Goal: Information Seeking & Learning: Find specific fact

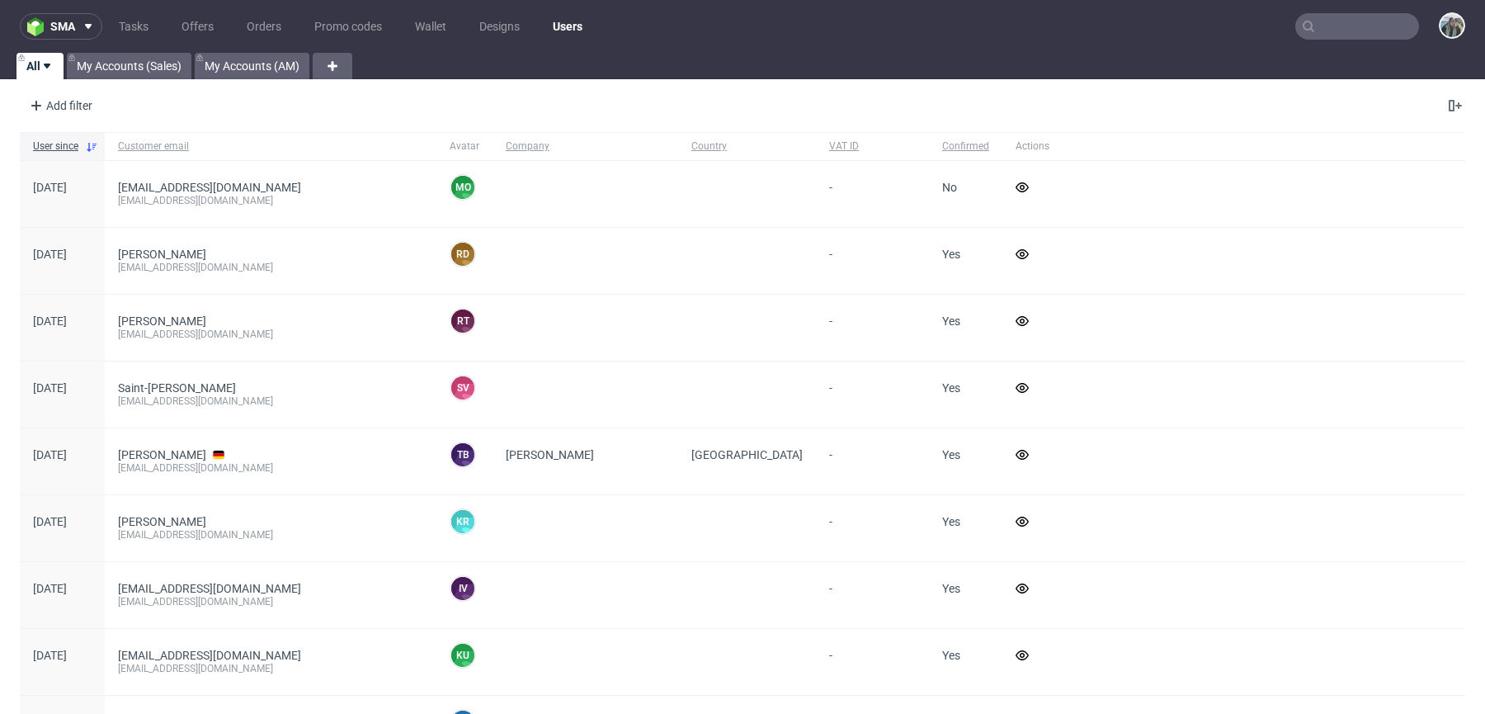
click at [1317, 40] on nav "sma Tasks Offers Orders Promo codes Wallet Designs Users" at bounding box center [742, 26] width 1485 height 53
click at [1335, 34] on input "text" at bounding box center [1357, 26] width 124 height 26
paste input "R223073286"
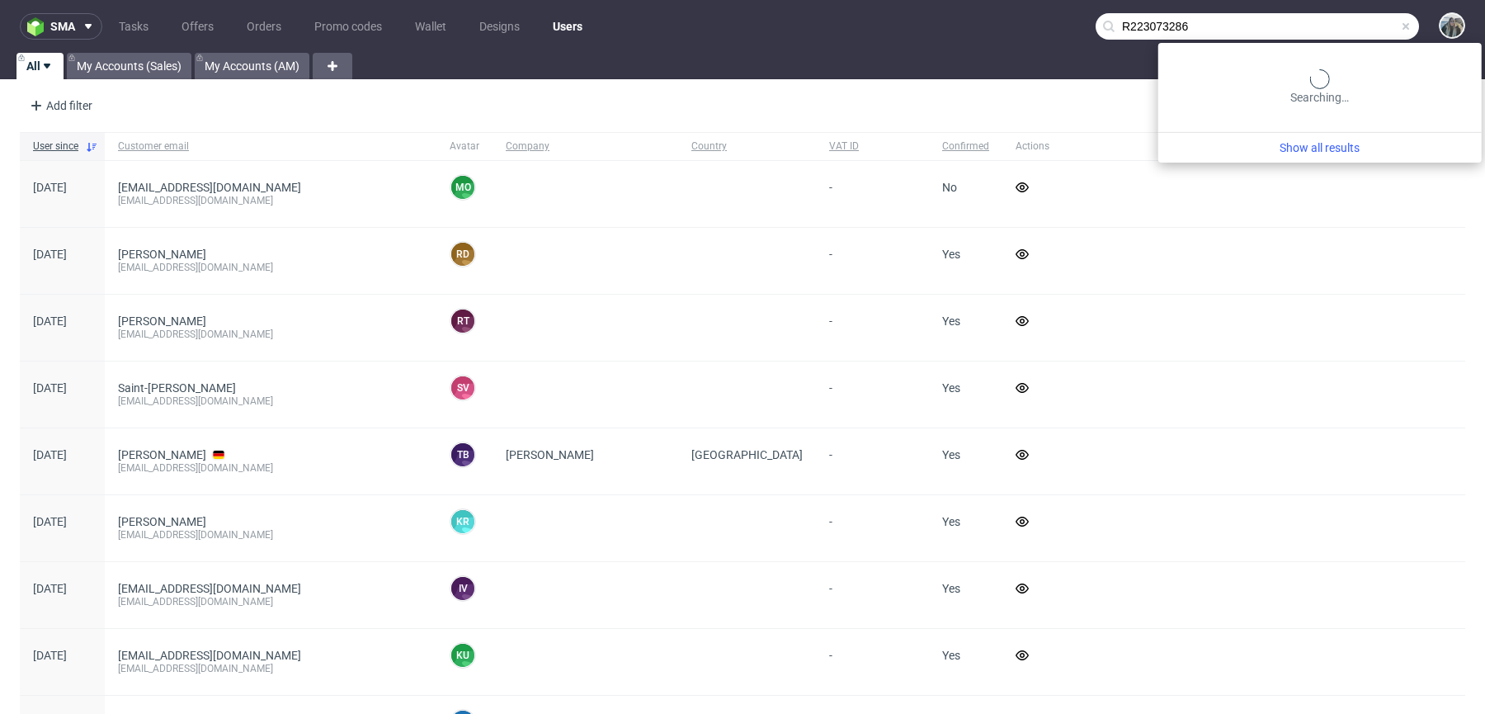
type input "R223073286"
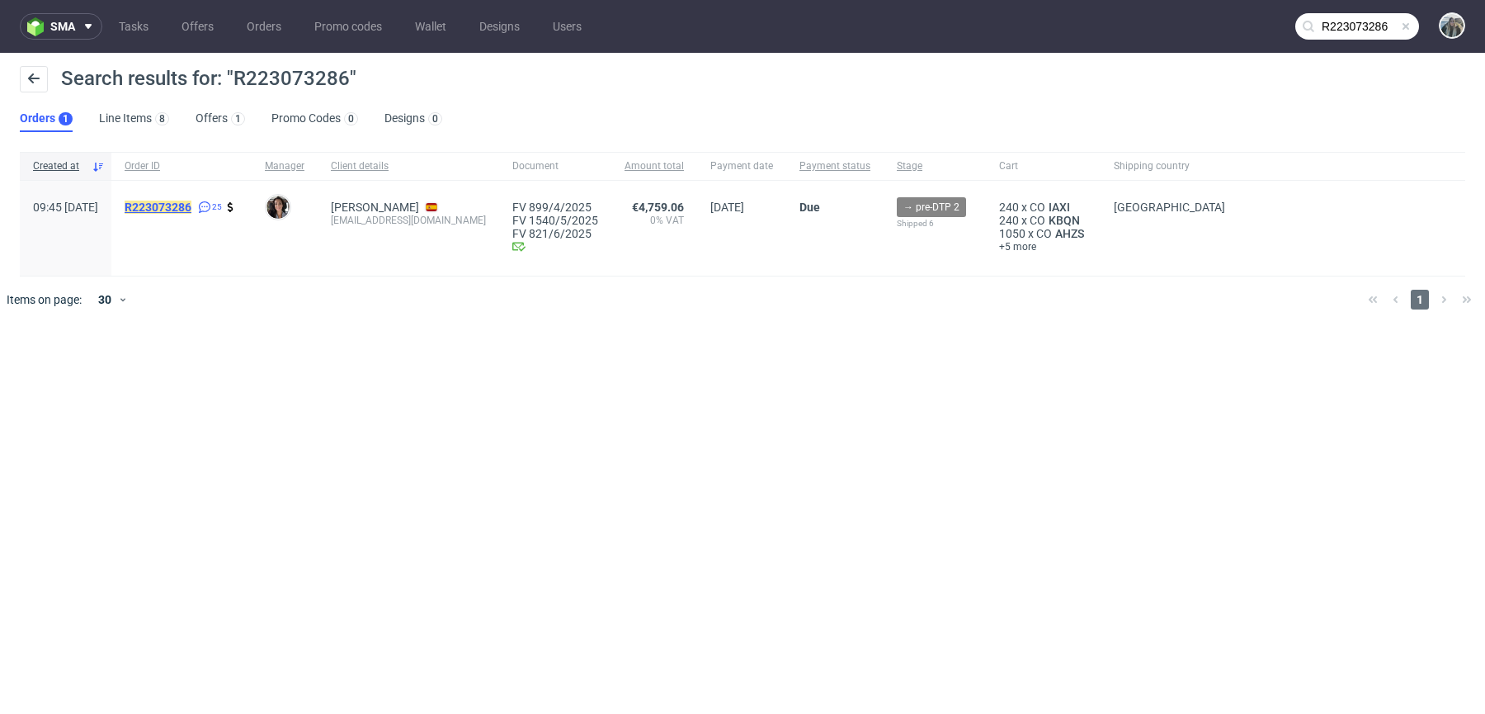
click at [191, 205] on mark "R223073286" at bounding box center [158, 206] width 67 height 13
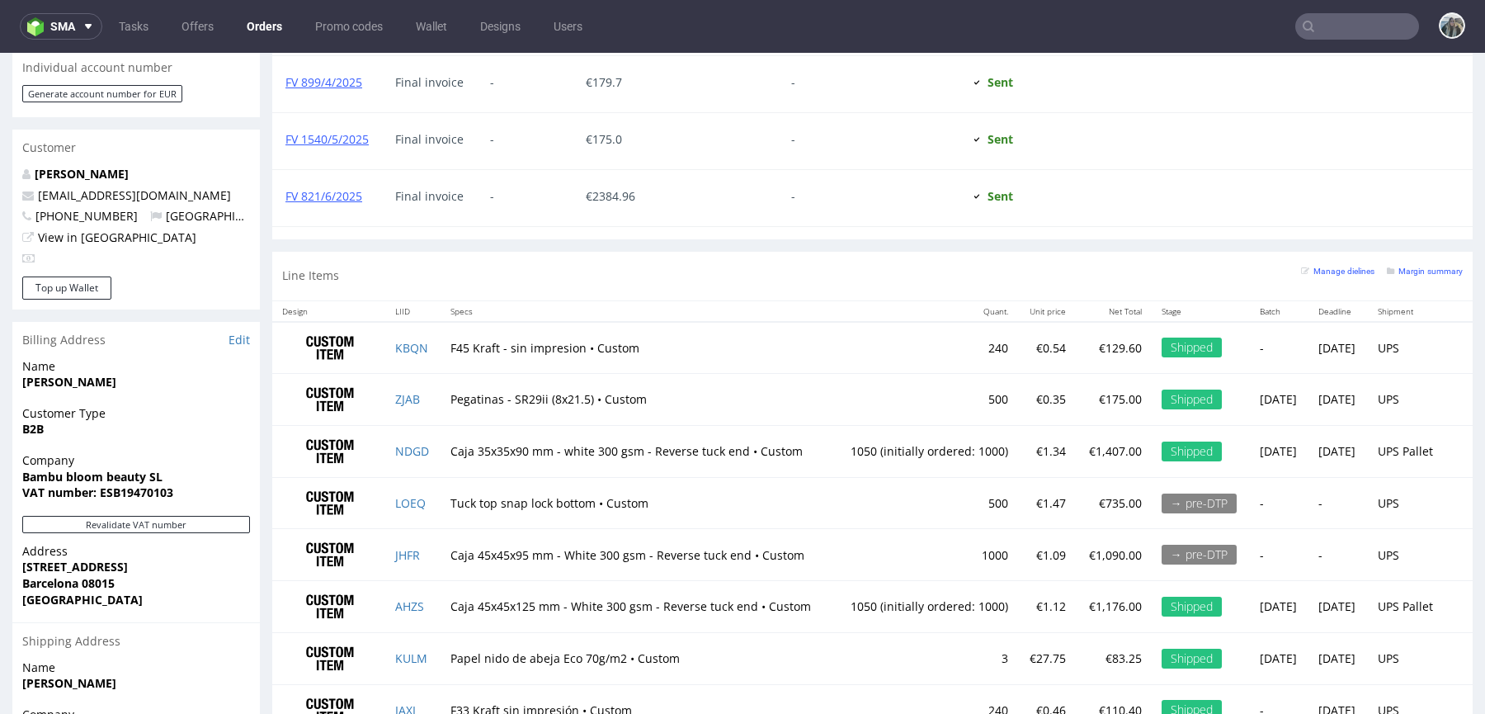
scroll to position [937, 0]
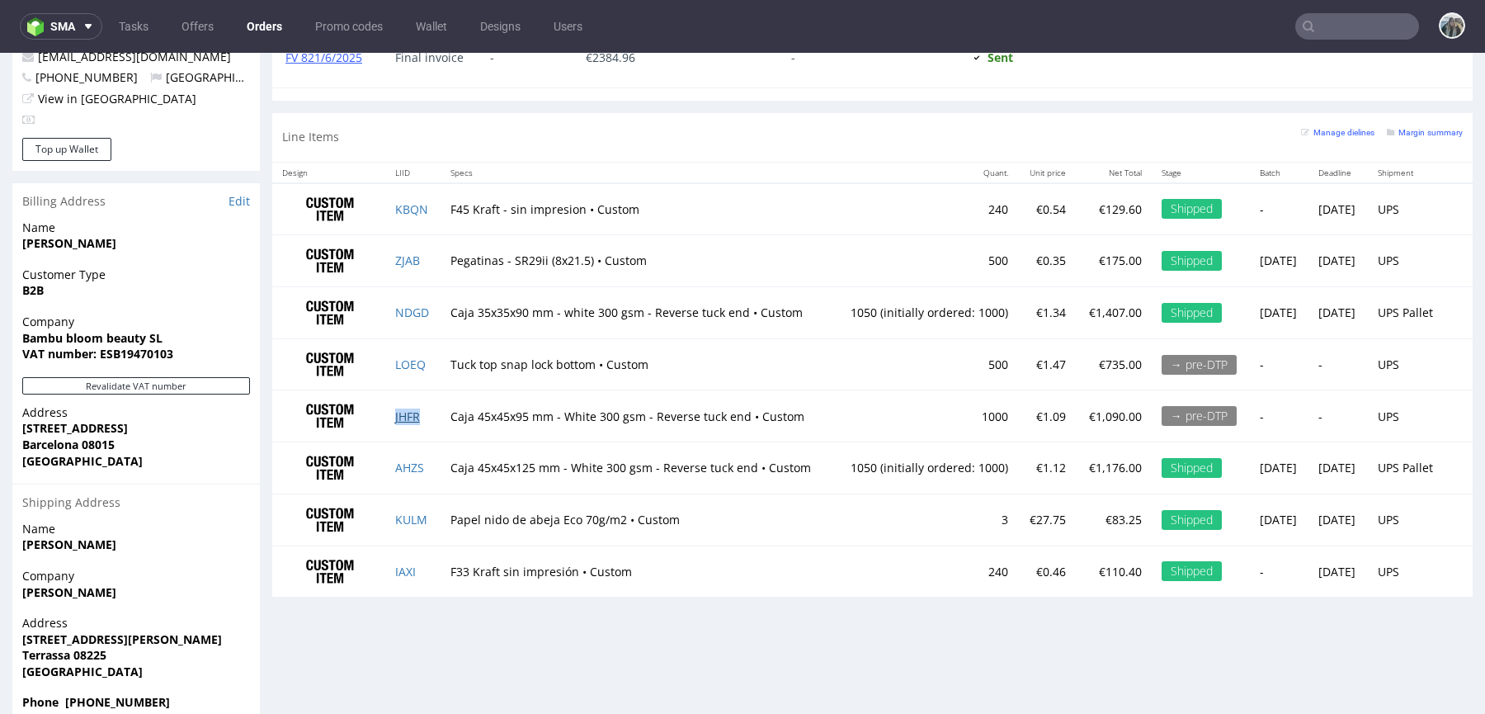
click at [401, 408] on link "JHFR" at bounding box center [407, 416] width 25 height 16
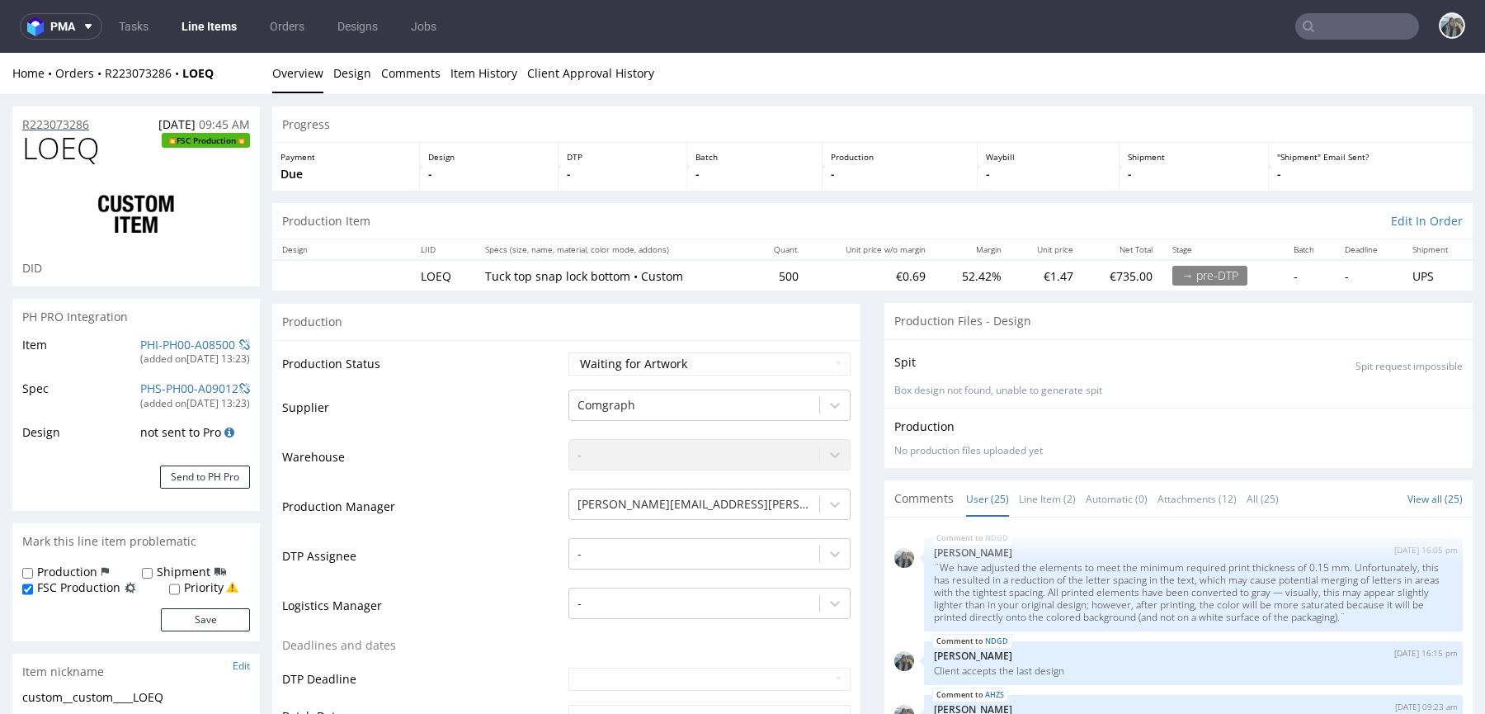
click at [78, 121] on p "R223073286" at bounding box center [55, 124] width 67 height 17
drag, startPoint x: 477, startPoint y: 276, endPoint x: 621, endPoint y: 271, distance: 144.4
click at [621, 271] on td "Tuck top snap lock bottom • Custom" at bounding box center [613, 275] width 277 height 31
copy p "Tuck top snap lock bottom"
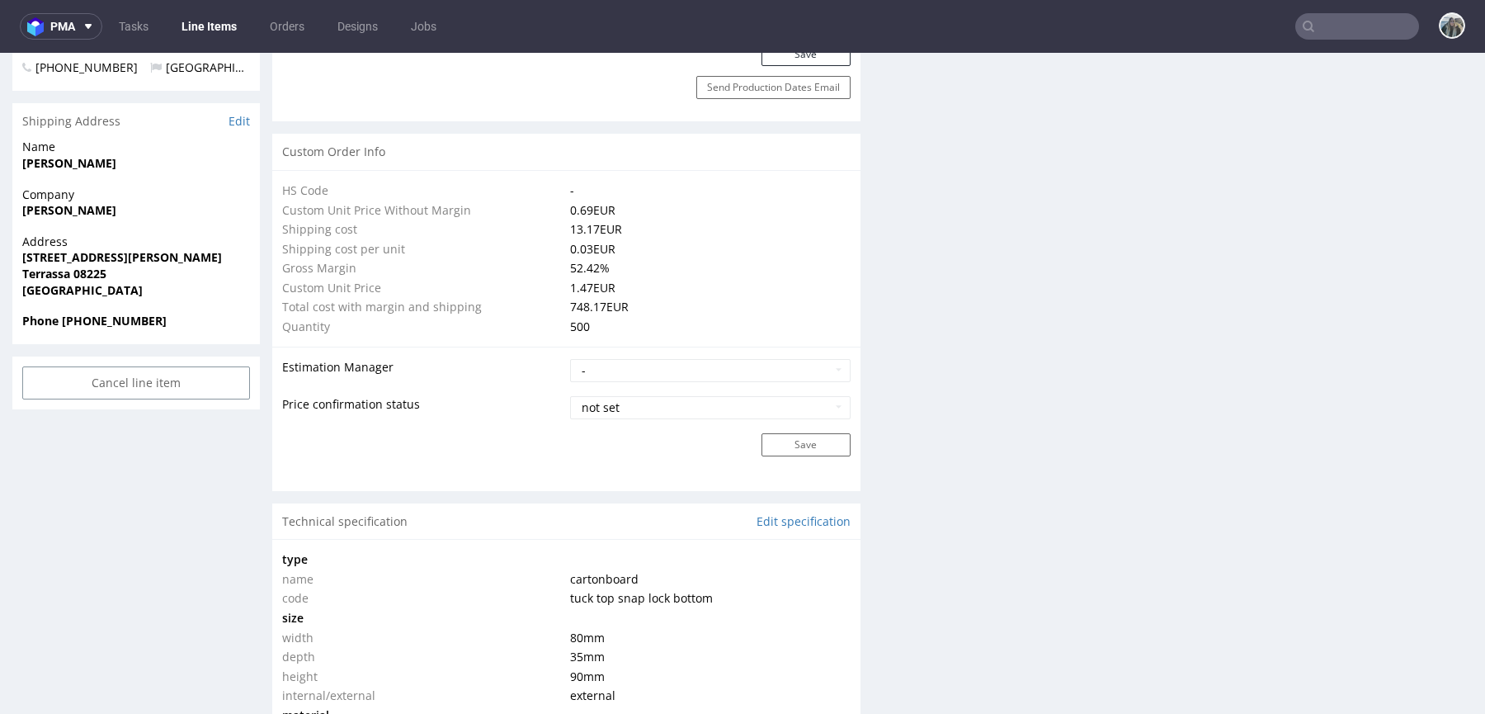
scroll to position [1483, 0]
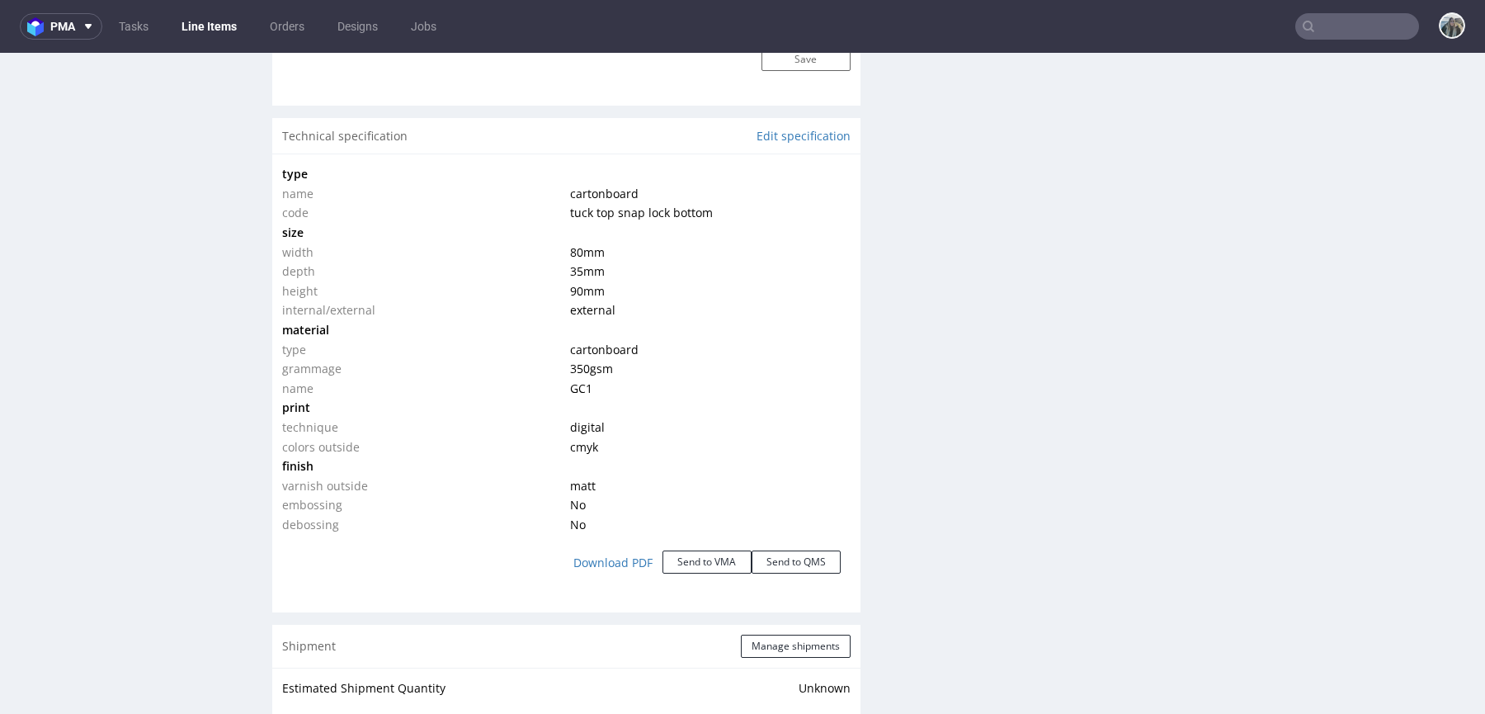
drag, startPoint x: 564, startPoint y: 246, endPoint x: 606, endPoint y: 290, distance: 60.1
click at [606, 290] on tbody "type name cartonboard code tuck top snap lock bottom size width 80 mm depth 35 …" at bounding box center [566, 349] width 568 height 370
copy tbody "80 mm depth 35 mm height 90 mm"
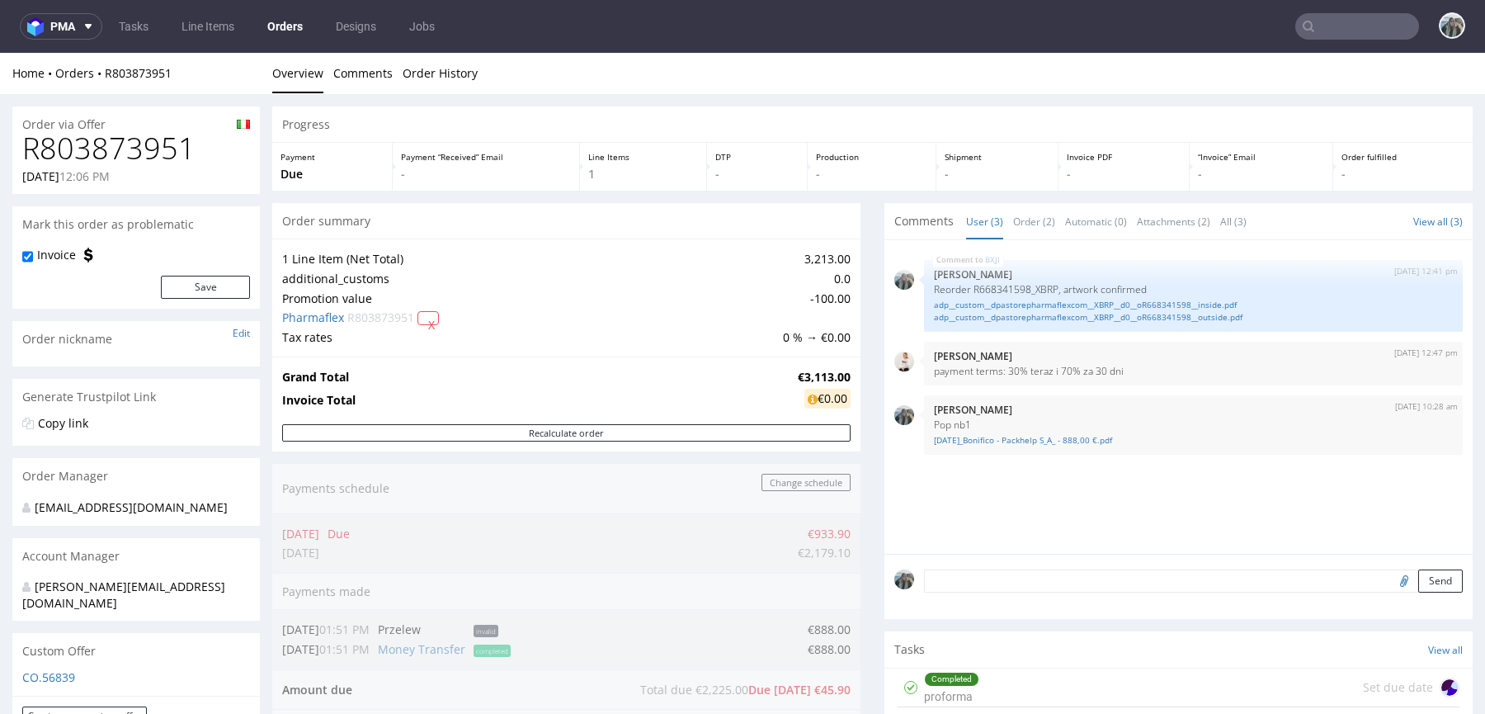
click at [153, 149] on h1 "R803873951" at bounding box center [136, 148] width 228 height 33
copy h1 "R803873951"
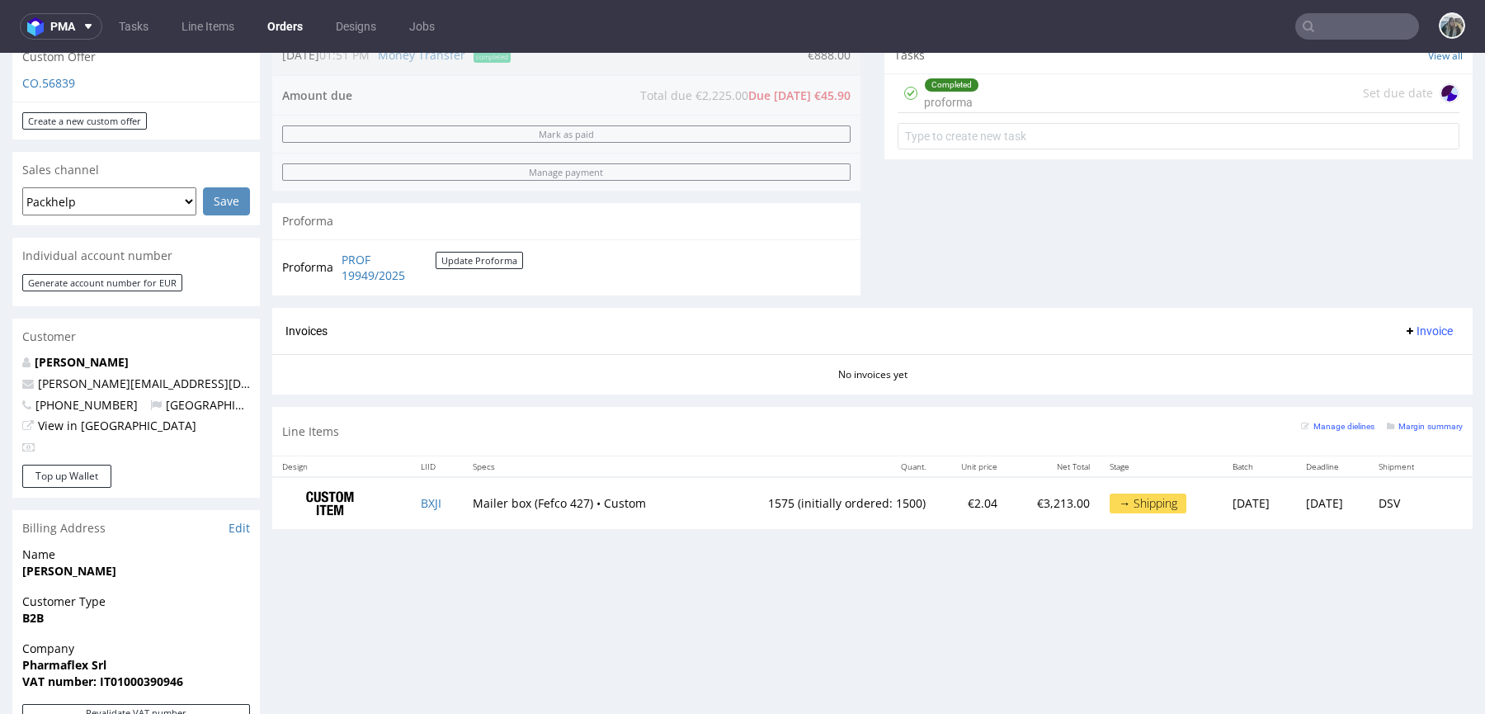
scroll to position [661, 0]
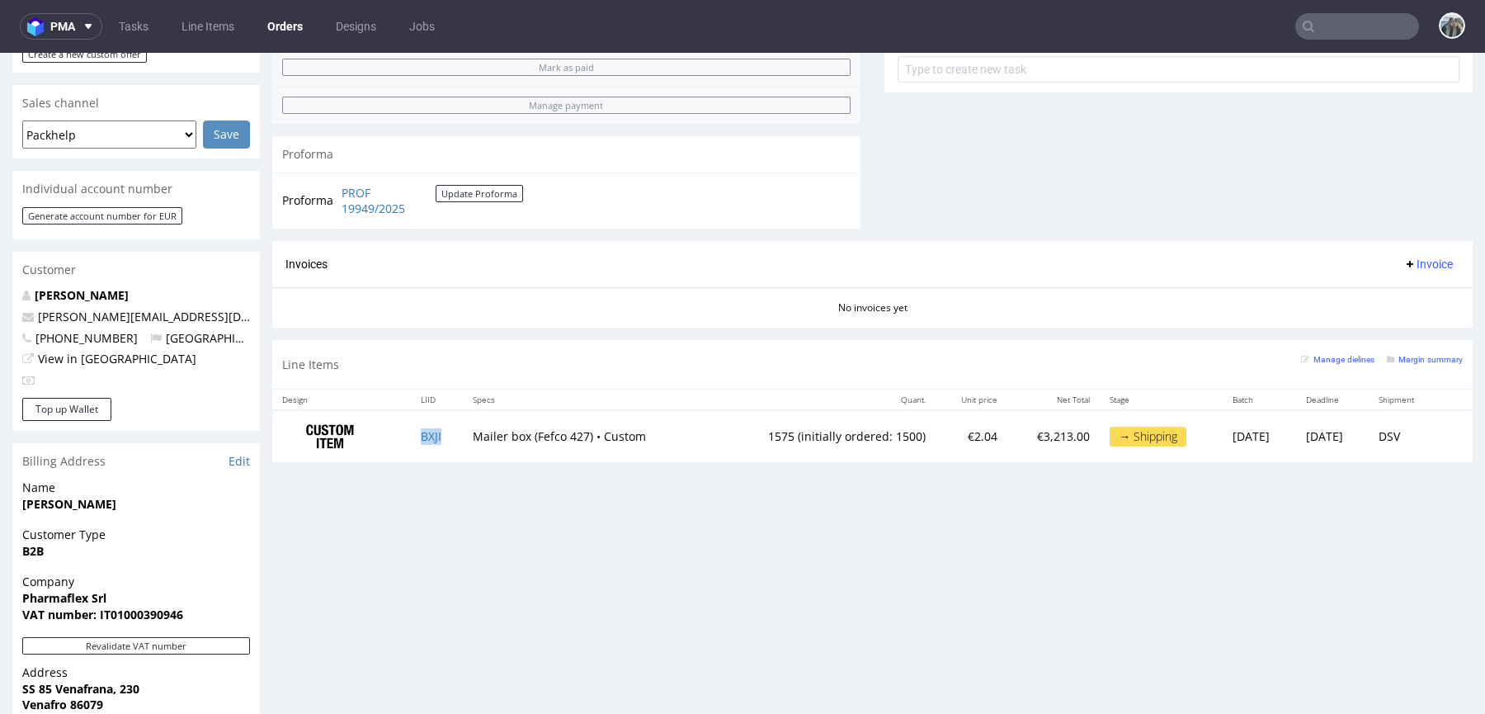
click at [447, 435] on td "BXJI" at bounding box center [437, 436] width 52 height 52
copy link "BXJI"
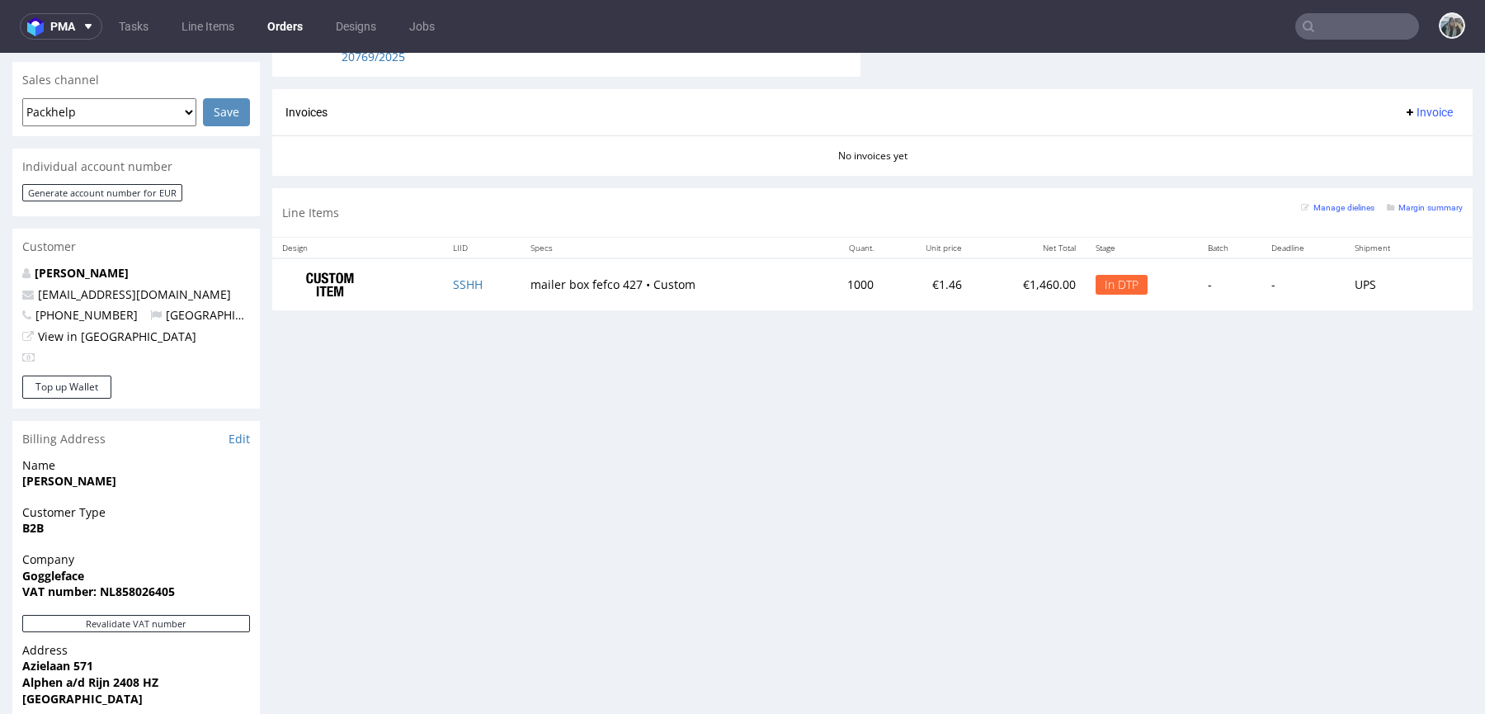
scroll to position [701, 0]
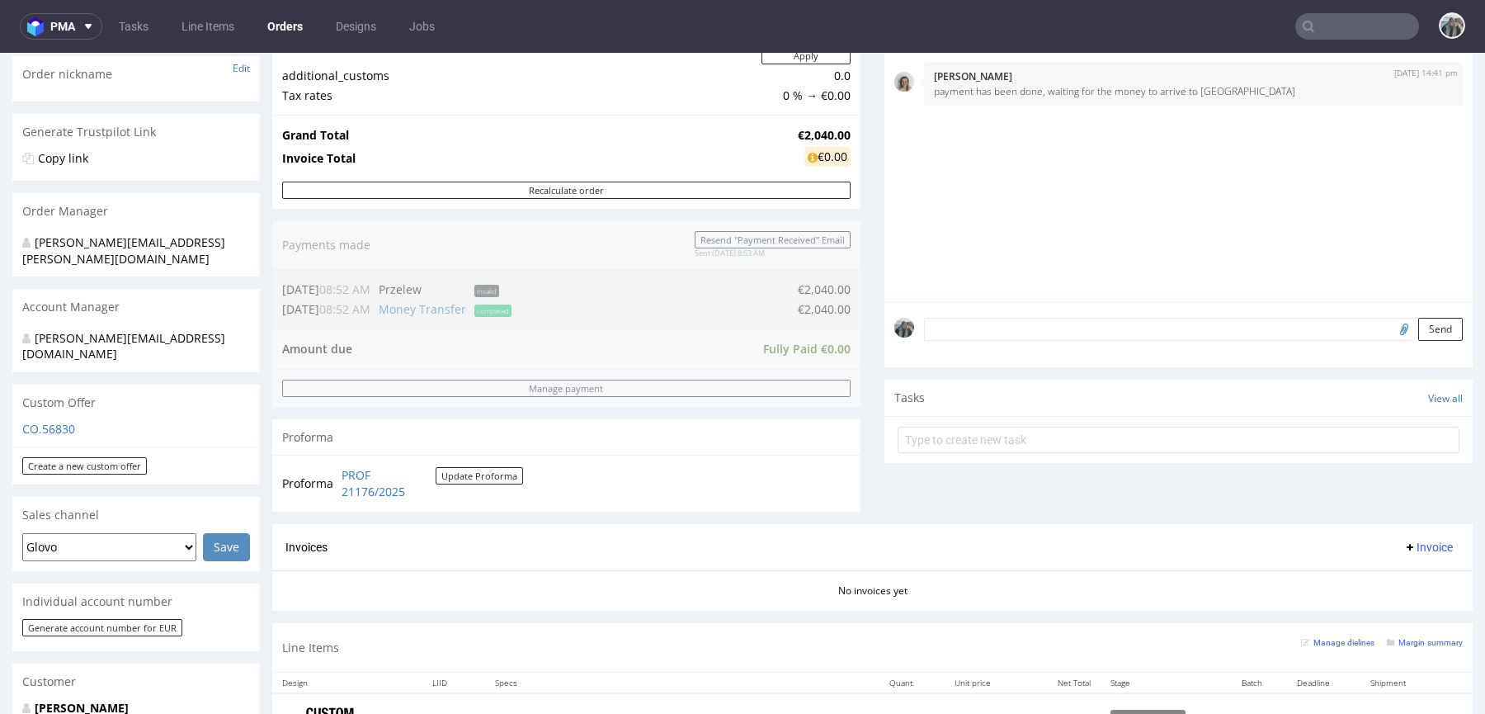
scroll to position [202, 0]
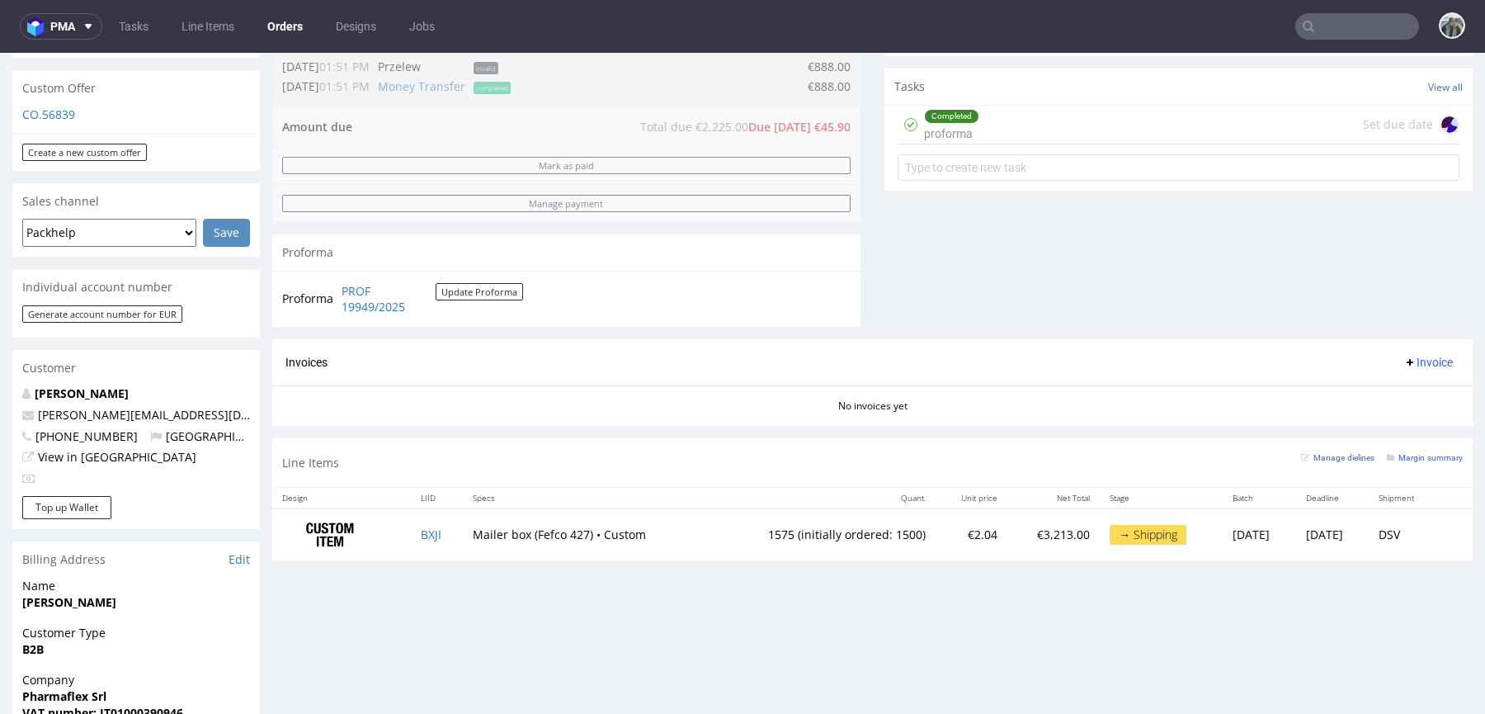
scroll to position [198, 0]
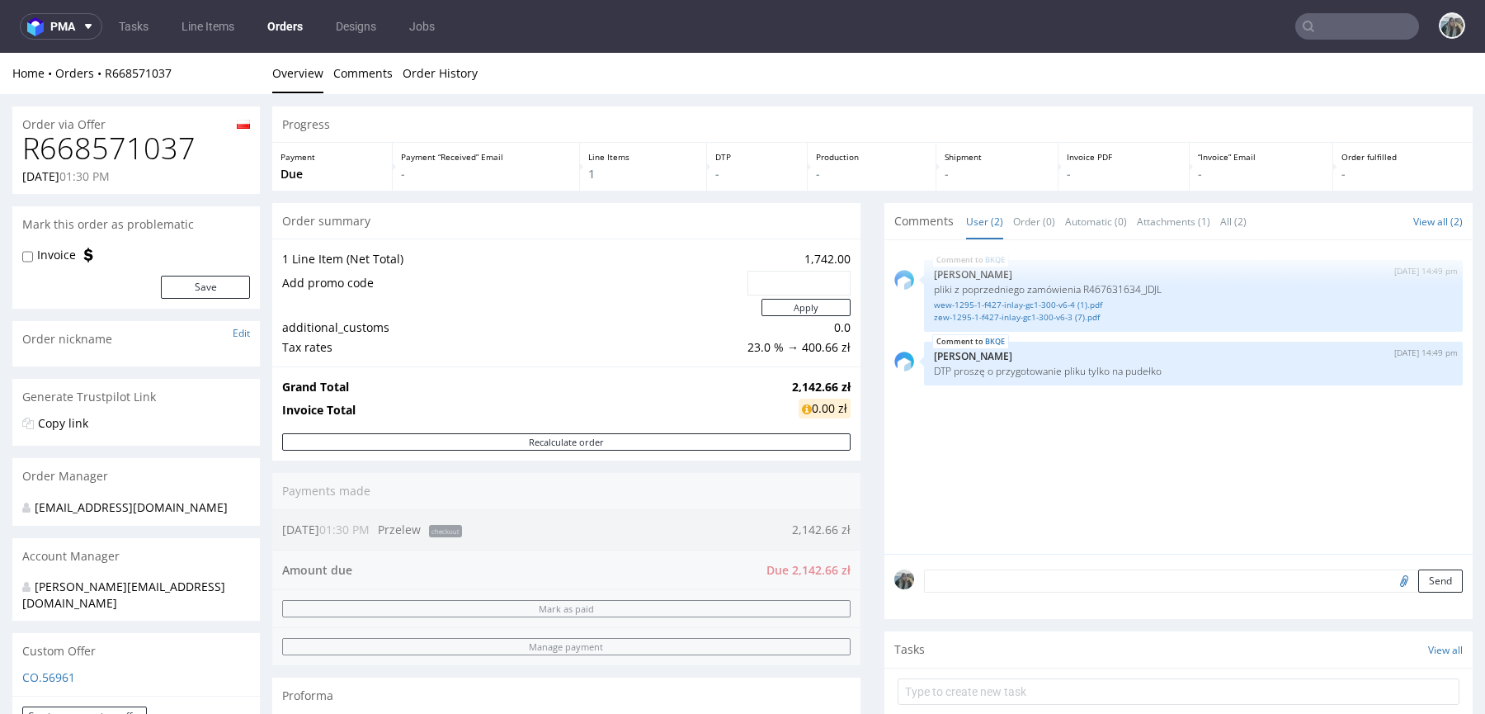
click at [145, 156] on h1 "R668571037" at bounding box center [136, 148] width 228 height 33
copy h1 "R668571037"
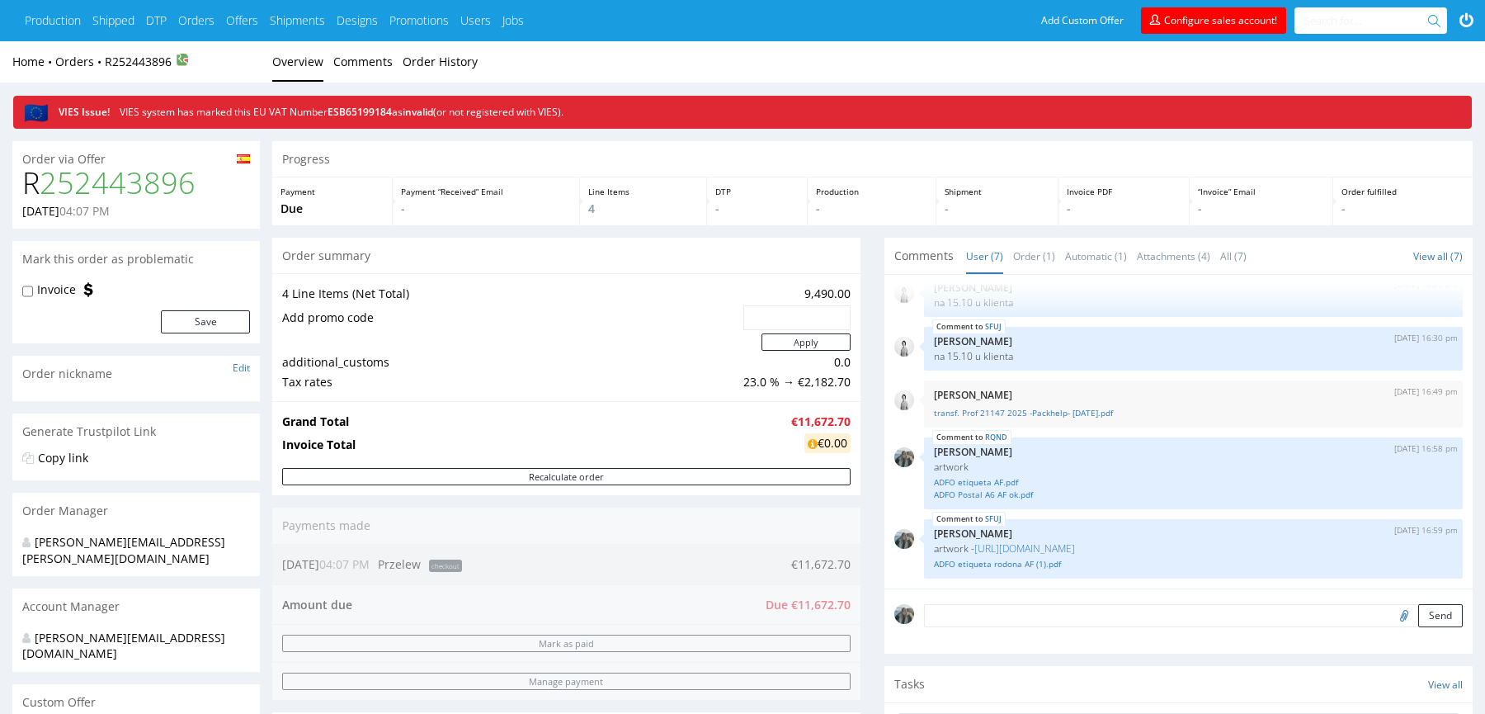
click at [26, 183] on h1 "R 252443896" at bounding box center [136, 183] width 228 height 33
copy h1 "R 252443896"
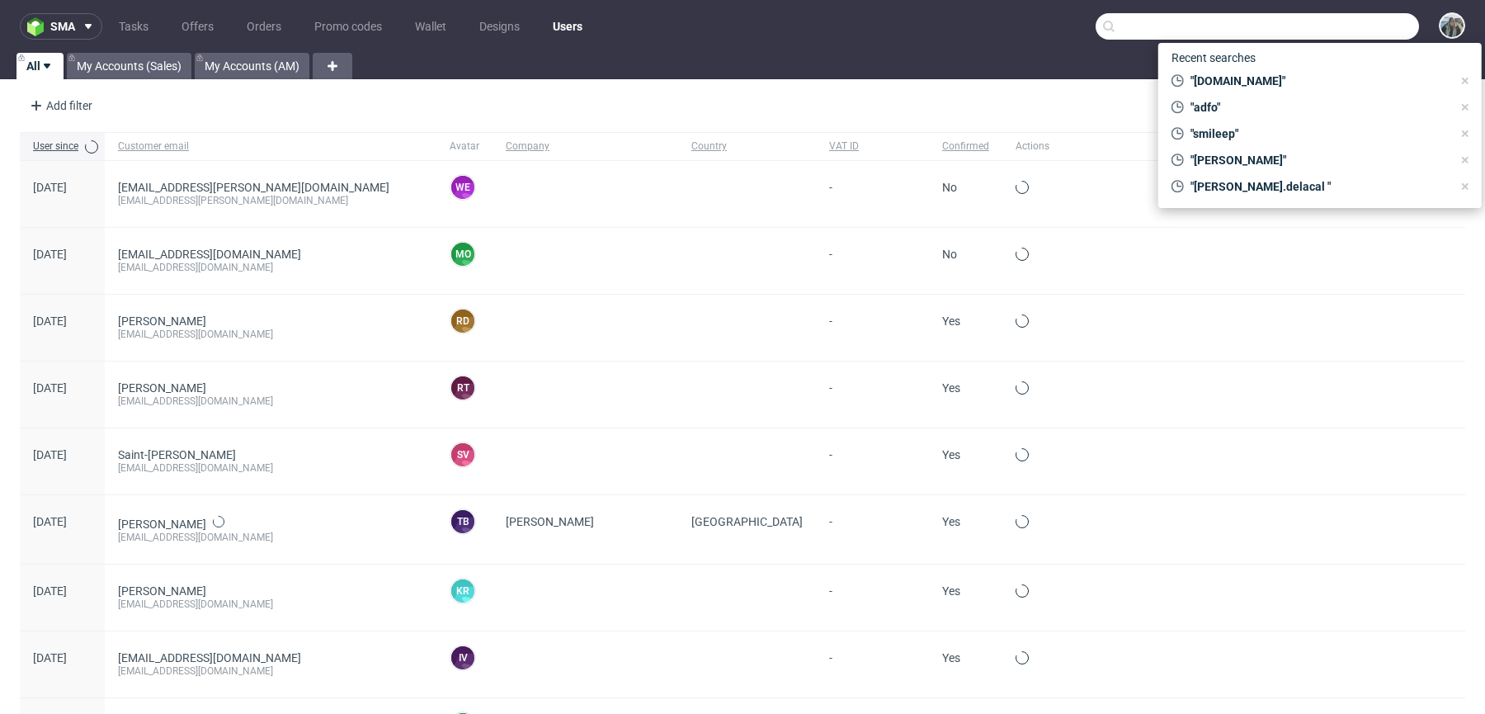
click at [1327, 26] on input "text" at bounding box center [1257, 26] width 323 height 26
paste input "R252443896"
type input "R252443896"
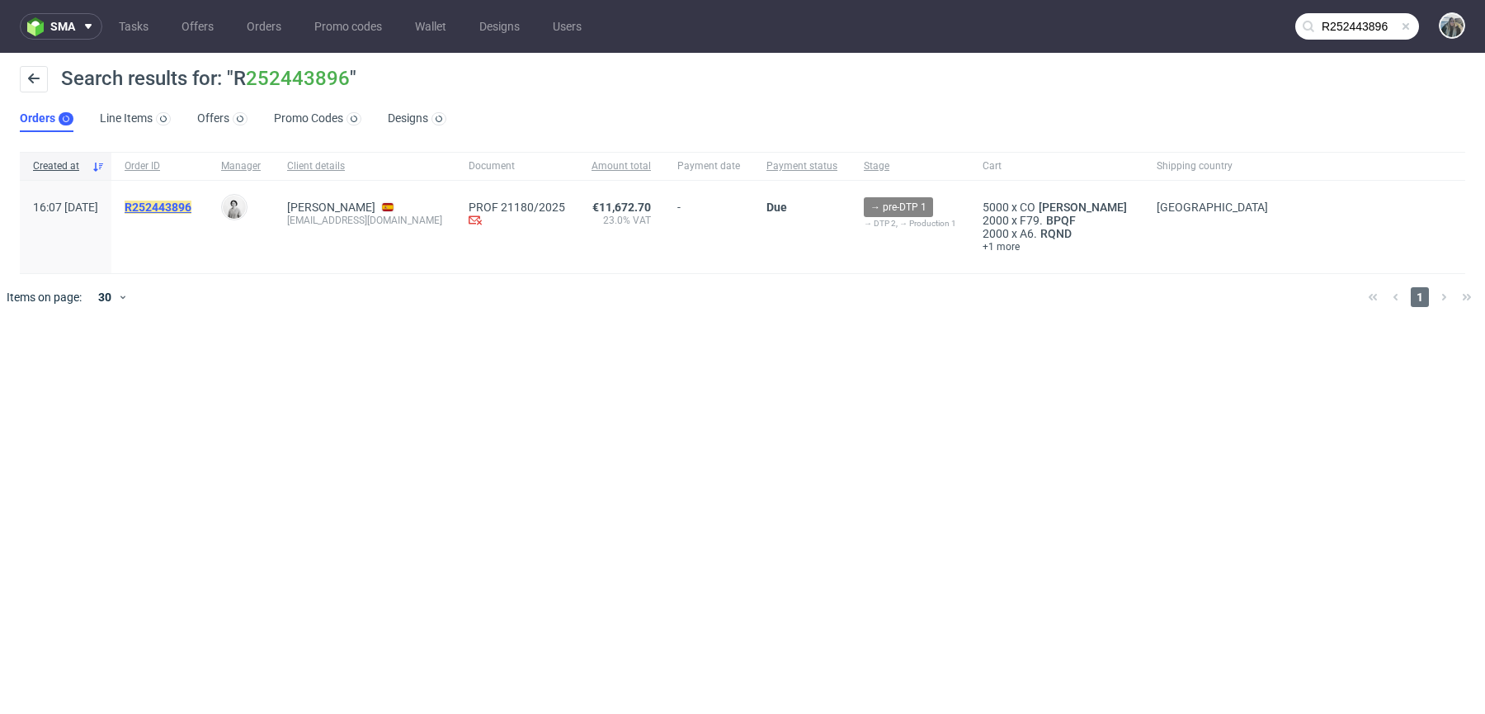
click at [191, 207] on mark "R252443896" at bounding box center [158, 206] width 67 height 13
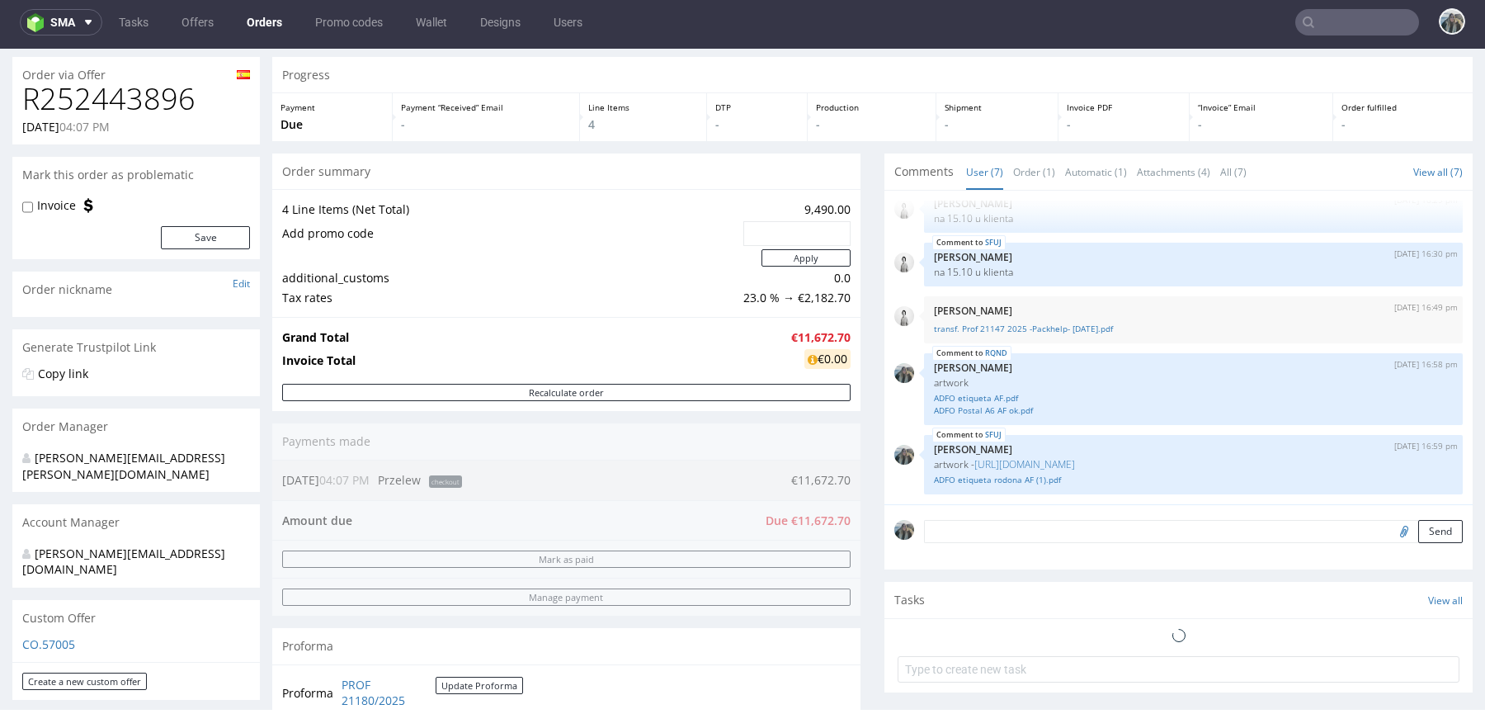
scroll to position [851, 0]
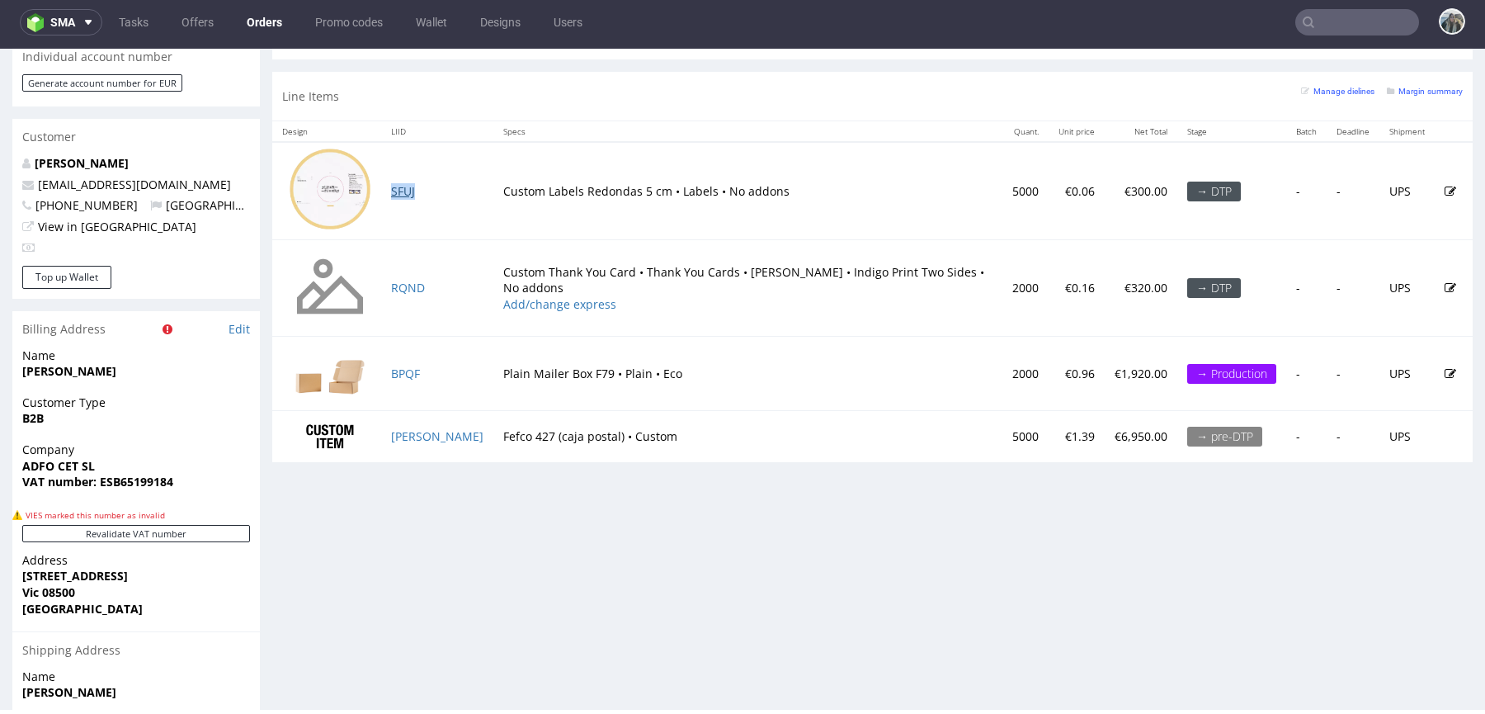
click at [409, 186] on link "SFUJ" at bounding box center [403, 191] width 24 height 16
click at [405, 284] on link "RQND" at bounding box center [408, 288] width 34 height 16
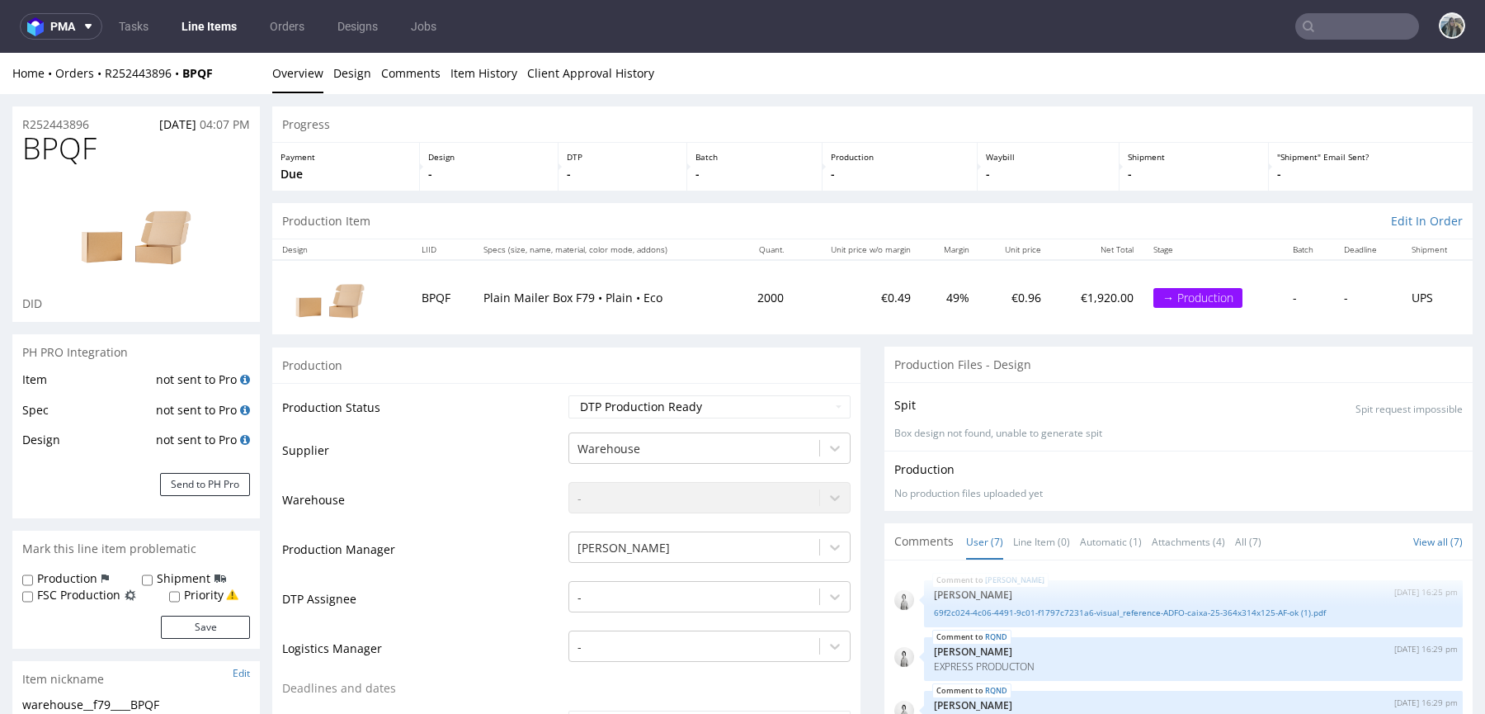
scroll to position [132, 0]
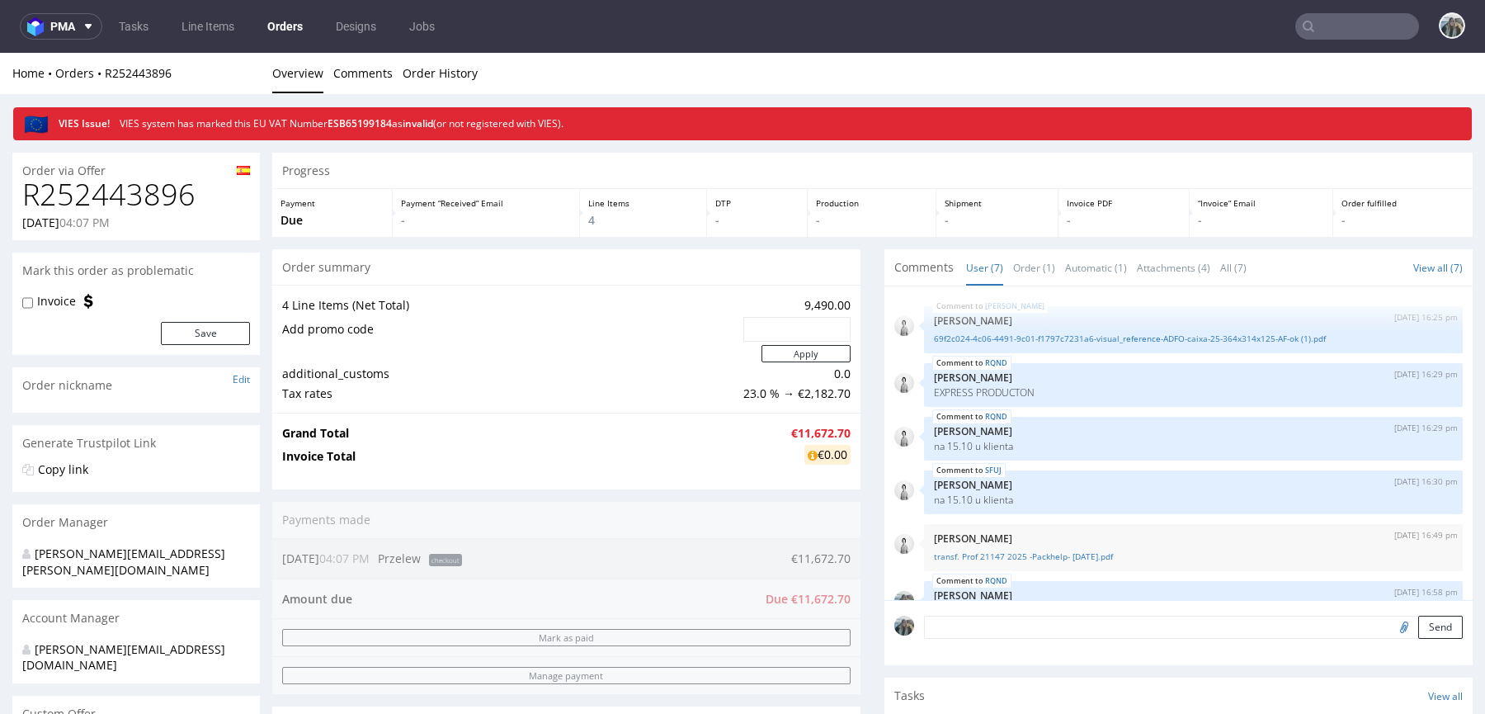
scroll to position [132, 0]
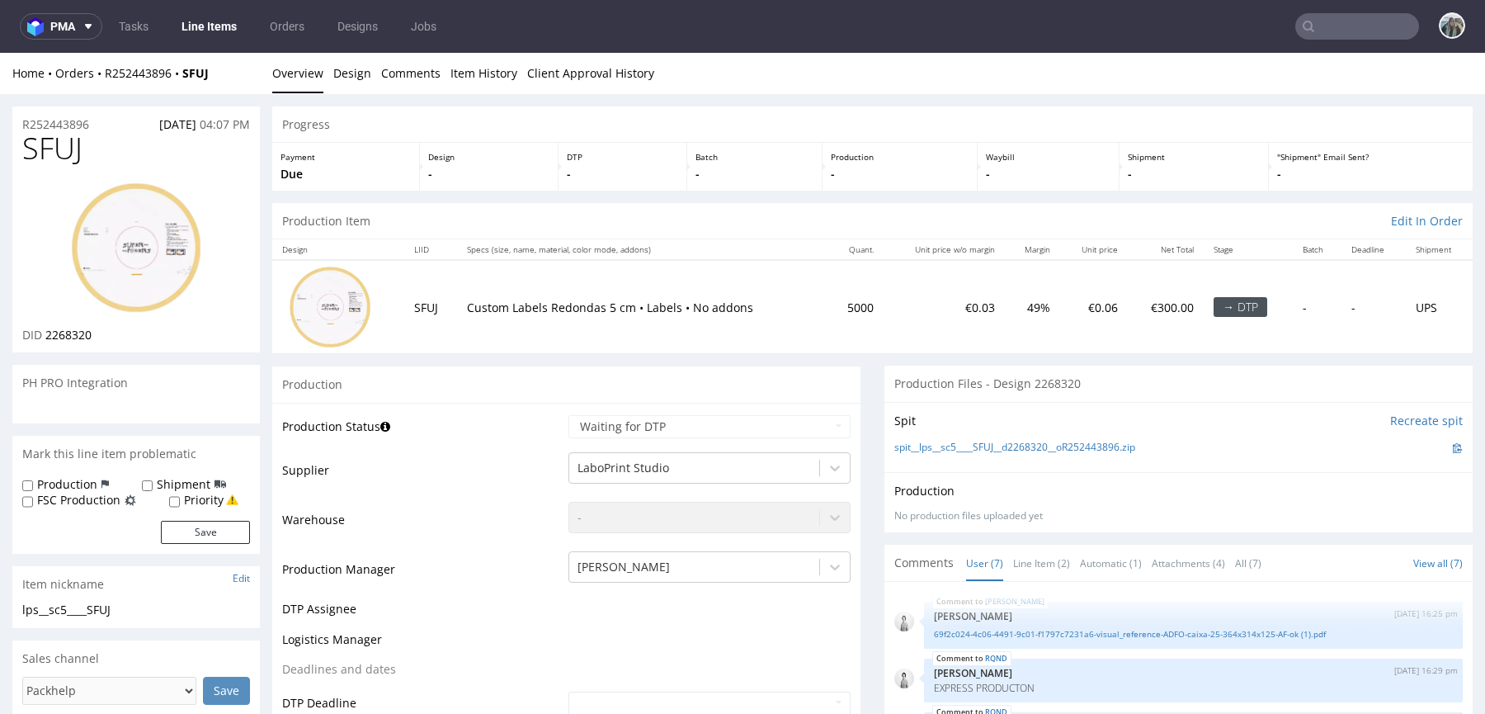
scroll to position [132, 0]
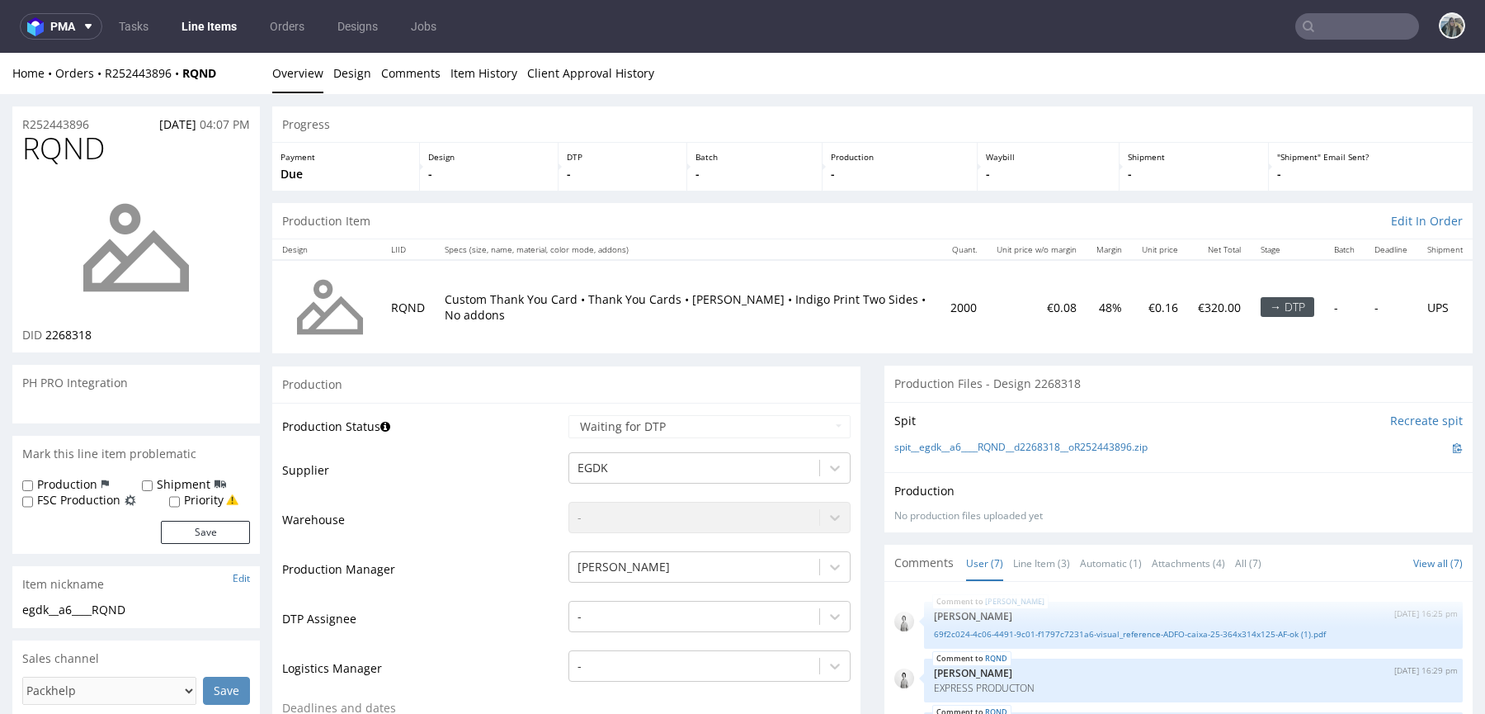
scroll to position [132, 0]
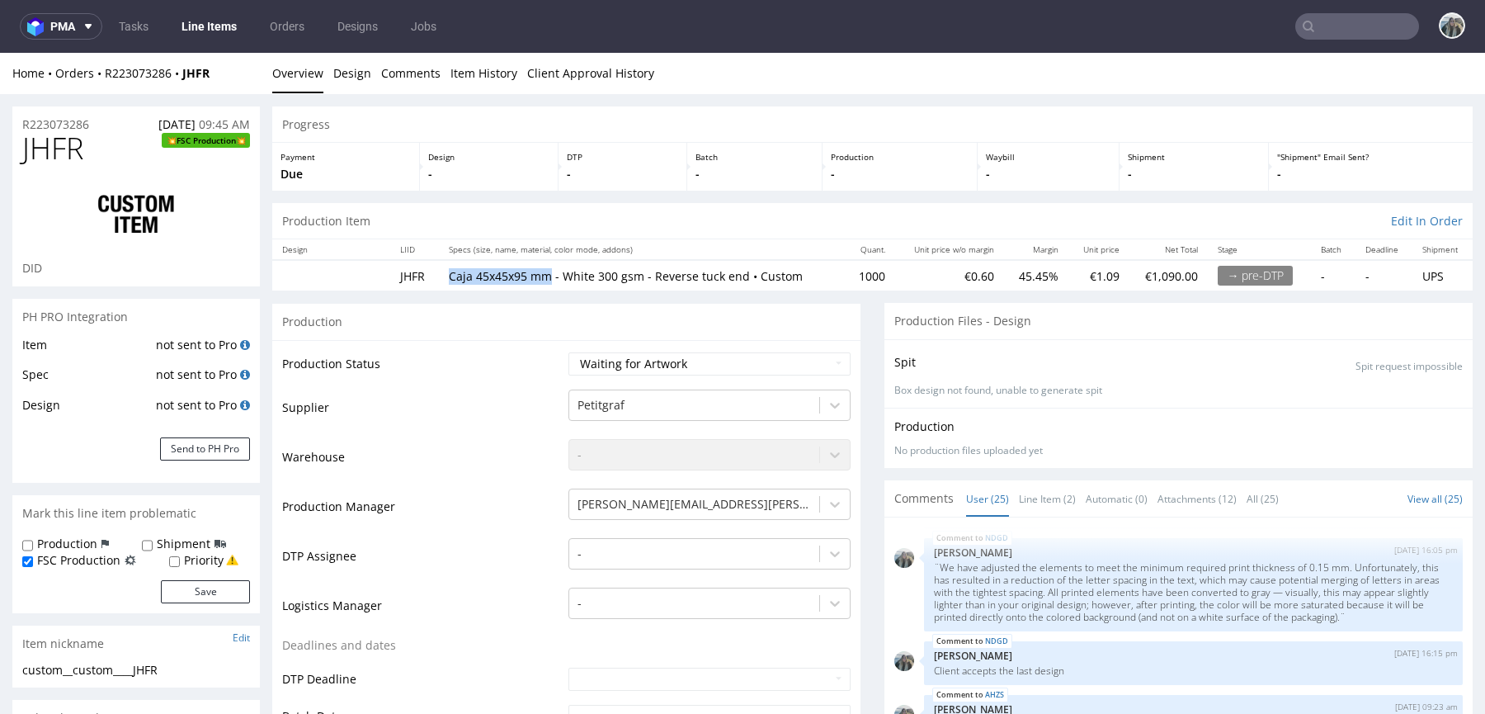
drag, startPoint x: 446, startPoint y: 275, endPoint x: 549, endPoint y: 274, distance: 103.1
click at [549, 274] on td "Caja 45x45x95 mm - White 300 gsm - Reverse tuck end • Custom" at bounding box center [642, 275] width 406 height 31
drag, startPoint x: 751, startPoint y: 271, endPoint x: 447, endPoint y: 274, distance: 303.6
click at [449, 274] on p "Caja 45x45x95 mm - White 300 gsm - Reverse tuck end • Custom" at bounding box center [642, 276] width 386 height 17
copy p "Caja 45x45x95 mm - White 300 gsm - Reverse tuck end"
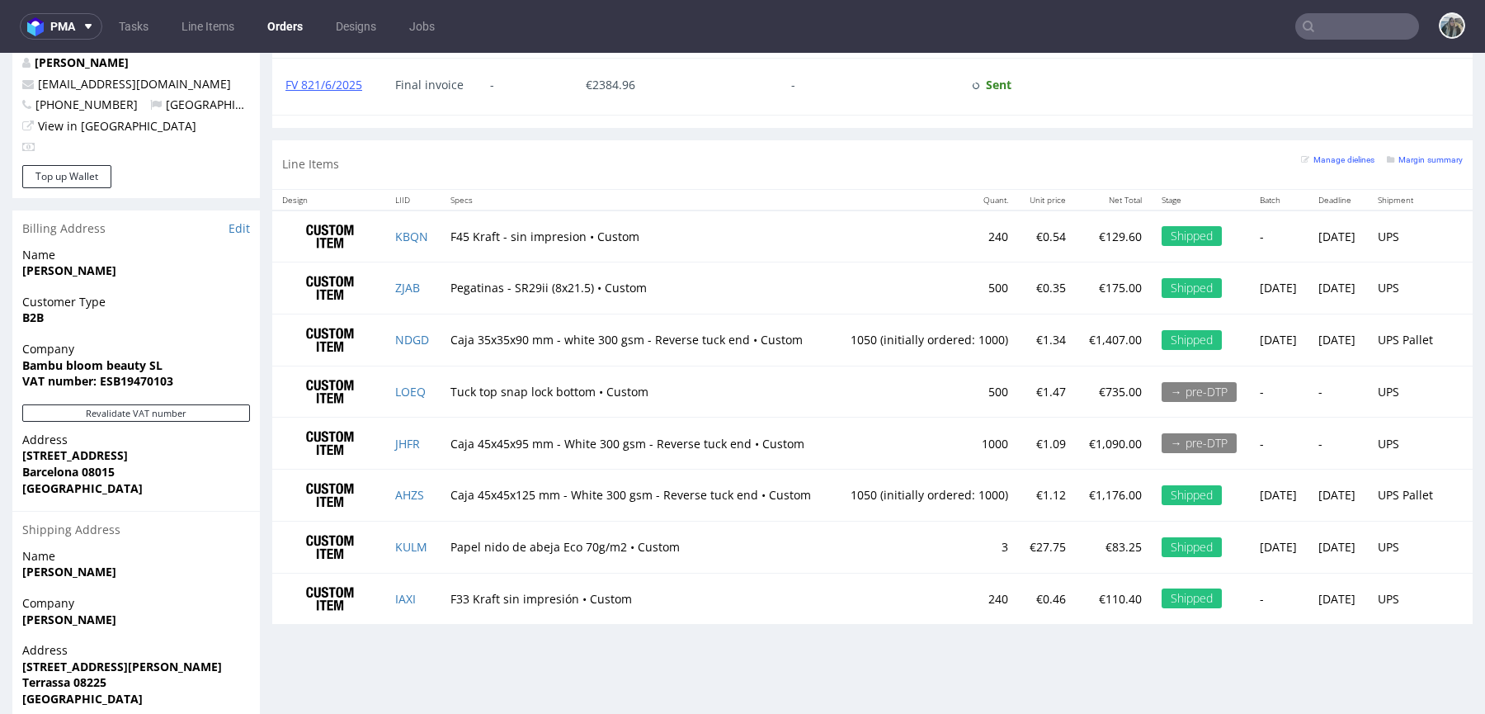
scroll to position [912, 0]
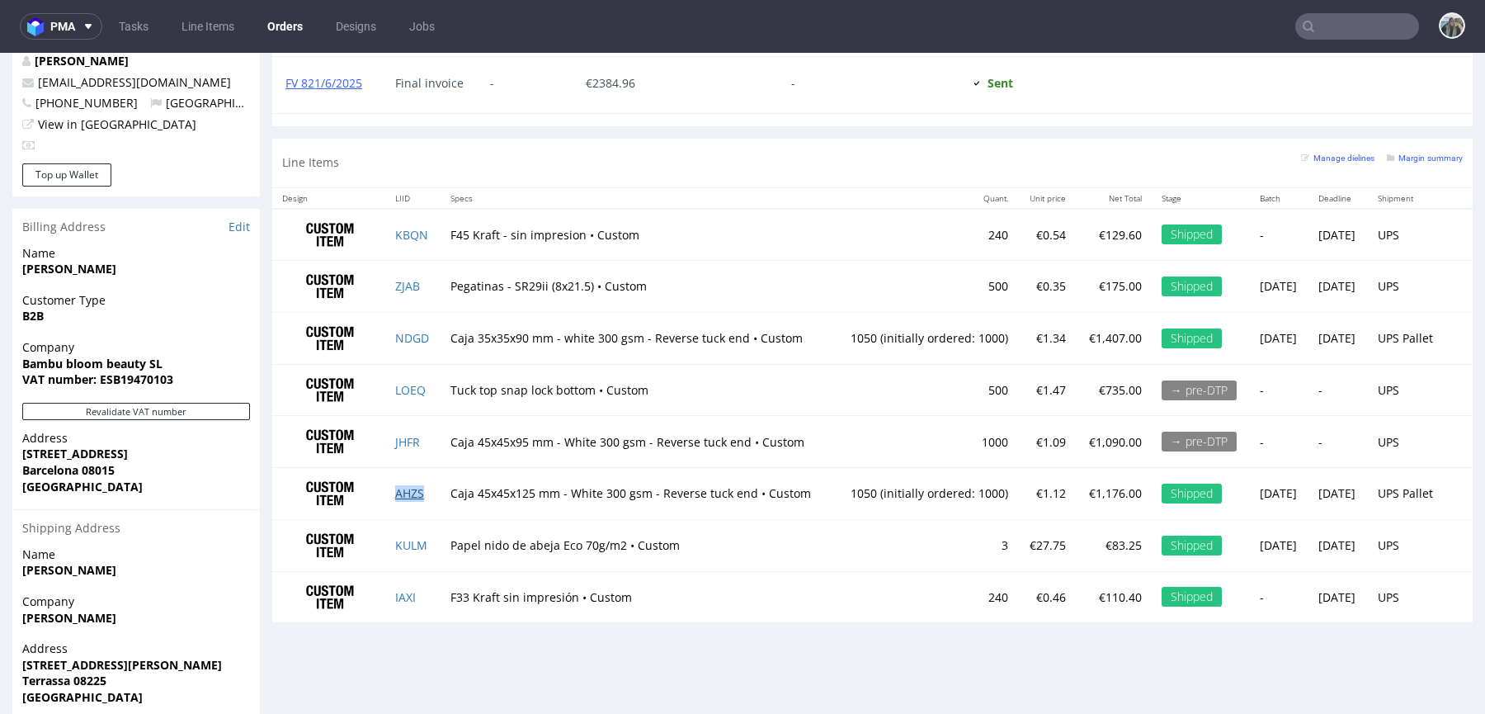
click at [403, 485] on link "AHZS" at bounding box center [409, 493] width 29 height 16
click at [495, 468] on td "Caja 45x45x125 mm - White 300 gsm - Reverse tuck end • Custom" at bounding box center [638, 494] width 394 height 52
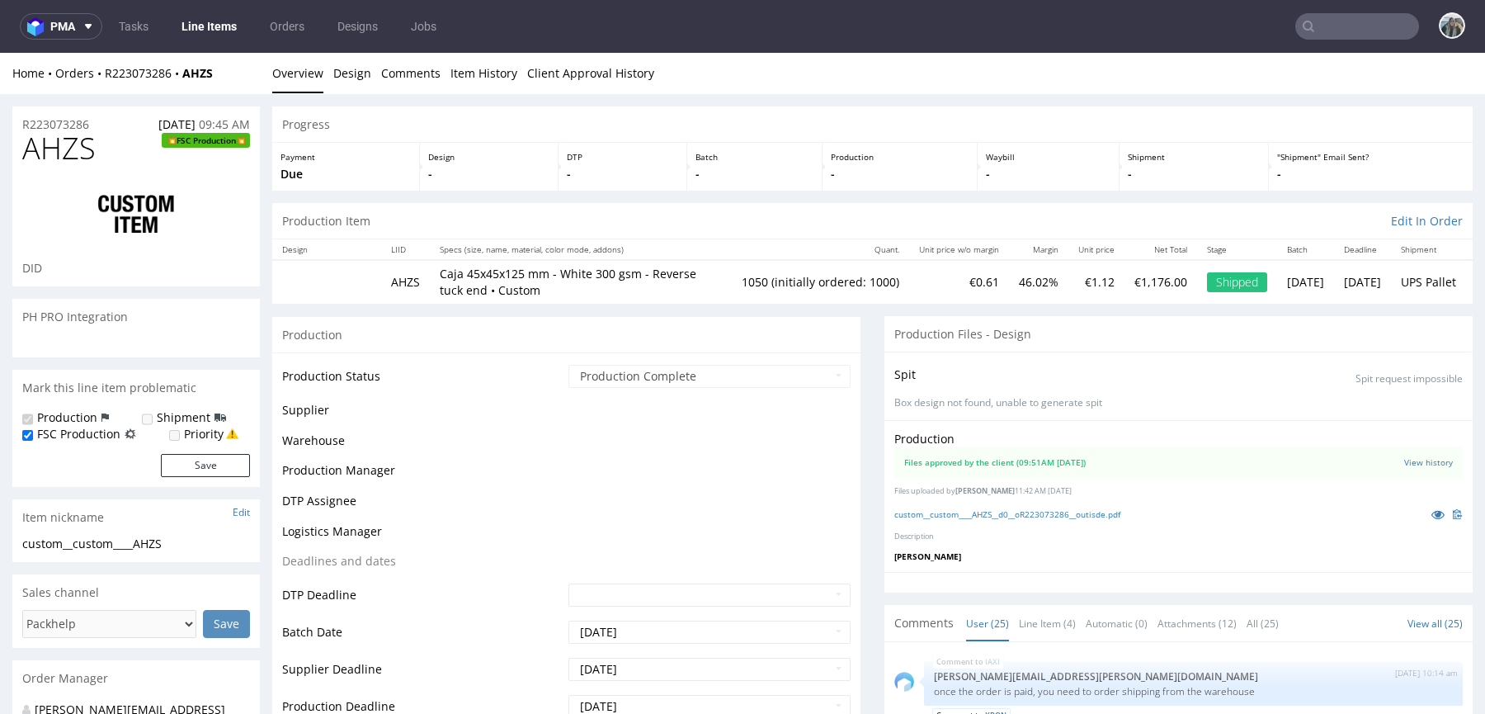
scroll to position [1416, 0]
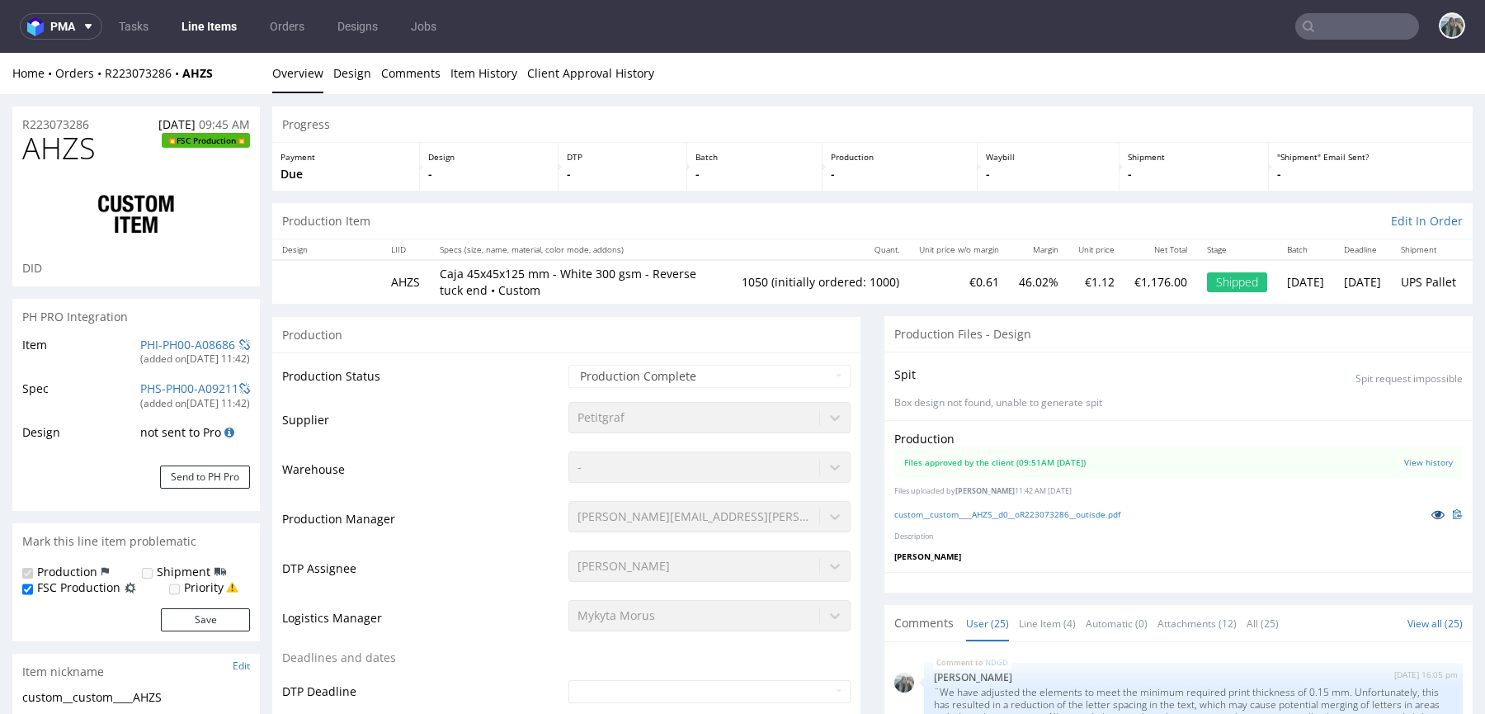
click at [1431, 512] on icon at bounding box center [1437, 514] width 13 height 12
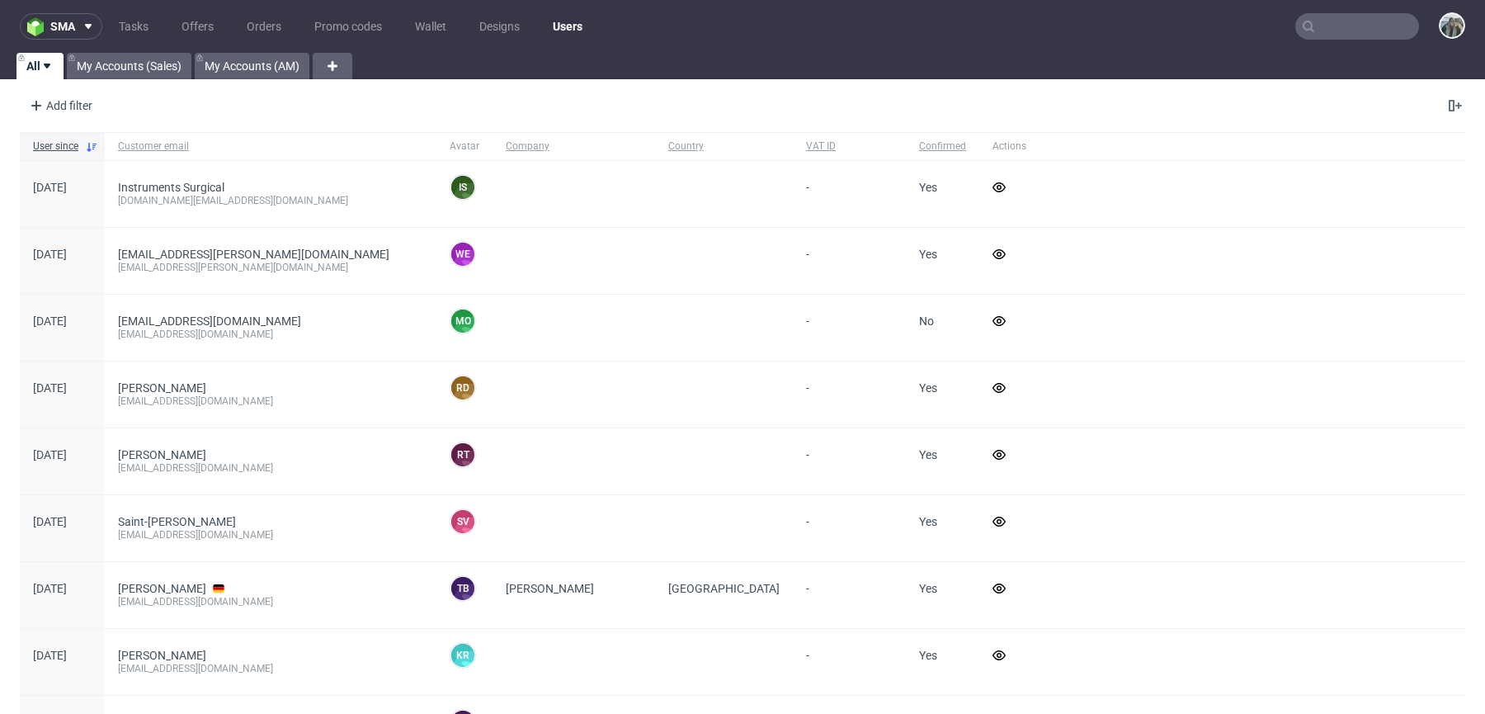
click at [1342, 31] on input "text" at bounding box center [1357, 26] width 124 height 26
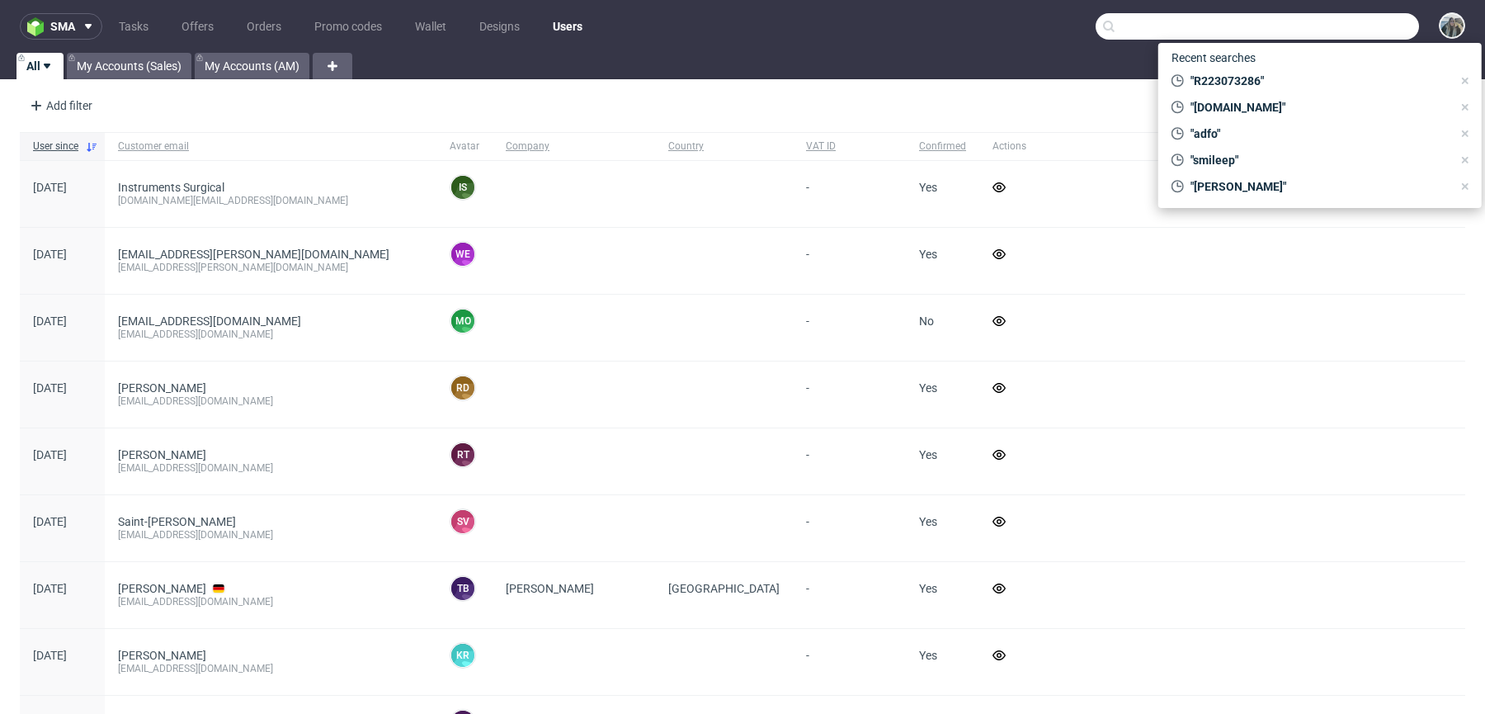
paste input "PRFI"
type input "PRFI"
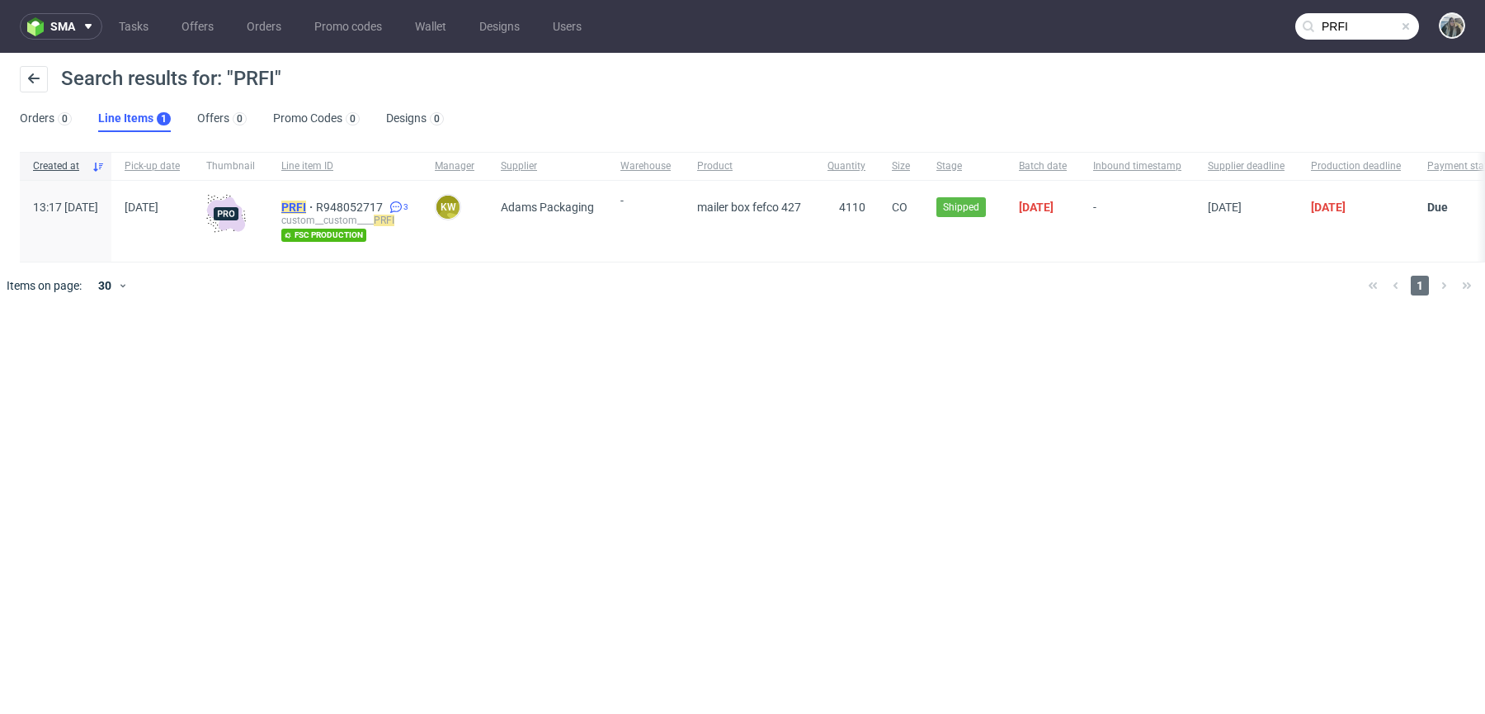
click at [306, 205] on mark "PRFI" at bounding box center [293, 206] width 25 height 13
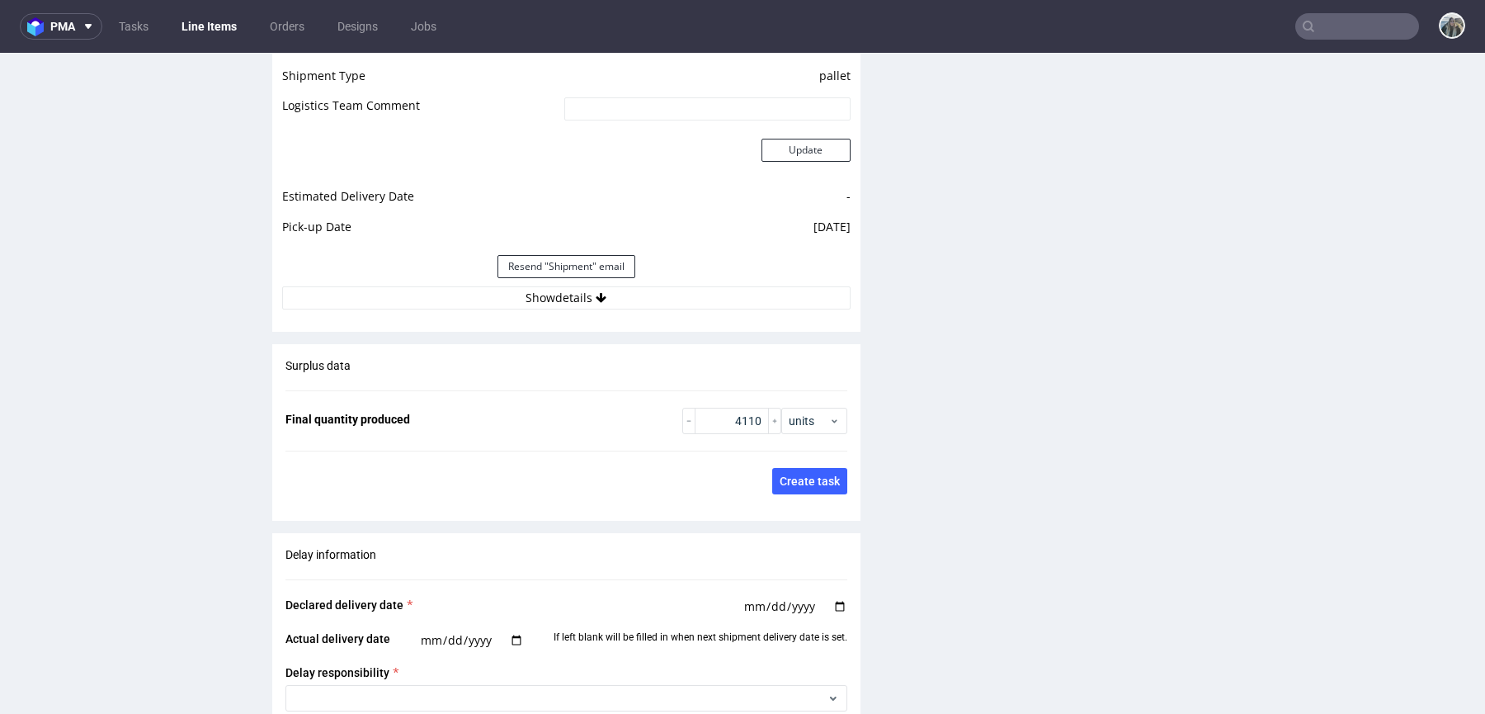
scroll to position [2311, 0]
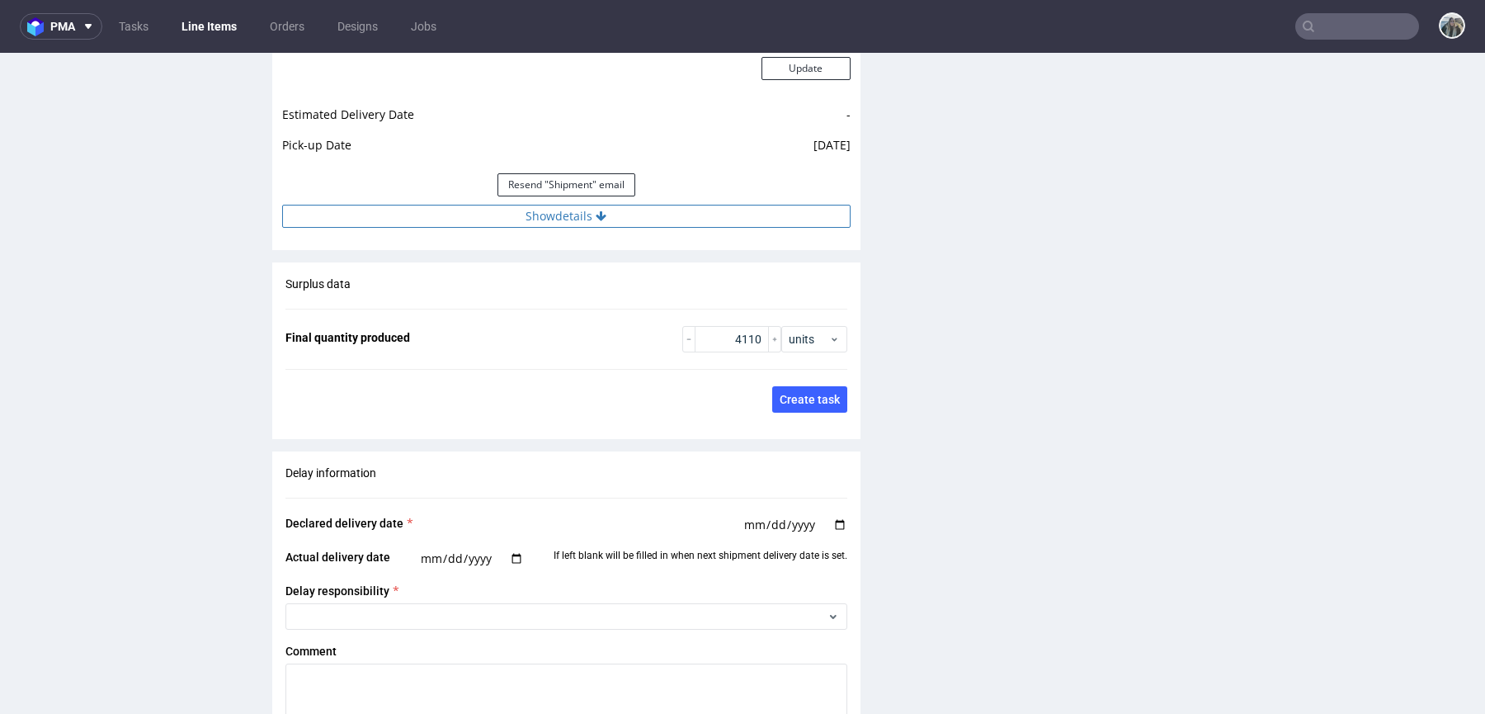
click at [559, 209] on button "Show details" at bounding box center [566, 216] width 568 height 23
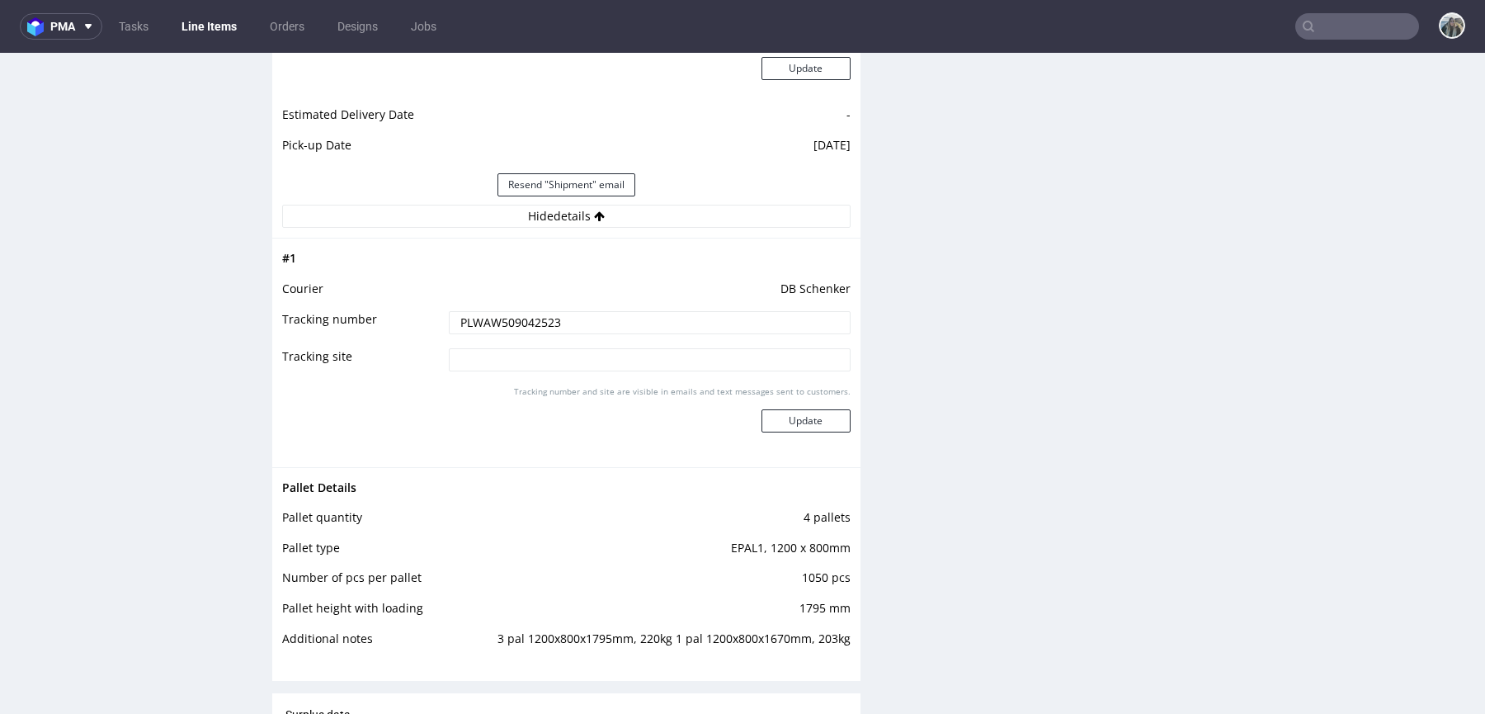
click at [528, 309] on td "PLWAW509042523" at bounding box center [648, 327] width 406 height 37
click at [528, 314] on input "PLWAW509042523" at bounding box center [650, 322] width 402 height 23
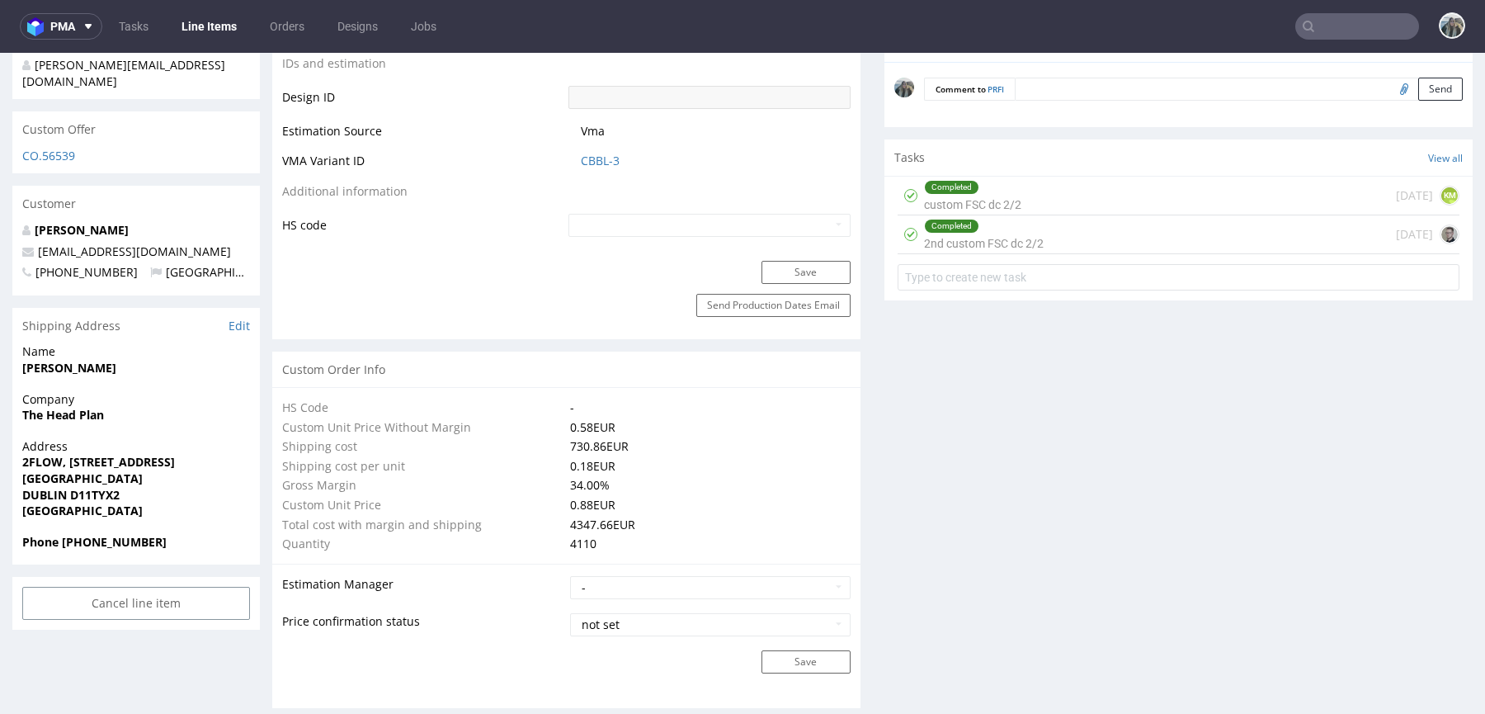
scroll to position [781, 0]
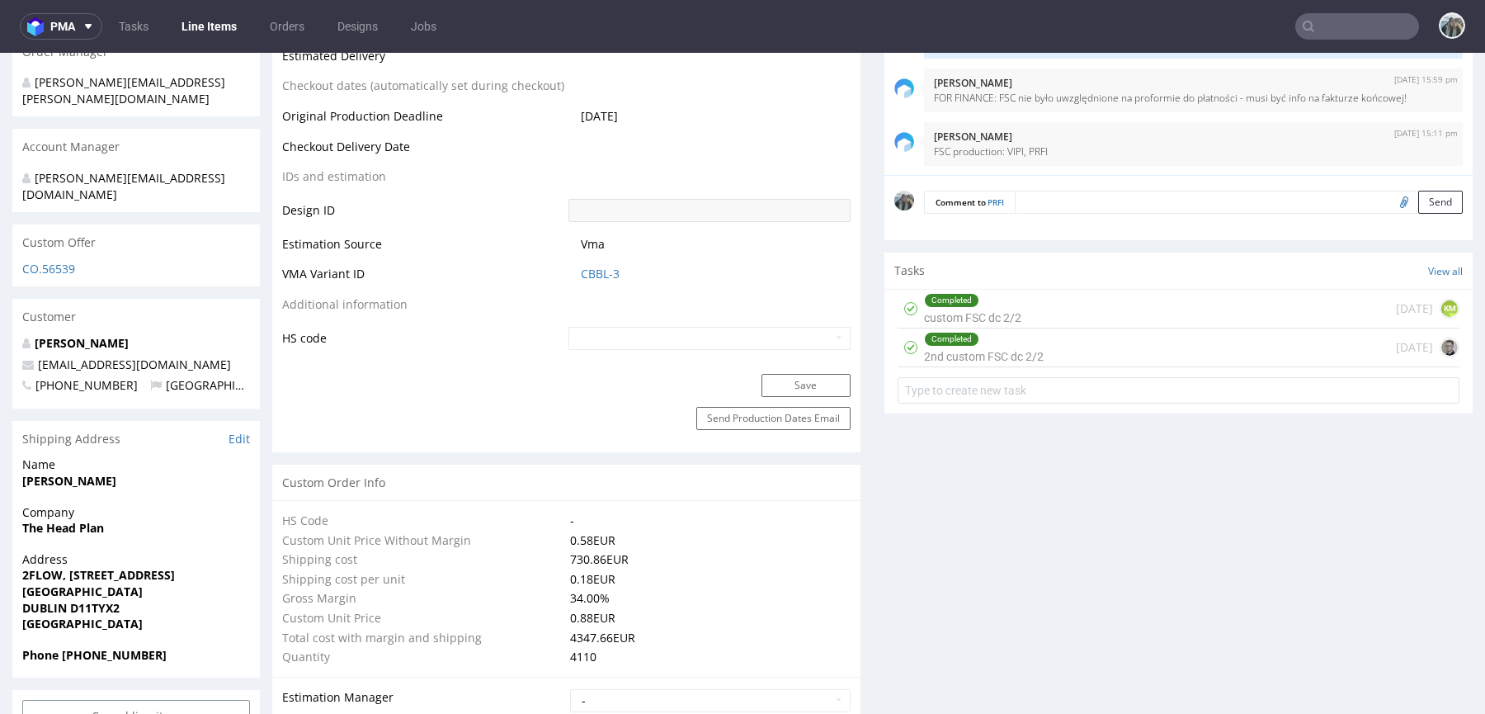
click at [1362, 40] on nav "pma Tasks Line Items Orders Designs Jobs" at bounding box center [742, 26] width 1485 height 53
click at [1362, 28] on input "text" at bounding box center [1357, 26] width 124 height 26
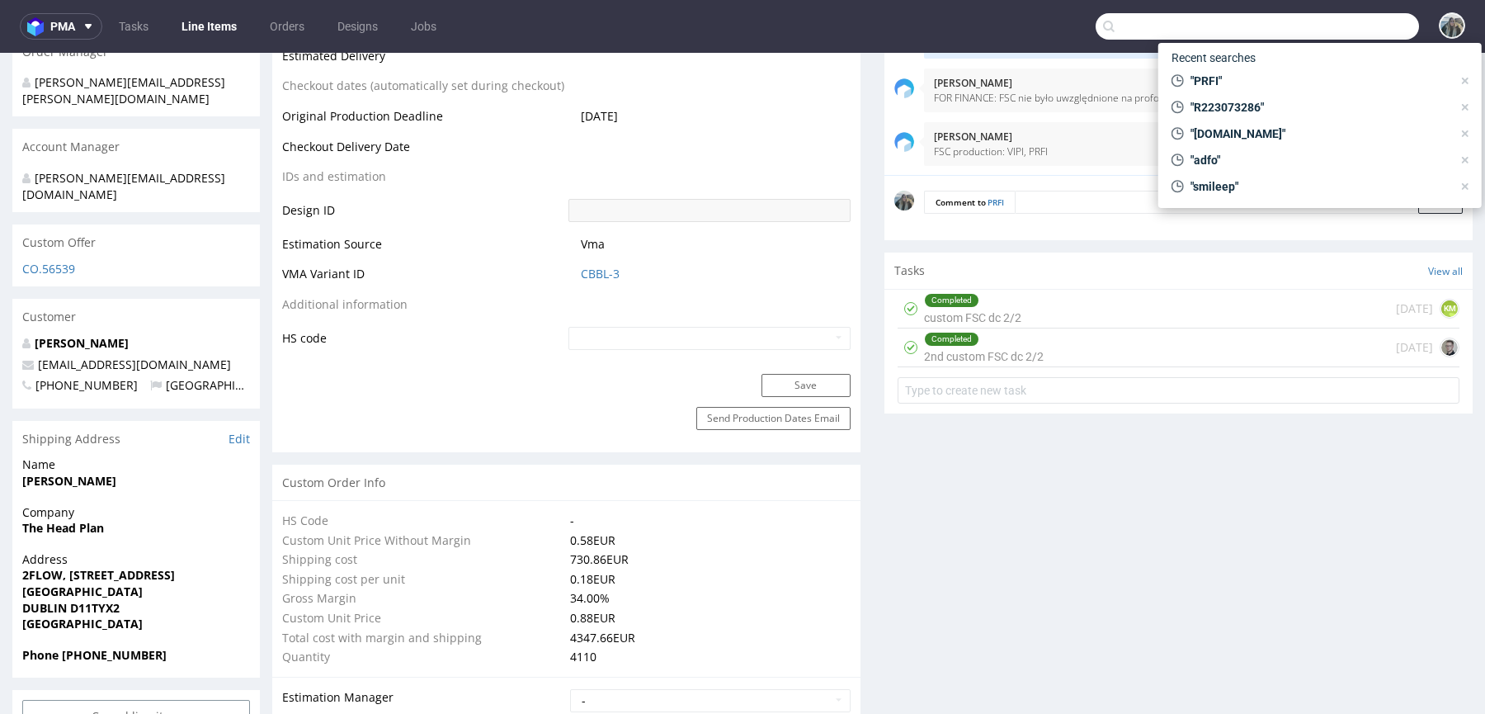
paste input "<helen@thecaninemenu.co.uk>"
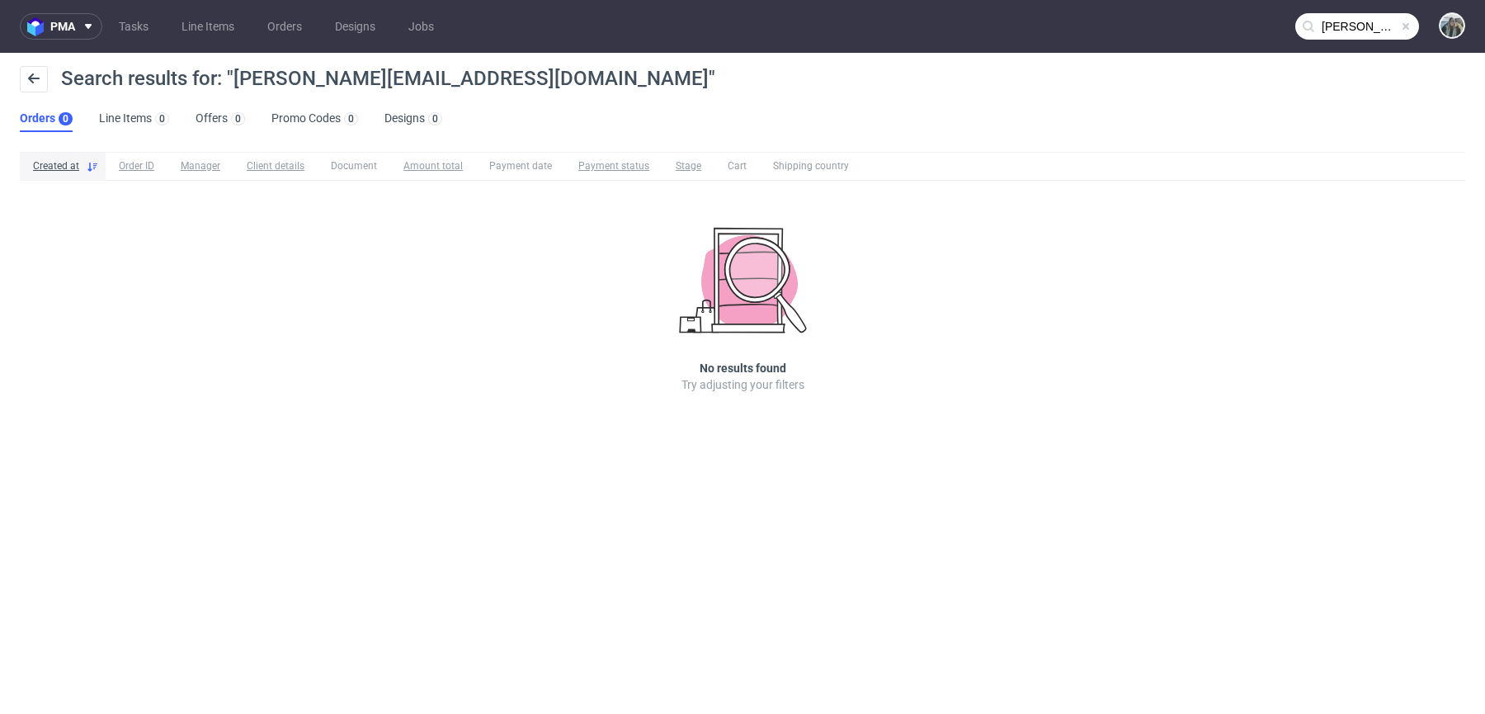
click at [1365, 26] on input "helen@thecaninemenu.co.uk" at bounding box center [1357, 26] width 124 height 26
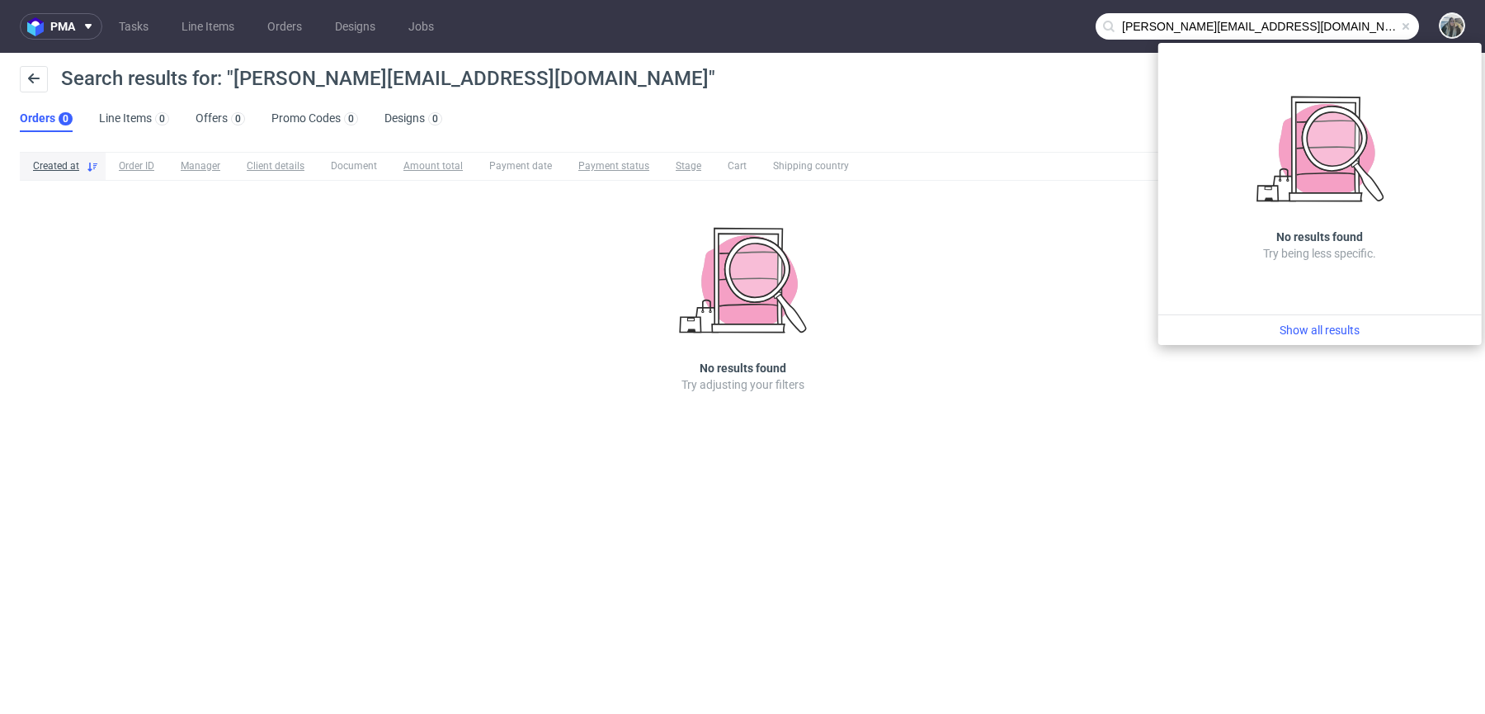
drag, startPoint x: 1148, startPoint y: 26, endPoint x: 1087, endPoint y: 26, distance: 61.9
click at [1087, 26] on nav "pma Tasks Line Items Orders Designs Jobs helen@thecaninemenu.co.uk" at bounding box center [742, 26] width 1485 height 53
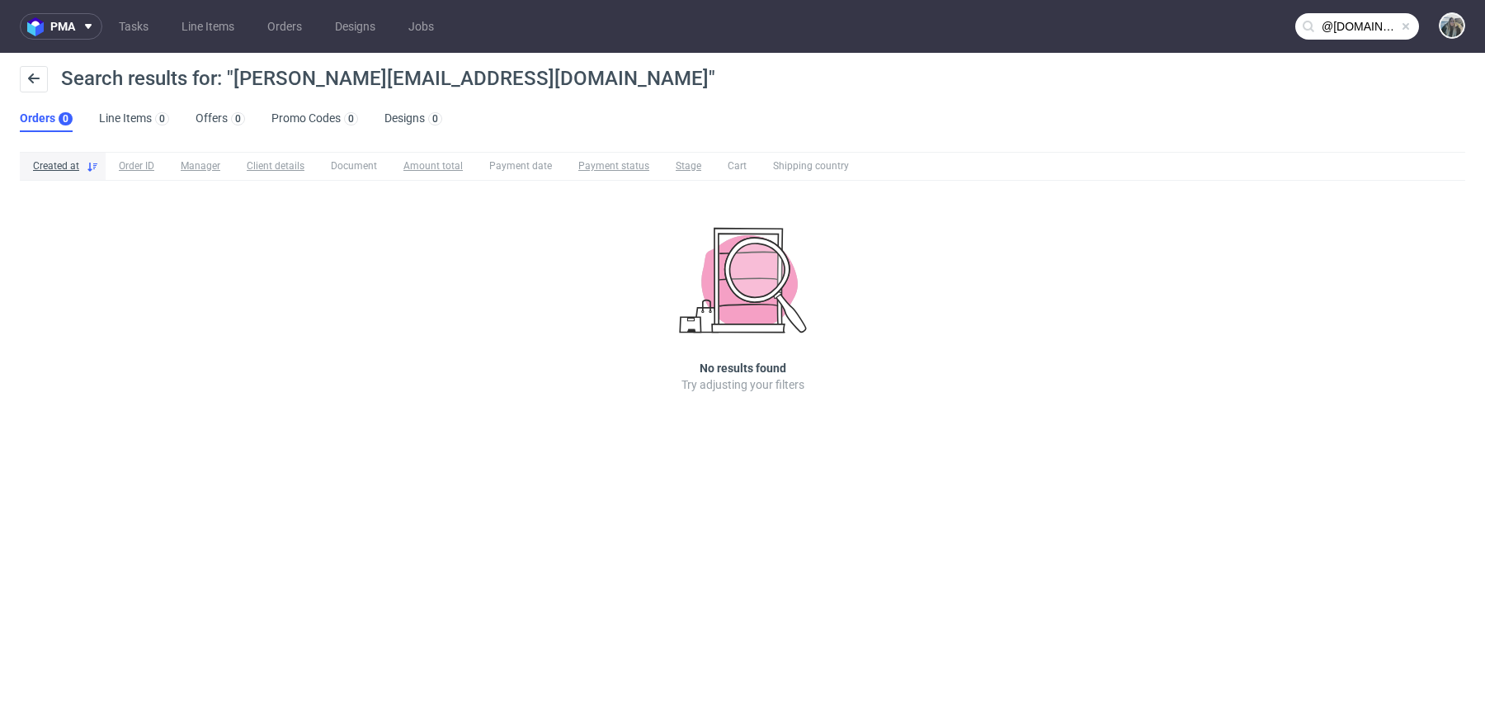
type input "@thecaninemenu.co.uk"
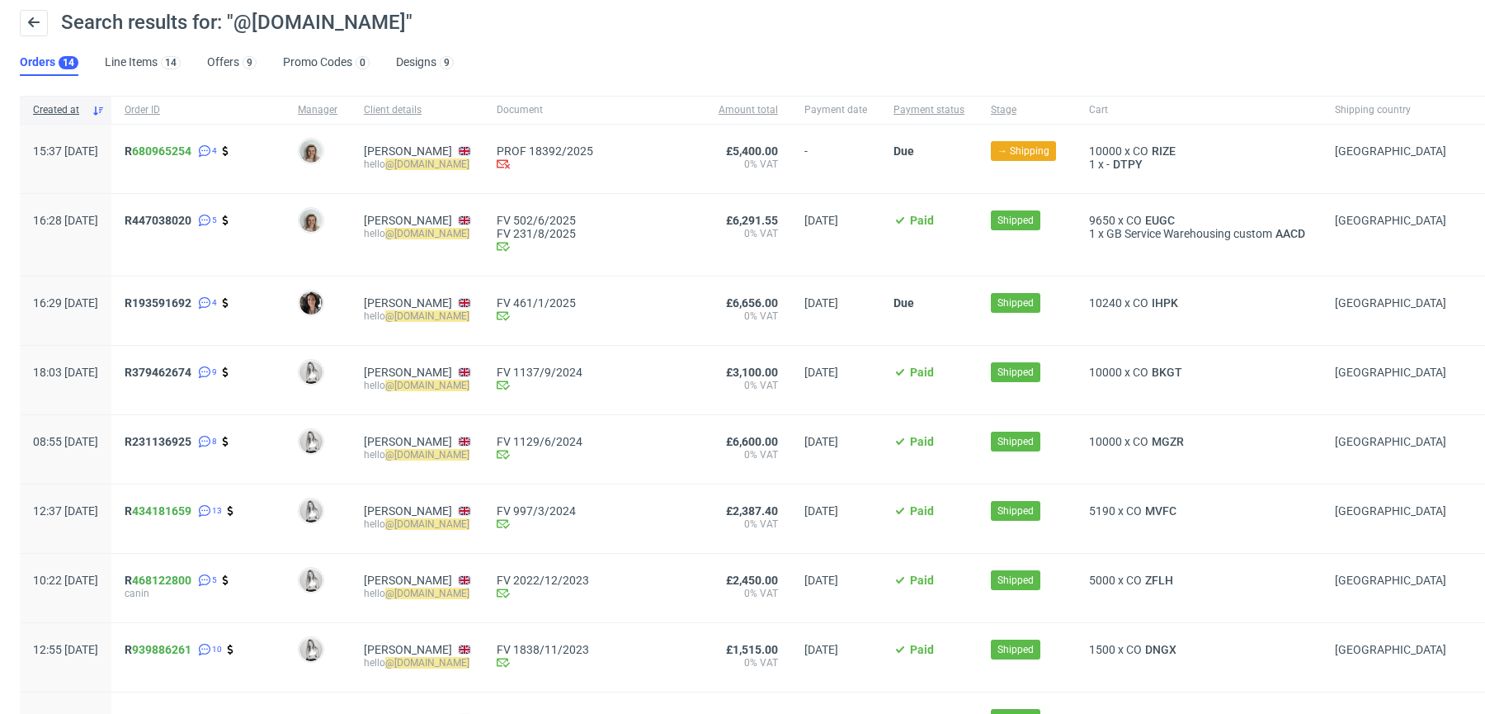
scroll to position [59, 0]
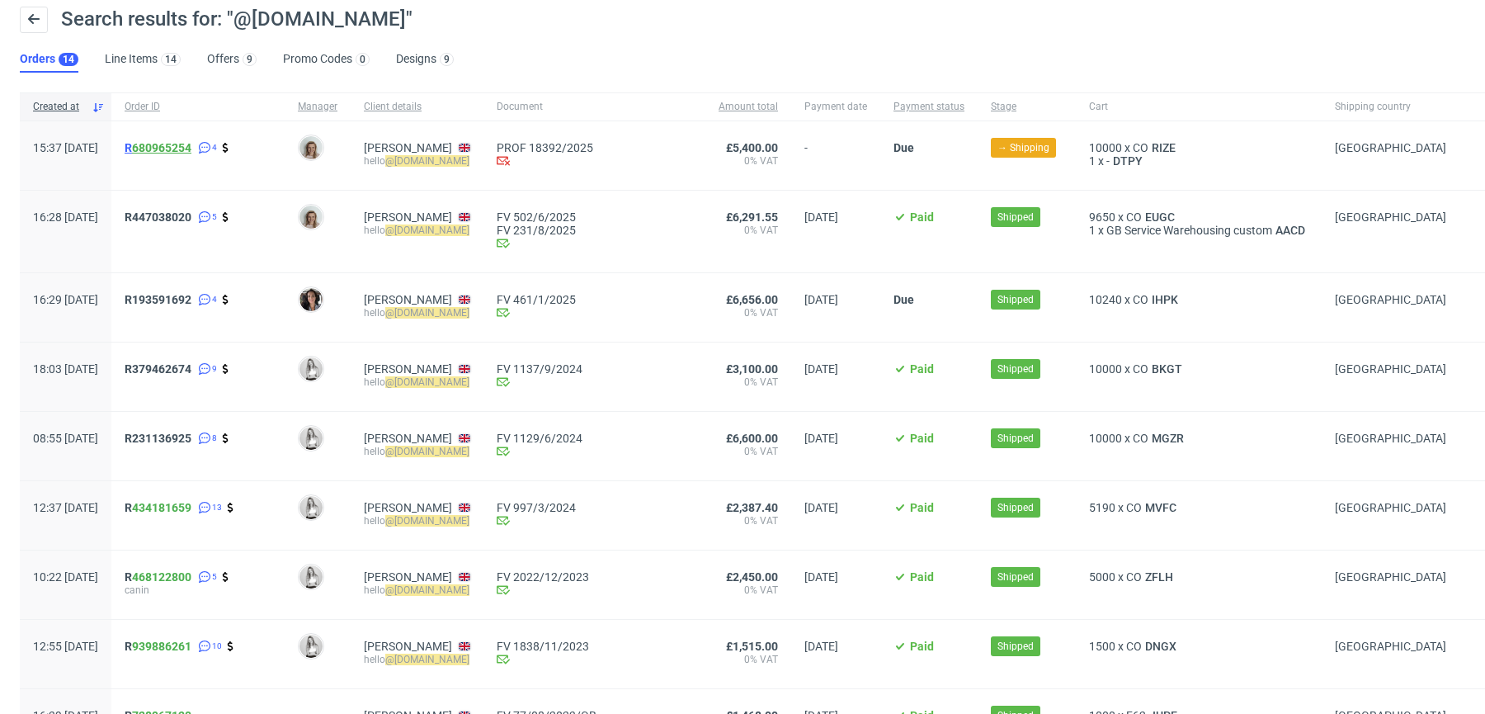
click at [182, 149] on link "680965254" at bounding box center [161, 147] width 59 height 13
click at [179, 148] on span "R 680965254" at bounding box center [158, 147] width 67 height 13
click at [175, 221] on span "R447038020" at bounding box center [158, 216] width 67 height 13
drag, startPoint x: 189, startPoint y: 164, endPoint x: 173, endPoint y: 150, distance: 21.0
click at [173, 150] on div "R 680965254 4" at bounding box center [197, 155] width 173 height 68
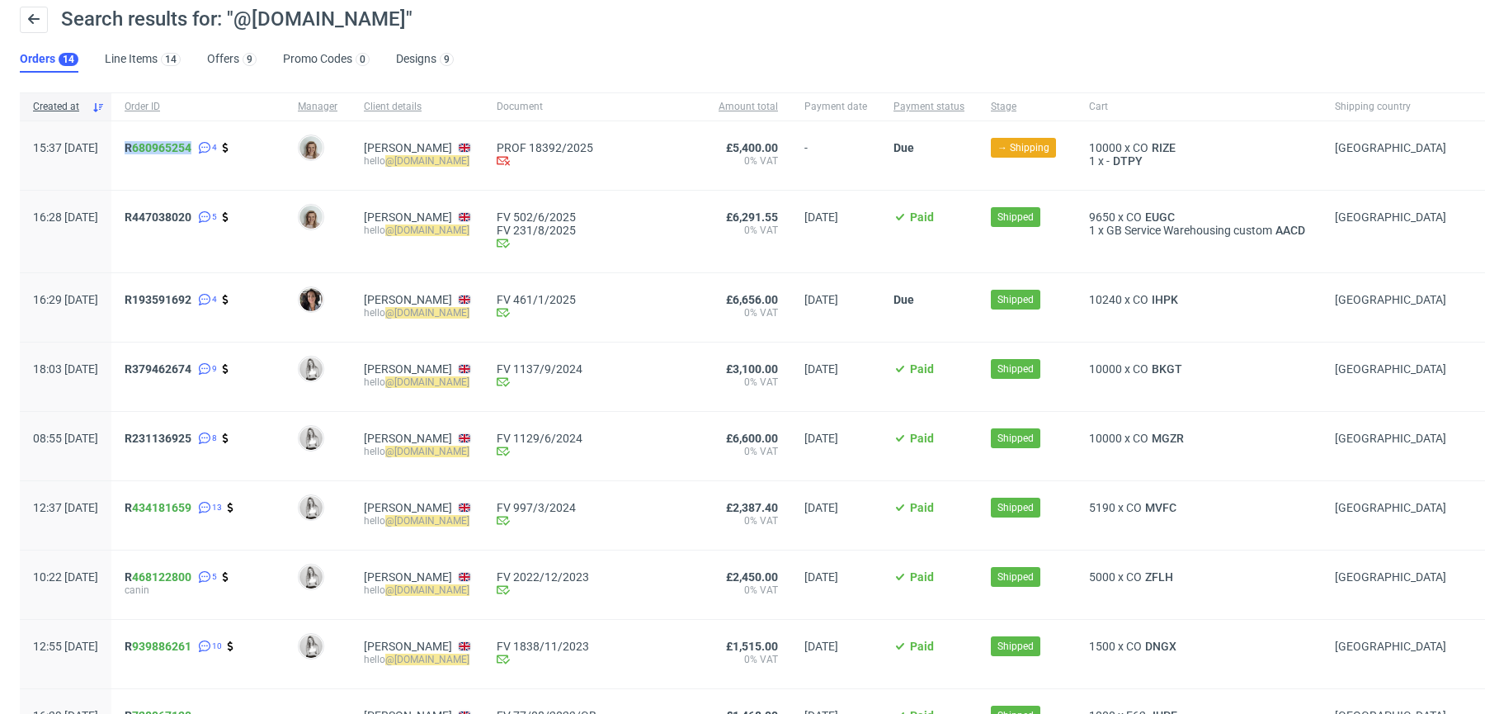
copy span "R 680965254"
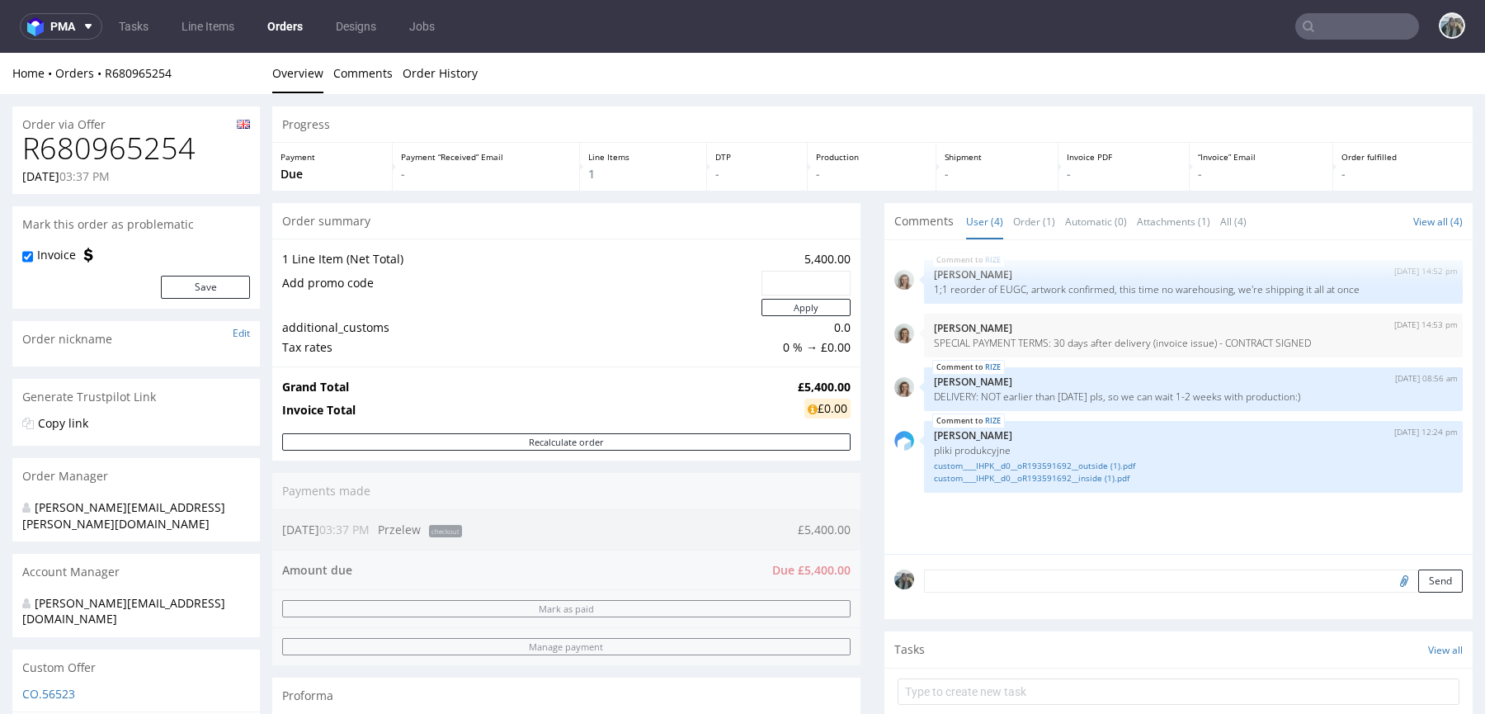
click at [118, 143] on h1 "R680965254" at bounding box center [136, 148] width 228 height 33
copy h1 "R680965254"
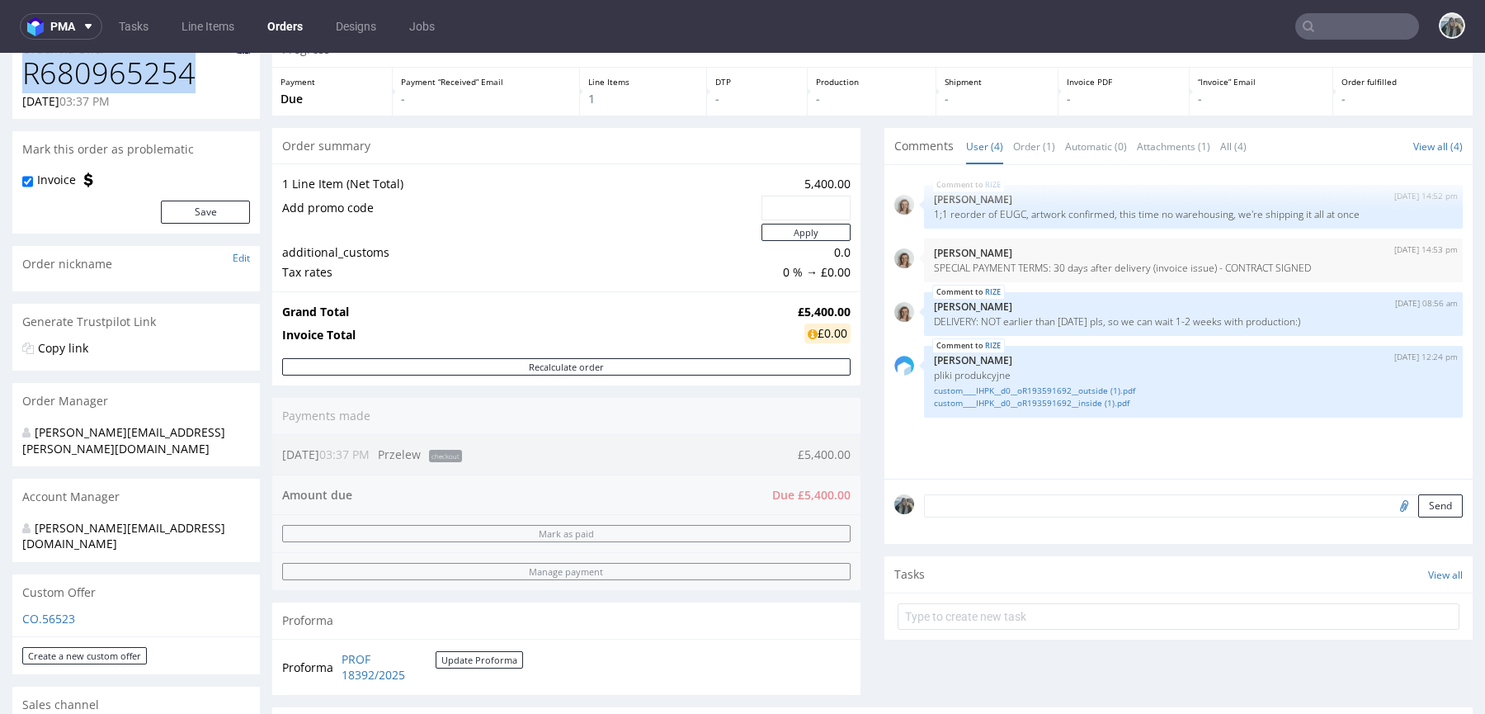
scroll to position [371, 0]
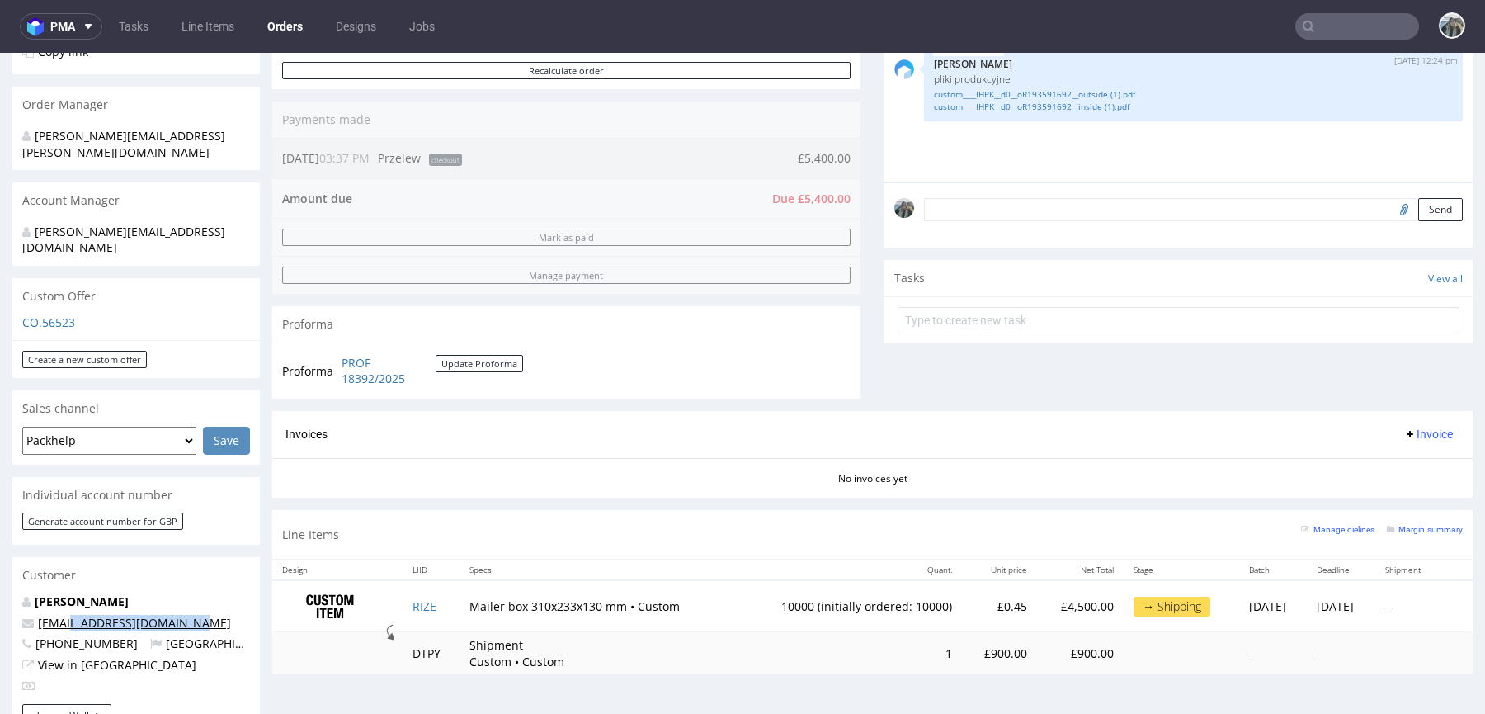
drag, startPoint x: 198, startPoint y: 592, endPoint x: 67, endPoint y: 592, distance: 131.2
click at [67, 615] on p "hello@thecaninemenu.co.uk" at bounding box center [136, 623] width 228 height 17
copy link "@thecaninemenu.co.uk"
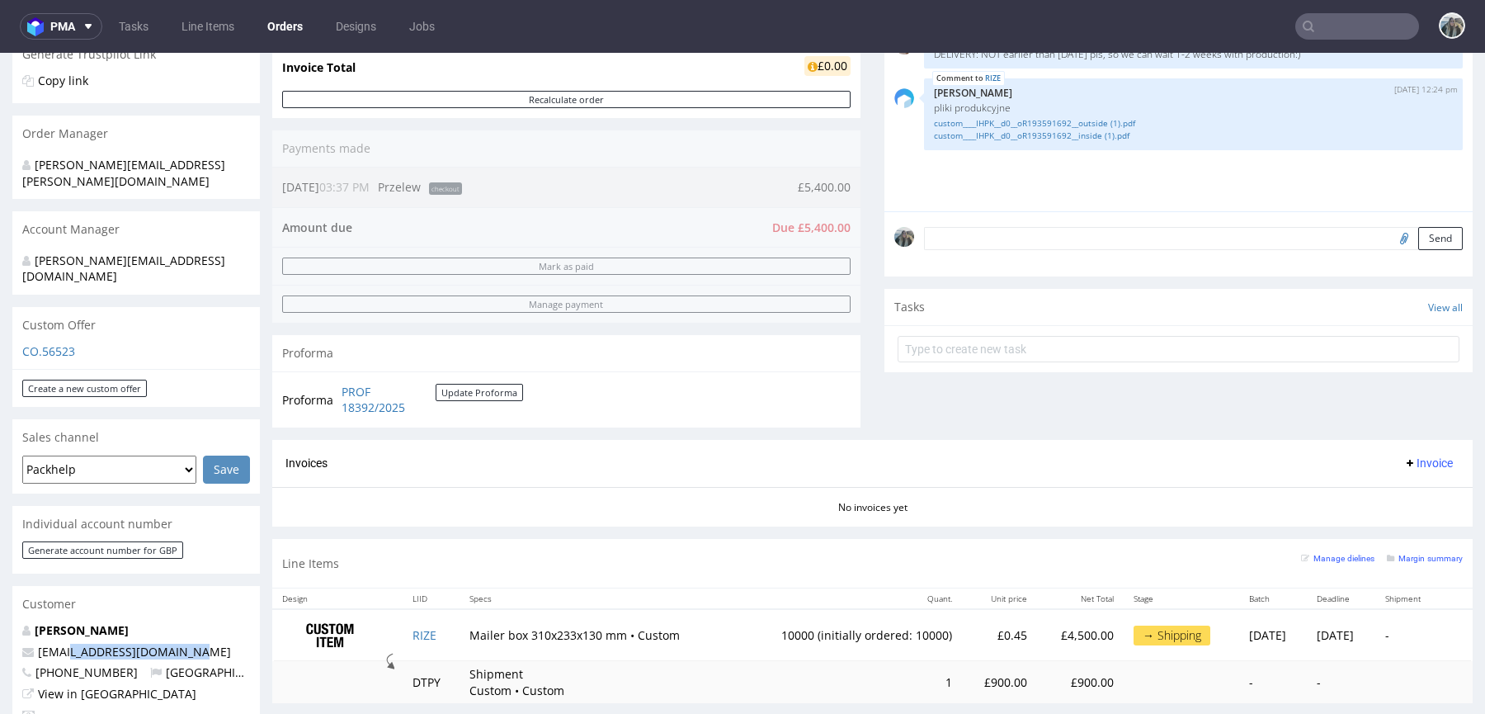
scroll to position [344, 0]
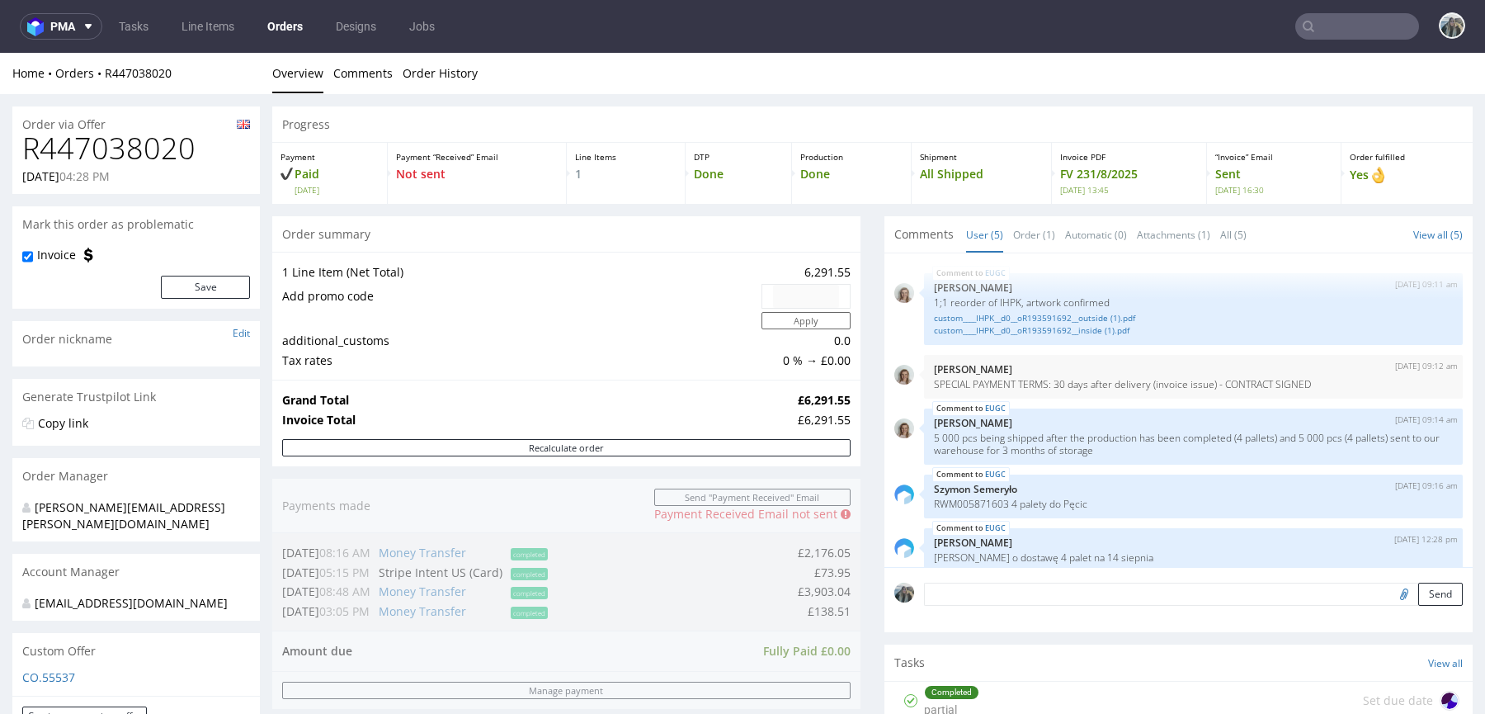
scroll to position [15, 0]
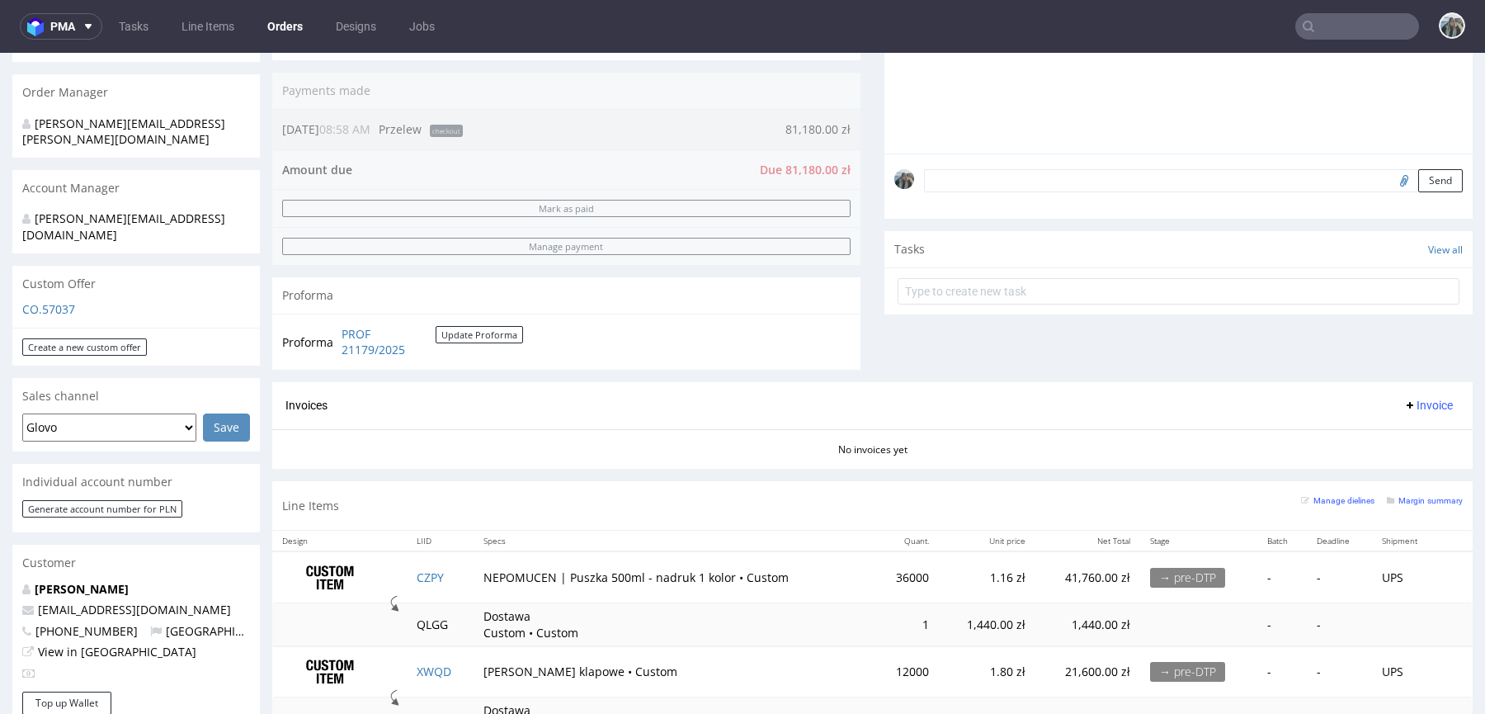
scroll to position [337, 0]
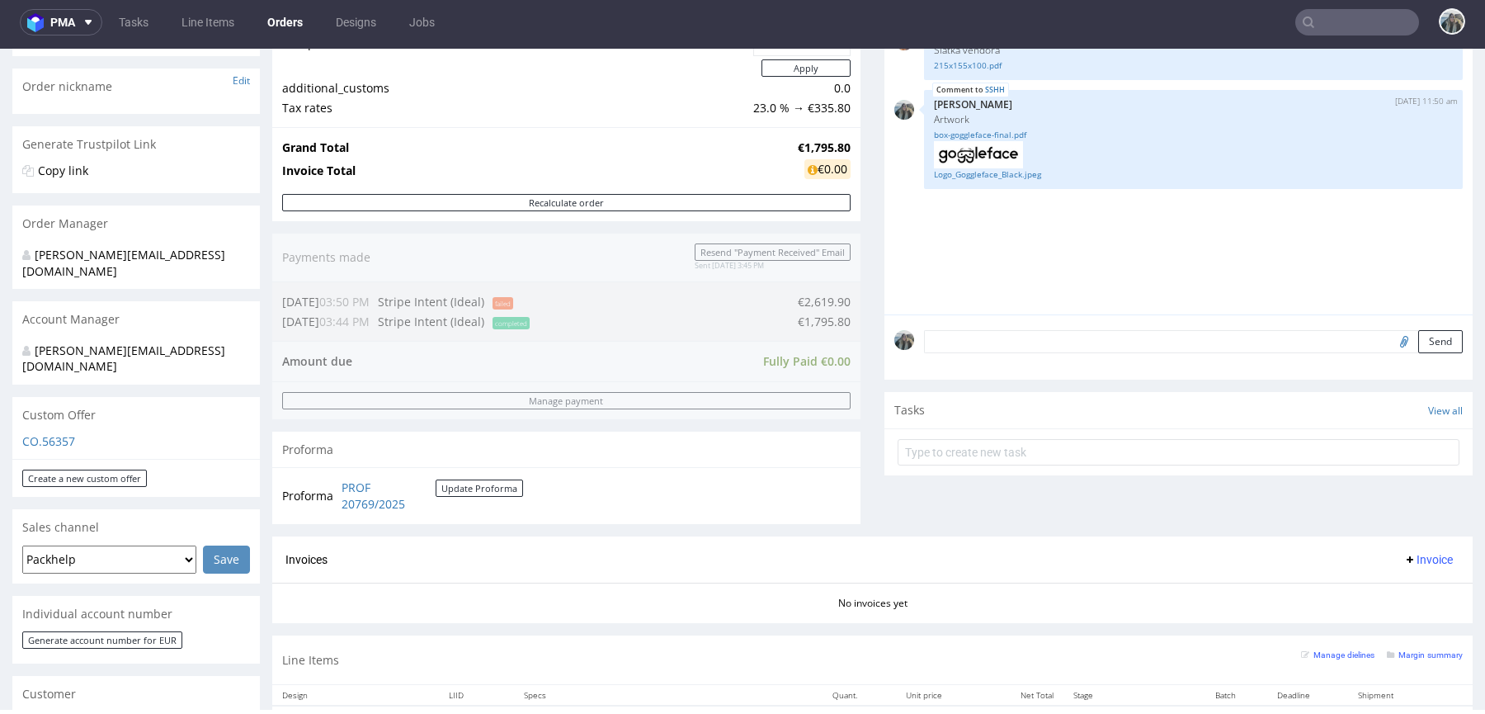
scroll to position [526, 0]
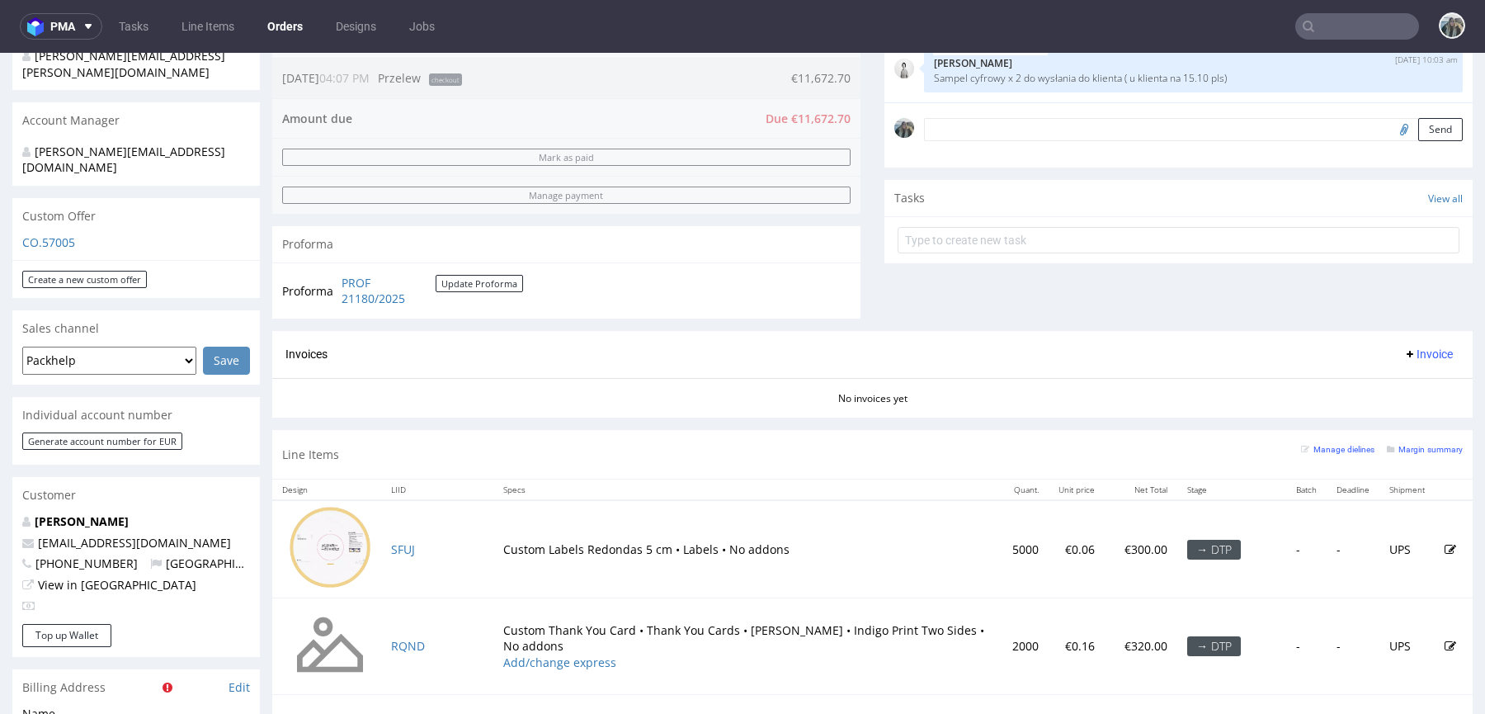
scroll to position [628, 0]
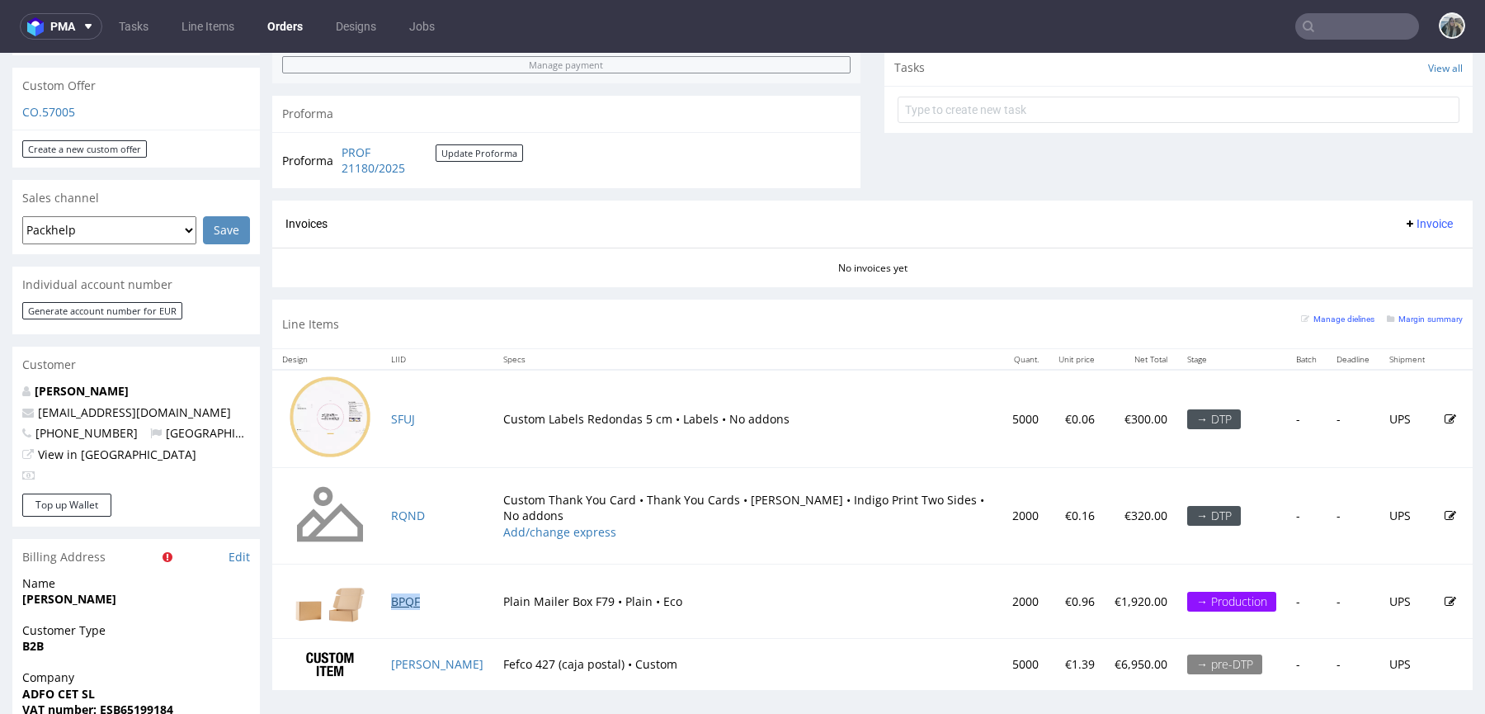
click at [412, 593] on link "BPQF" at bounding box center [405, 601] width 29 height 16
click at [408, 512] on link "RQND" at bounding box center [408, 515] width 34 height 16
click at [413, 417] on link "SFUJ" at bounding box center [403, 419] width 24 height 16
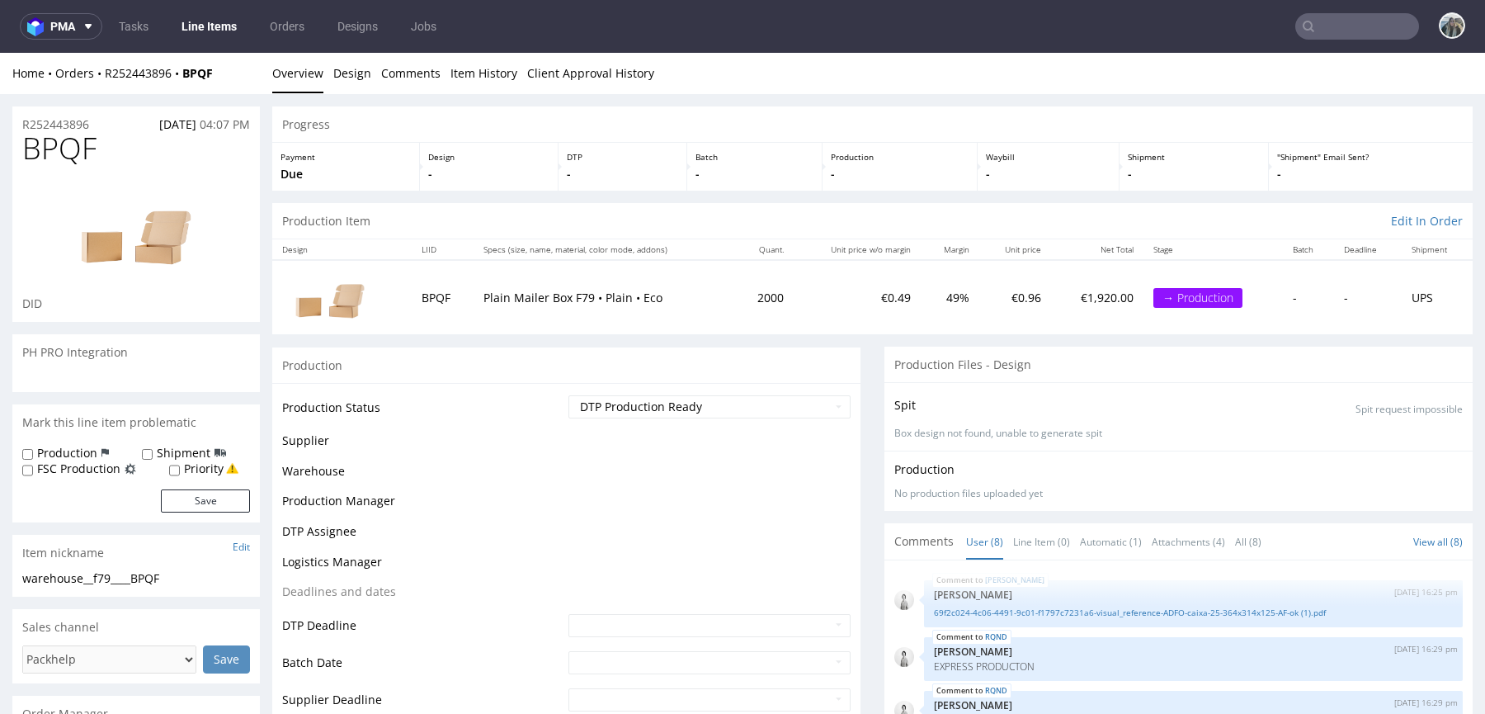
scroll to position [186, 0]
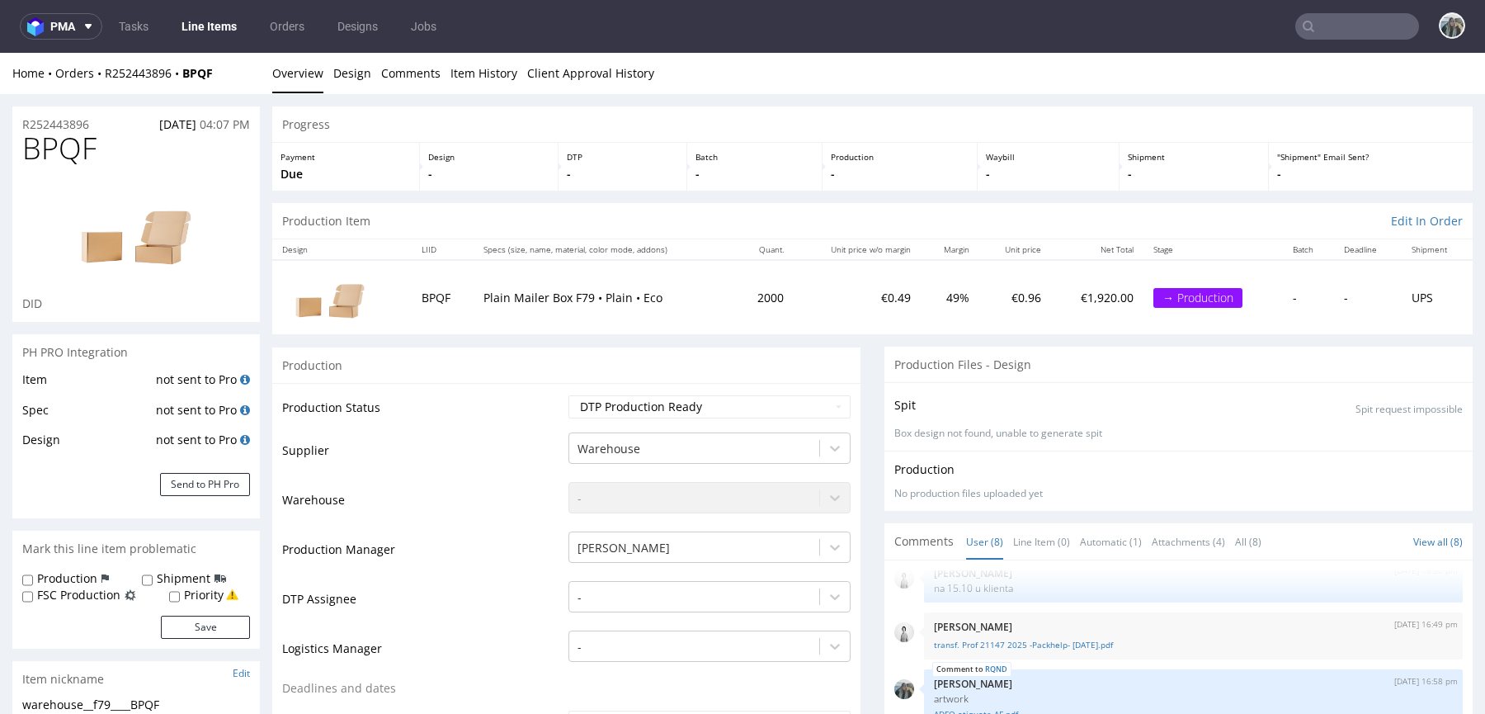
click at [177, 469] on div "Item not sent to Pro Spec not sent to Pro Design not sent to Pro Send to PH Pro" at bounding box center [136, 444] width 248 height 149
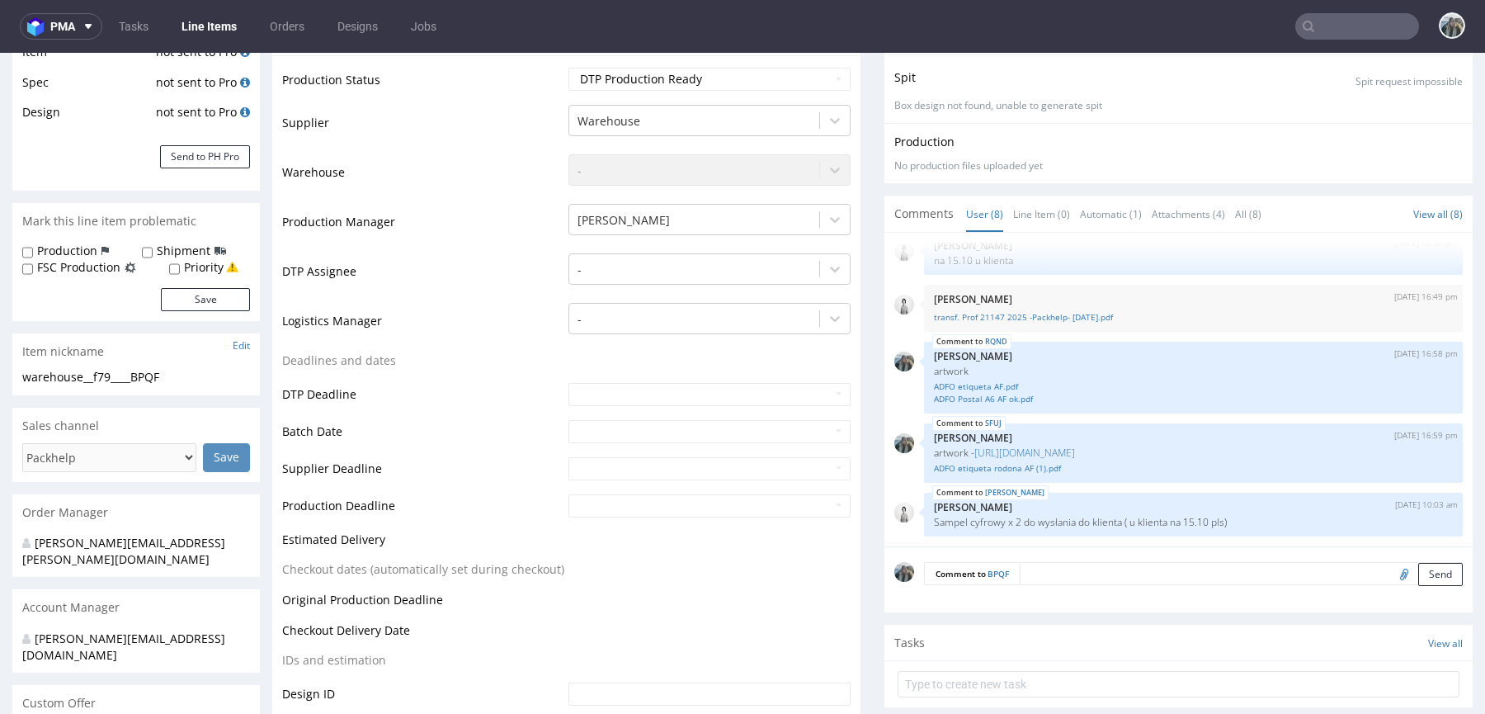
scroll to position [310, 0]
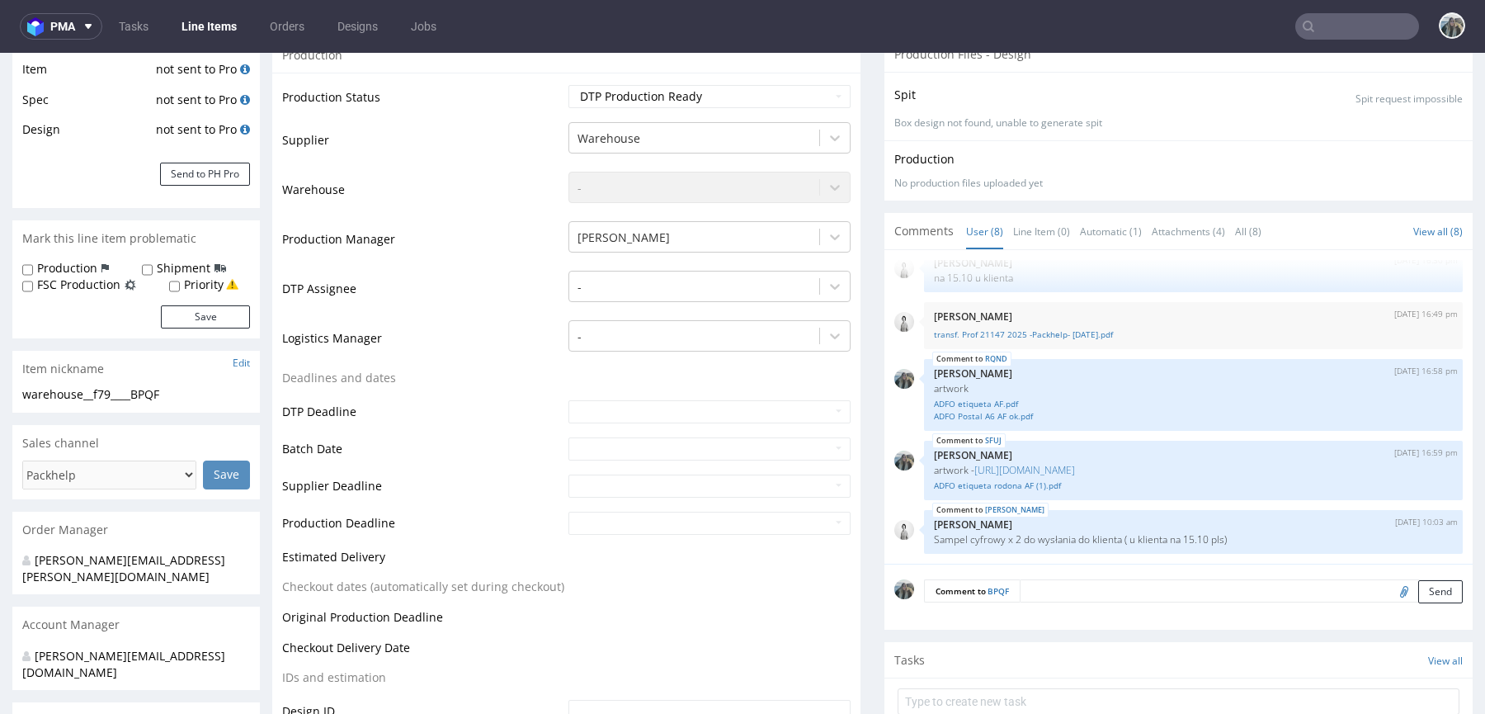
click at [190, 286] on label "Priority" at bounding box center [204, 284] width 40 height 17
click at [180, 286] on input "Priority" at bounding box center [174, 286] width 11 height 13
checkbox input "true"
click at [202, 313] on button "Save" at bounding box center [205, 316] width 89 height 23
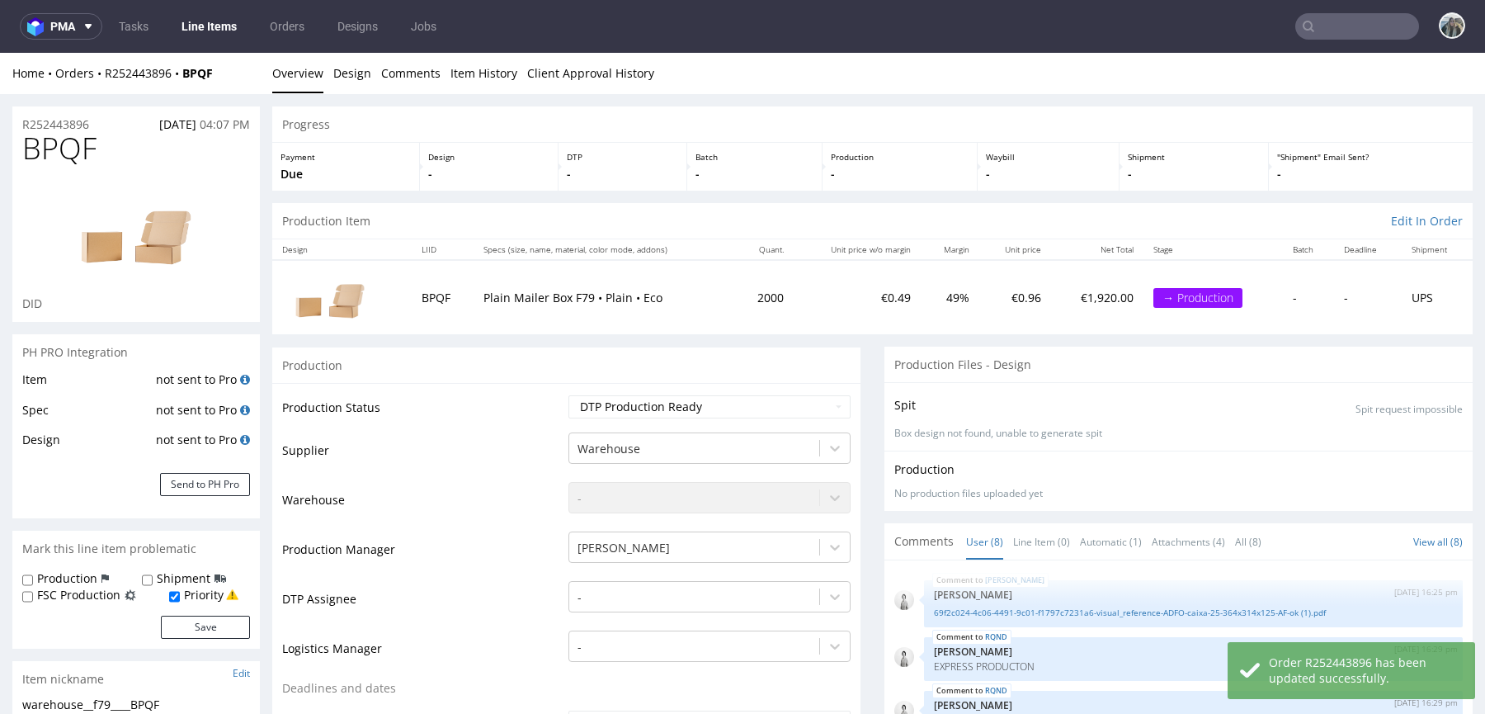
scroll to position [186, 0]
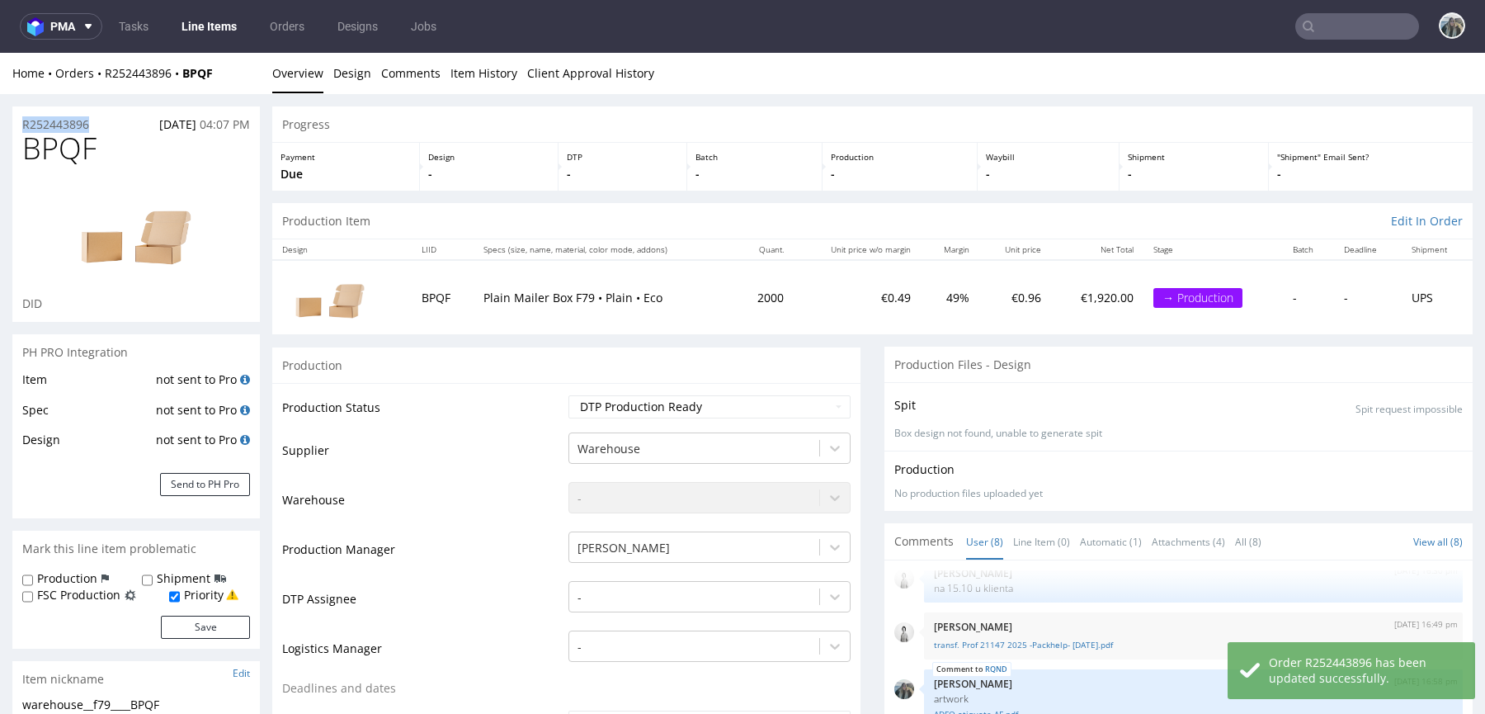
drag, startPoint x: 106, startPoint y: 120, endPoint x: 0, endPoint y: 131, distance: 106.2
copy p "R252443896"
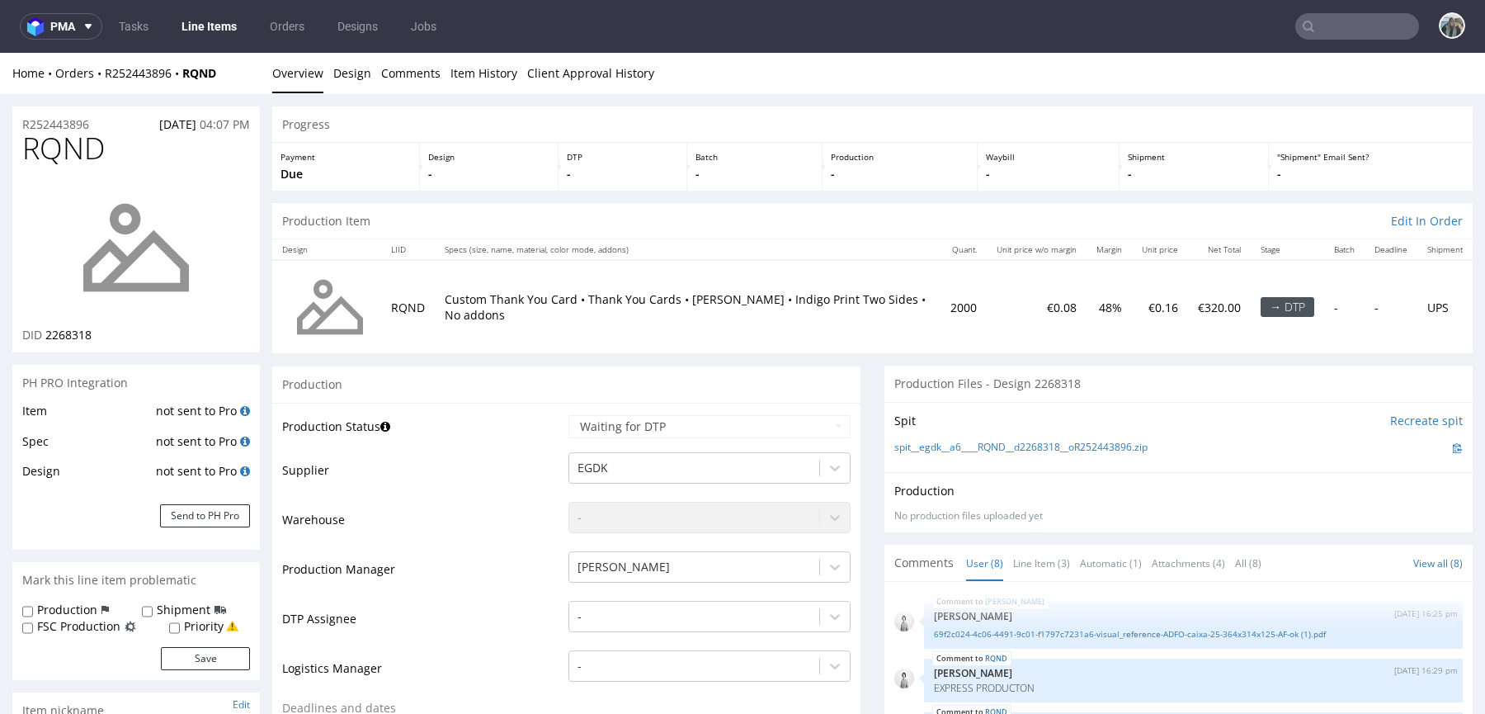
scroll to position [186, 0]
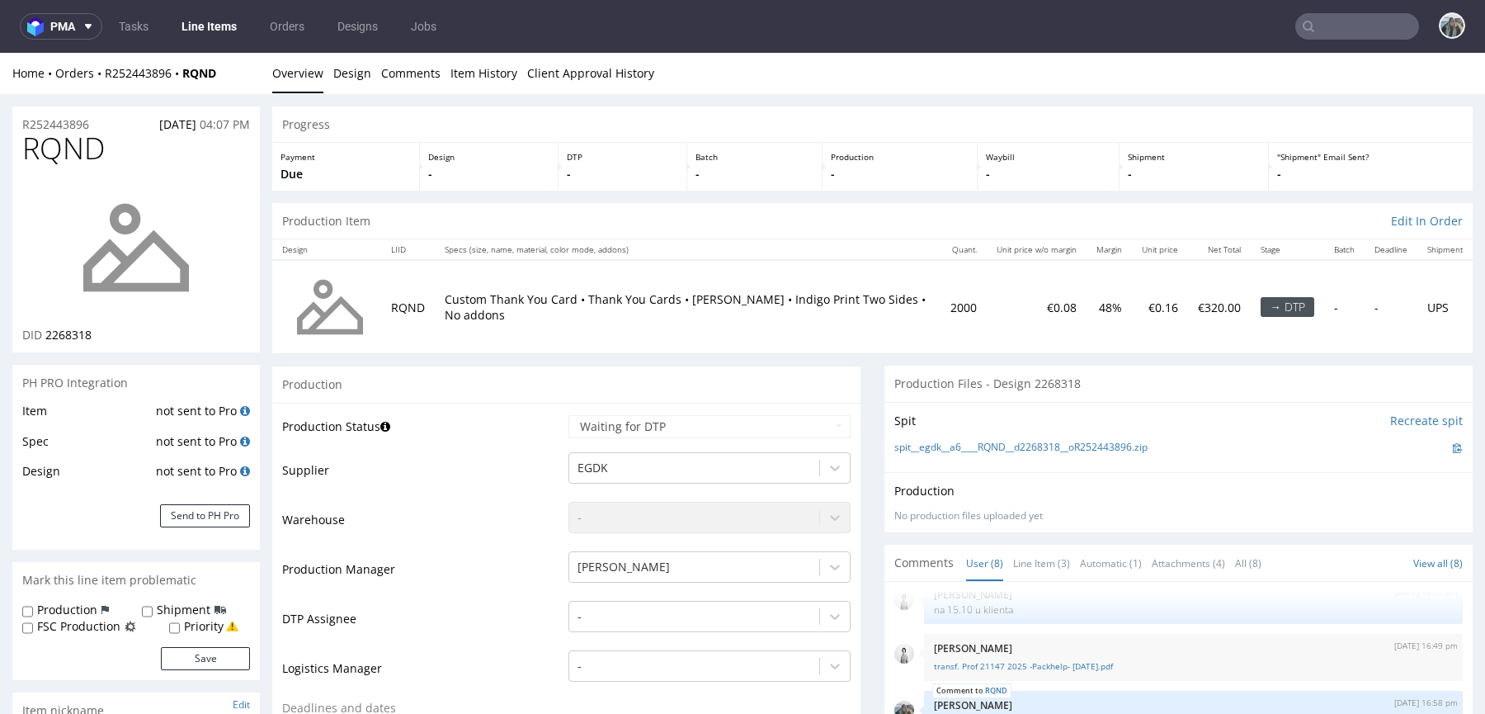
click at [208, 626] on label "Priority" at bounding box center [204, 626] width 40 height 17
click at [180, 626] on input "Priority" at bounding box center [174, 627] width 11 height 13
checkbox input "true"
click at [219, 659] on button "Save" at bounding box center [205, 658] width 89 height 23
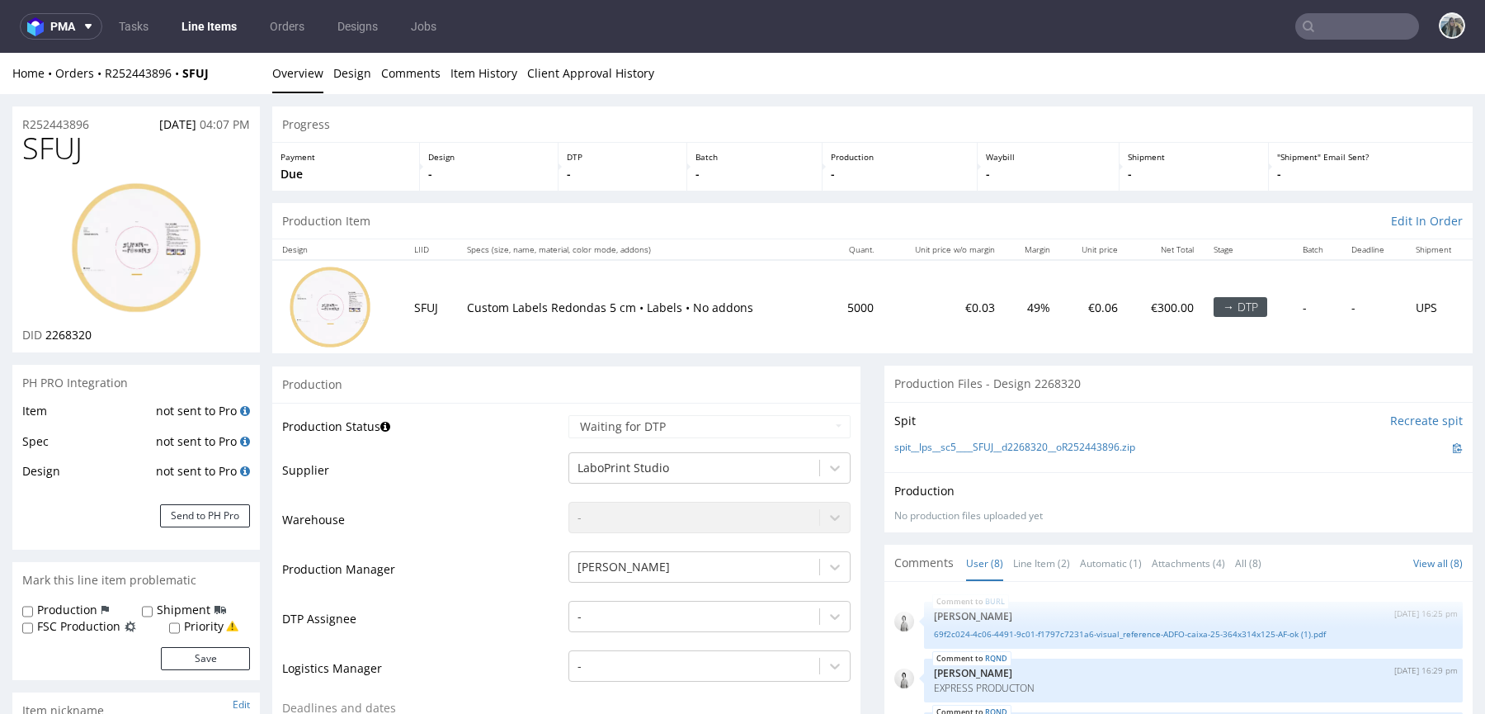
scroll to position [186, 0]
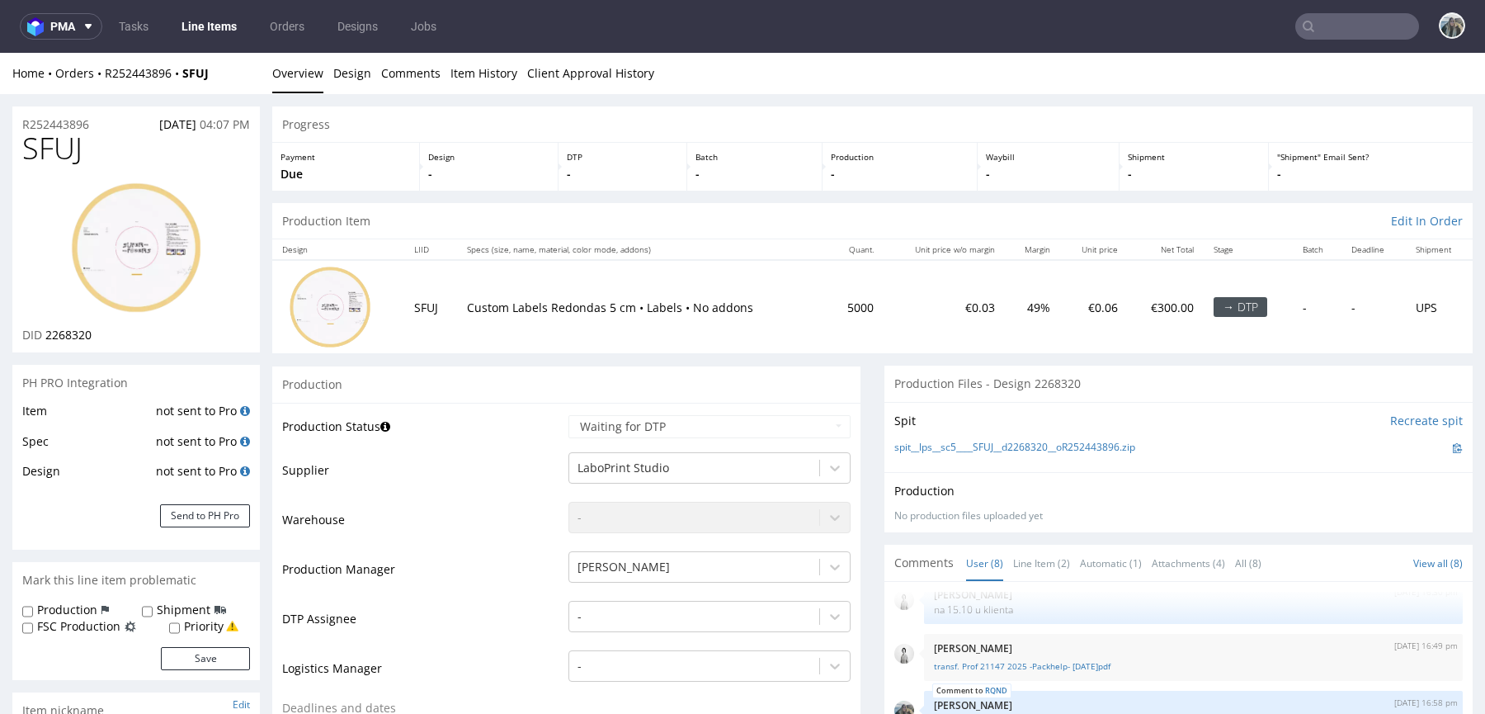
click at [191, 630] on label "Priority" at bounding box center [204, 626] width 40 height 17
click at [180, 630] on input "Priority" at bounding box center [174, 627] width 11 height 13
checkbox input "true"
click at [191, 663] on button "Save" at bounding box center [205, 658] width 89 height 23
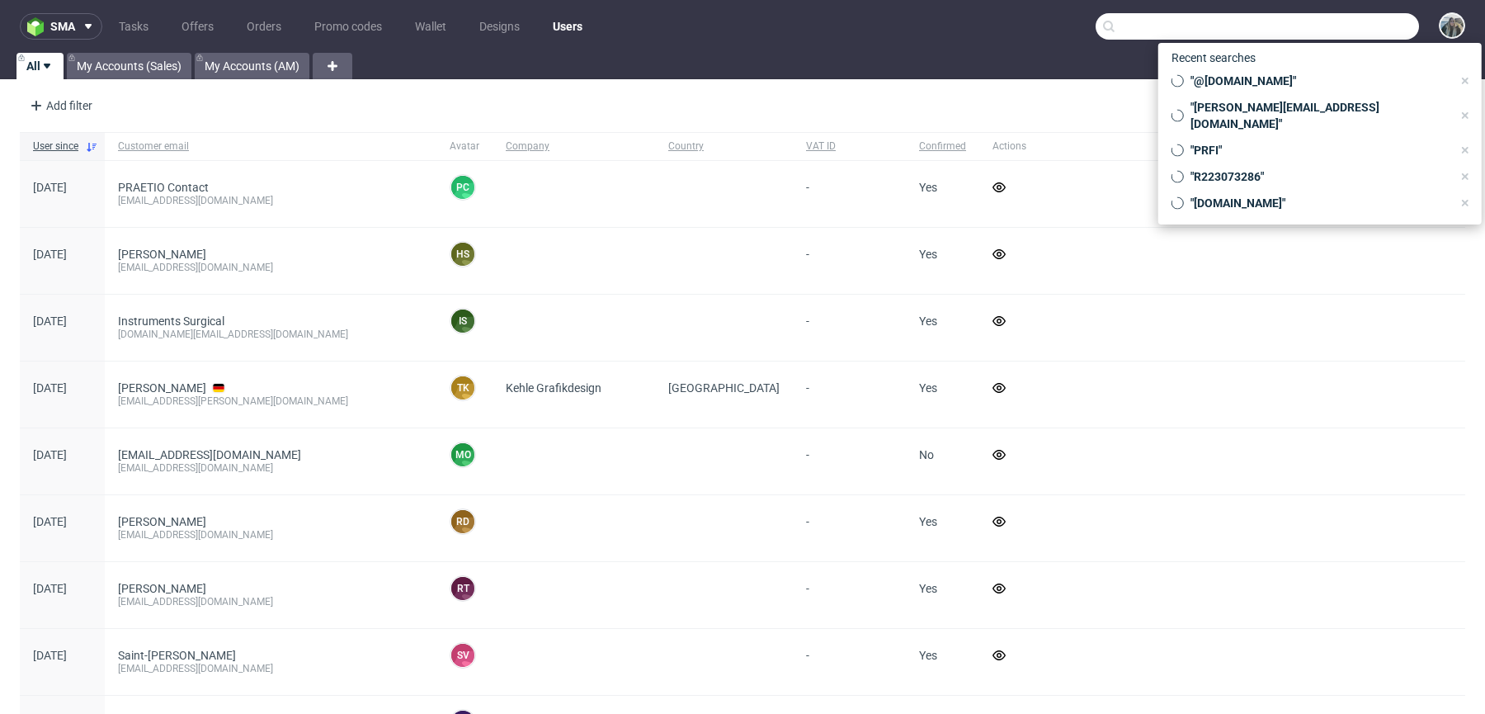
click at [1337, 20] on input "text" at bounding box center [1257, 26] width 323 height 26
paste input "R146489761"
type input "R146489761"
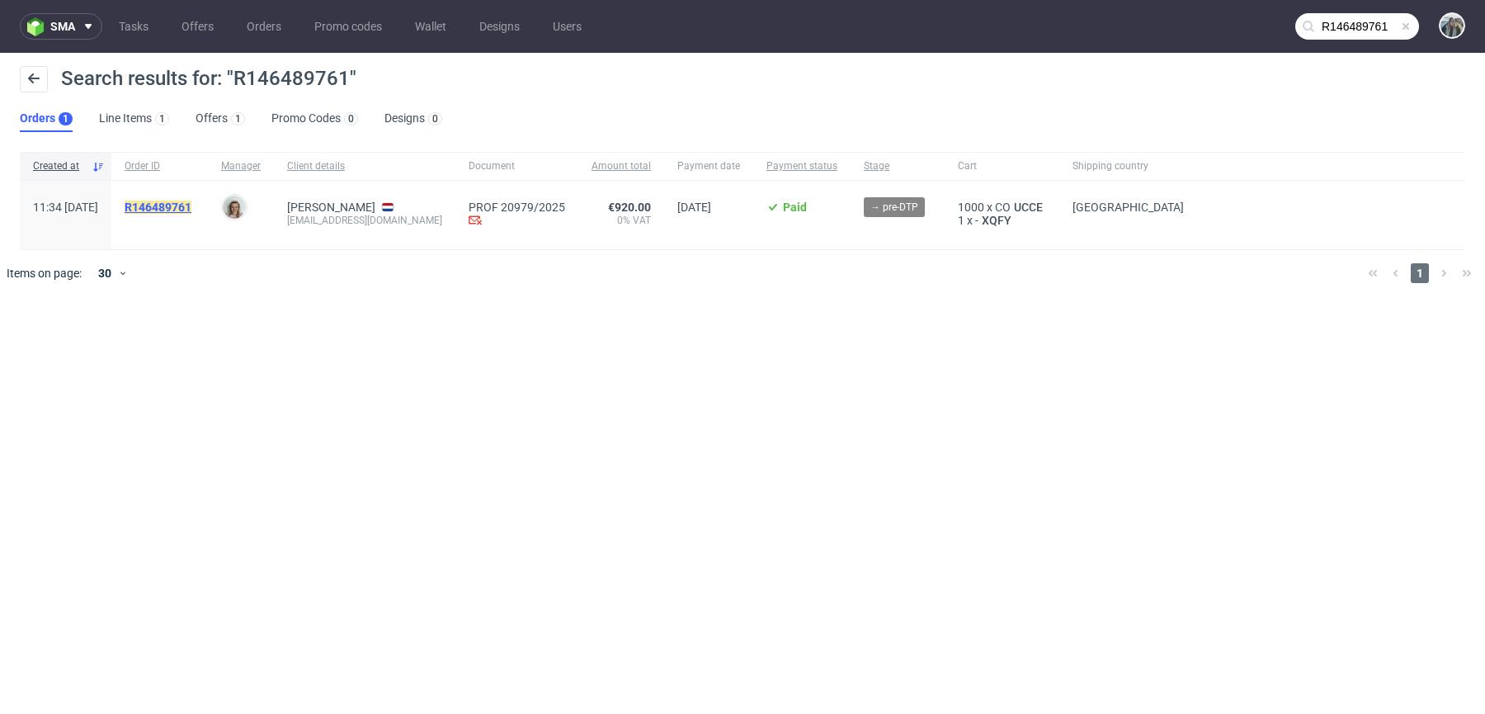
click at [191, 207] on mark "R146489761" at bounding box center [158, 206] width 67 height 13
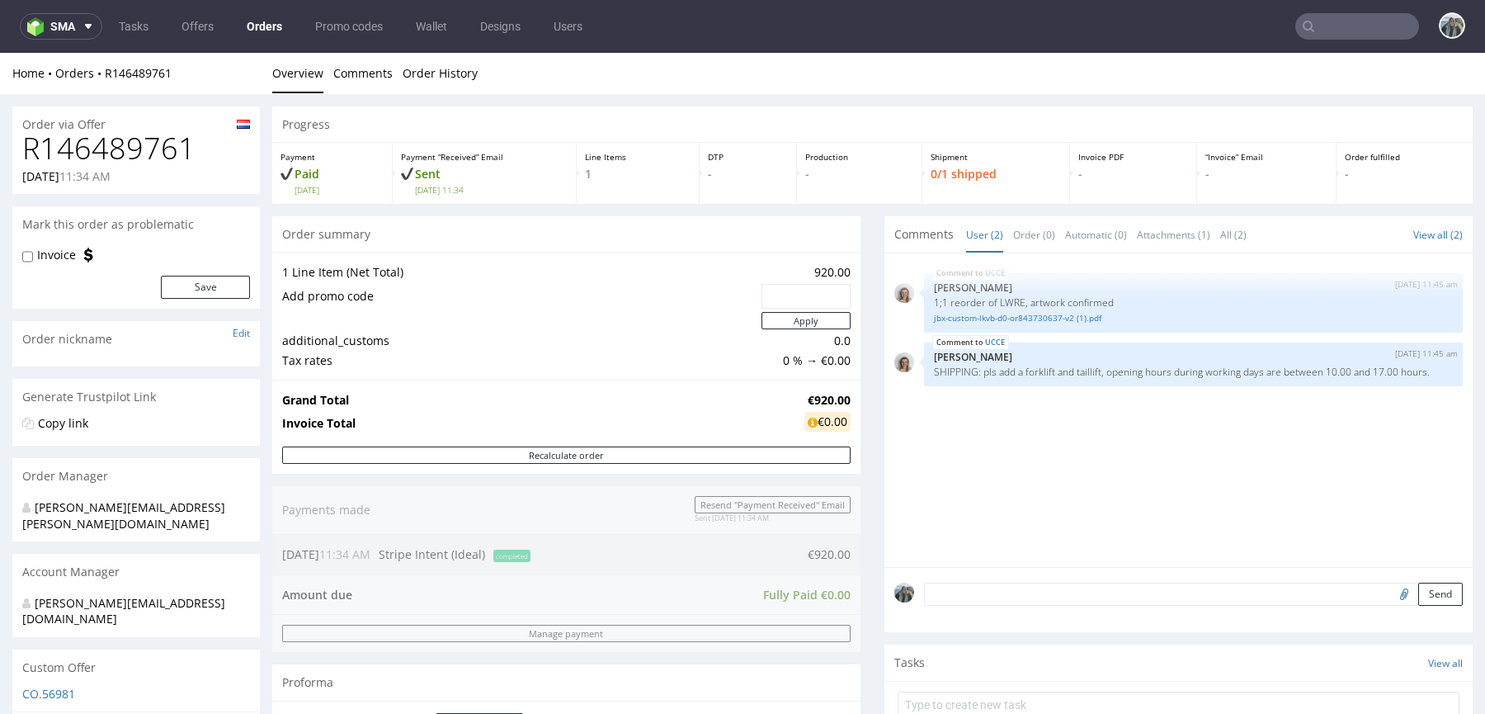
click at [1314, 22] on input "text" at bounding box center [1357, 26] width 124 height 26
paste input "R146489761"
type input "R146489761"
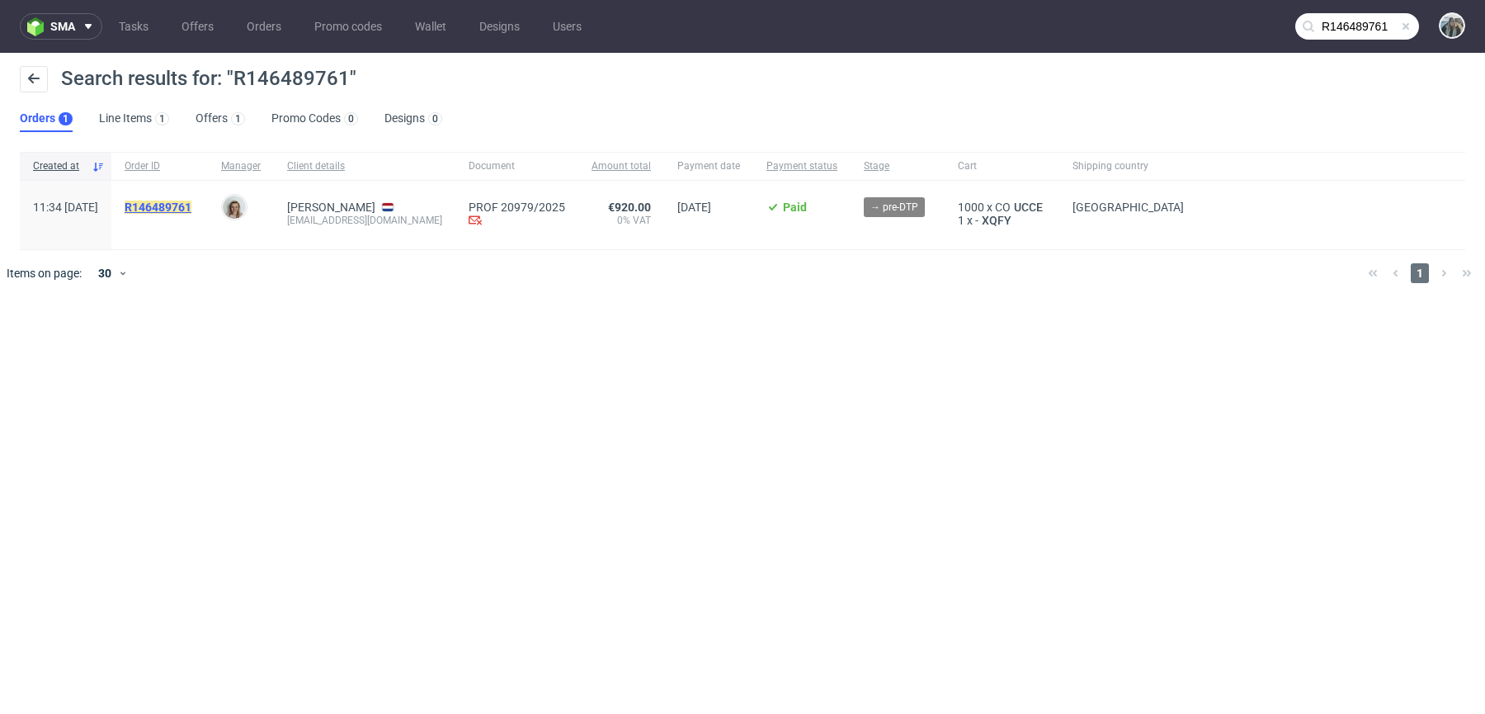
click at [191, 209] on mark "R146489761" at bounding box center [158, 206] width 67 height 13
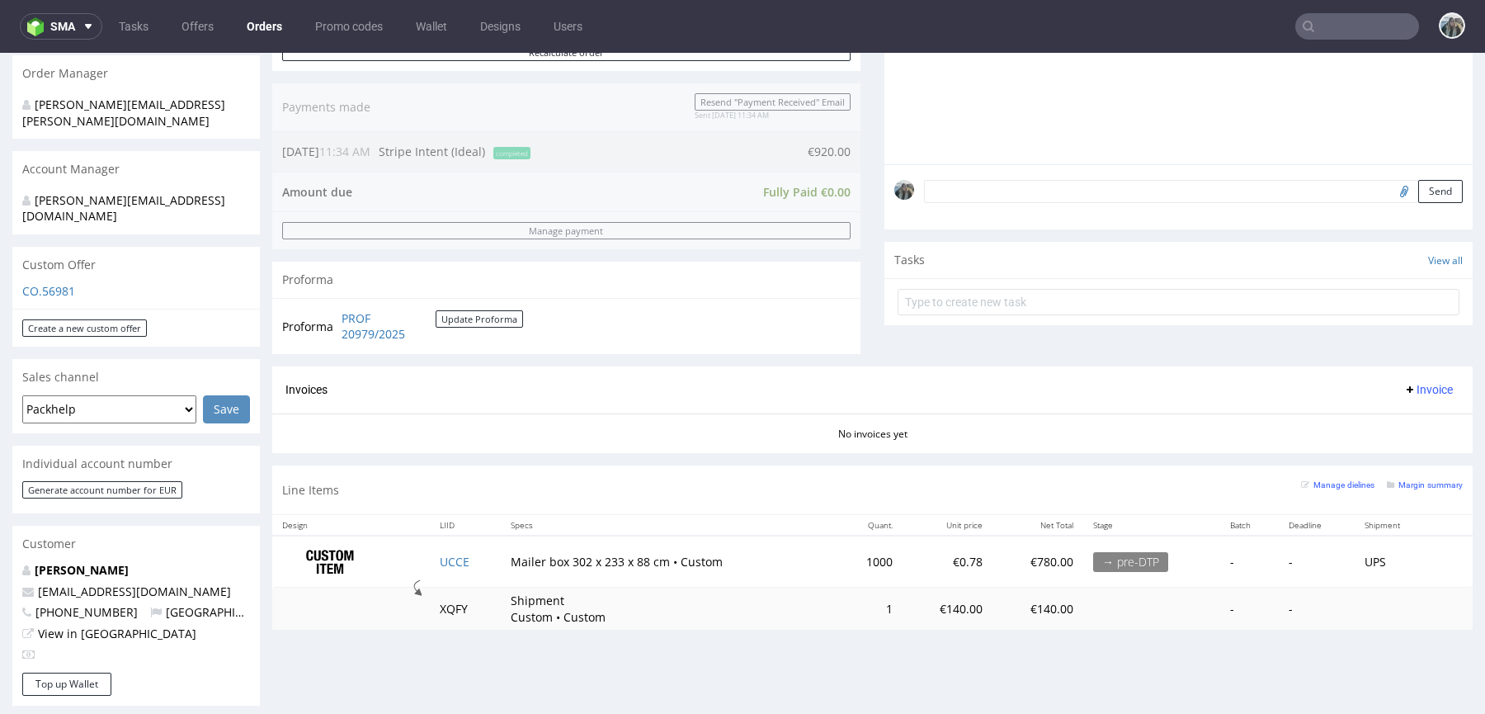
scroll to position [407, 0]
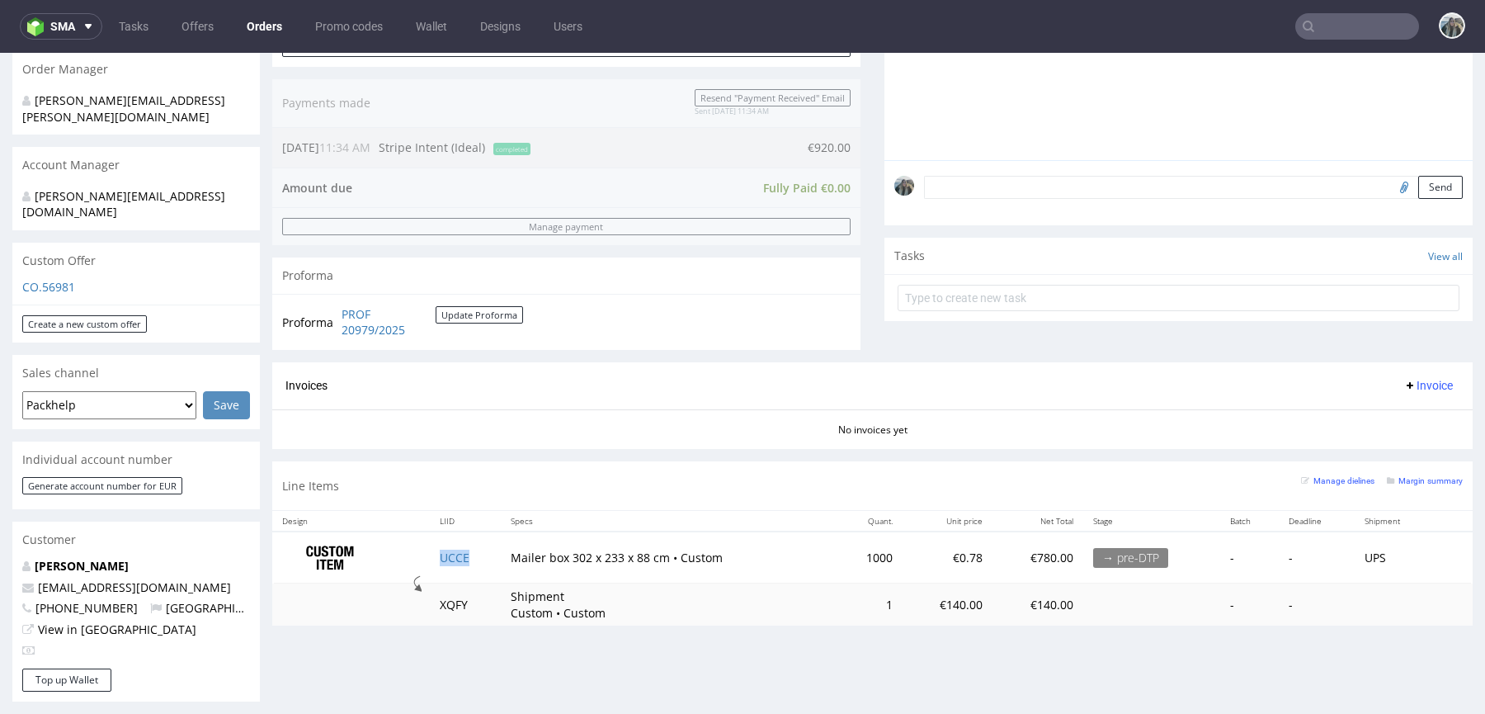
click at [476, 562] on td "UCCE" at bounding box center [466, 557] width 72 height 52
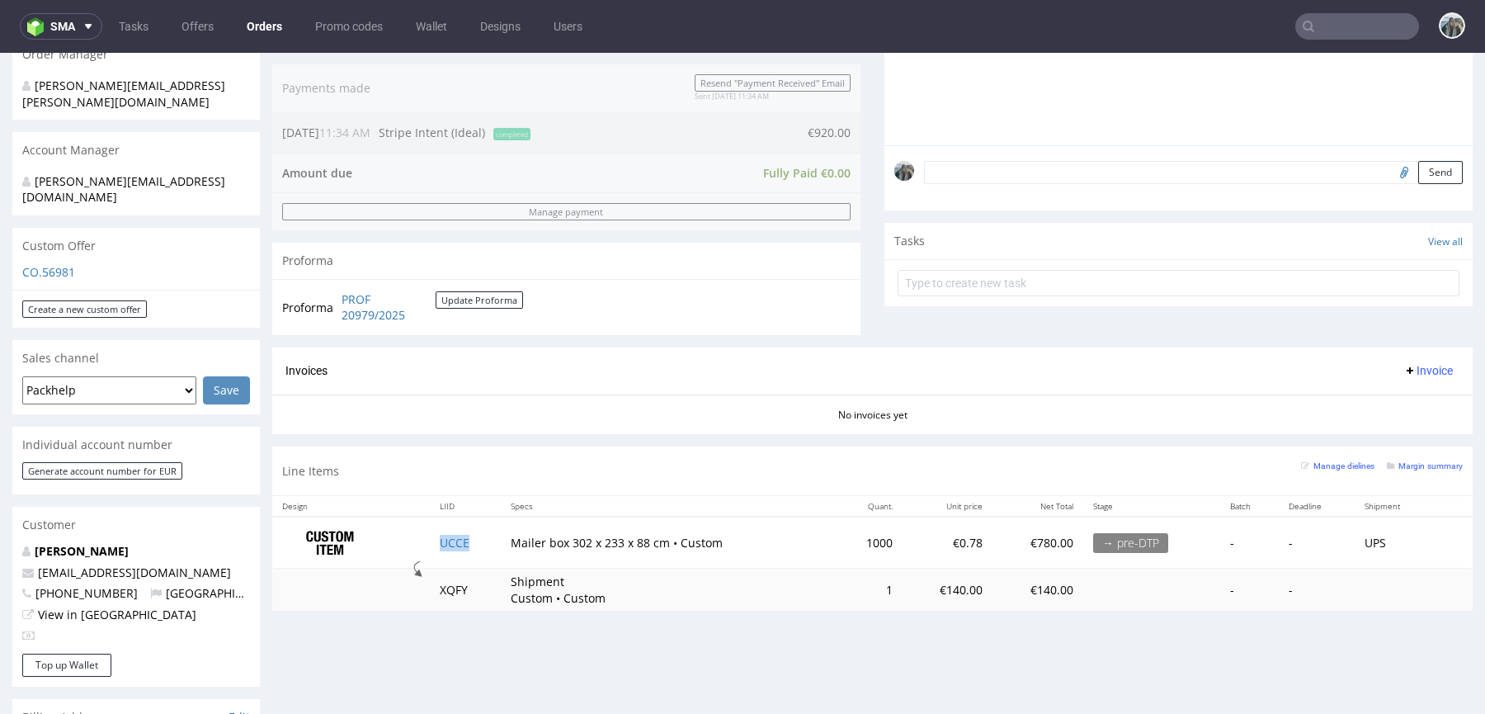
scroll to position [435, 0]
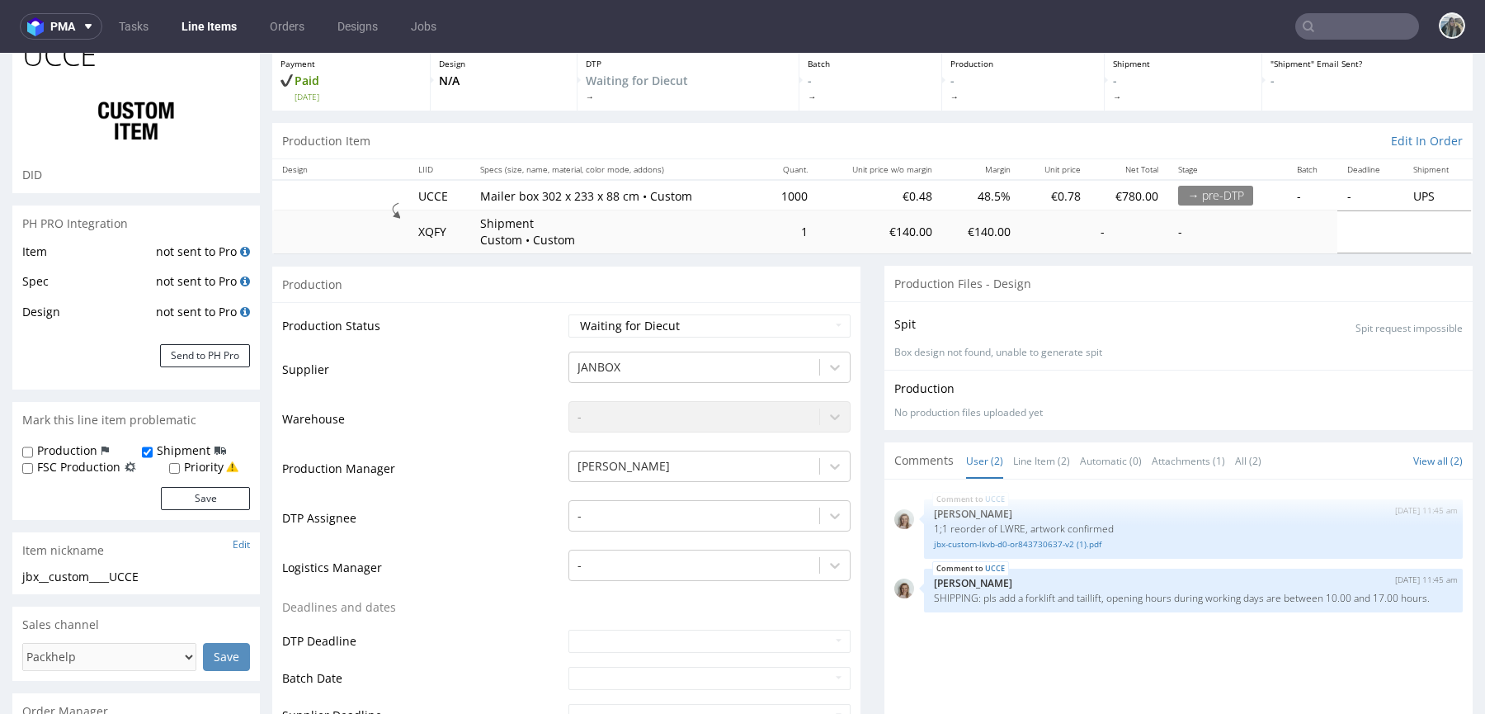
scroll to position [460, 0]
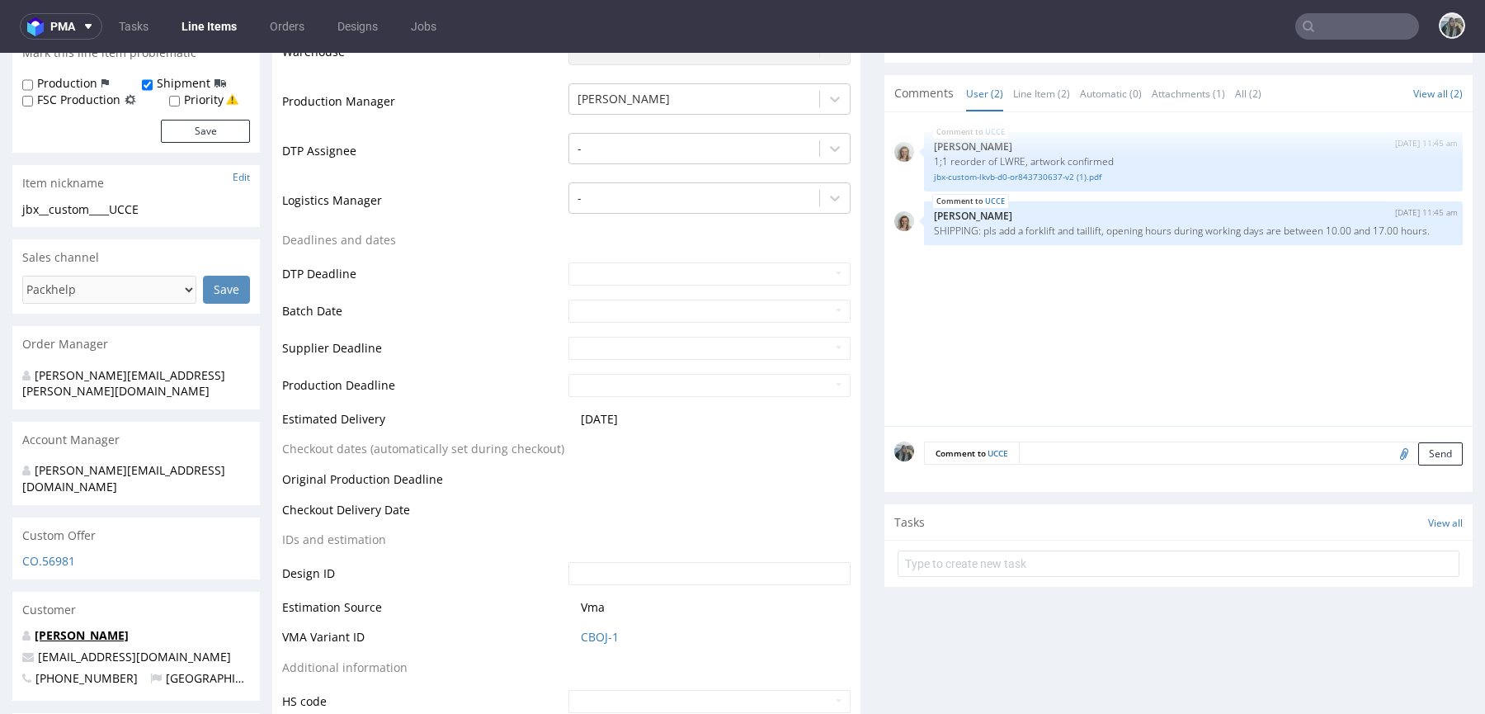
click at [100, 627] on link "Willem van Oordt" at bounding box center [82, 635] width 94 height 16
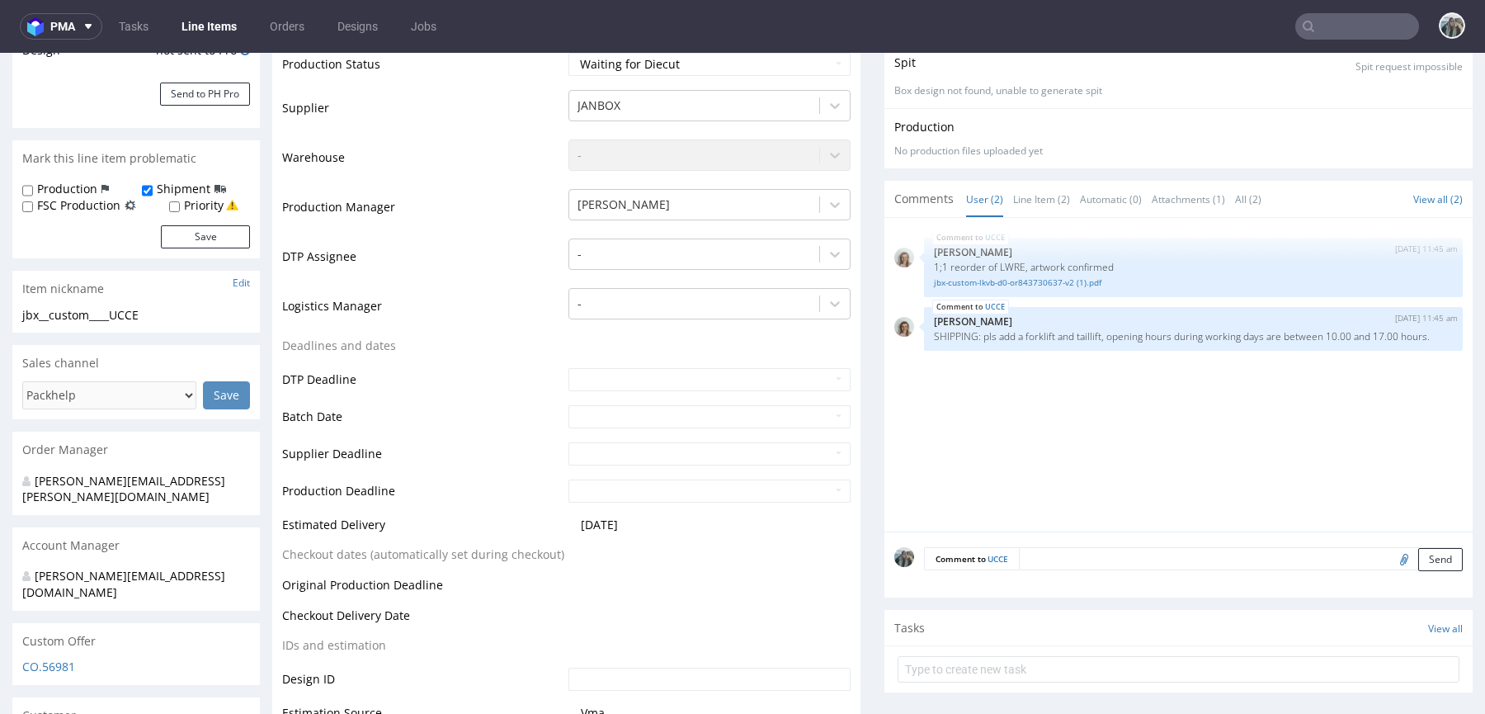
scroll to position [0, 0]
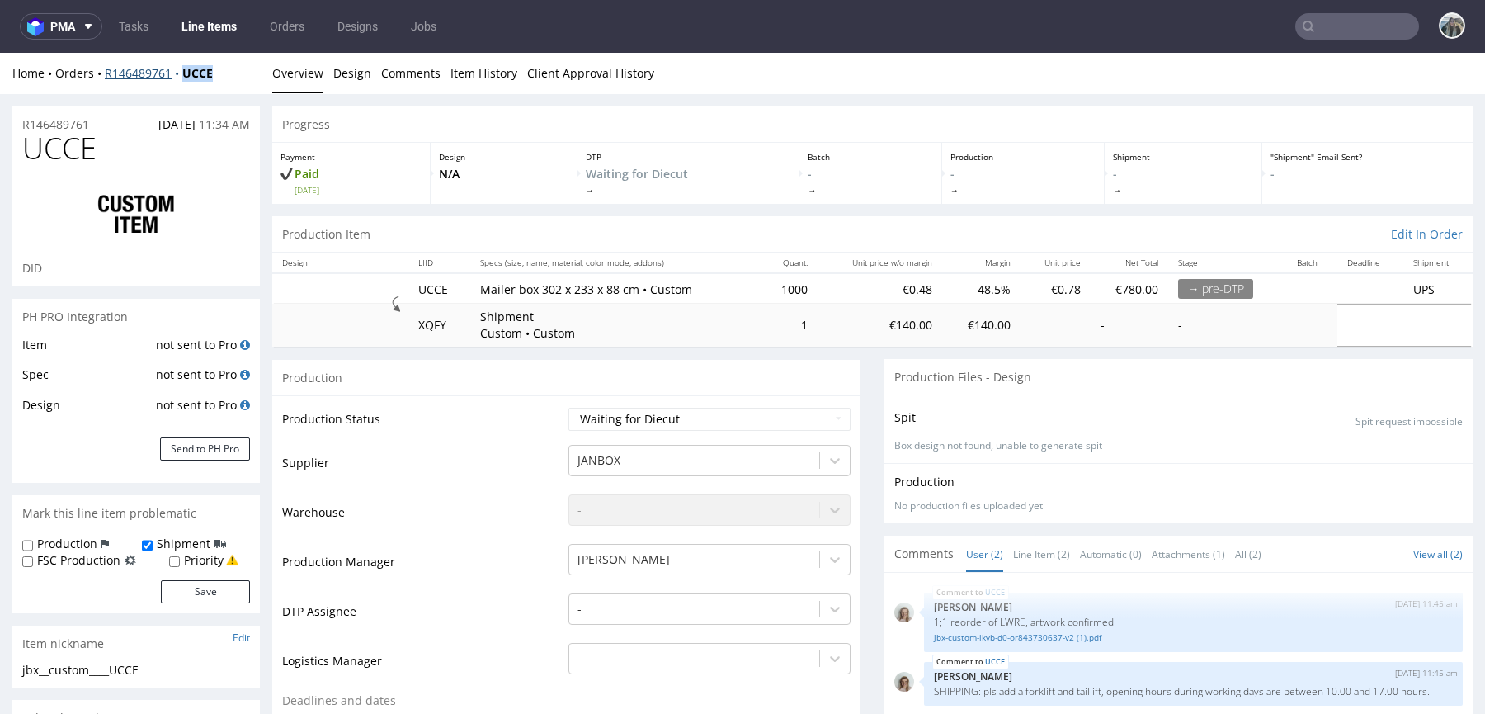
click at [182, 74] on div "Home Orders R146489761 UCCE Overview Design Comments Item History Client Approv…" at bounding box center [742, 73] width 1485 height 41
copy strong "UCCE"
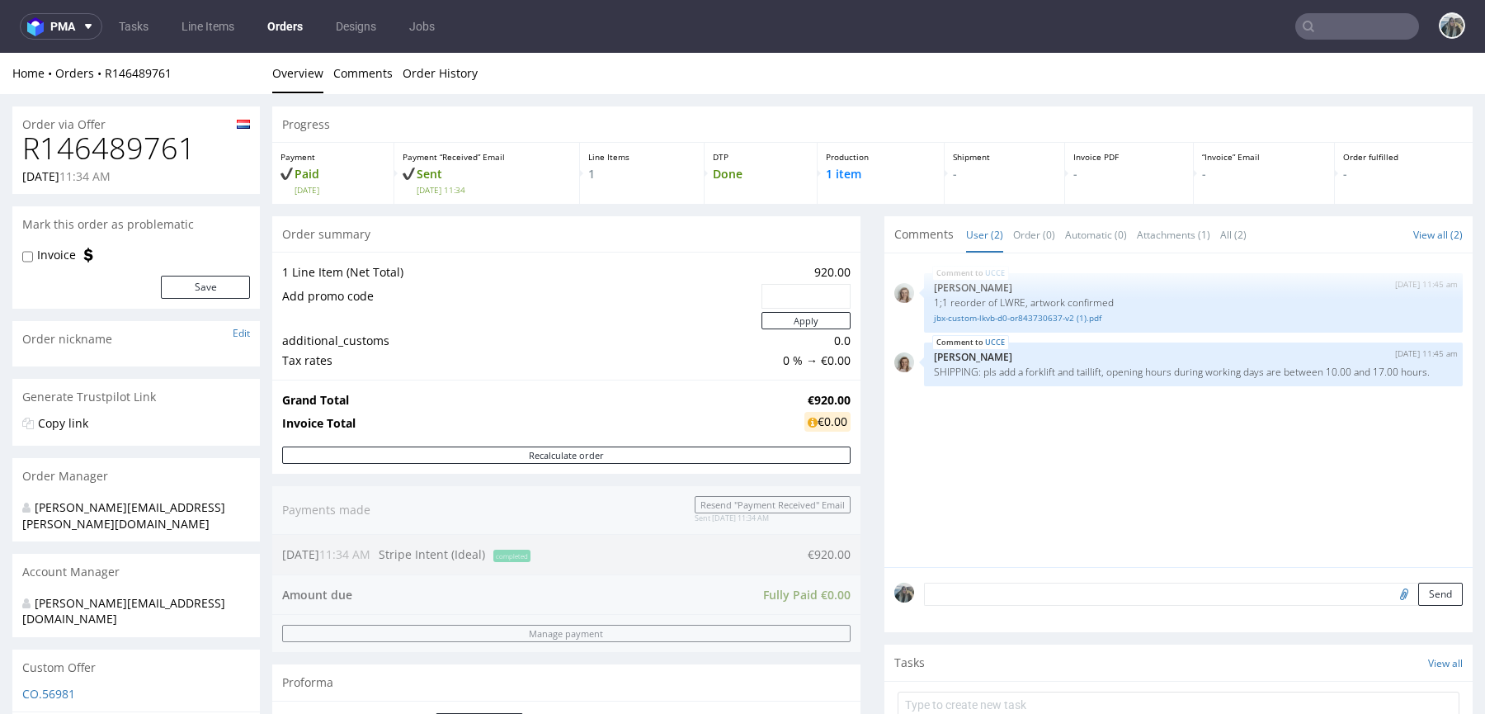
click at [134, 155] on h1 "R146489761" at bounding box center [136, 148] width 228 height 33
copy h1 "R146489761"
click at [1338, 25] on input "text" at bounding box center [1357, 26] width 124 height 26
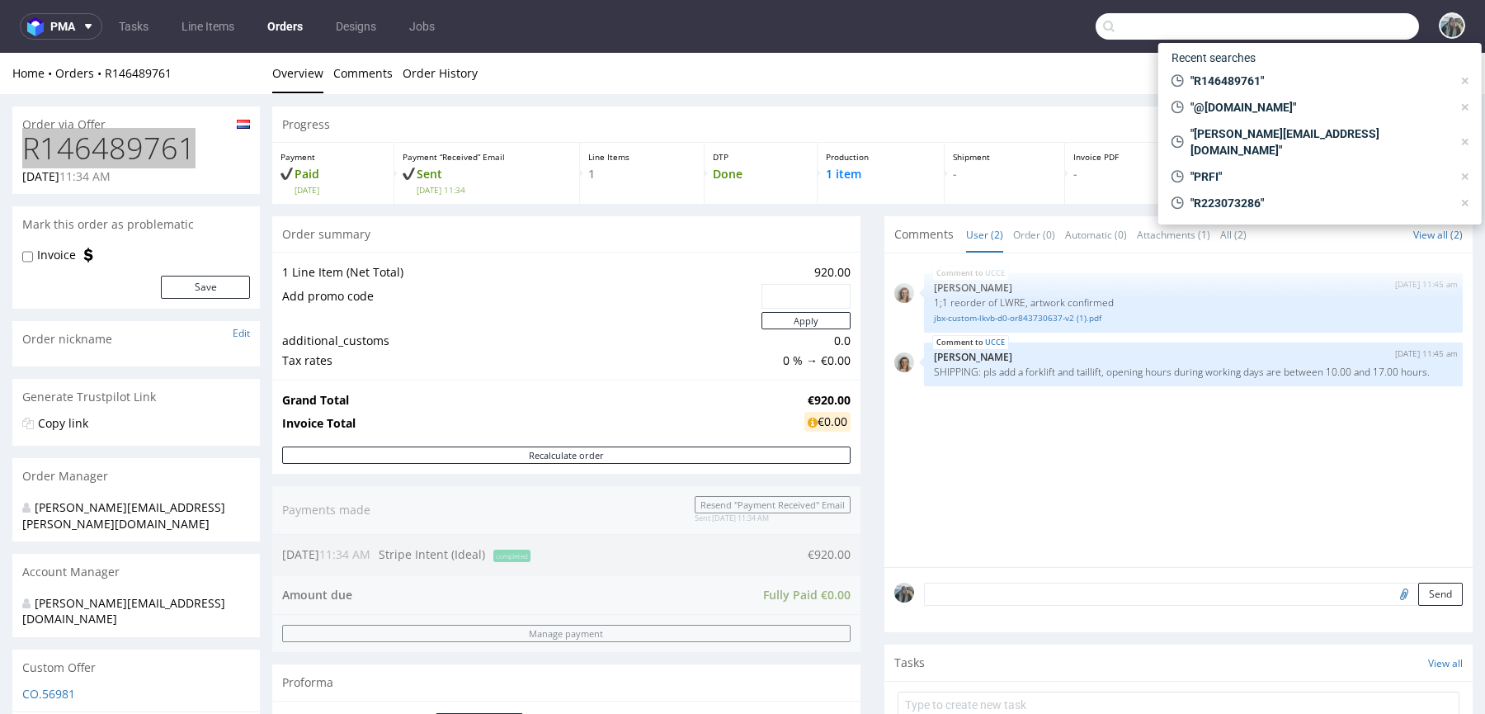
paste input "R533881129"
type input "R533881129"
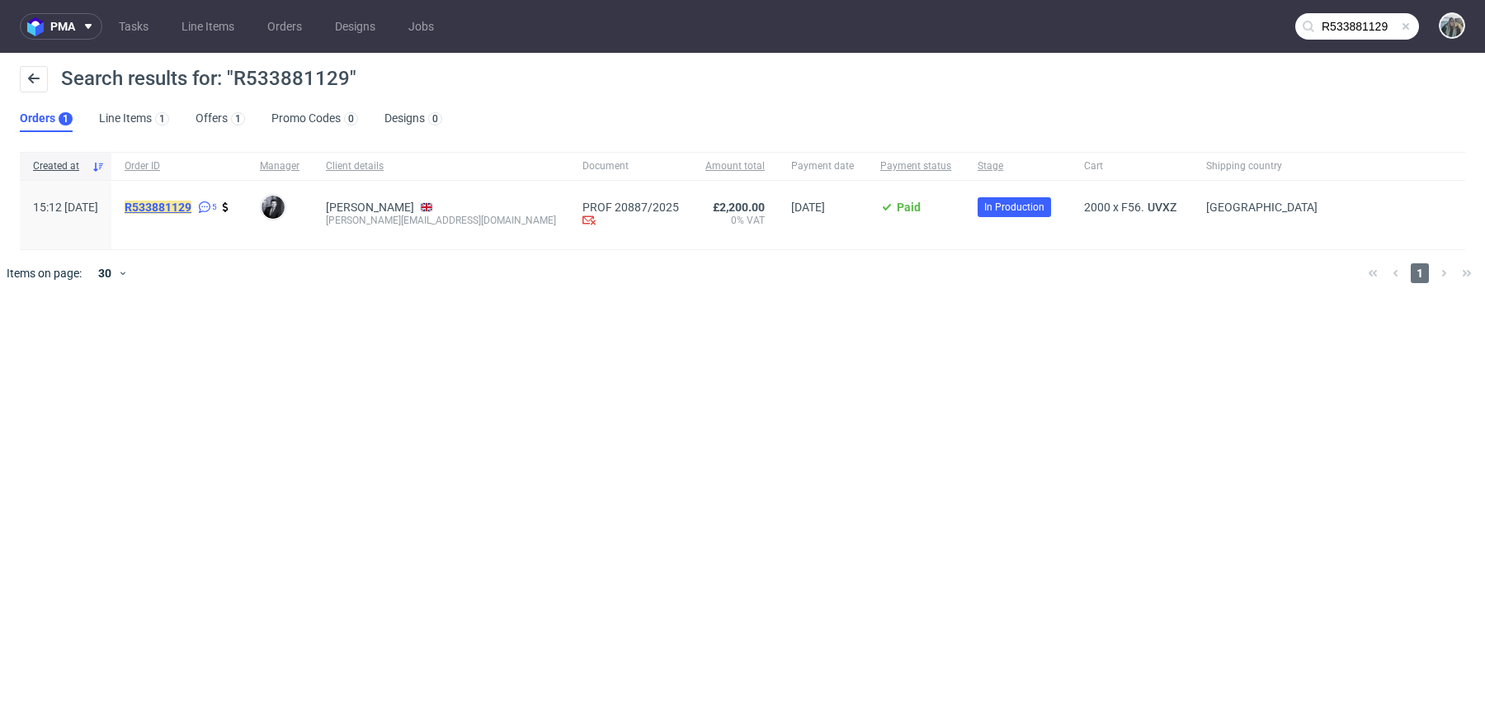
click at [191, 210] on mark "R533881129" at bounding box center [158, 206] width 67 height 13
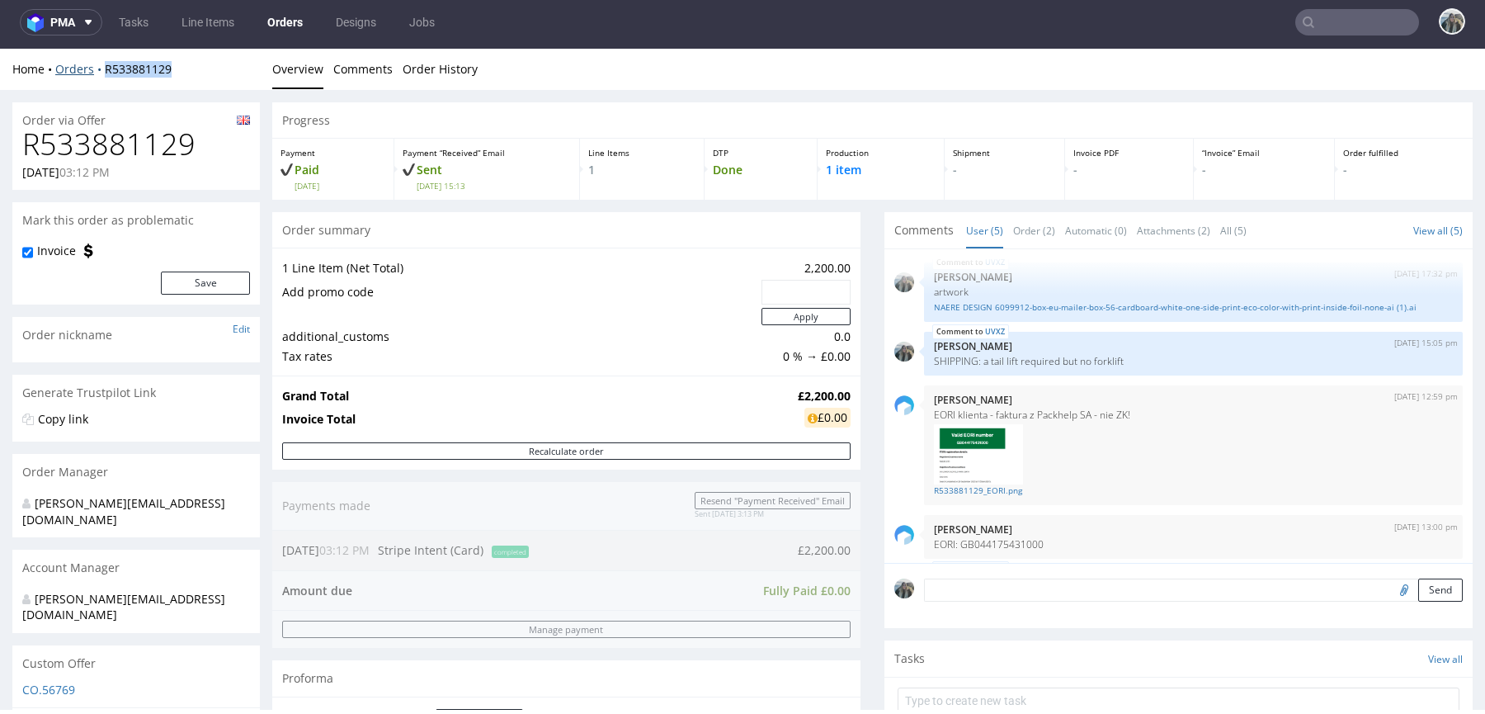
drag, startPoint x: 111, startPoint y: 82, endPoint x: 102, endPoint y: 74, distance: 11.7
click at [102, 74] on div "Home Orders R533881129 Overview Comments Order History" at bounding box center [742, 69] width 1485 height 41
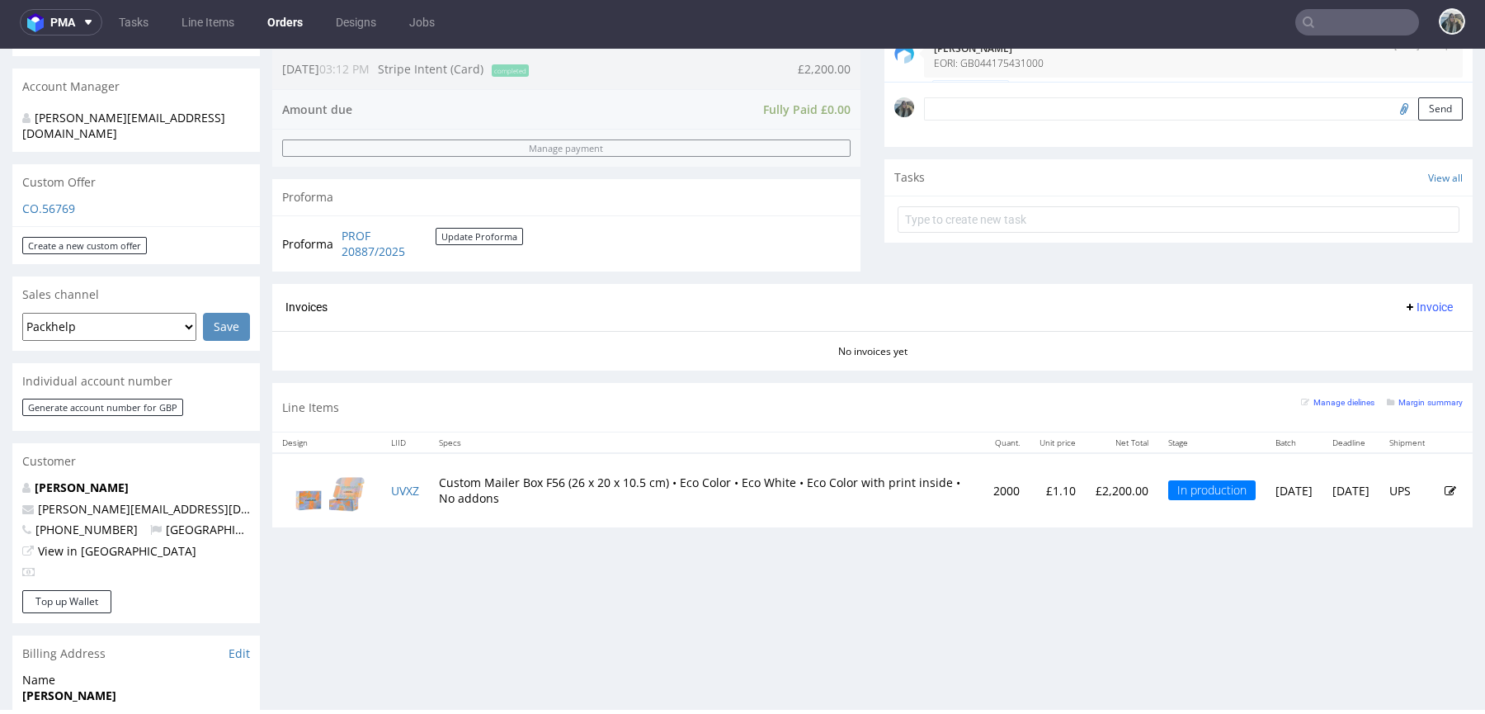
scroll to position [485, 0]
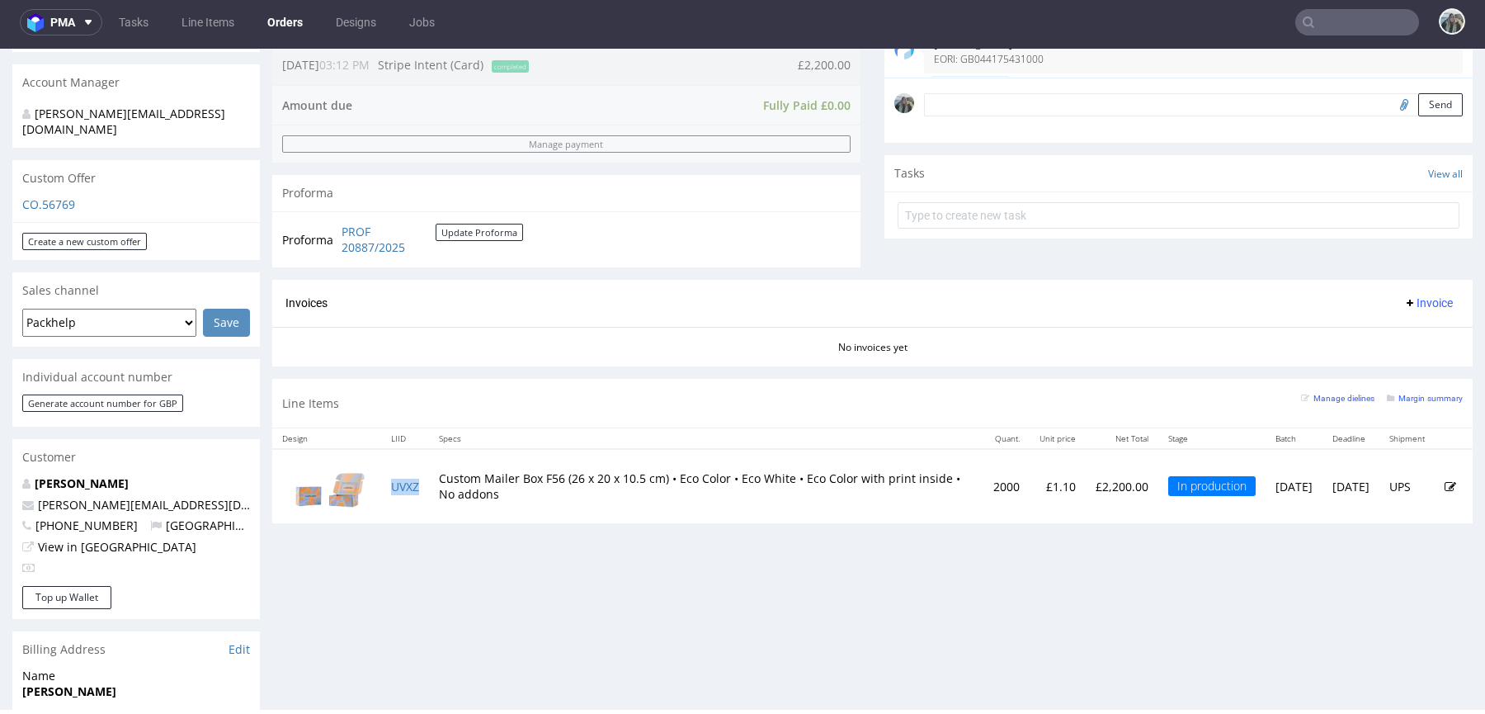
click at [427, 488] on td "UVXZ" at bounding box center [405, 485] width 48 height 73
copy link "UVXZ"
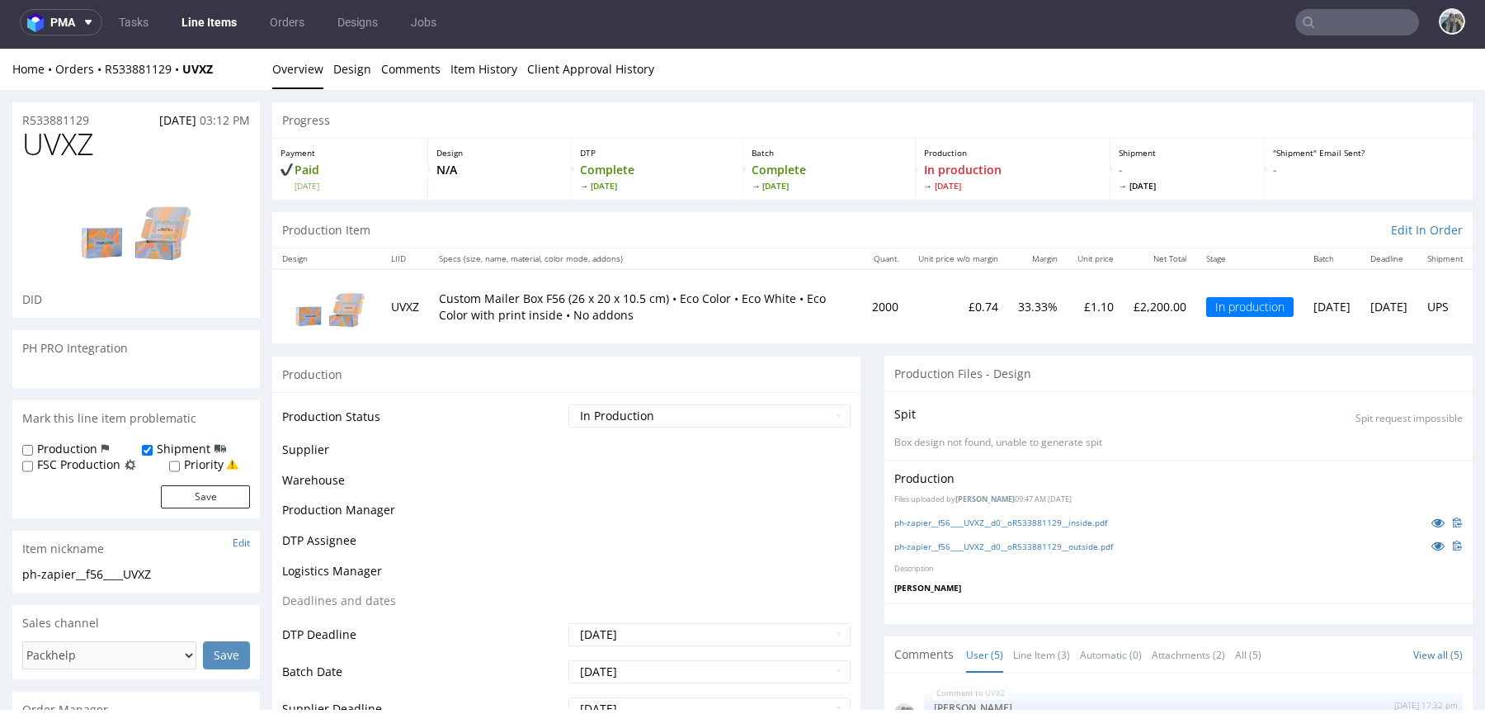
scroll to position [66, 0]
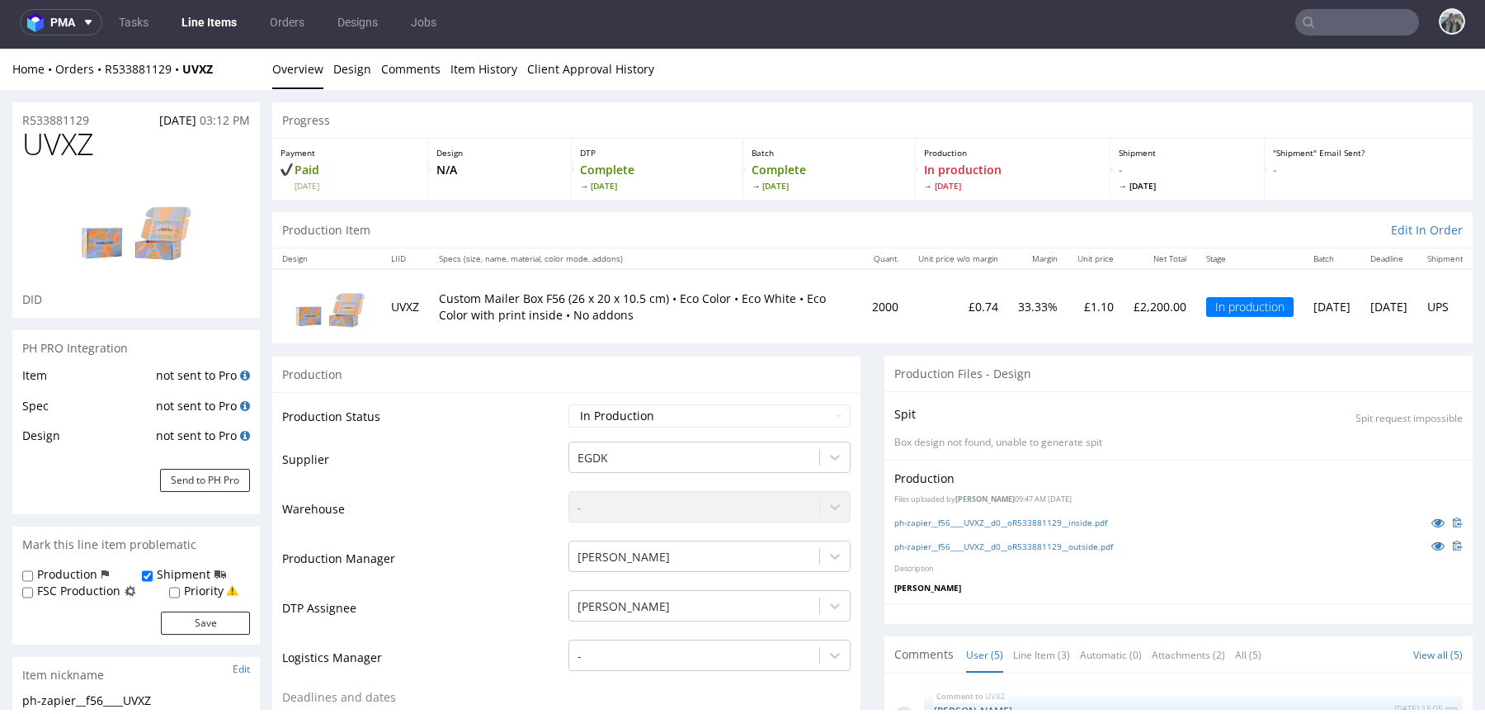
click at [1331, 34] on input "text" at bounding box center [1357, 22] width 124 height 26
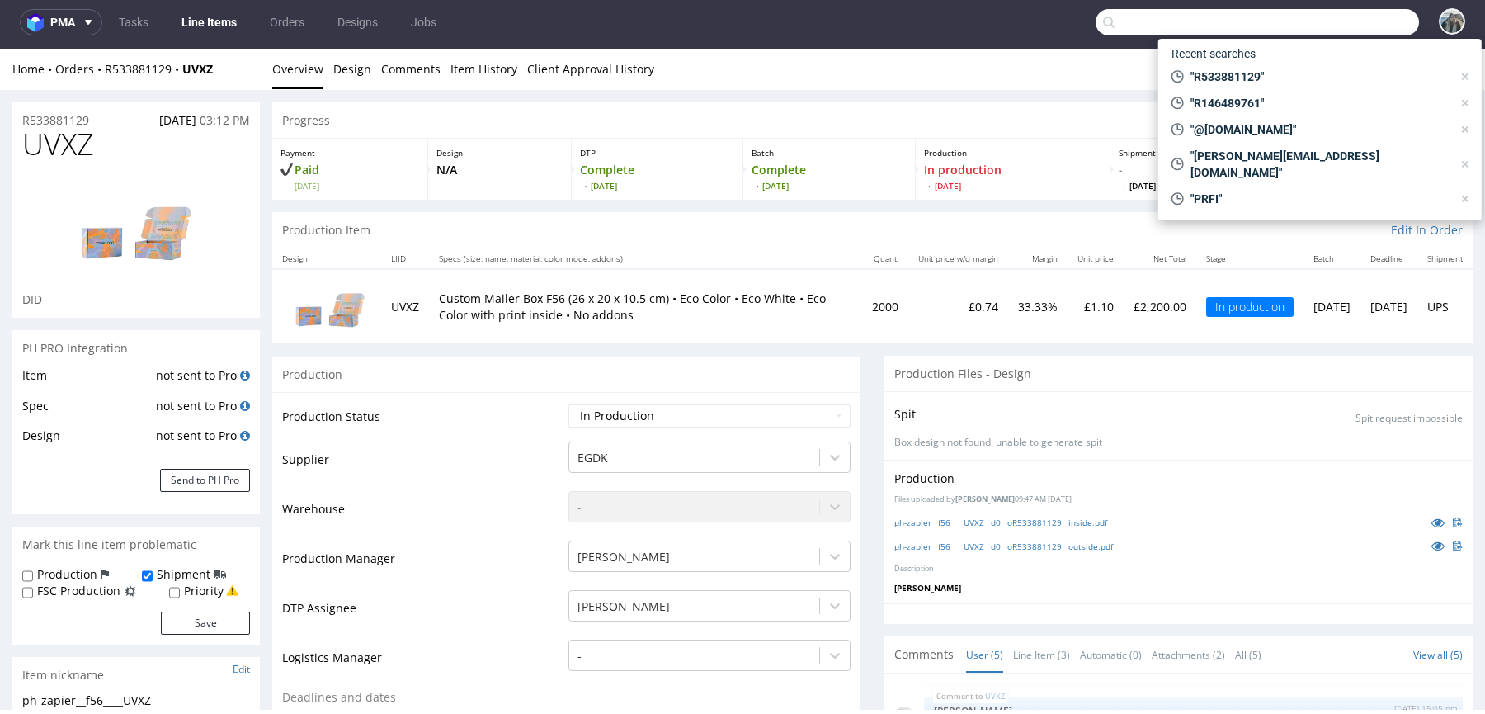
paste input "R907729164"
type input "R907729164"
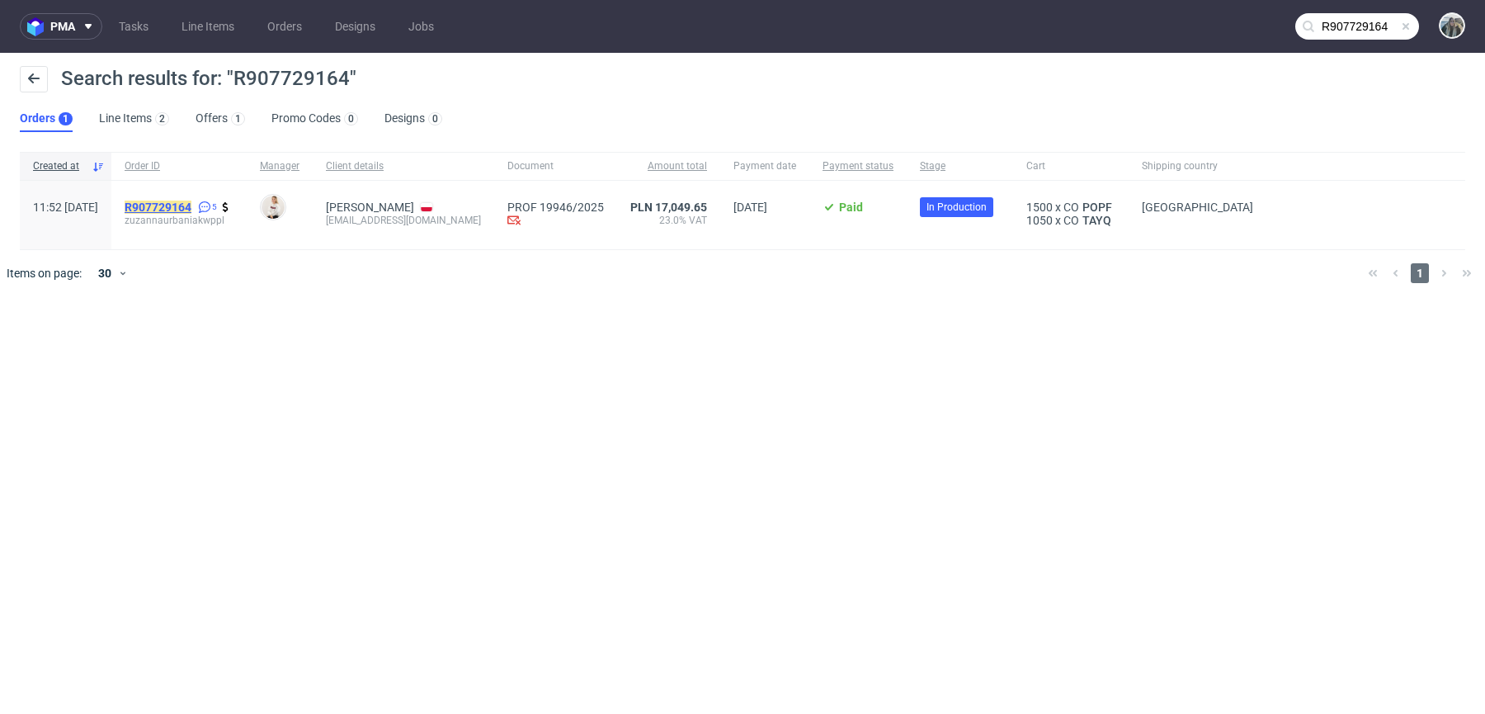
click at [190, 200] on mark "R907729164" at bounding box center [158, 206] width 67 height 13
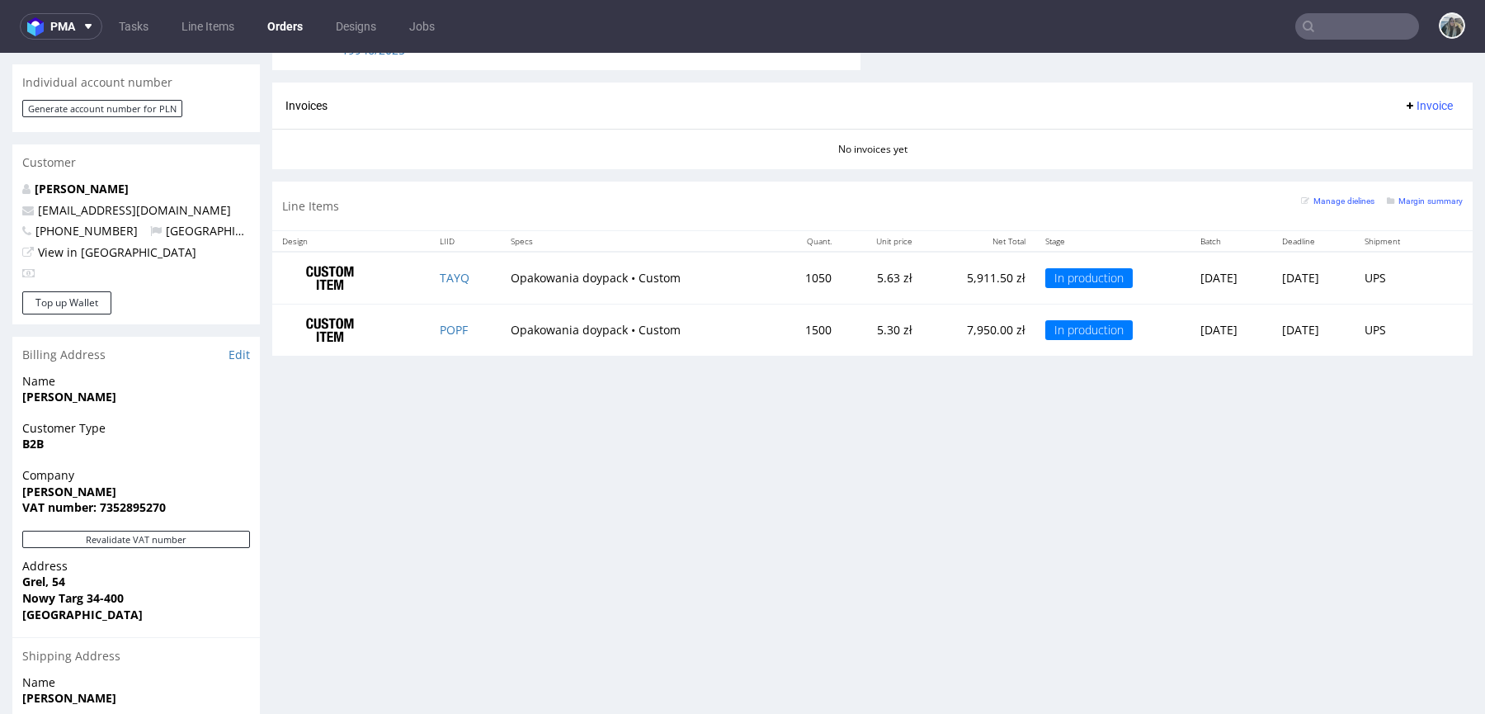
scroll to position [828, 0]
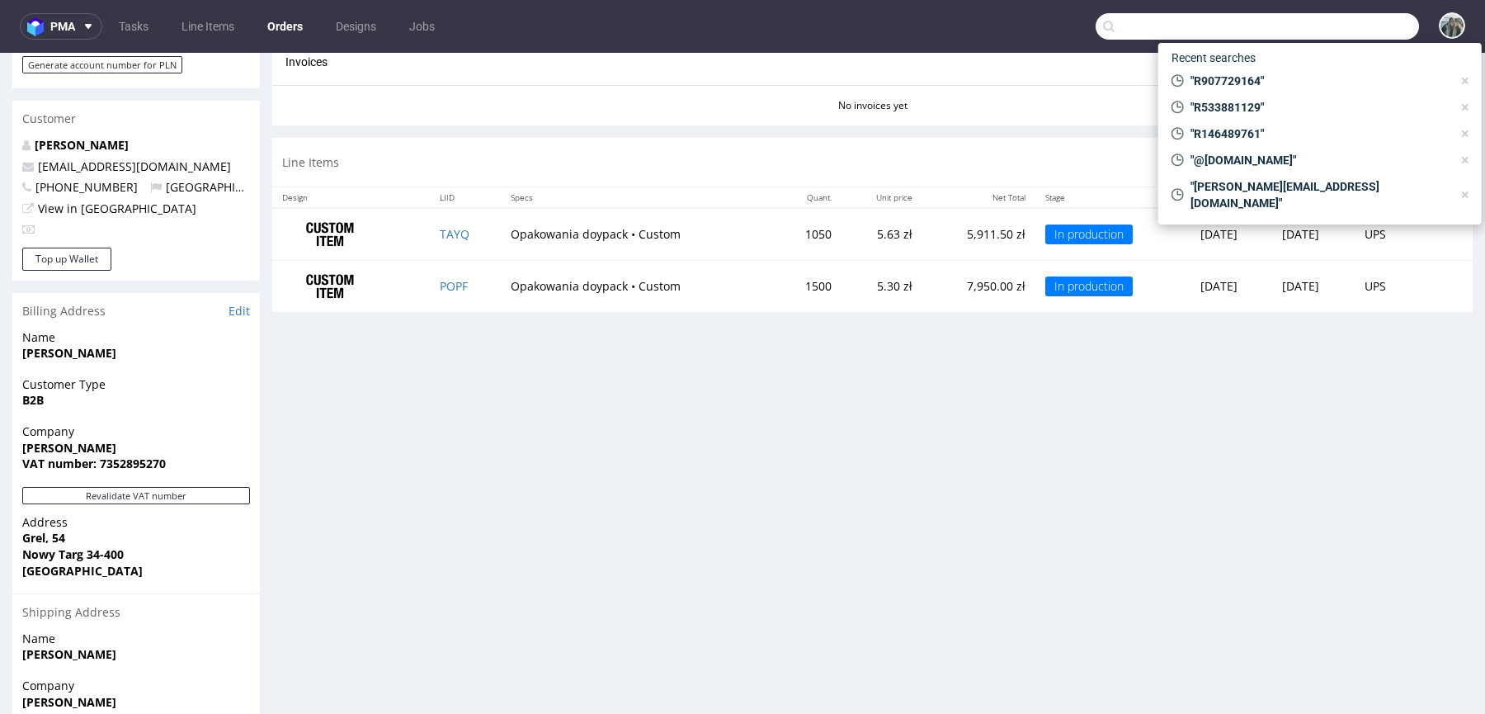
click at [1351, 21] on input "text" at bounding box center [1257, 26] width 323 height 26
paste input "YCCK"
type input "YCCK"
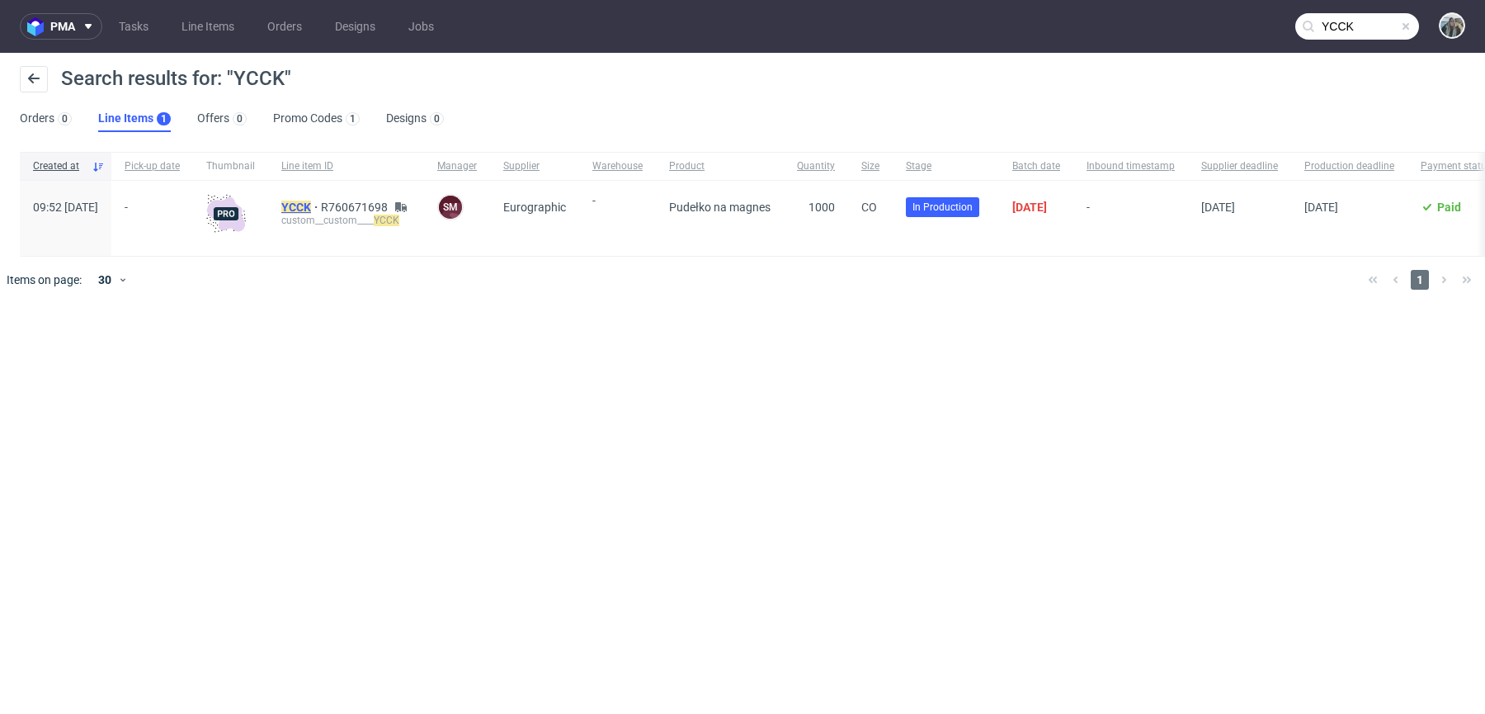
click at [311, 204] on mark "YCCK" at bounding box center [296, 206] width 30 height 13
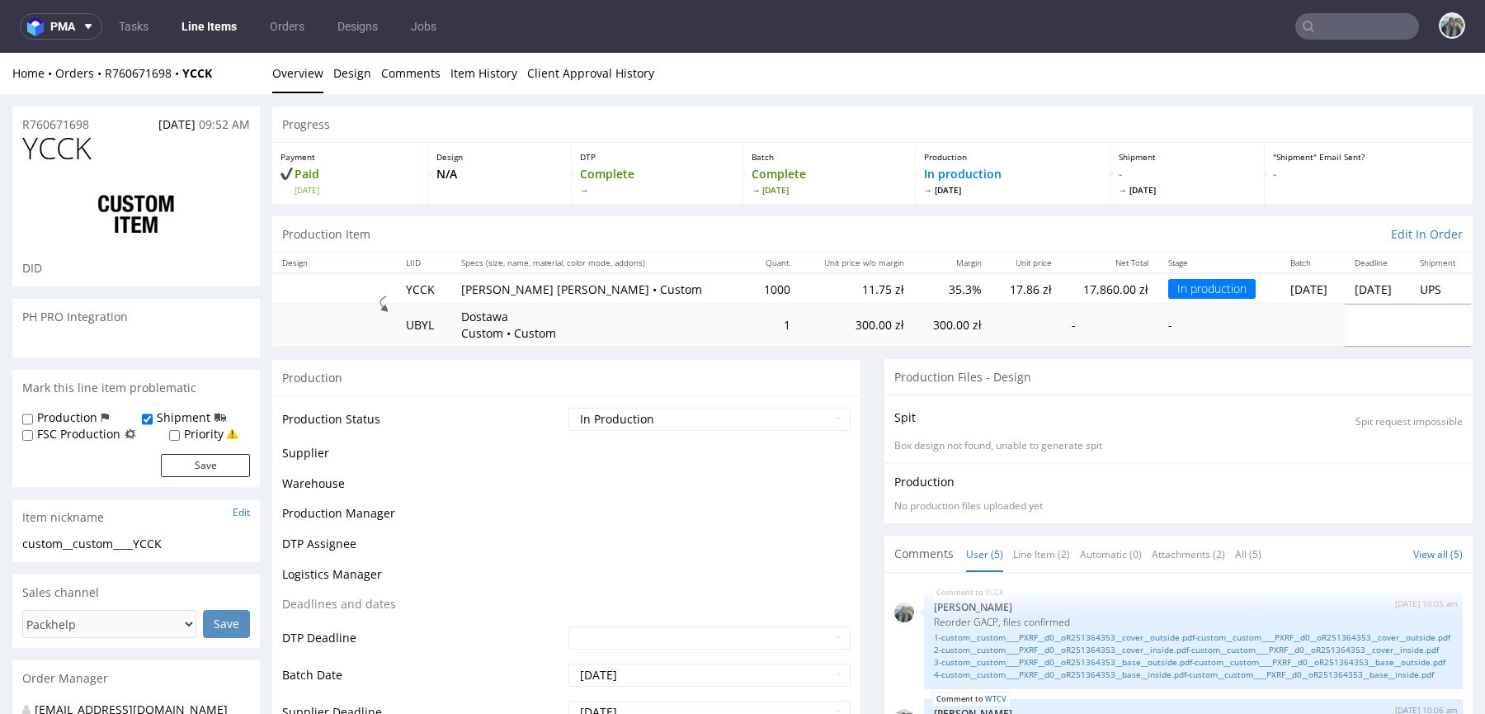
scroll to position [92, 0]
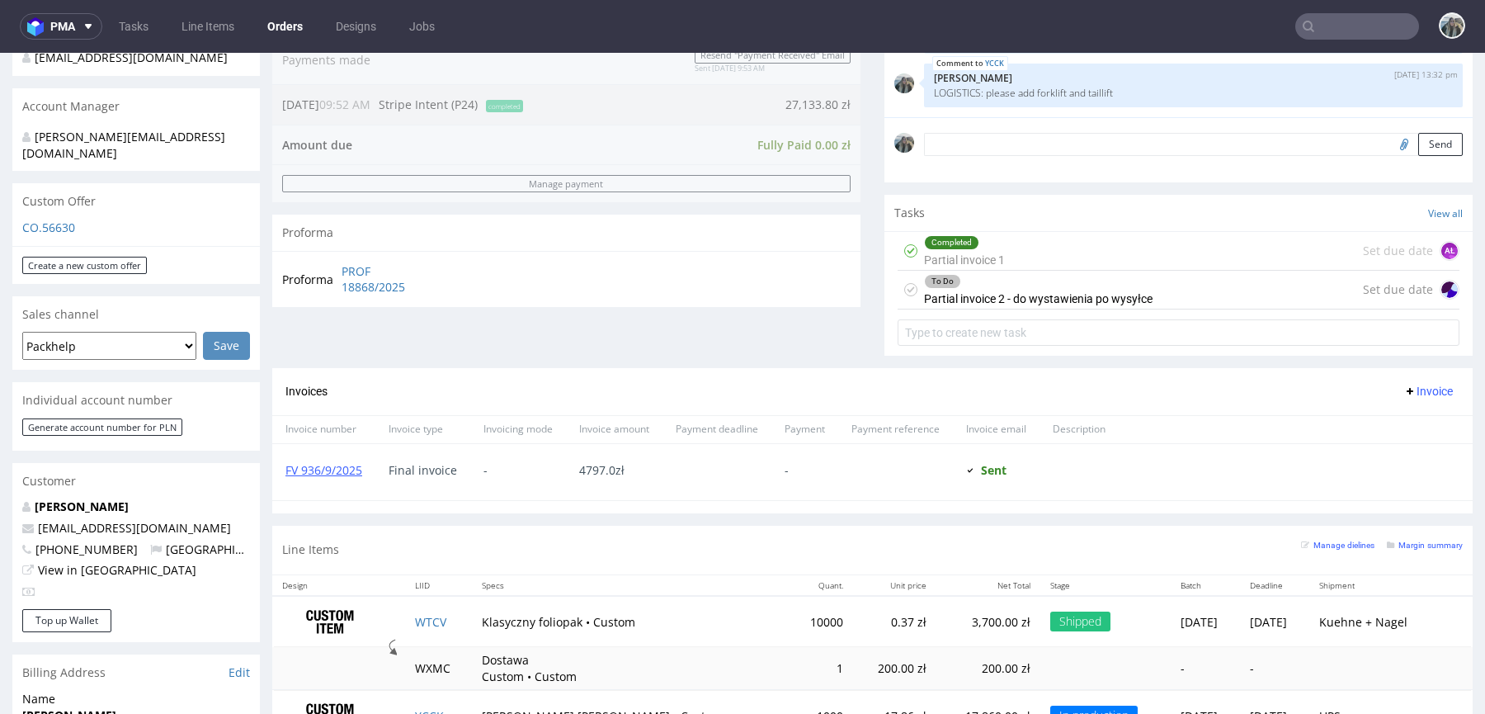
scroll to position [751, 0]
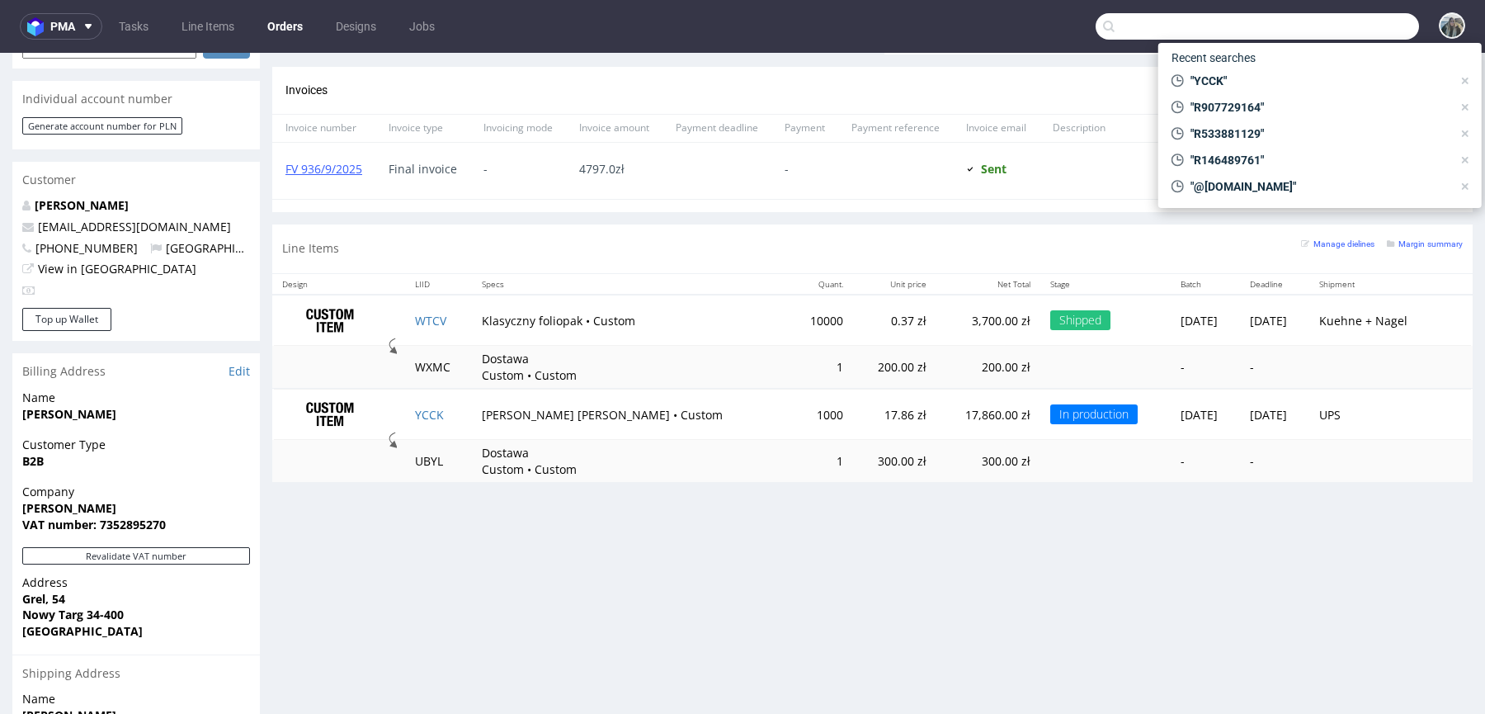
click at [1304, 26] on input "text" at bounding box center [1257, 26] width 323 height 26
paste input "R769967942"
type input "R769967942"
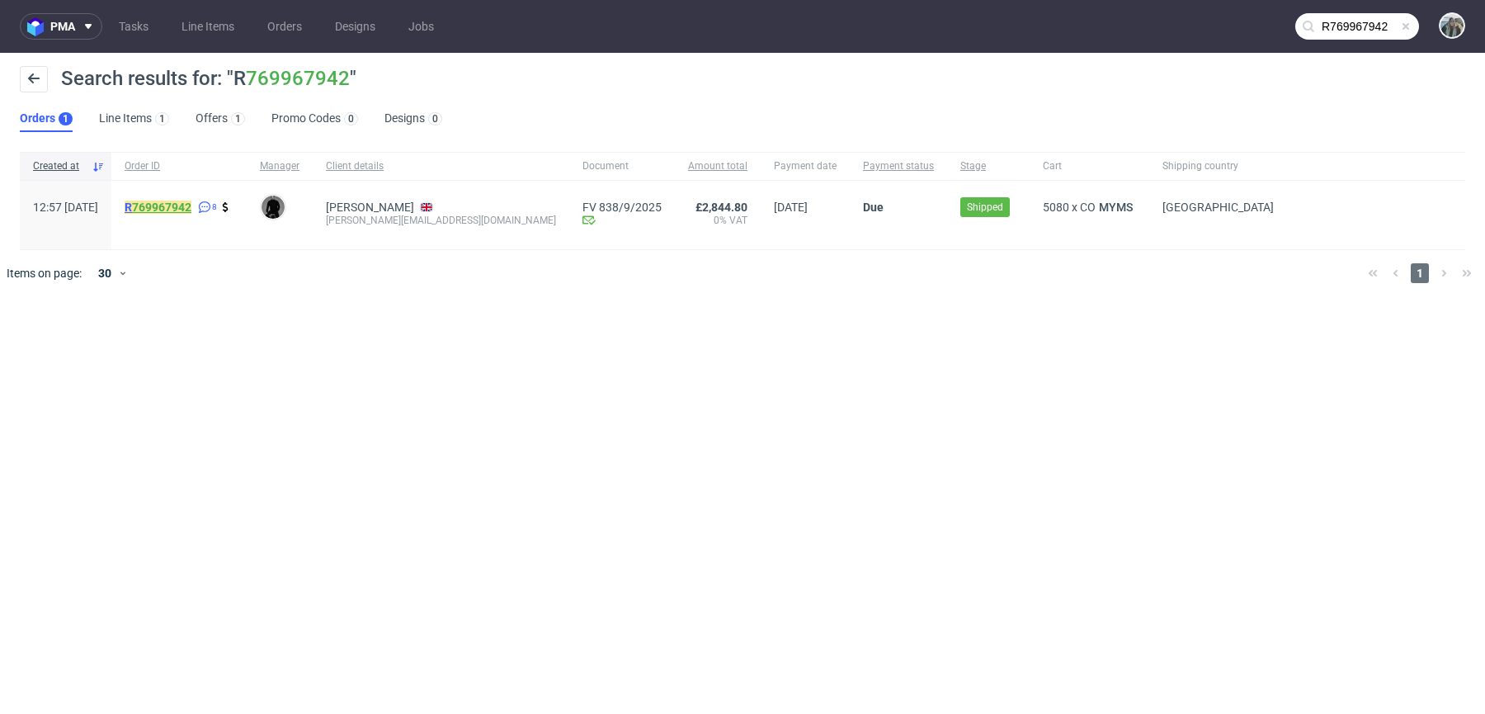
click at [191, 200] on link "769967942" at bounding box center [161, 206] width 59 height 13
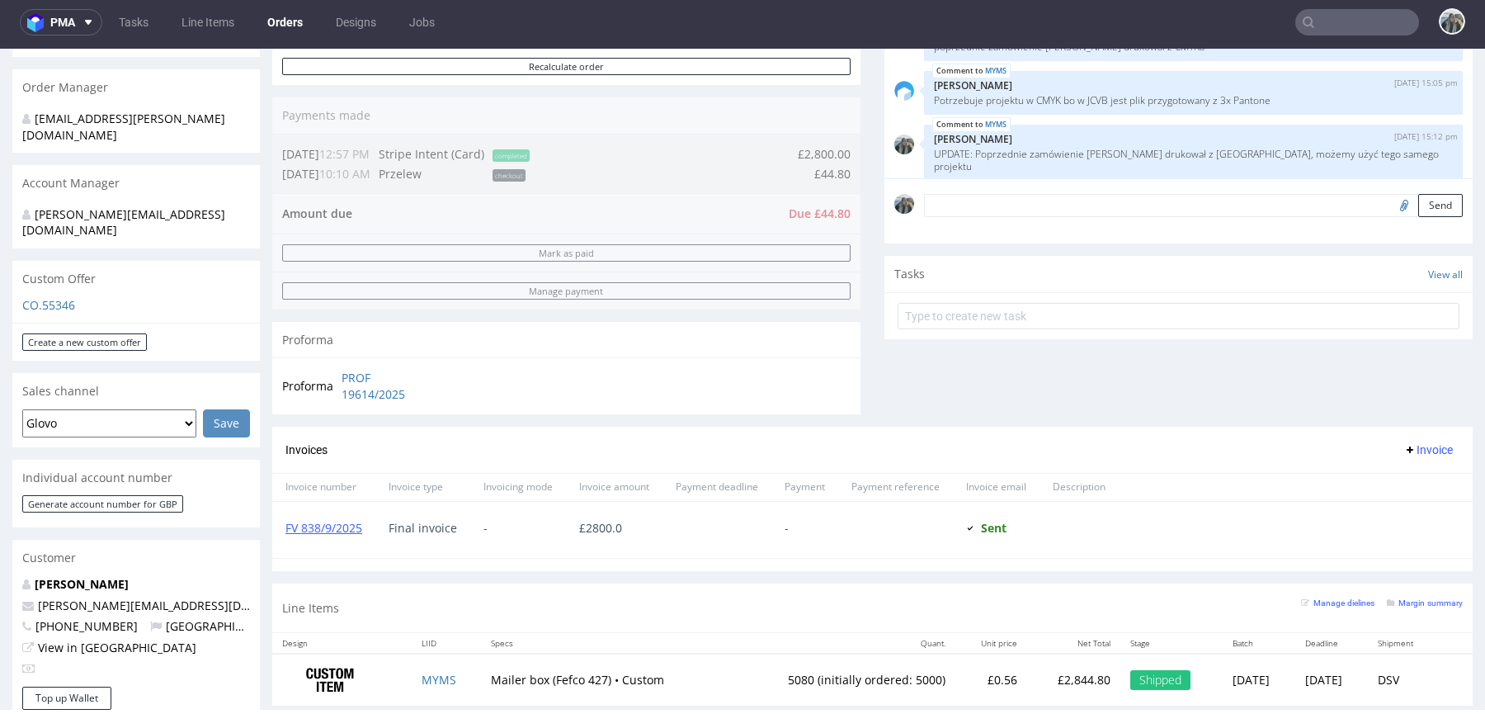
scroll to position [427, 0]
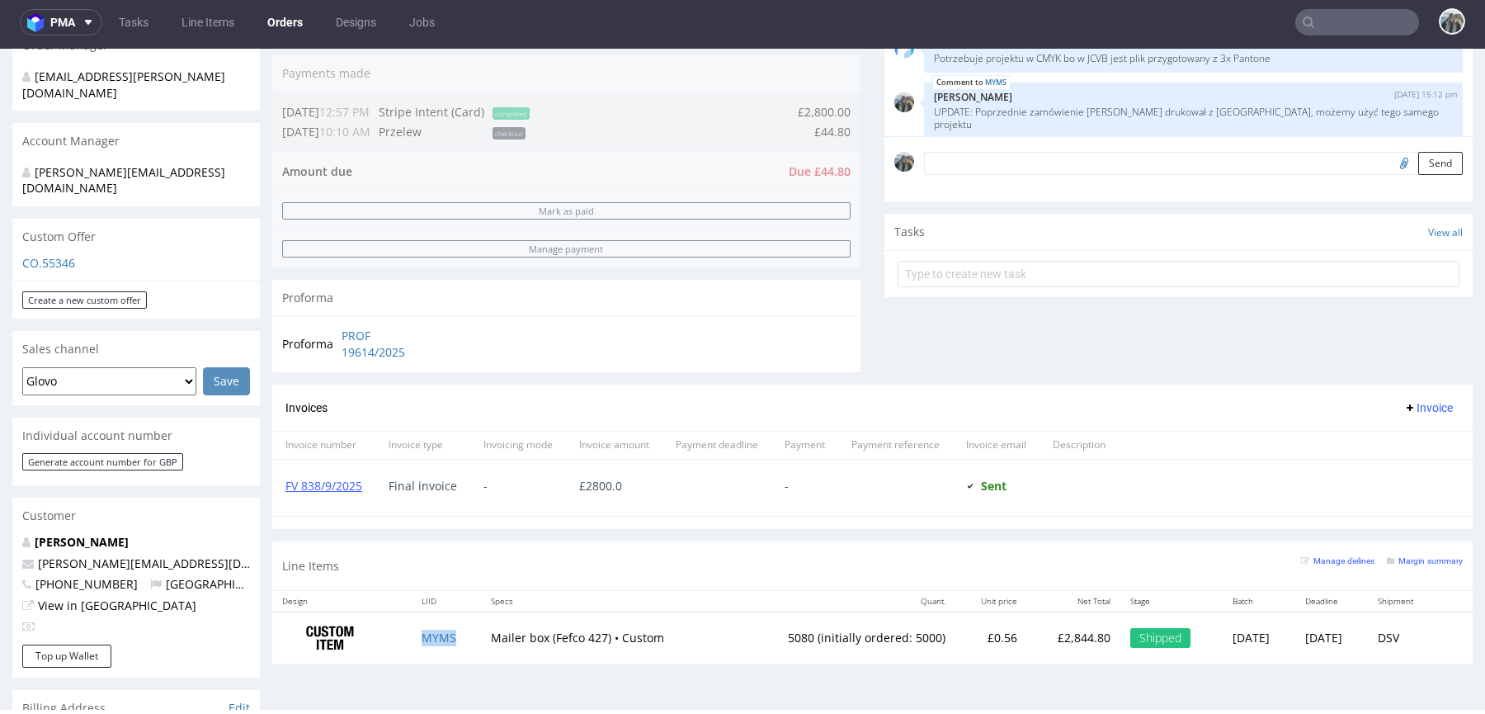
click at [463, 635] on td "MYMS" at bounding box center [446, 637] width 69 height 52
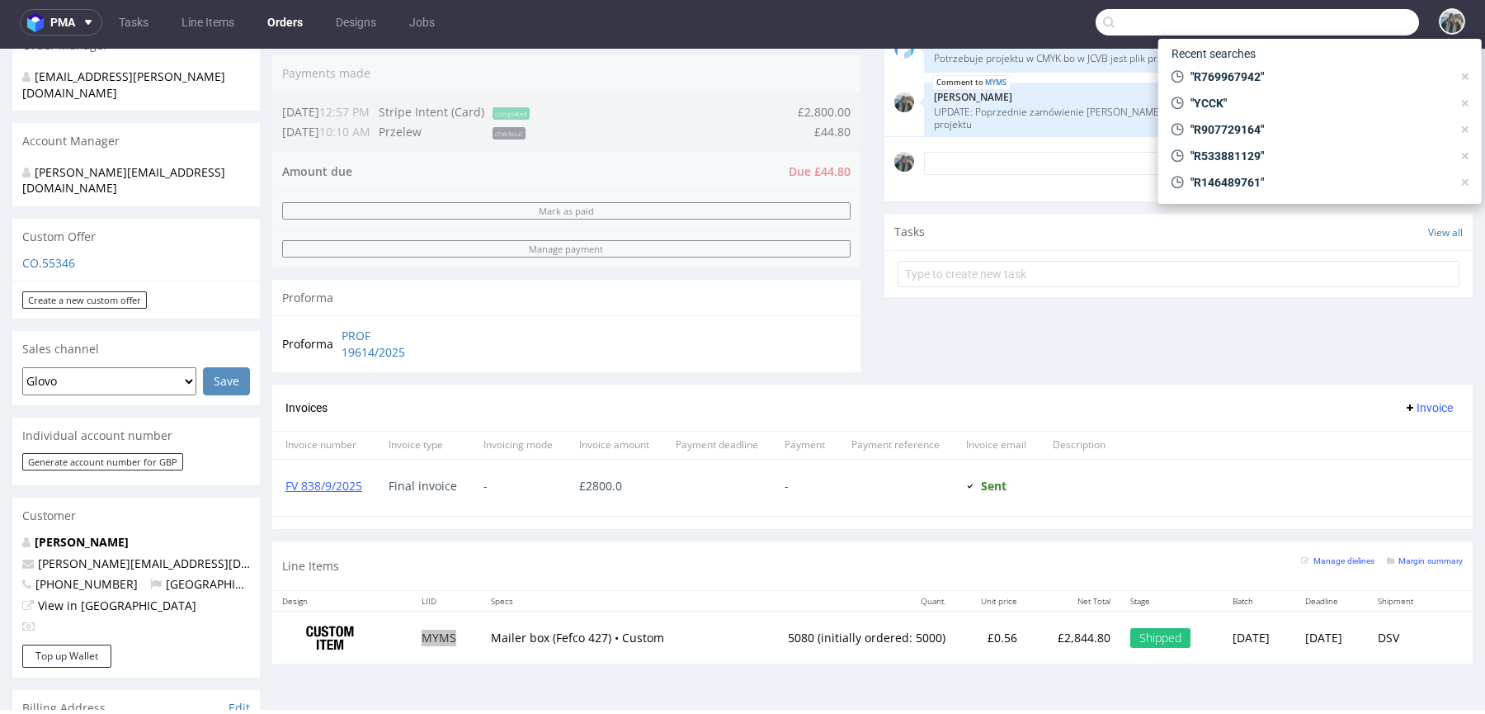
click at [1320, 31] on input "text" at bounding box center [1257, 22] width 323 height 26
paste input "R059086651"
type input "R059086651"
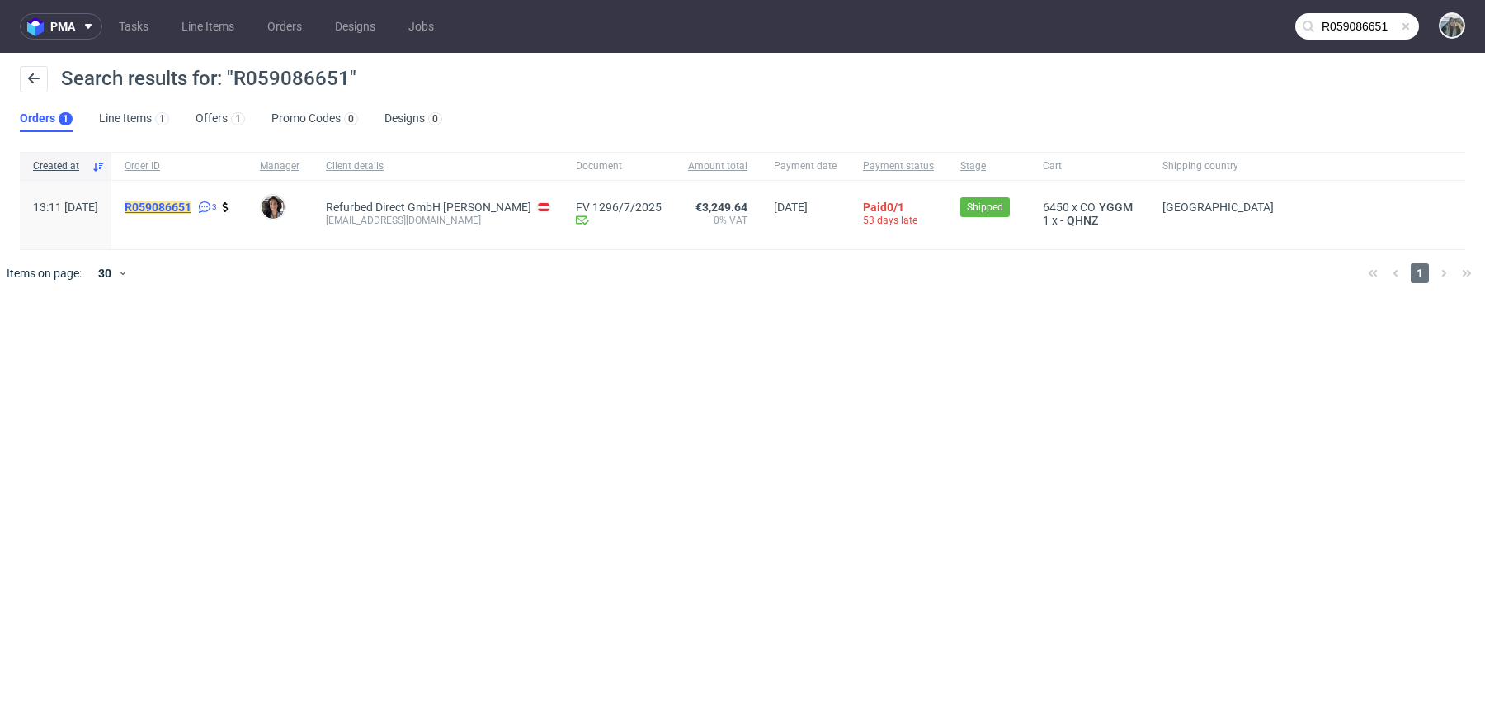
click at [191, 209] on mark "R059086651" at bounding box center [158, 206] width 67 height 13
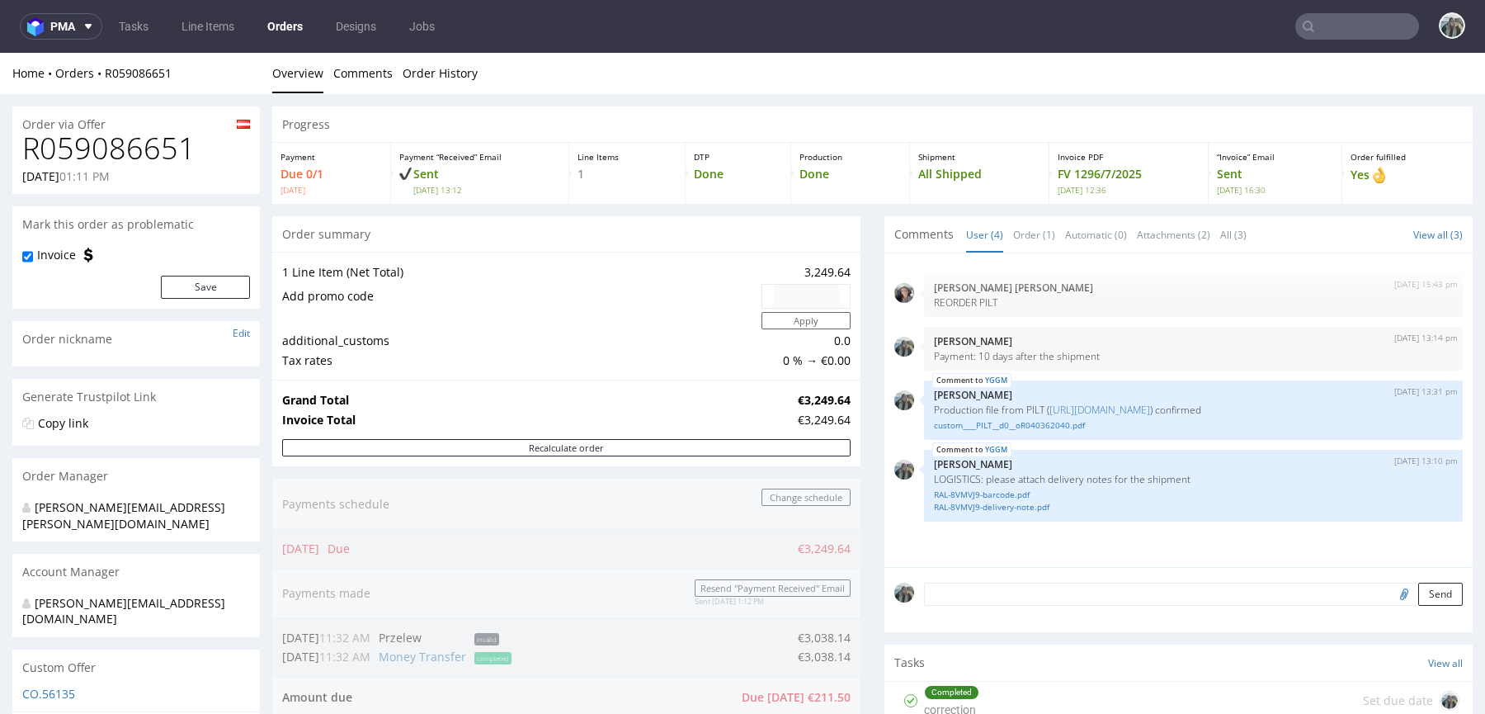
click at [1344, 9] on nav "pma Tasks Line Items Orders Designs Jobs" at bounding box center [742, 26] width 1485 height 53
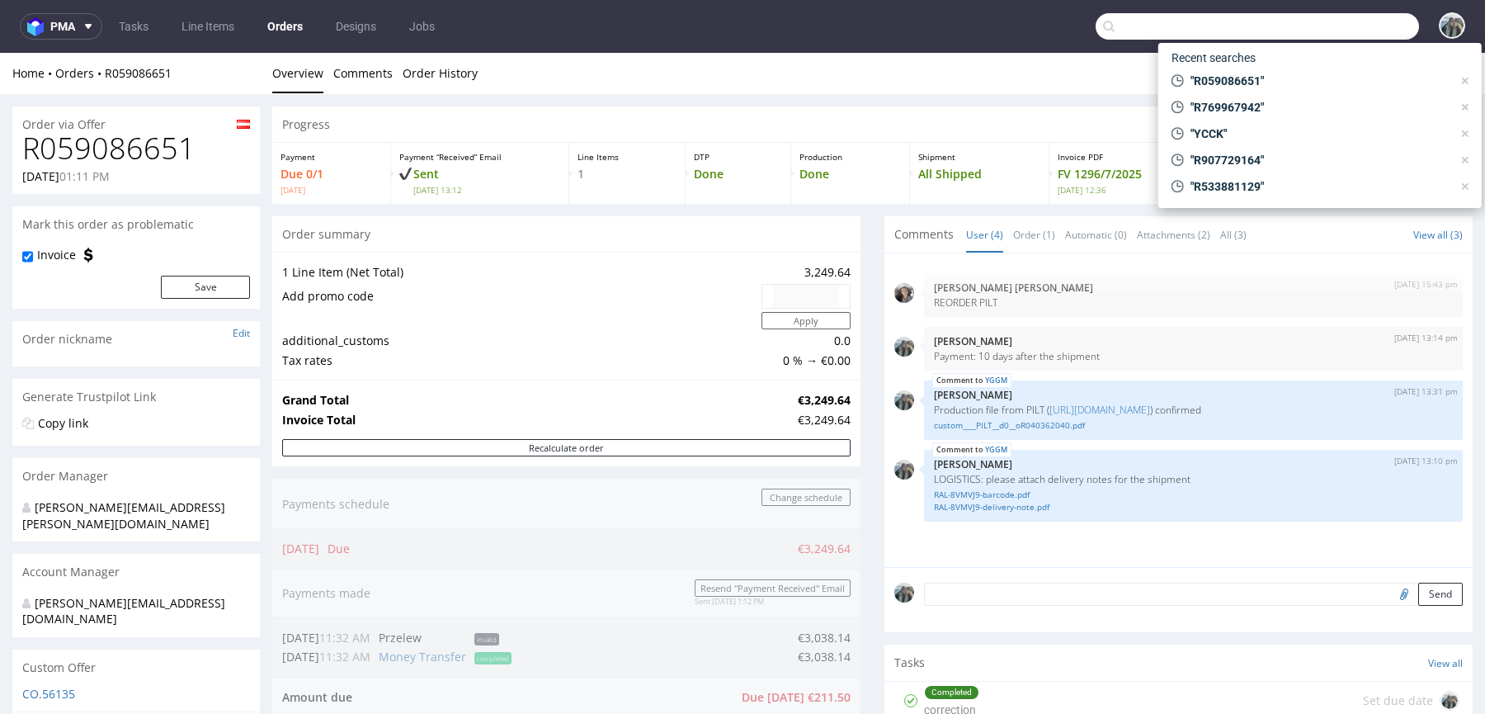
click at [1344, 24] on input "text" at bounding box center [1257, 26] width 323 height 26
paste input "independenttrader"
type input "independenttrader"
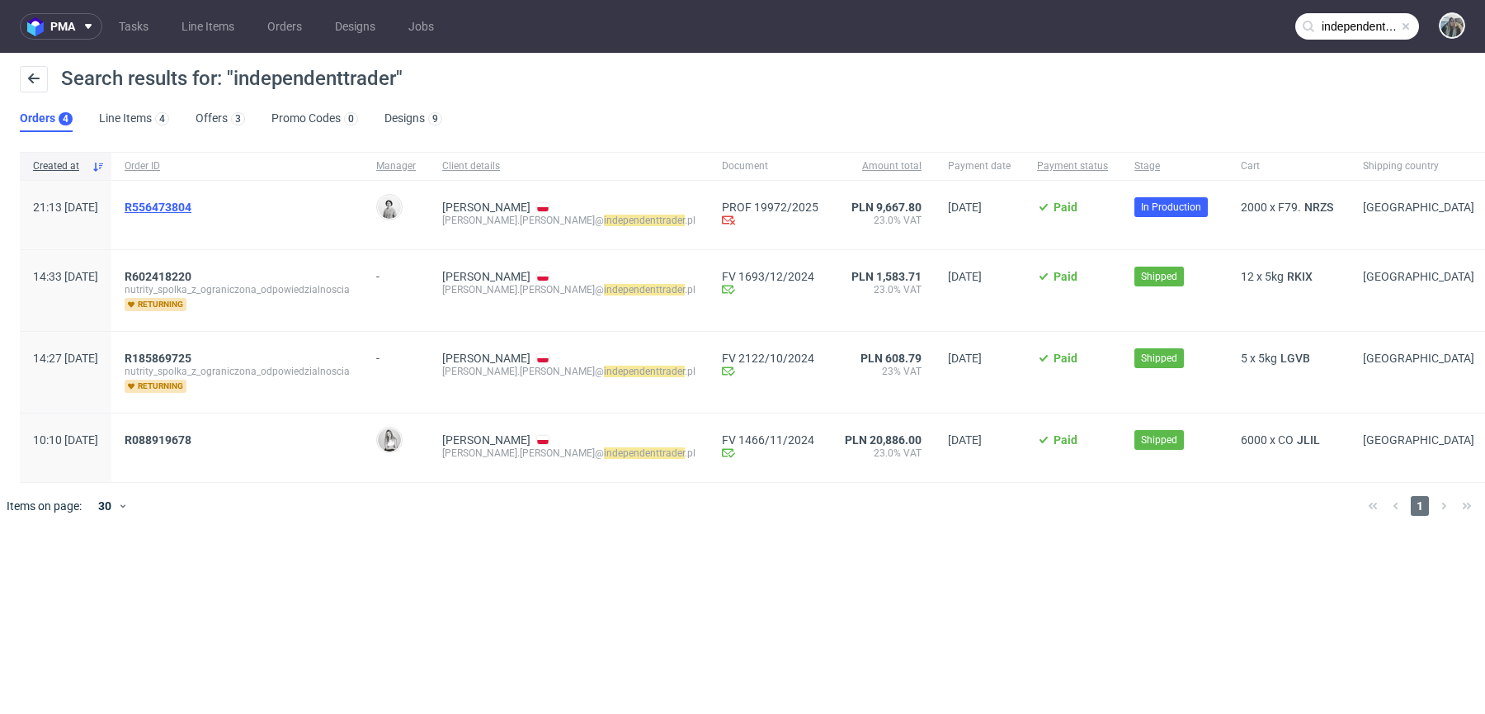
click at [191, 202] on span "R556473804" at bounding box center [158, 206] width 67 height 13
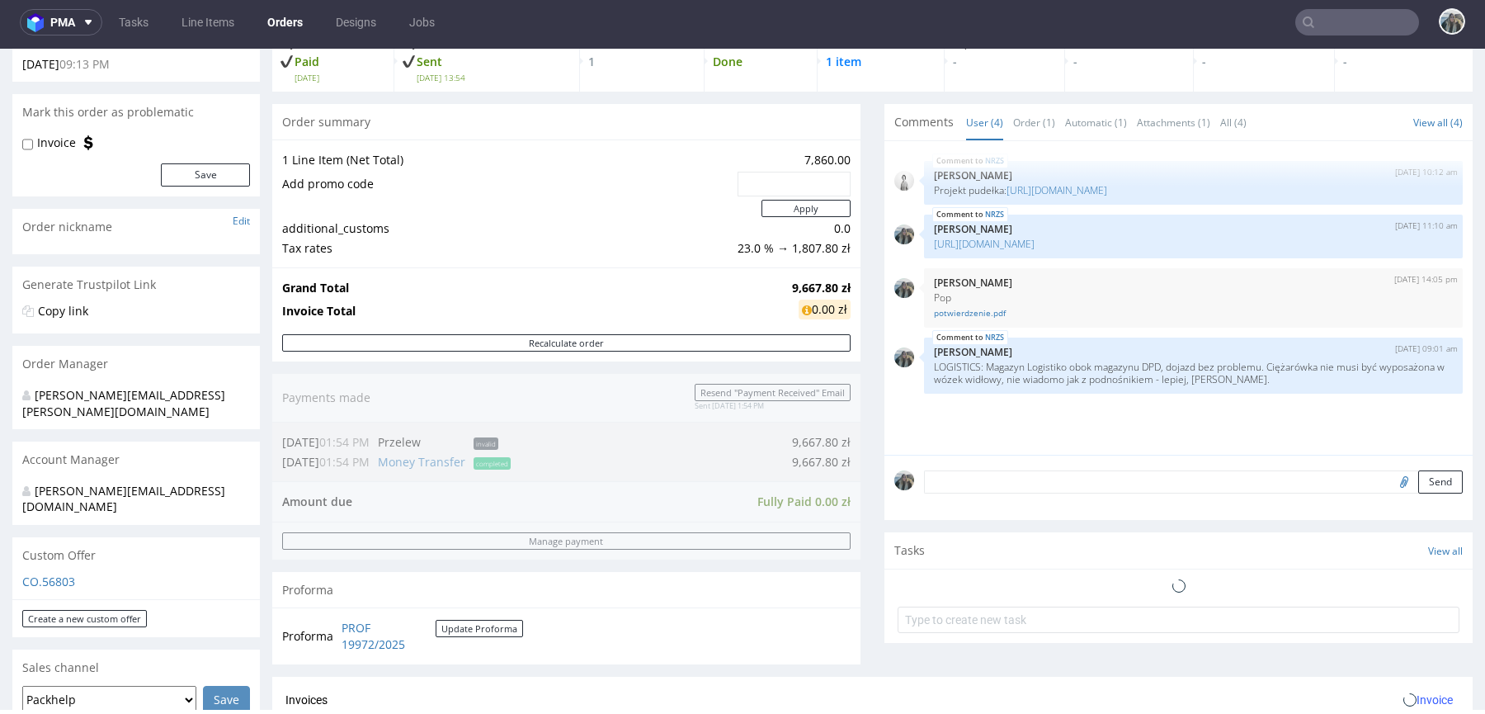
scroll to position [590, 0]
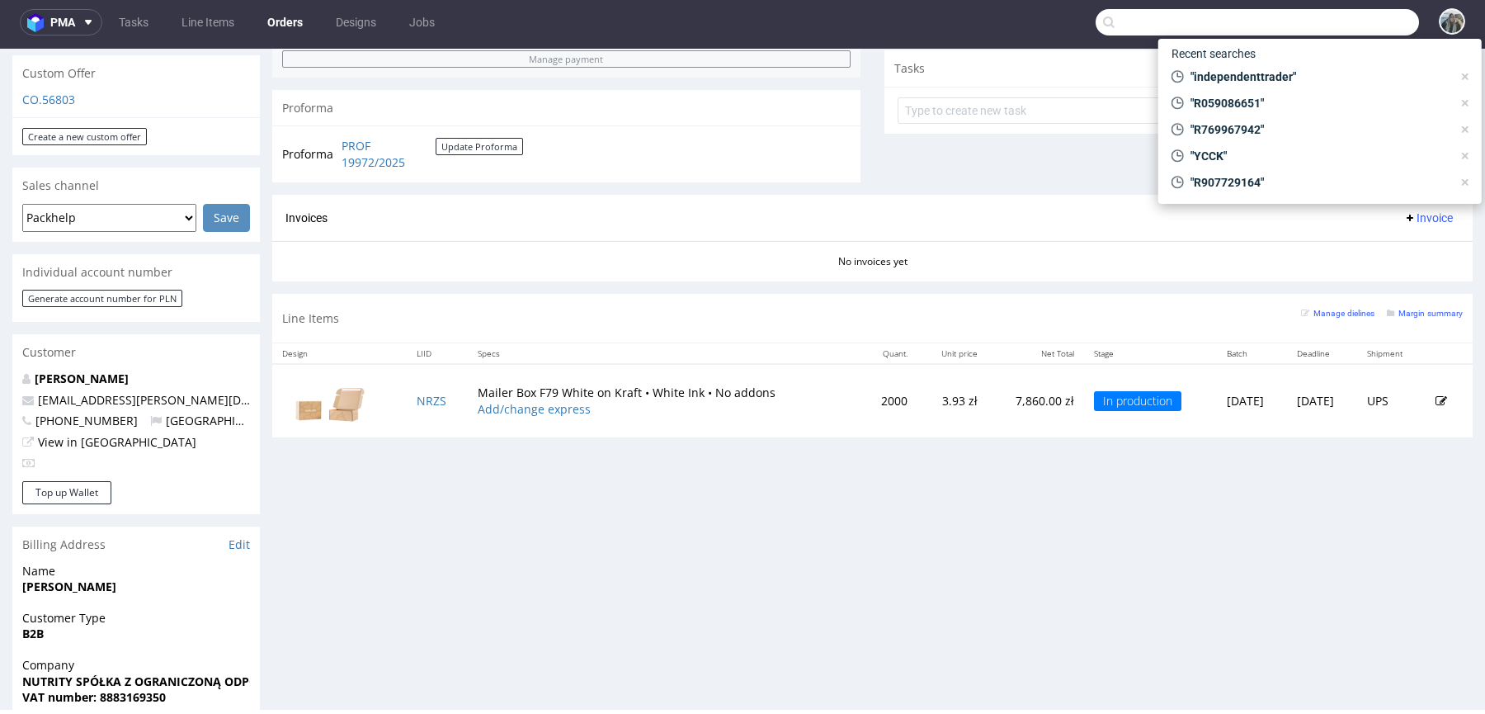
click at [1342, 29] on input "text" at bounding box center [1257, 22] width 323 height 26
paste input "R059086651"
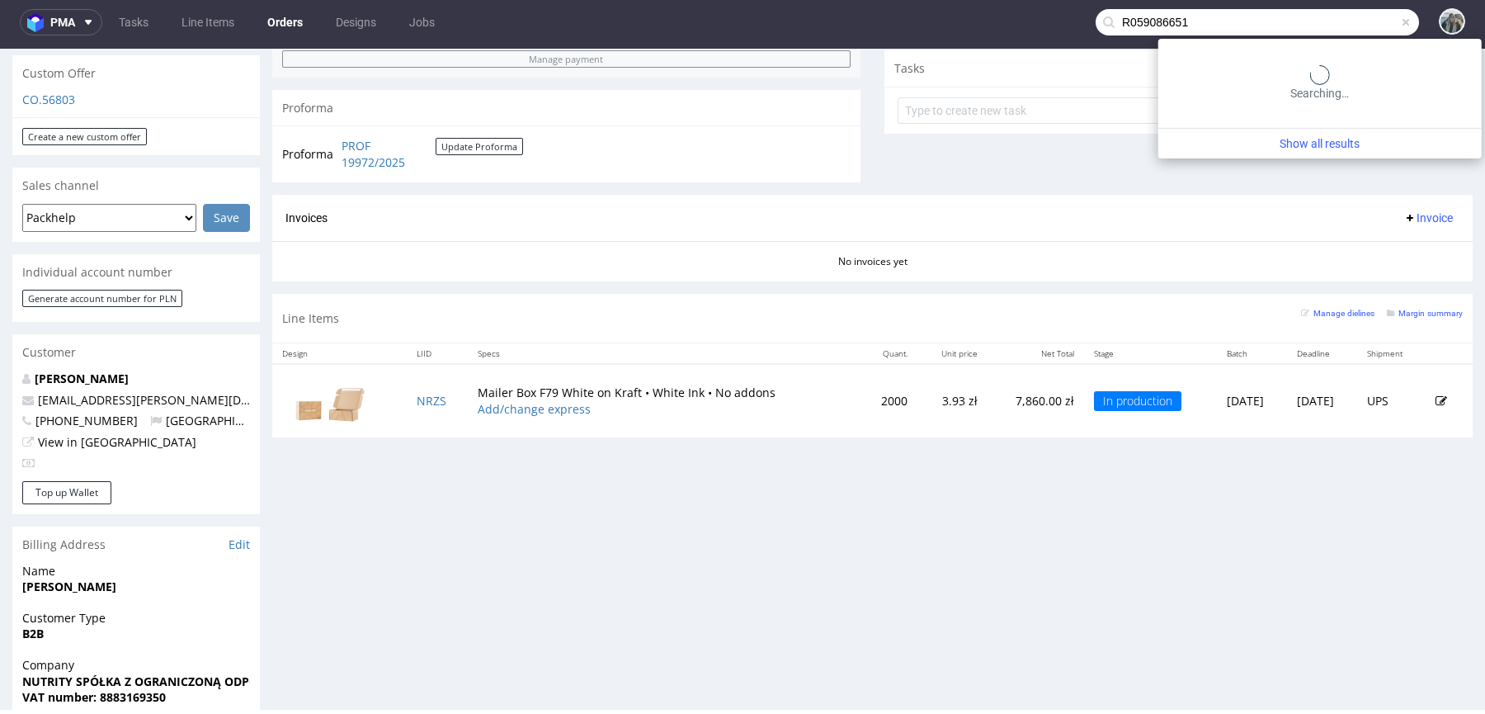
type input "R059086651"
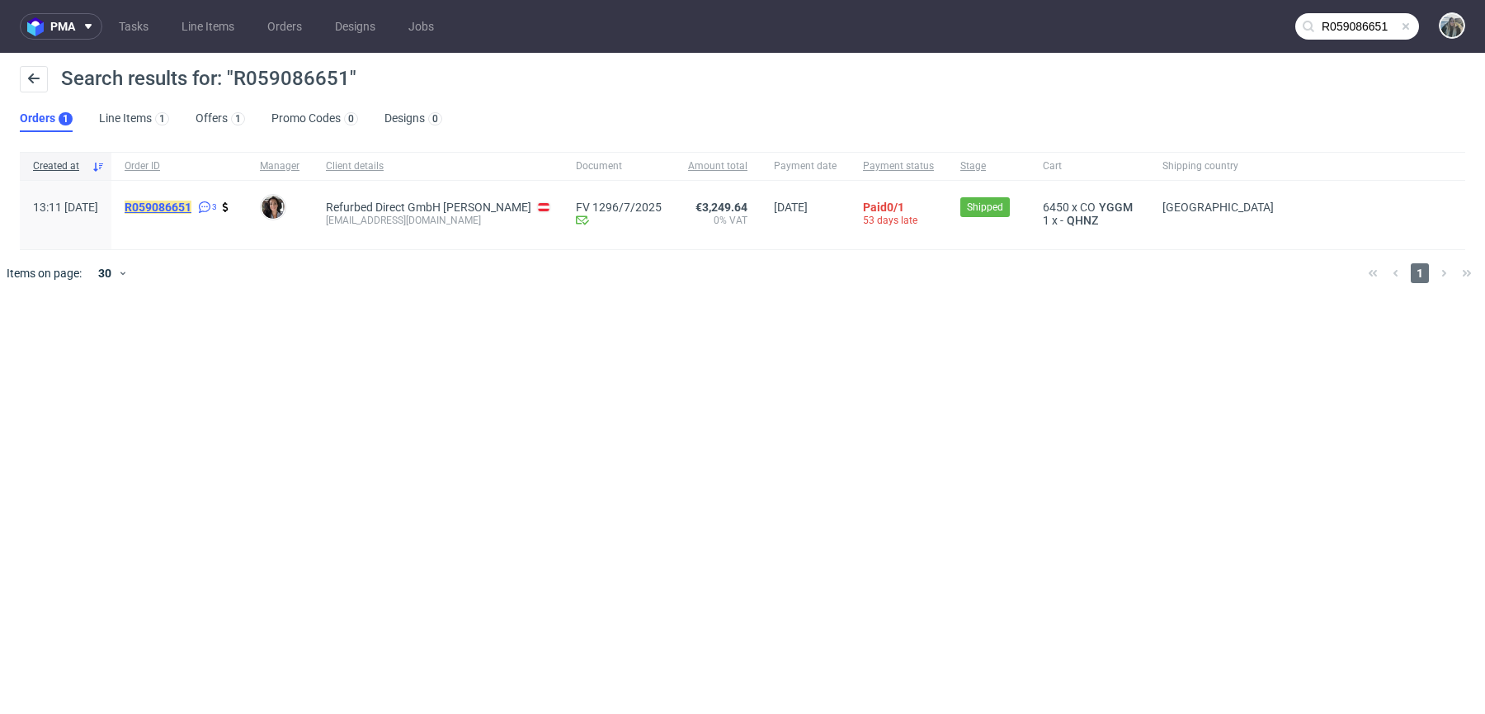
click at [191, 210] on mark "R059086651" at bounding box center [158, 206] width 67 height 13
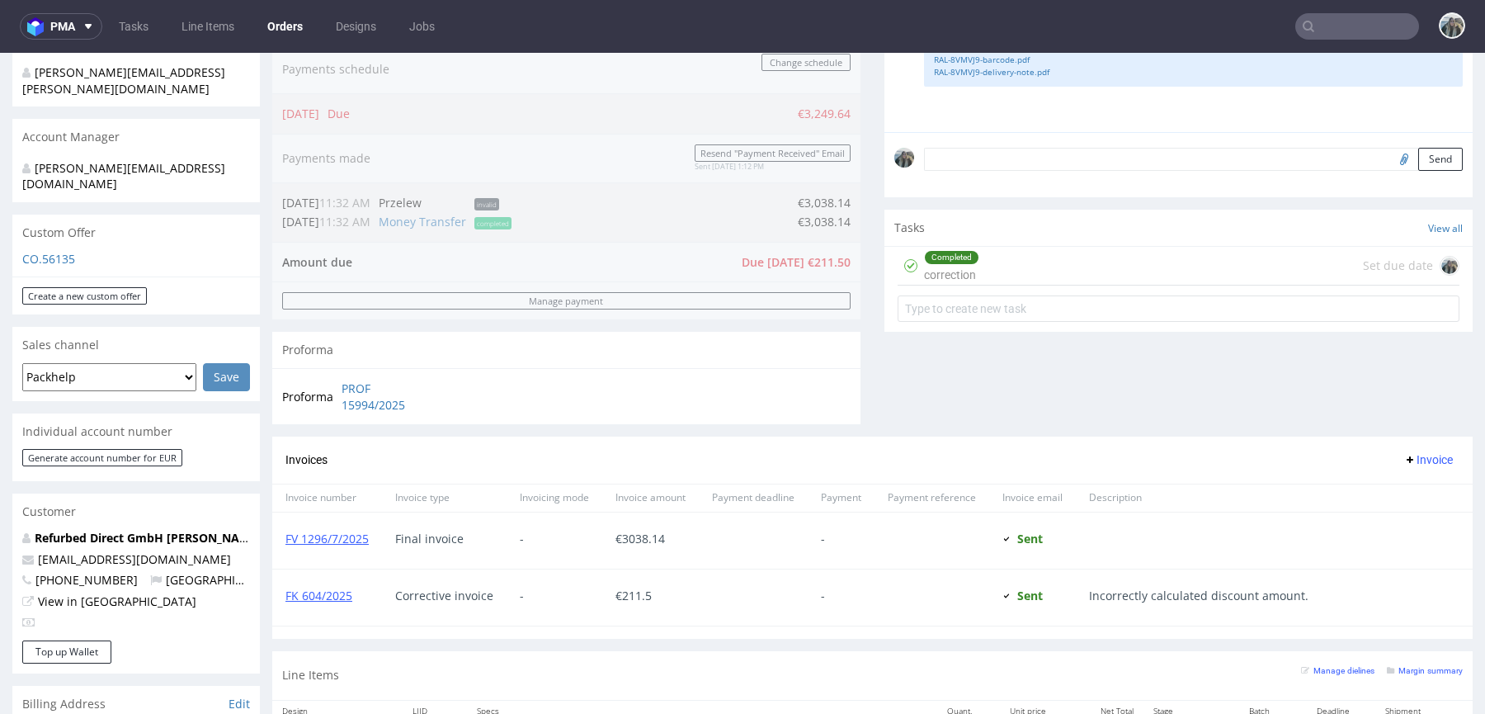
scroll to position [438, 0]
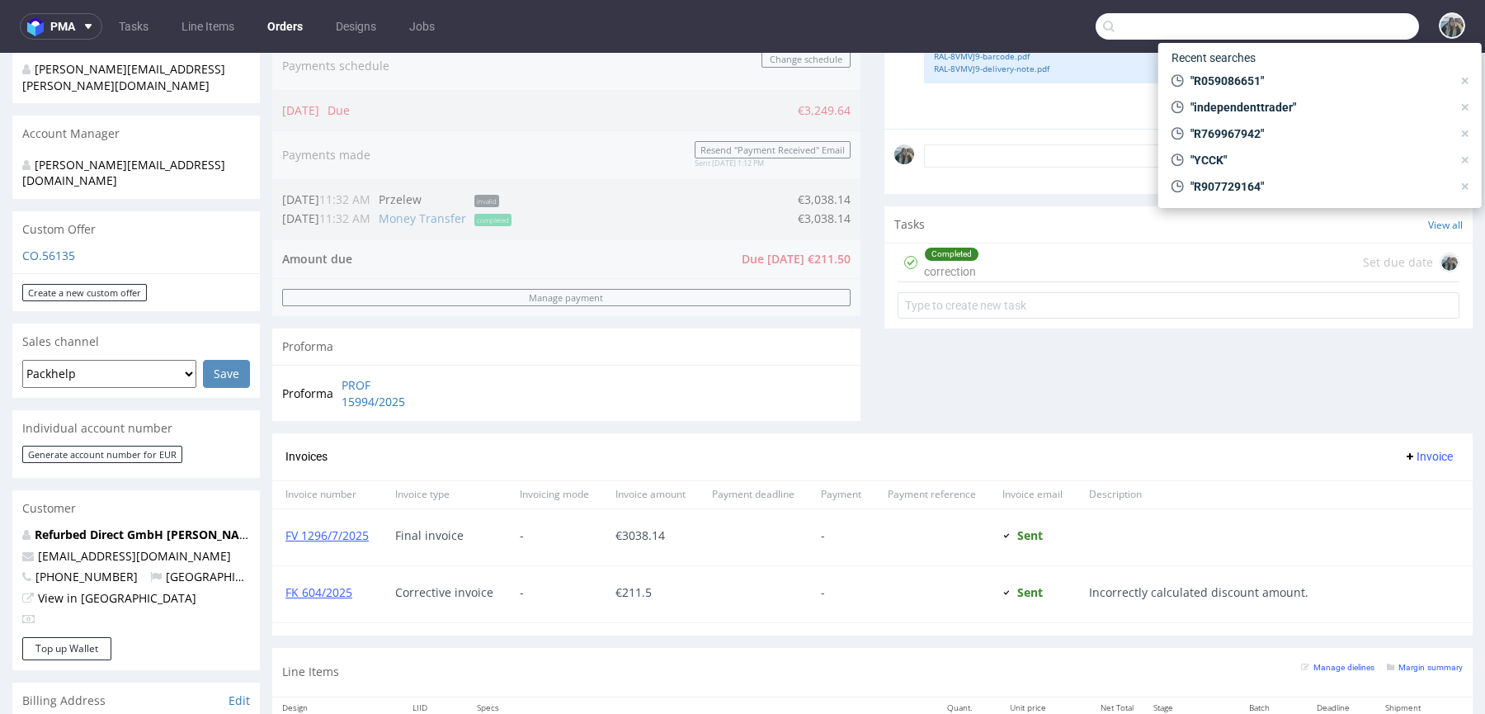
click at [1309, 24] on input "text" at bounding box center [1257, 26] width 323 height 26
paste input "R628753767"
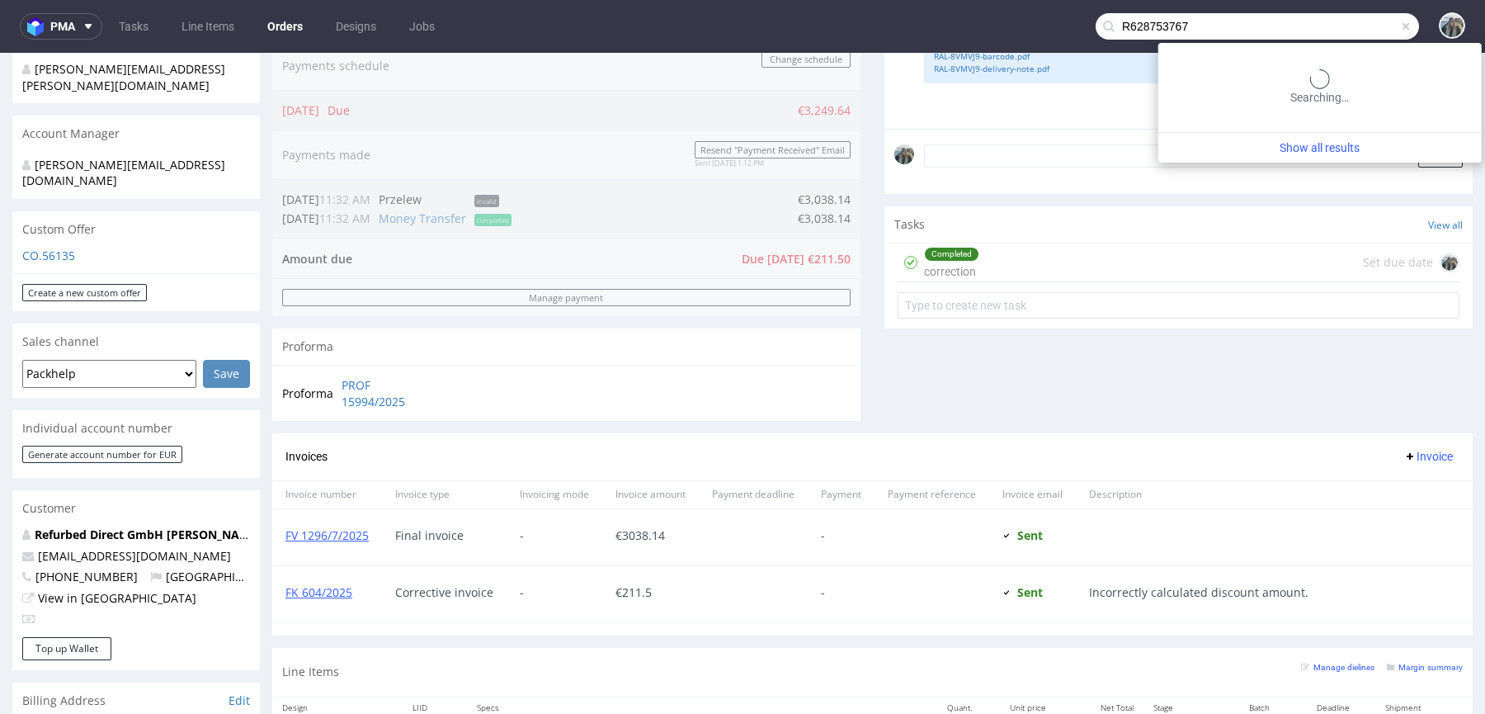
type input "R628753767"
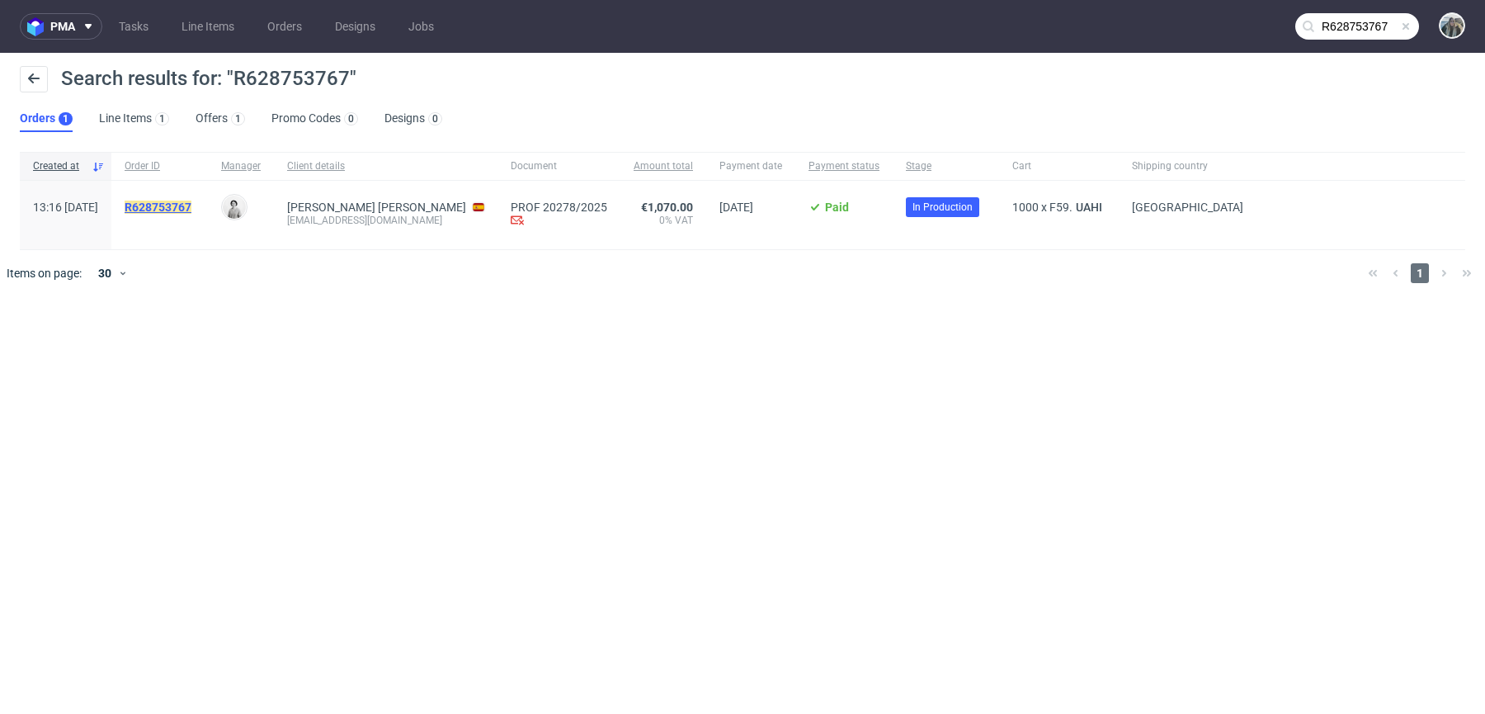
click at [191, 210] on mark "R628753767" at bounding box center [158, 206] width 67 height 13
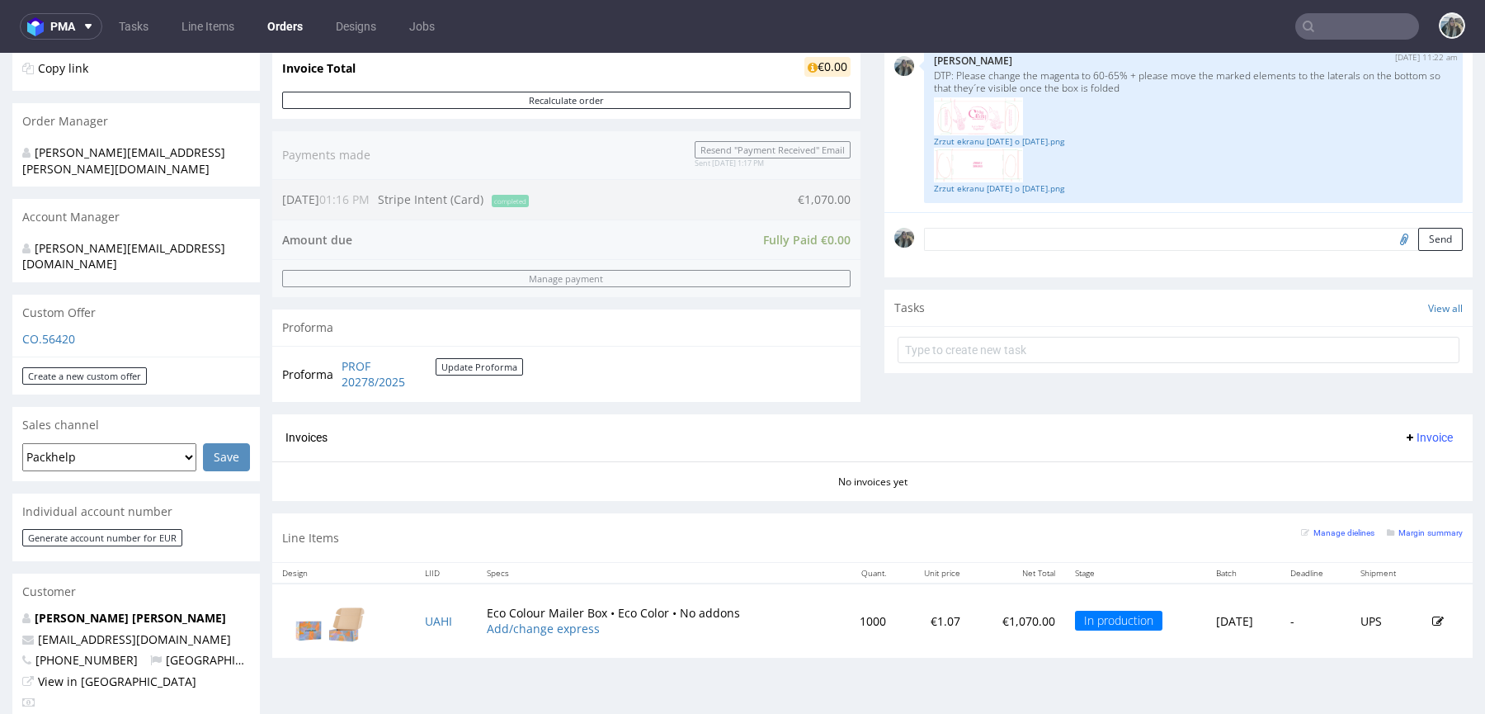
scroll to position [396, 0]
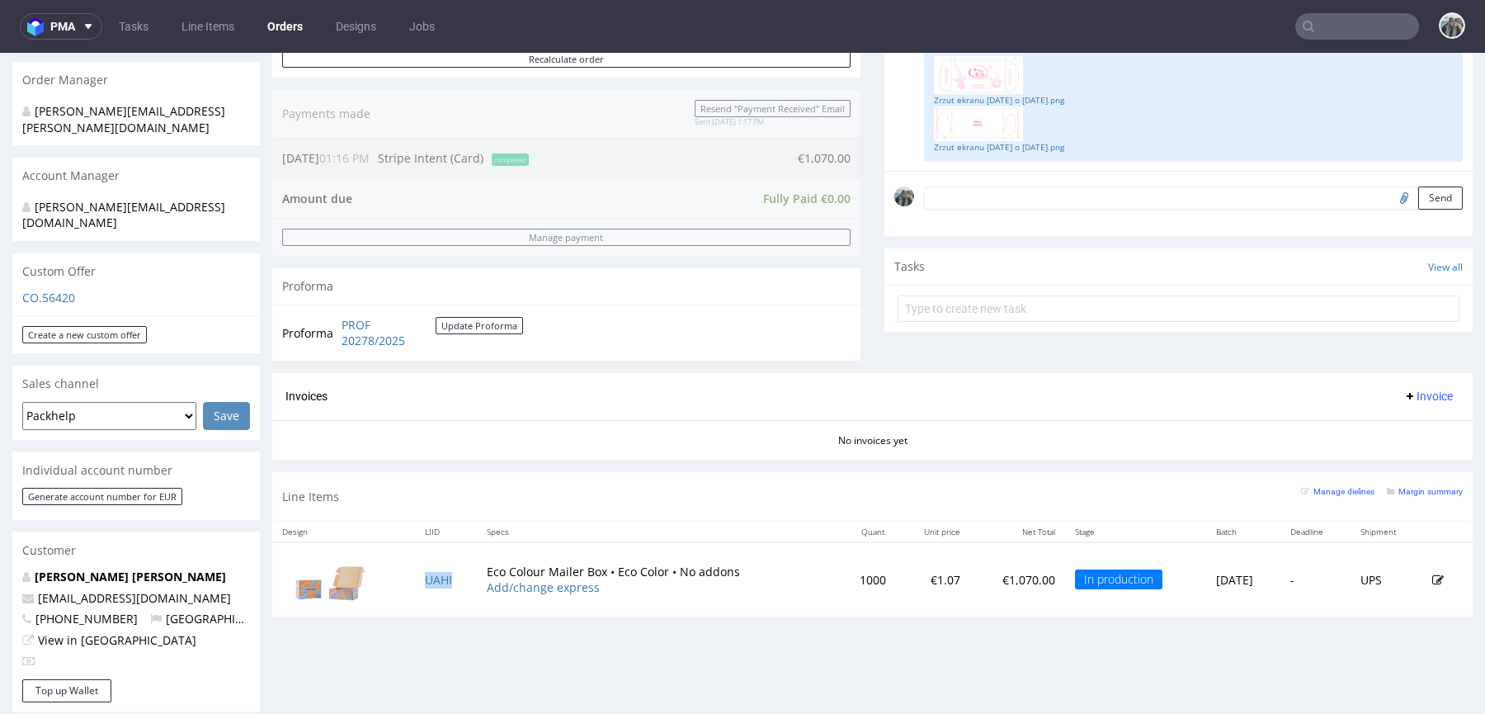
click at [462, 577] on td "UAHI" at bounding box center [446, 578] width 62 height 73
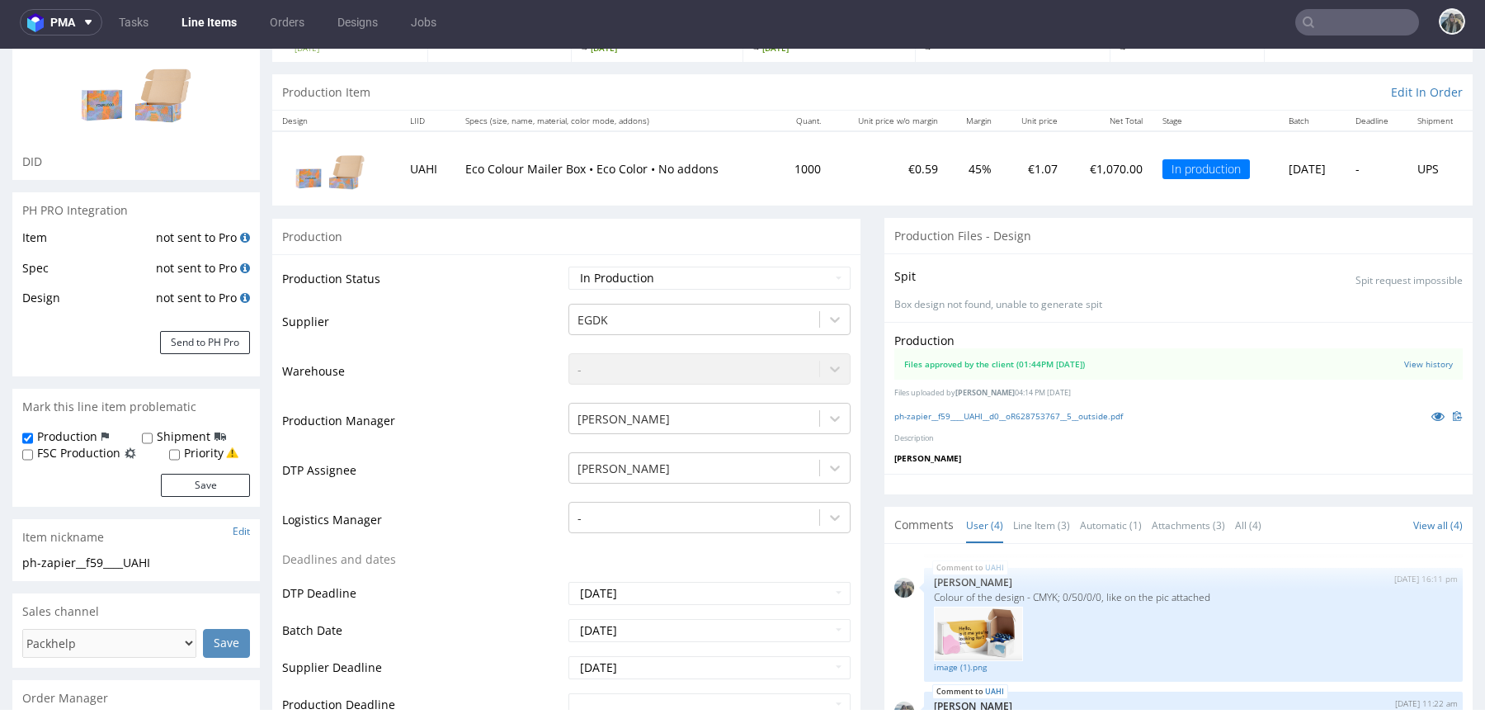
scroll to position [479, 0]
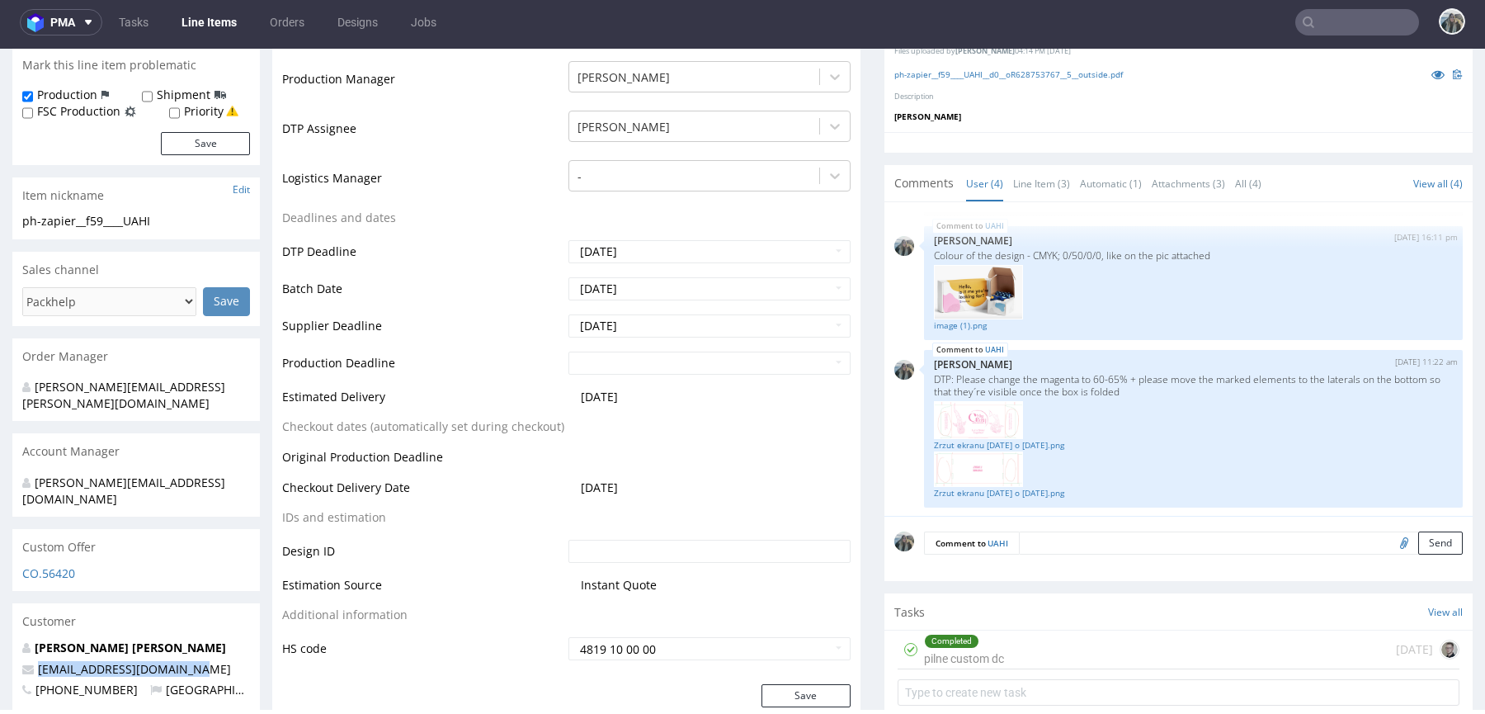
drag, startPoint x: 193, startPoint y: 639, endPoint x: 0, endPoint y: 639, distance: 193.1
copy span "cerebrodealvaro@gmail.com"
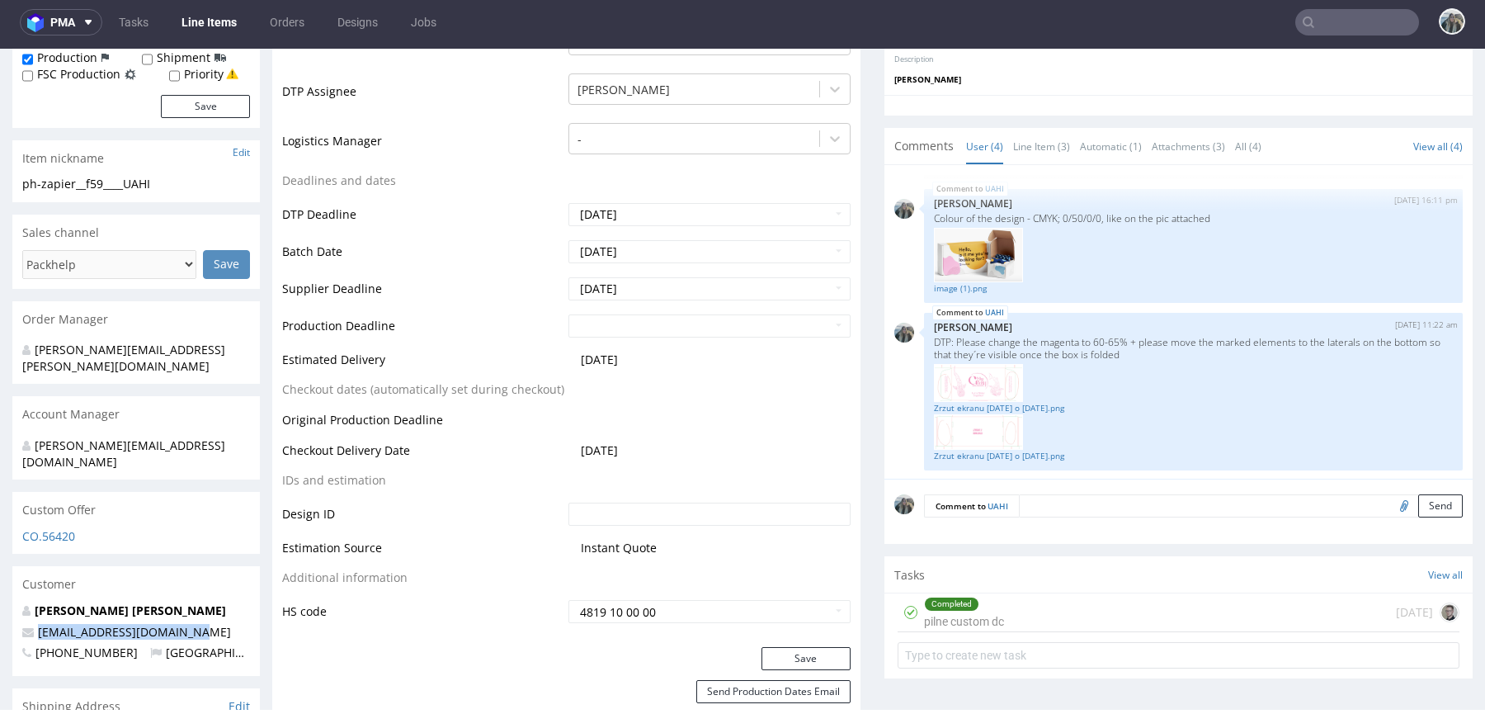
scroll to position [521, 0]
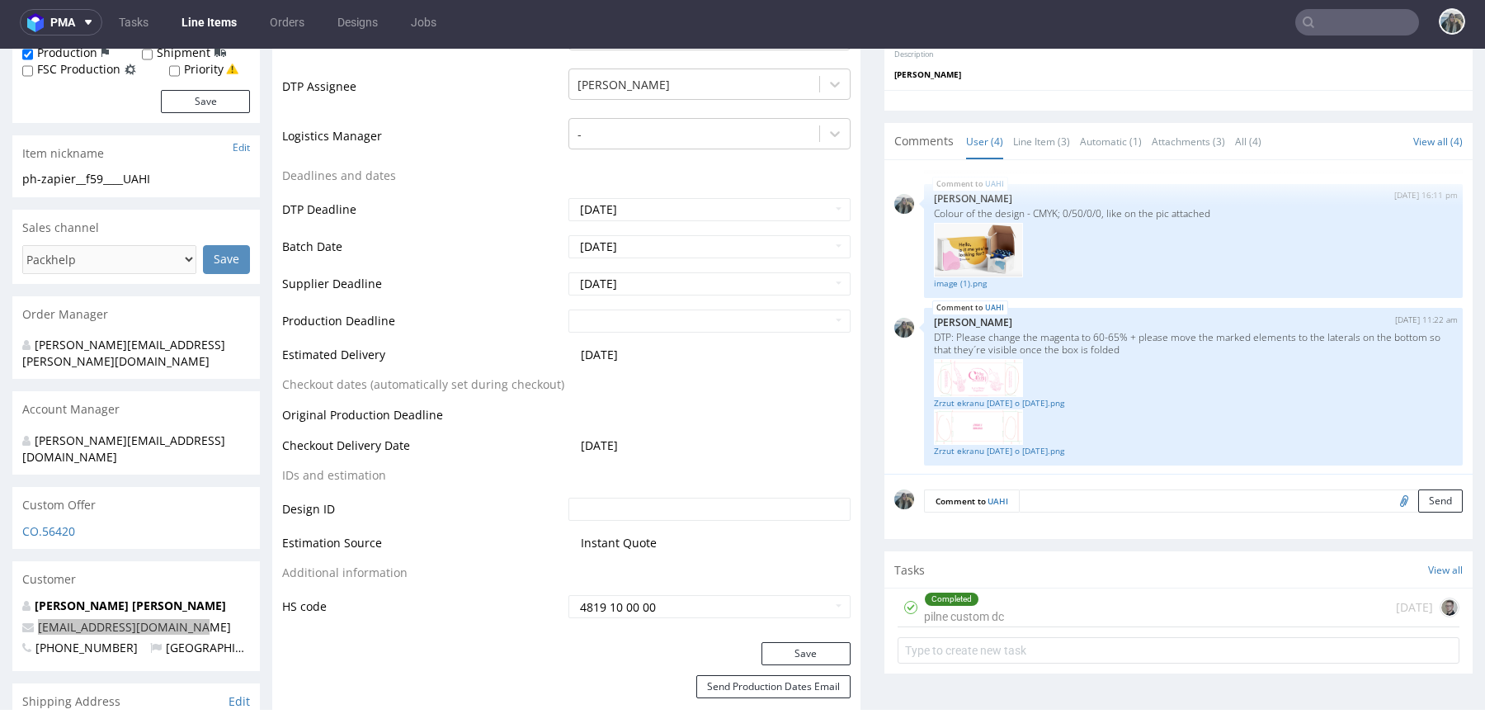
click at [1335, 17] on input "text" at bounding box center [1357, 22] width 124 height 26
paste input "Akkúrat"
type input "Akkúrat"
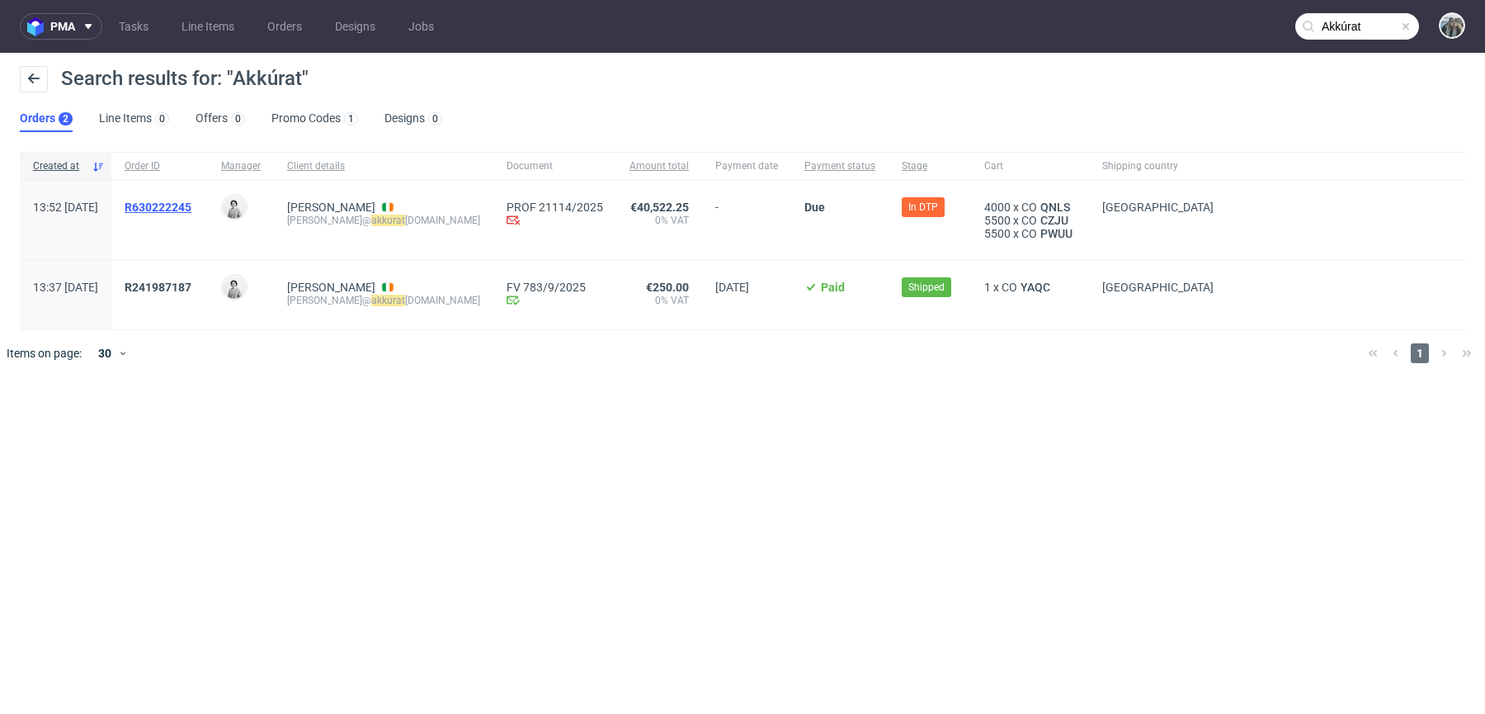
click at [191, 211] on span "R630222245" at bounding box center [158, 206] width 67 height 13
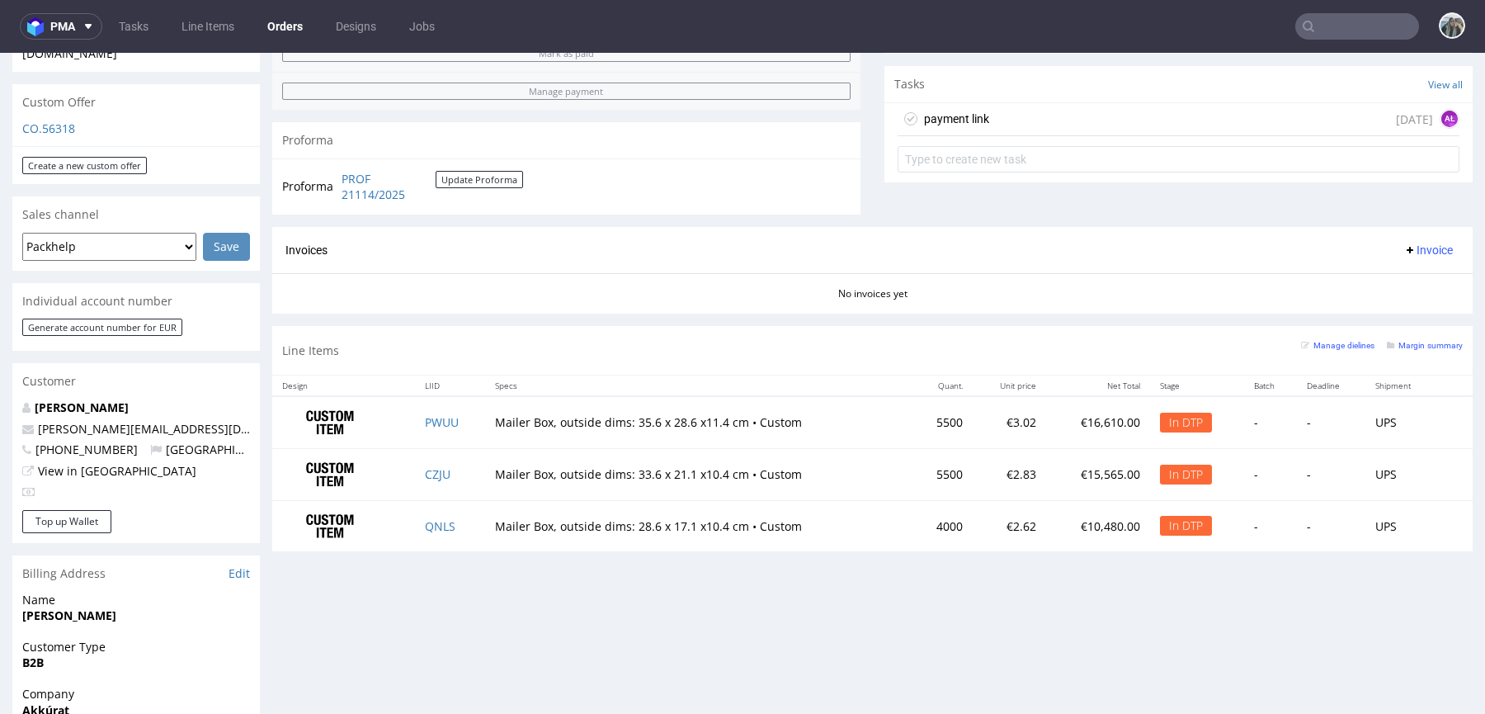
scroll to position [571, 0]
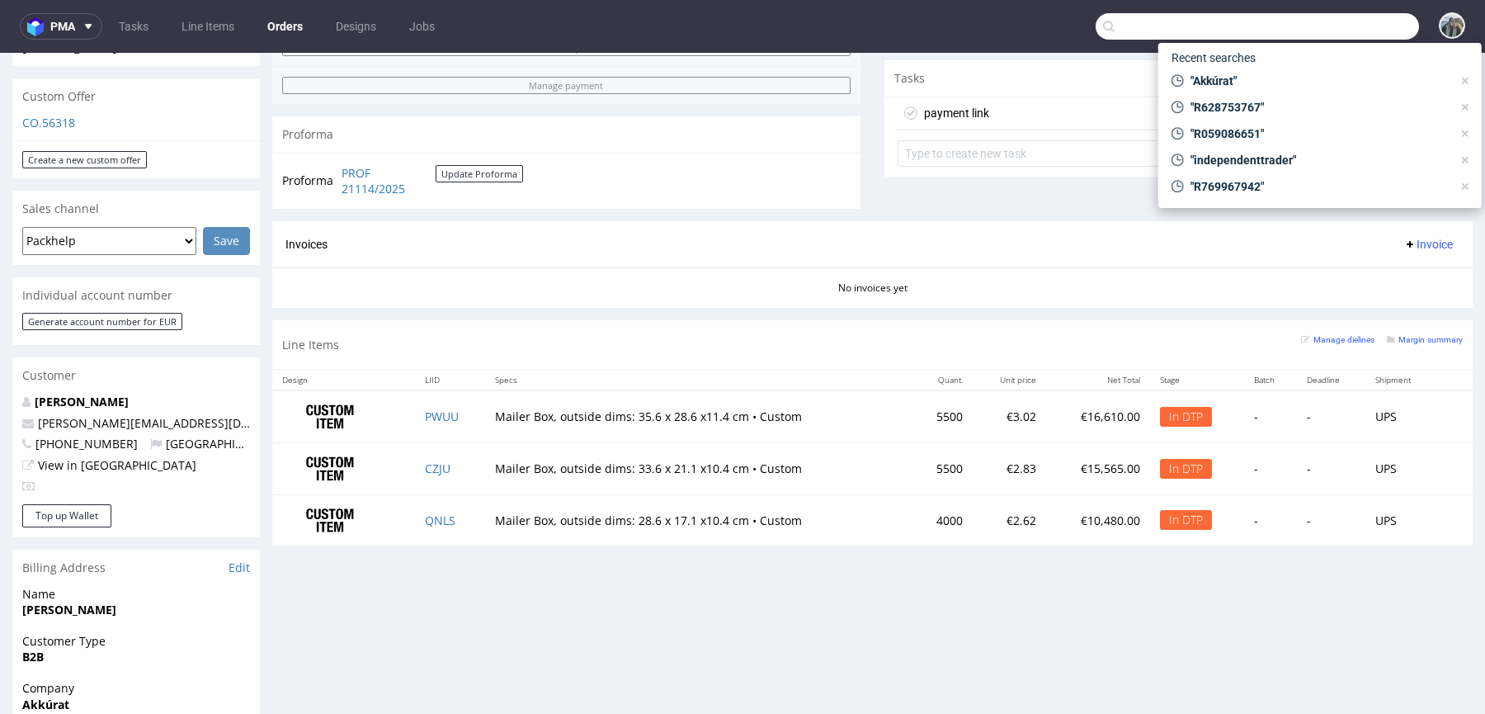
click at [1331, 21] on input "text" at bounding box center [1257, 26] width 323 height 26
paste input "R426390069"
type input "R426390069"
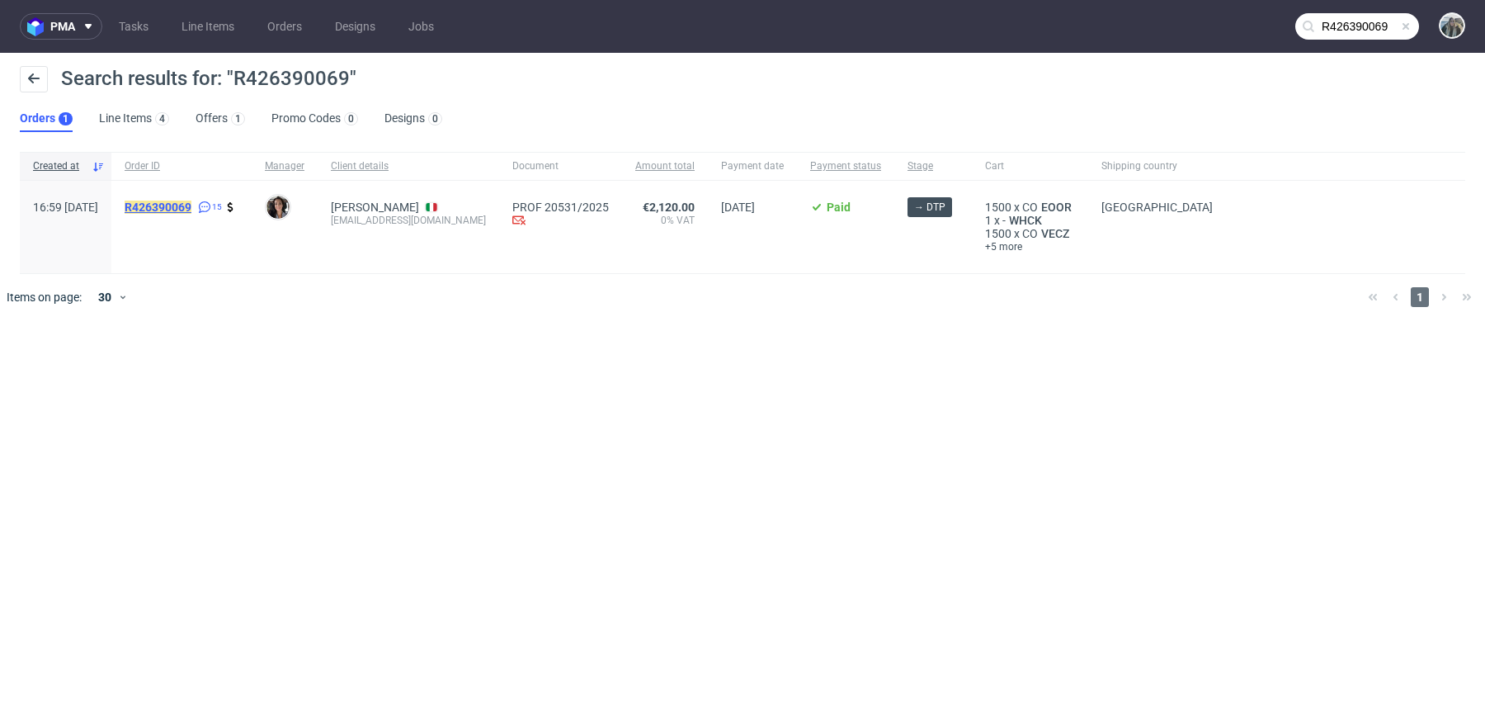
click at [191, 205] on mark "R426390069" at bounding box center [158, 206] width 67 height 13
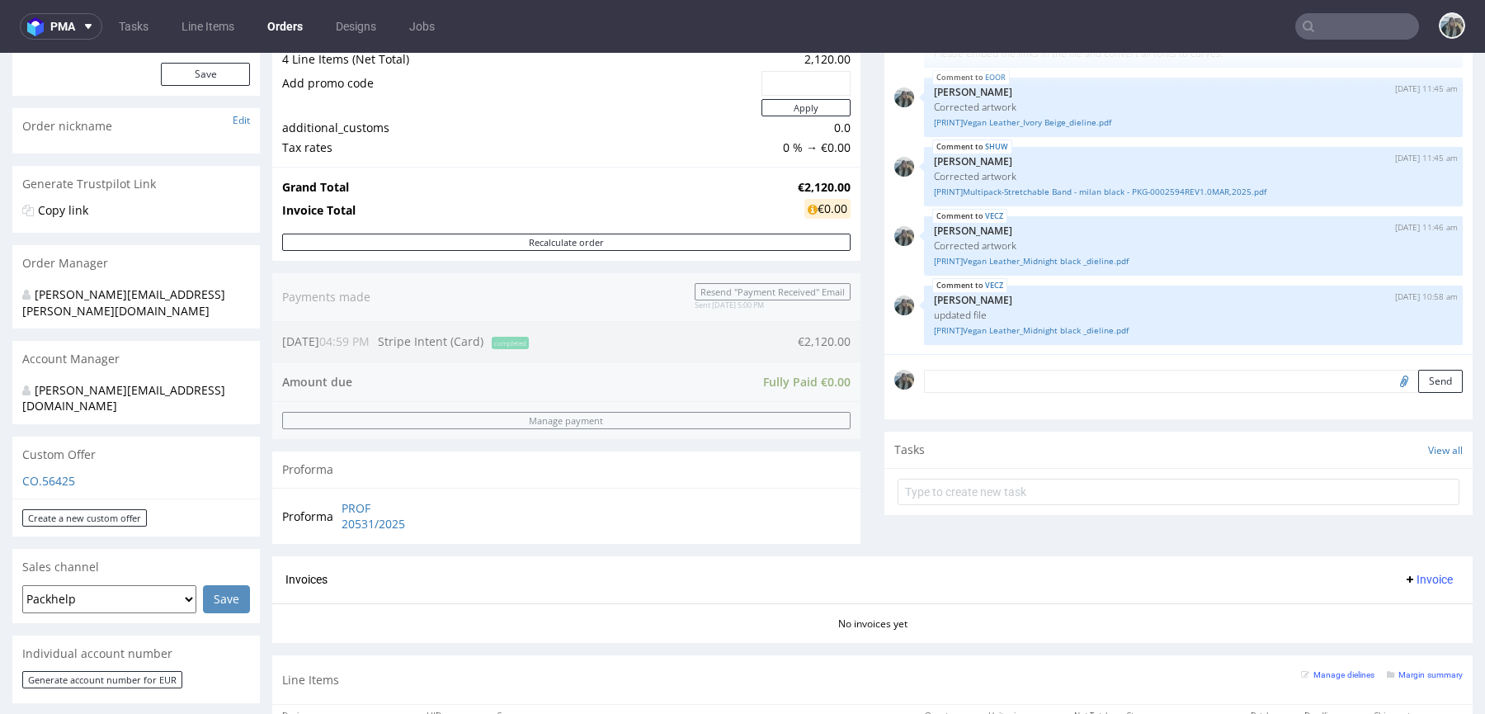
scroll to position [491, 0]
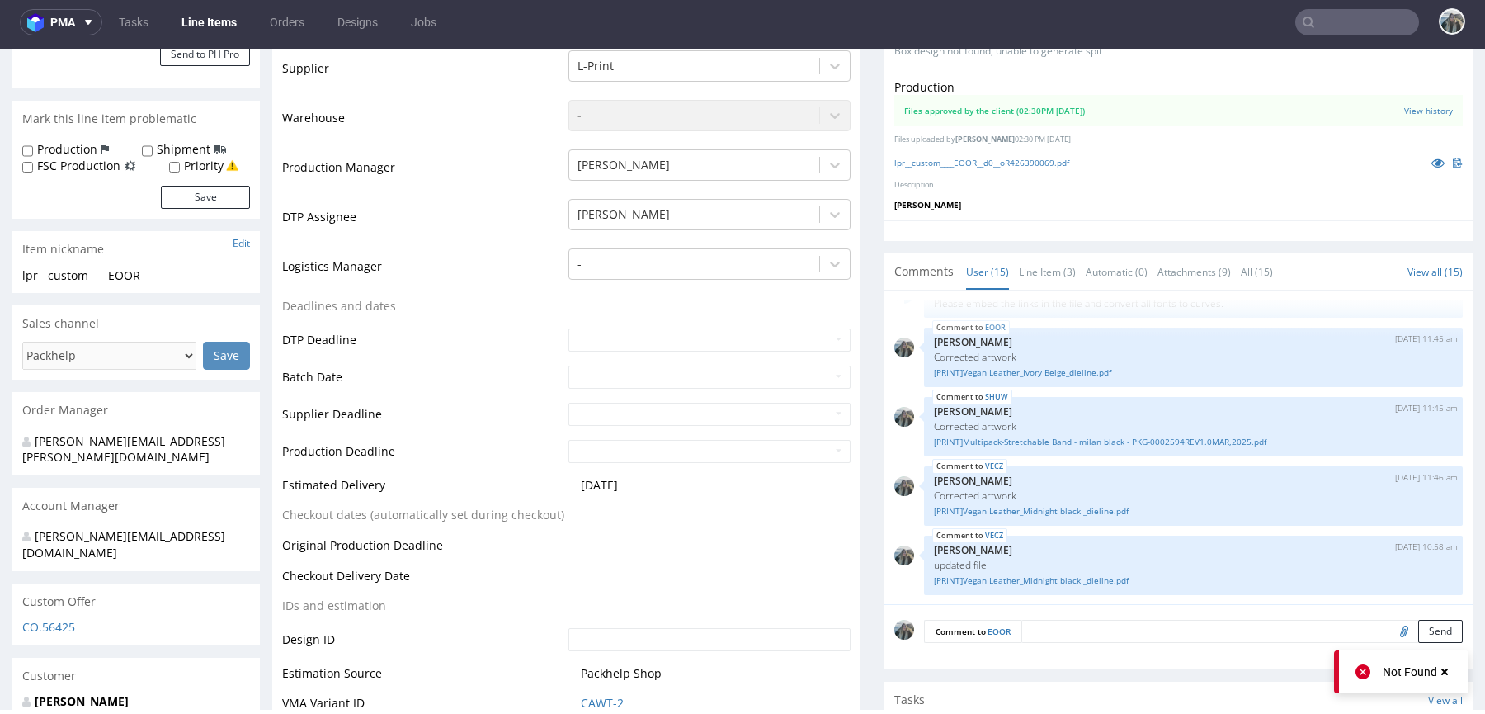
scroll to position [781, 0]
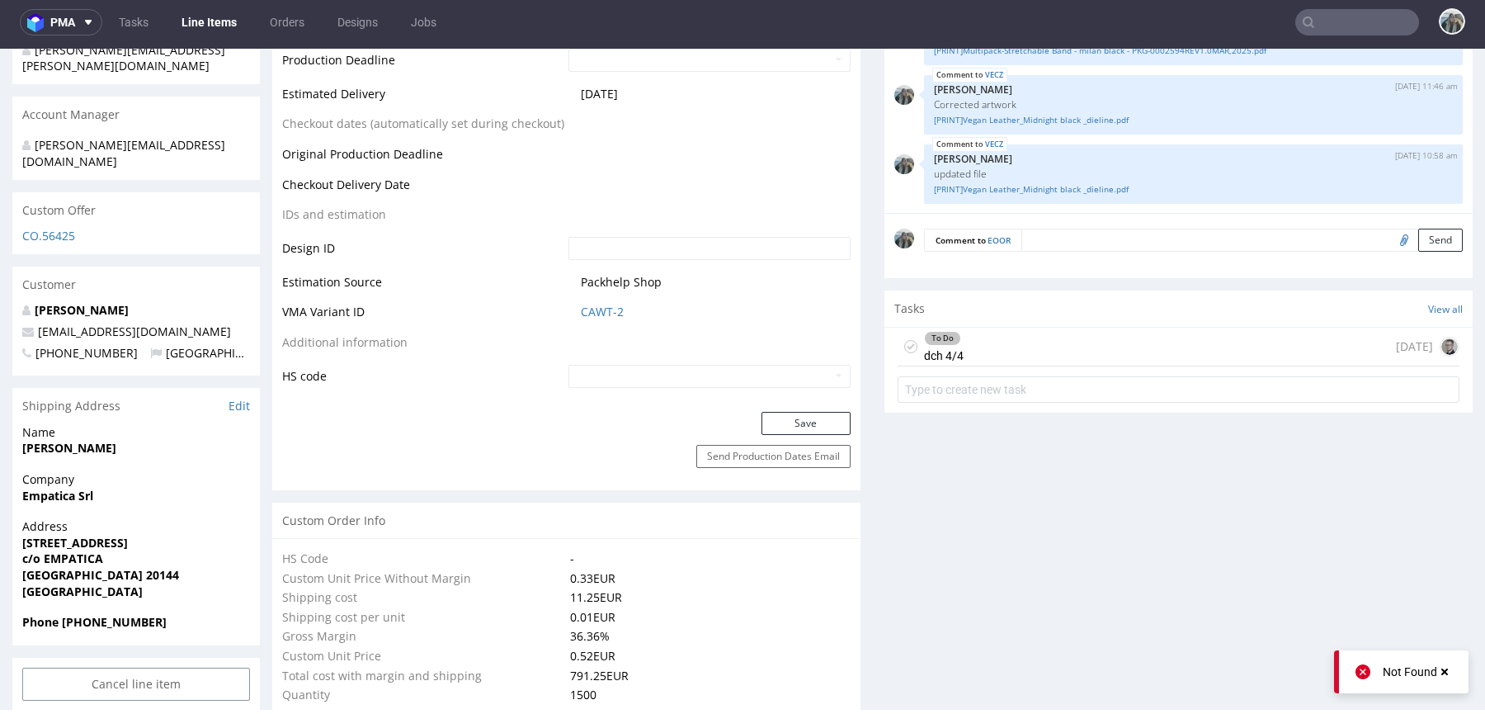
click at [975, 337] on div "To Do dch 4/4 1 day ago" at bounding box center [1179, 347] width 562 height 39
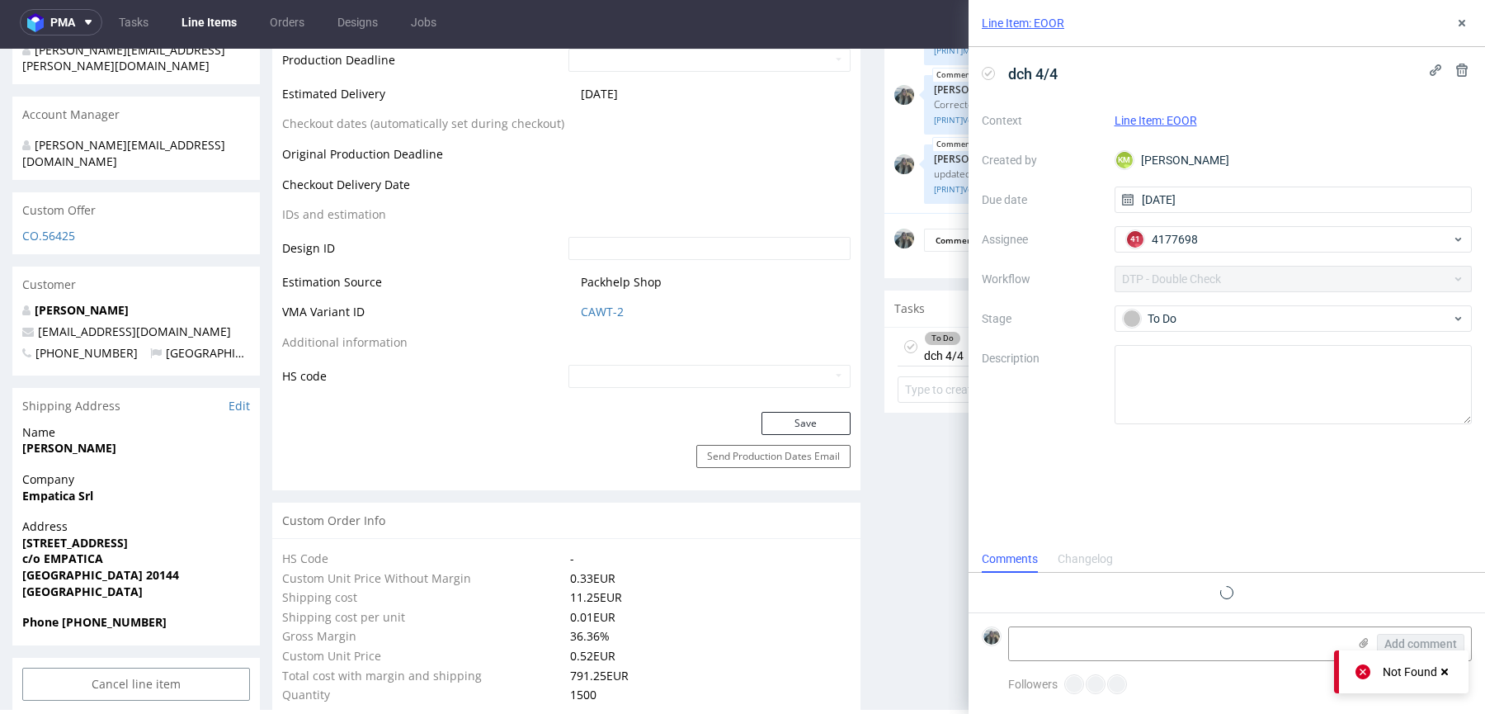
scroll to position [13, 0]
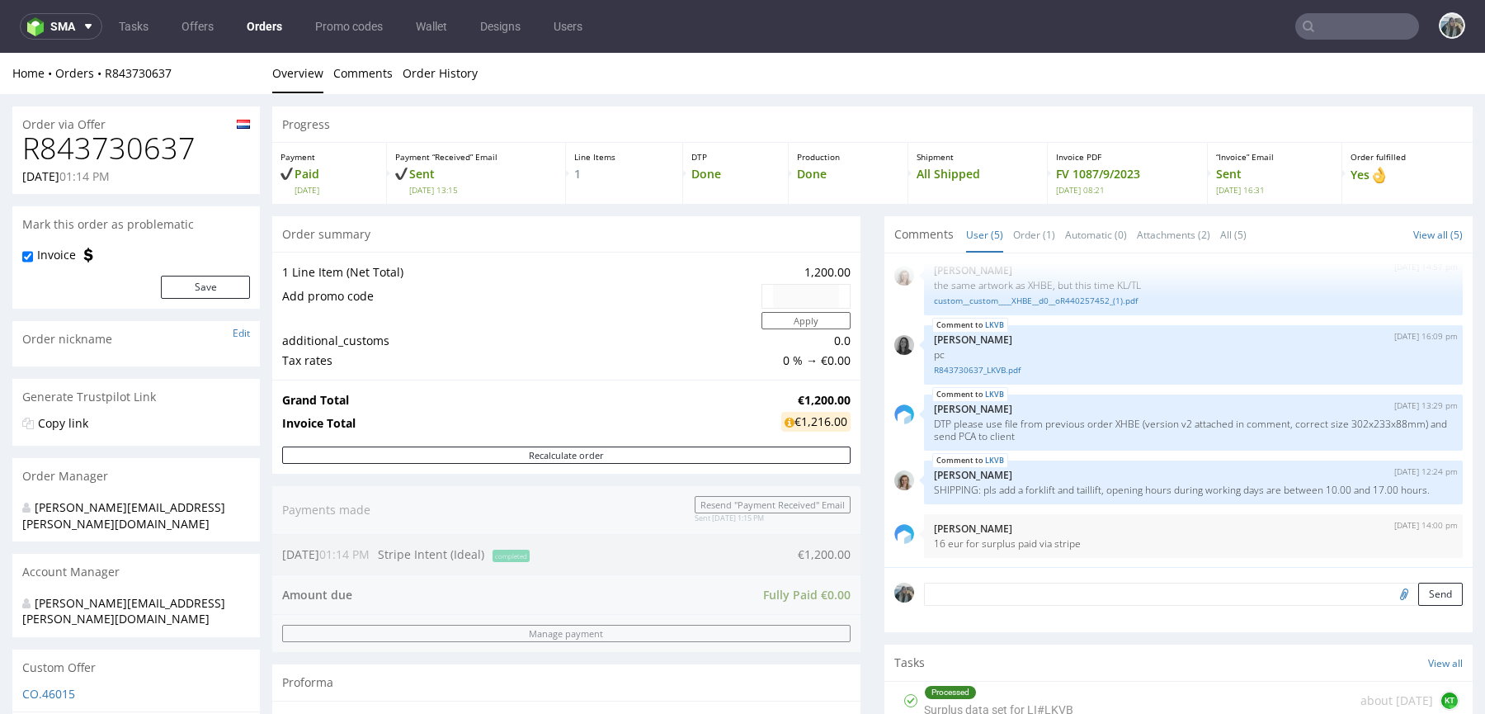
scroll to position [572, 0]
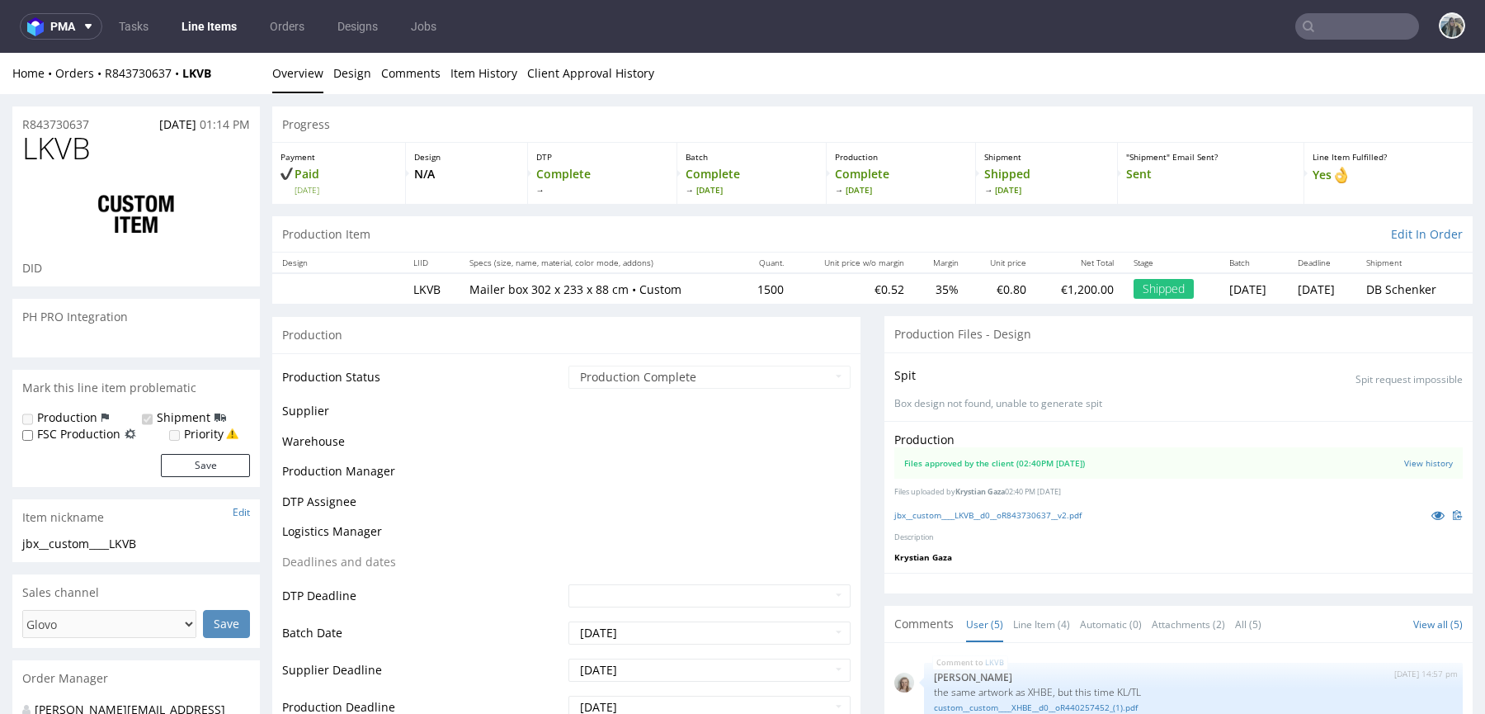
scroll to position [17, 0]
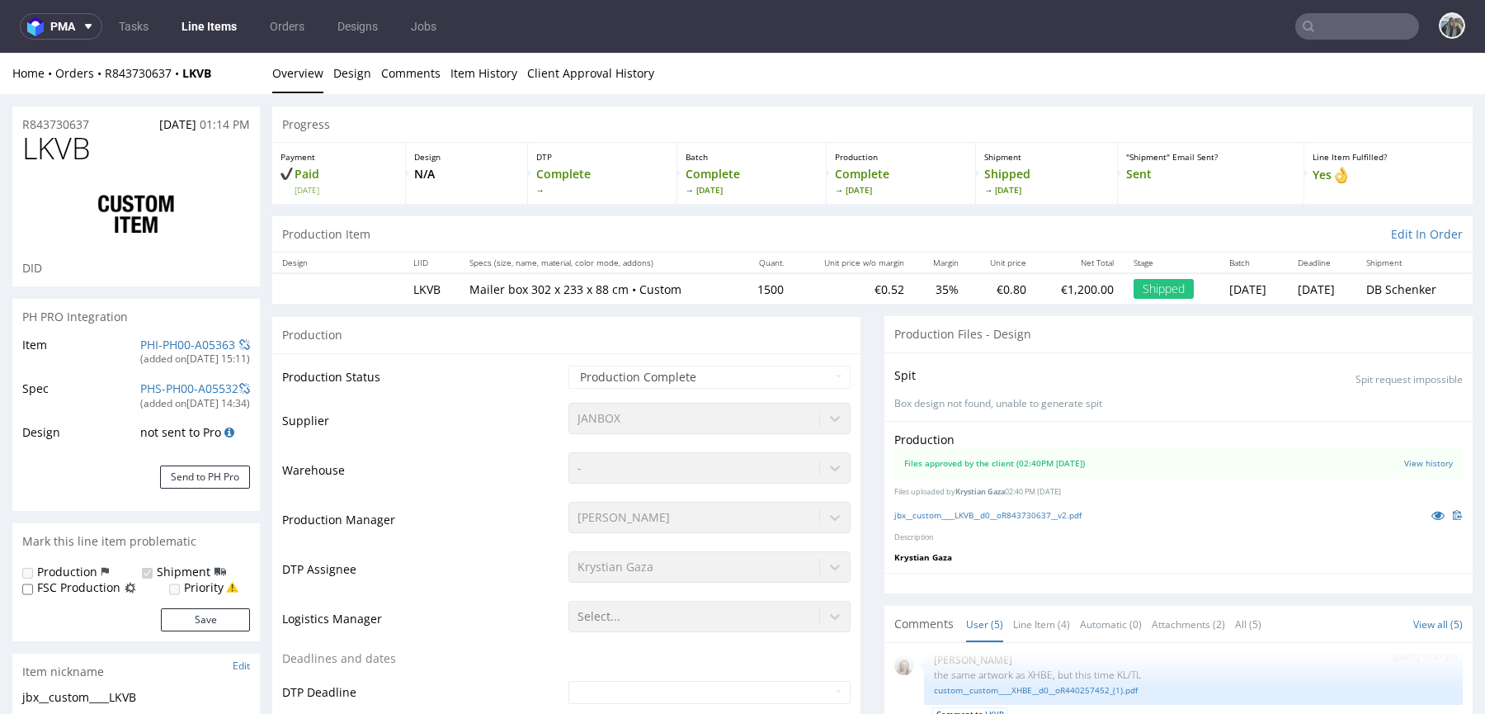
select select "in_progress"
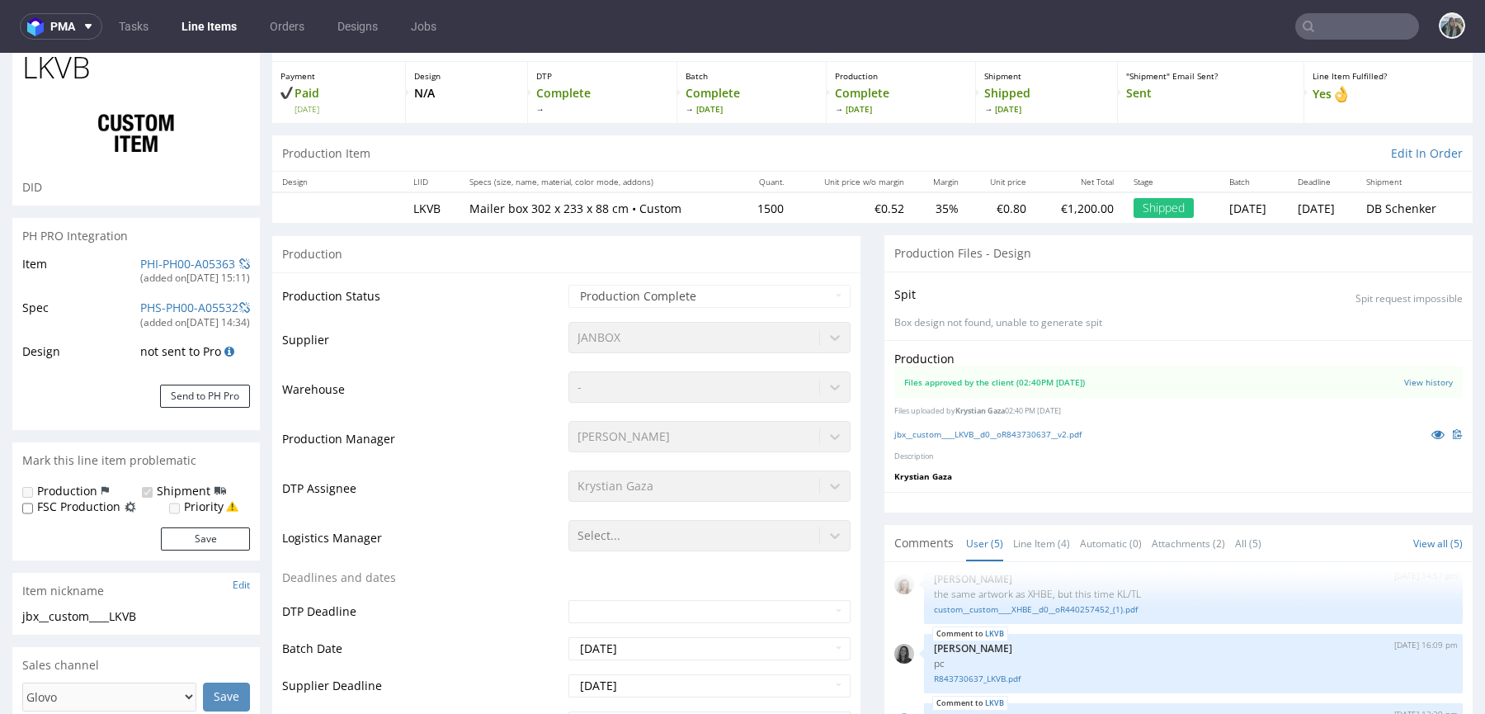
scroll to position [175, 0]
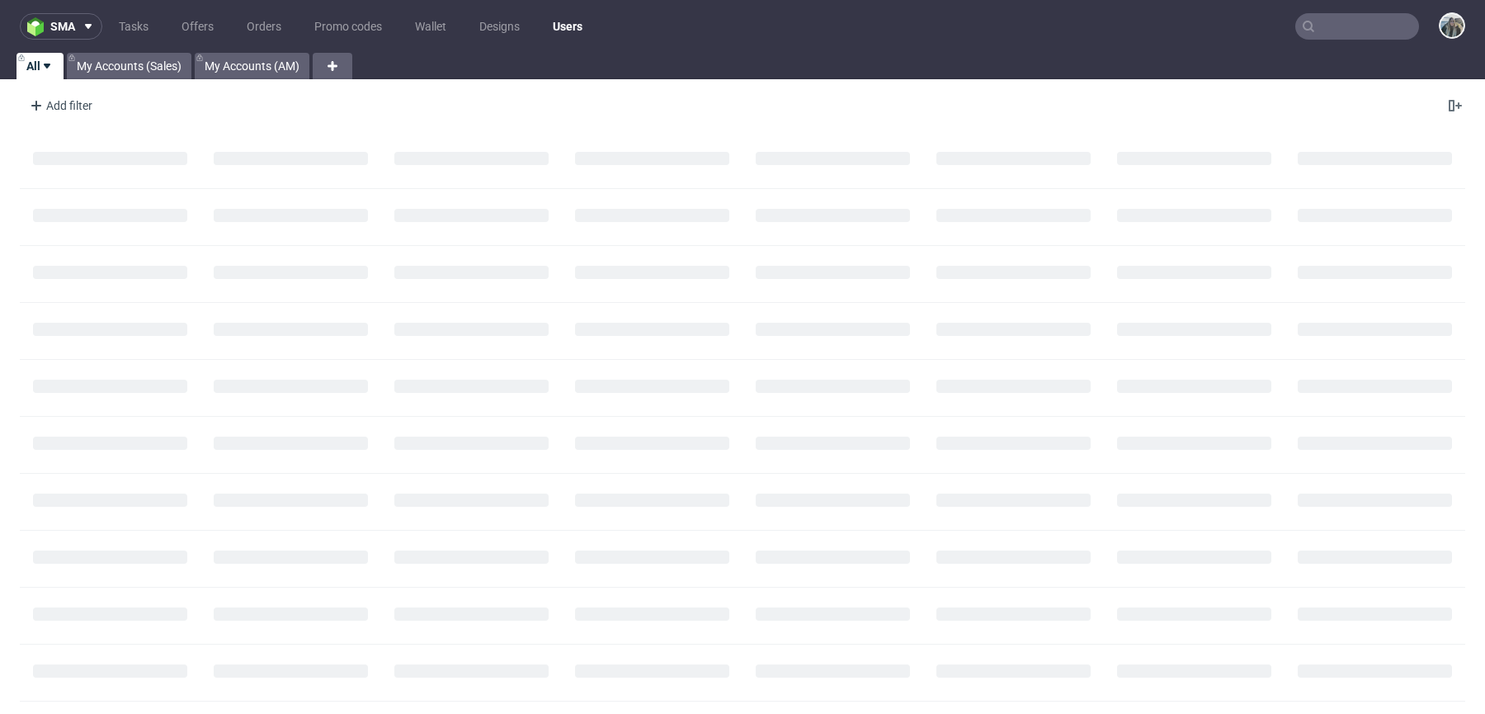
click at [1349, 31] on input "text" at bounding box center [1357, 26] width 124 height 26
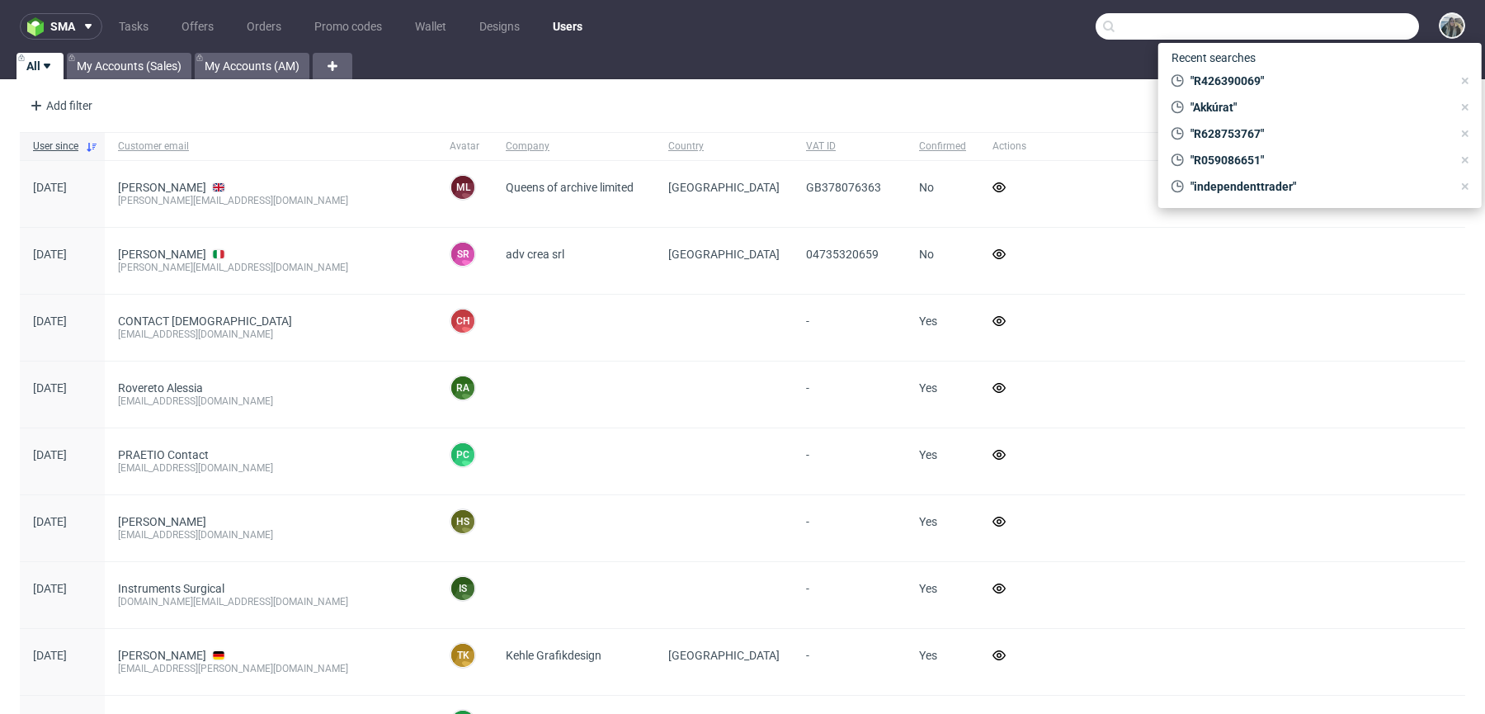
paste input "R640671482"
type input "R640671482"
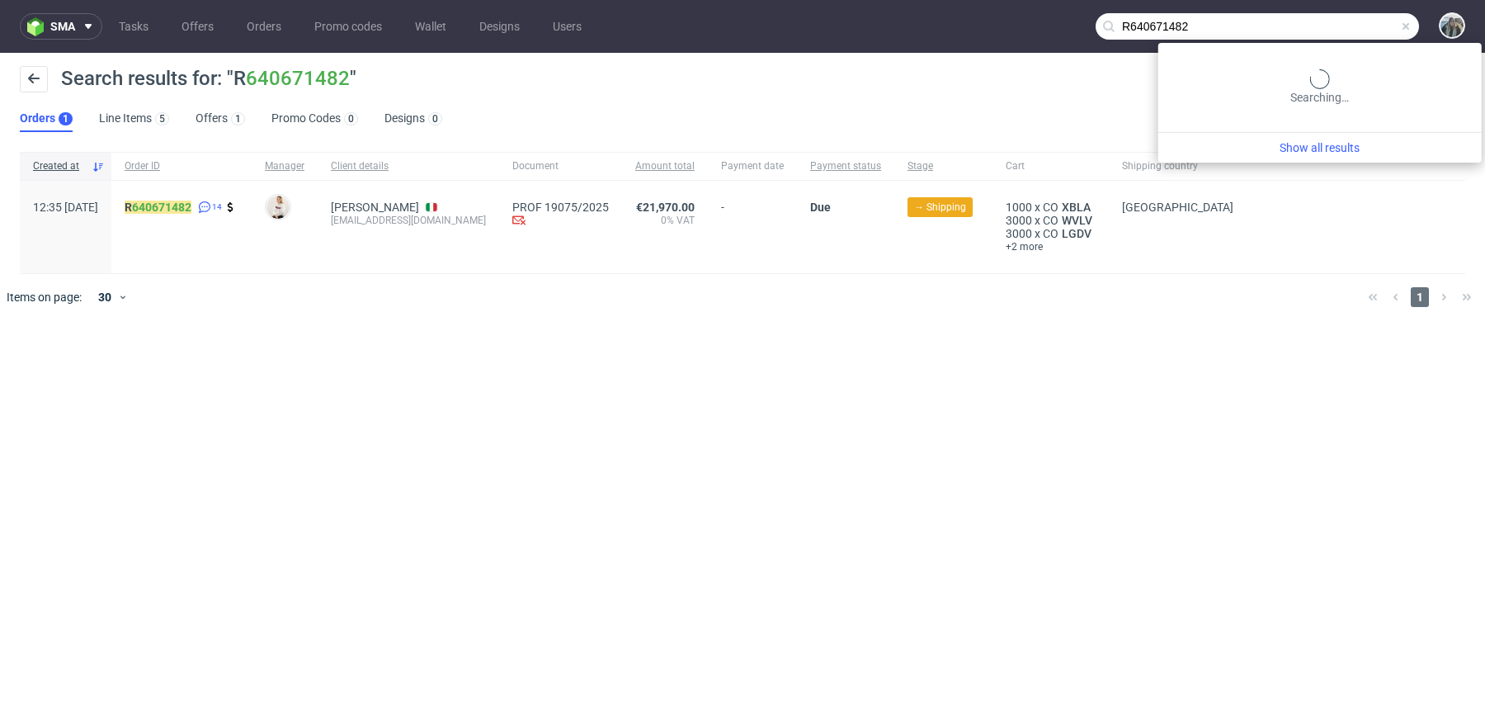
click at [1370, 20] on input "R640671482" at bounding box center [1257, 26] width 323 height 26
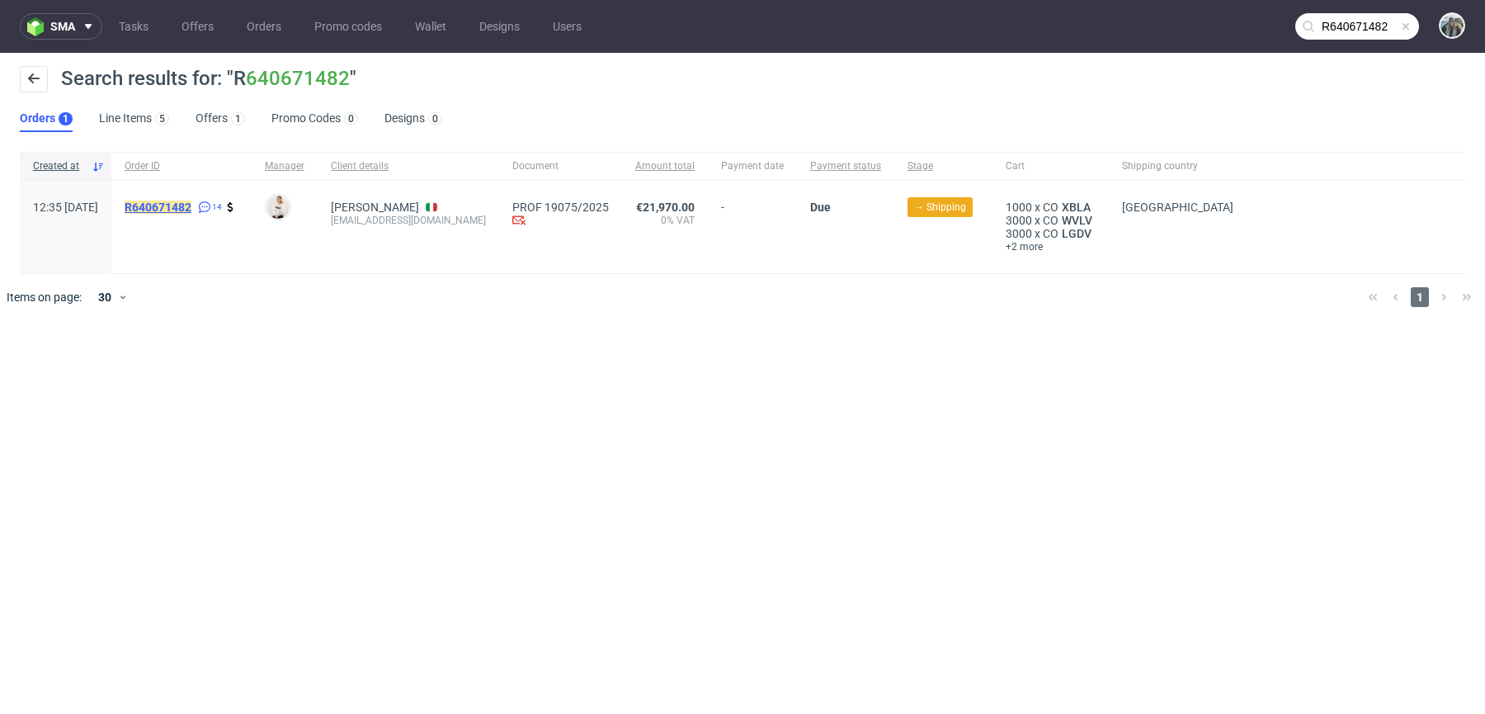
click at [191, 209] on mark "R640671482" at bounding box center [158, 206] width 67 height 13
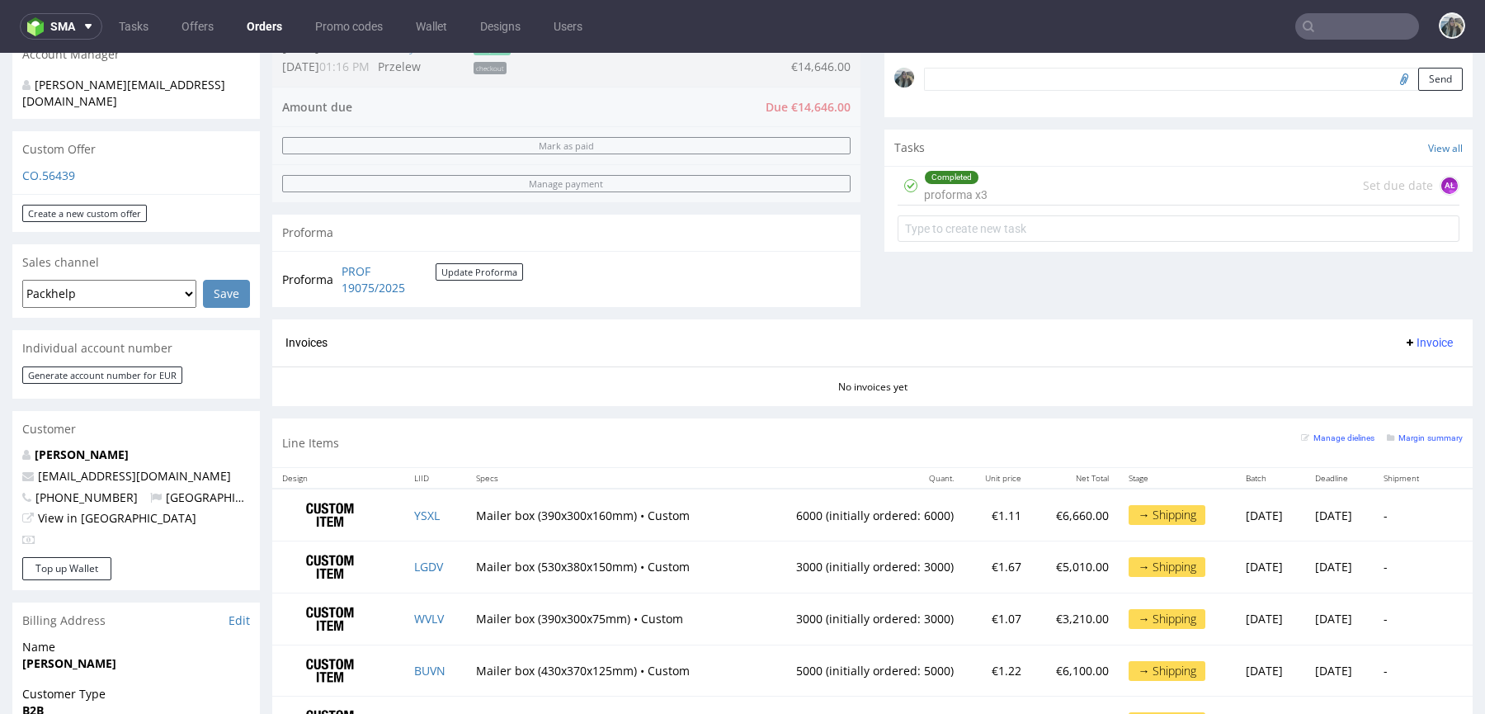
scroll to position [621, 0]
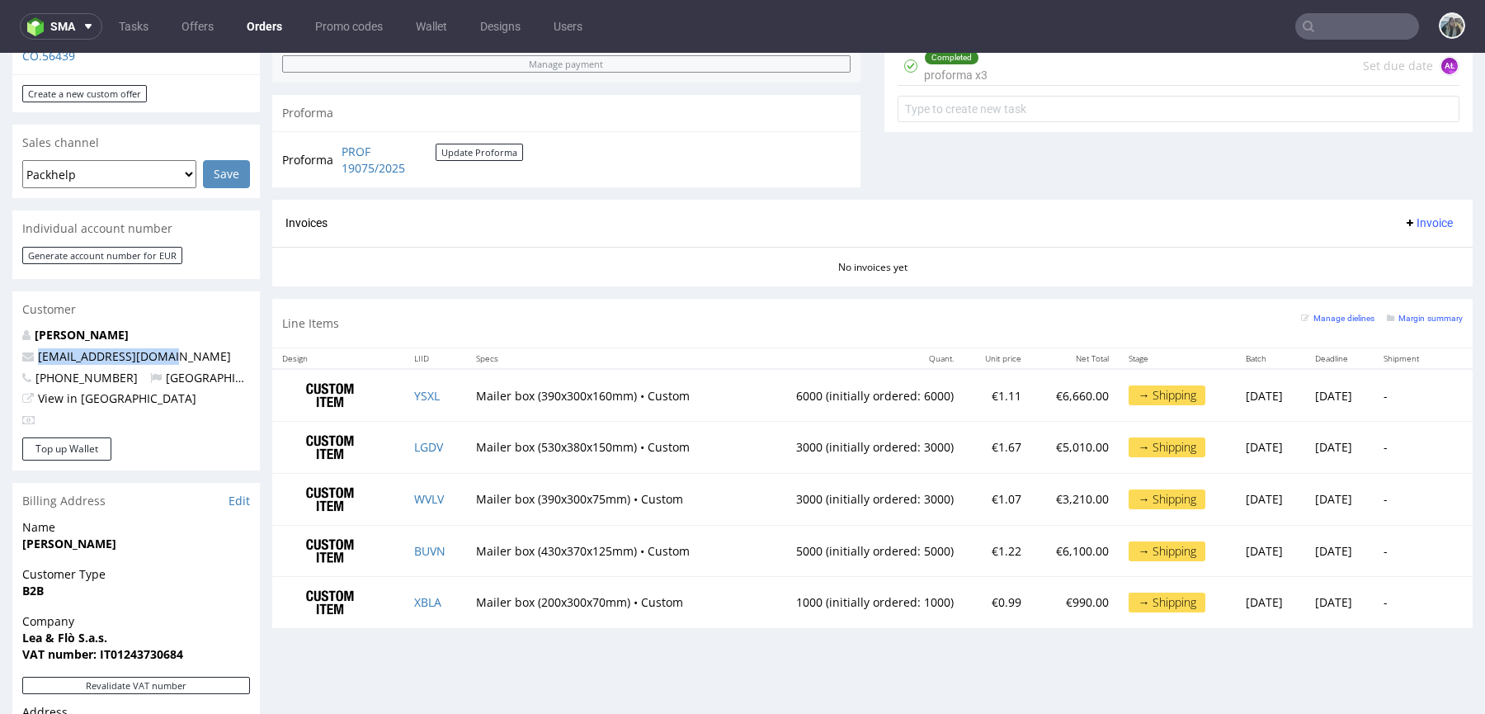
drag, startPoint x: 185, startPoint y: 342, endPoint x: 22, endPoint y: 342, distance: 162.5
click at [22, 348] on p "[EMAIL_ADDRESS][DOMAIN_NAME]" at bounding box center [136, 356] width 228 height 17
click at [414, 389] on link "YSXL" at bounding box center [427, 396] width 26 height 16
click at [417, 445] on link "LGDV" at bounding box center [428, 447] width 29 height 16
click at [418, 491] on link "WVLV" at bounding box center [429, 499] width 30 height 16
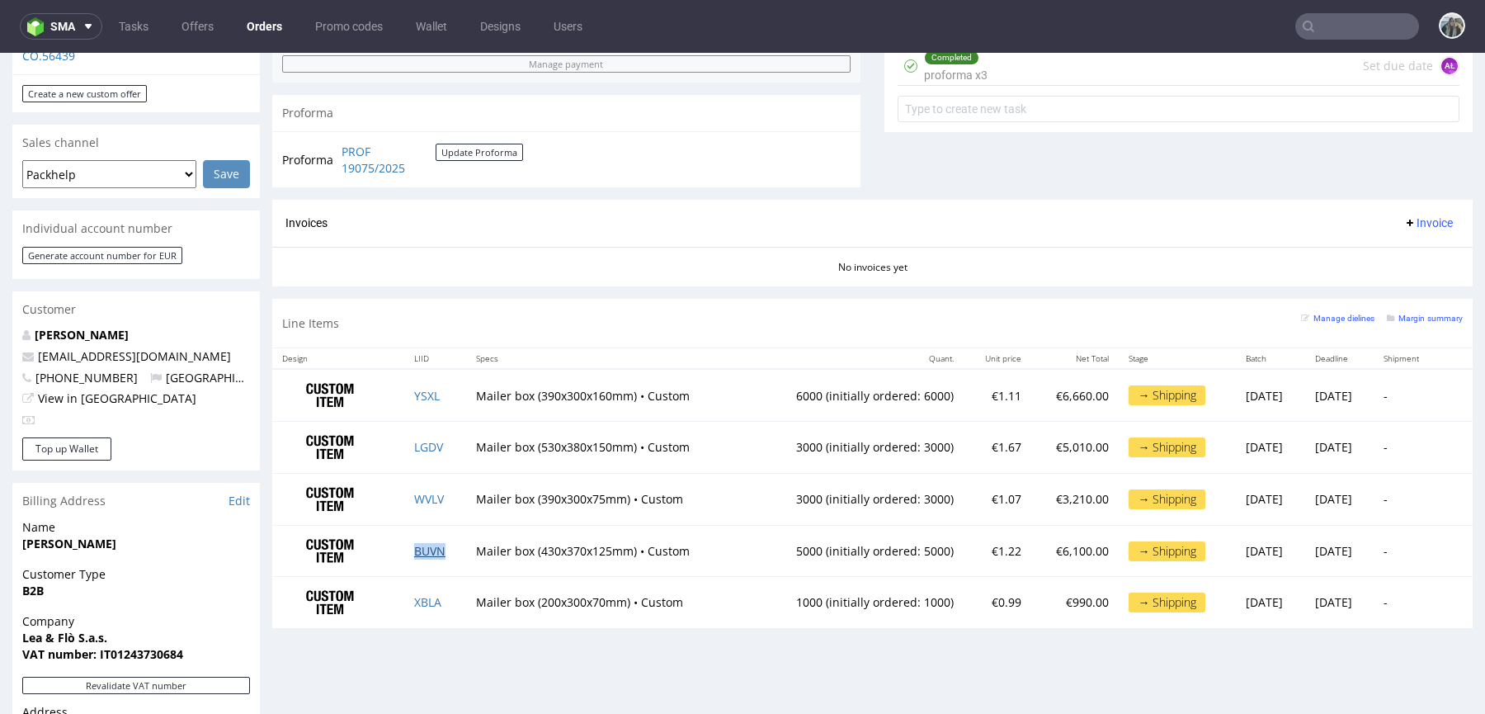
click at [424, 543] on link "BUVN" at bounding box center [429, 551] width 31 height 16
click at [424, 597] on link "XBLA" at bounding box center [427, 602] width 27 height 16
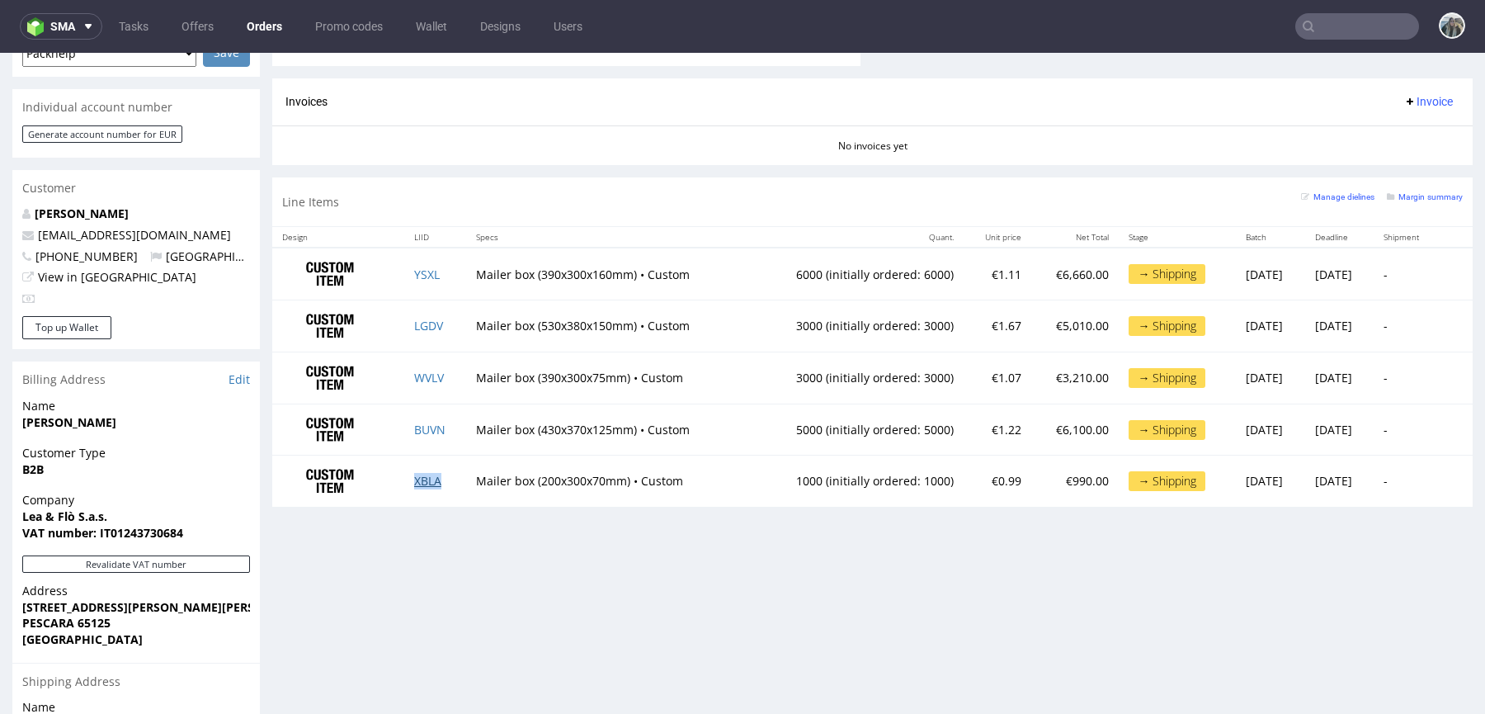
scroll to position [937, 0]
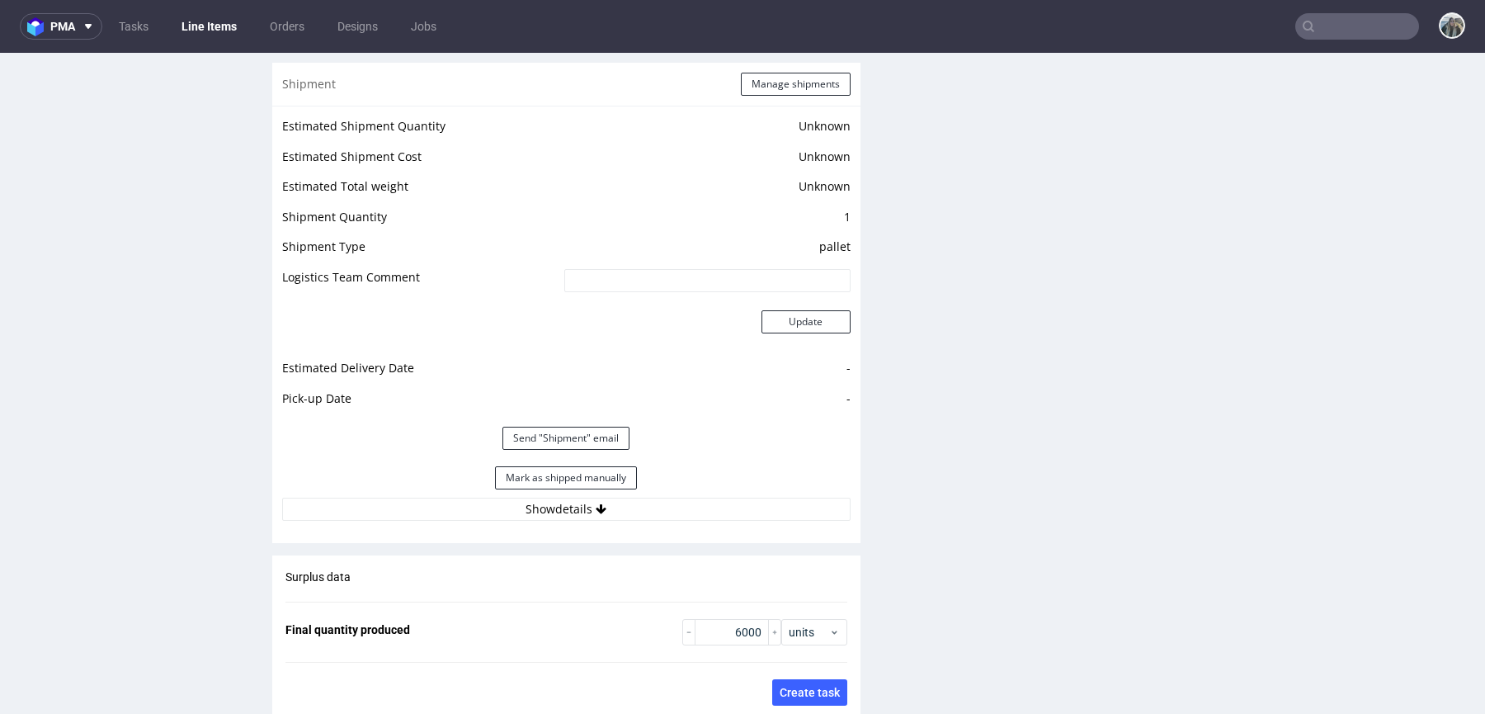
scroll to position [2284, 0]
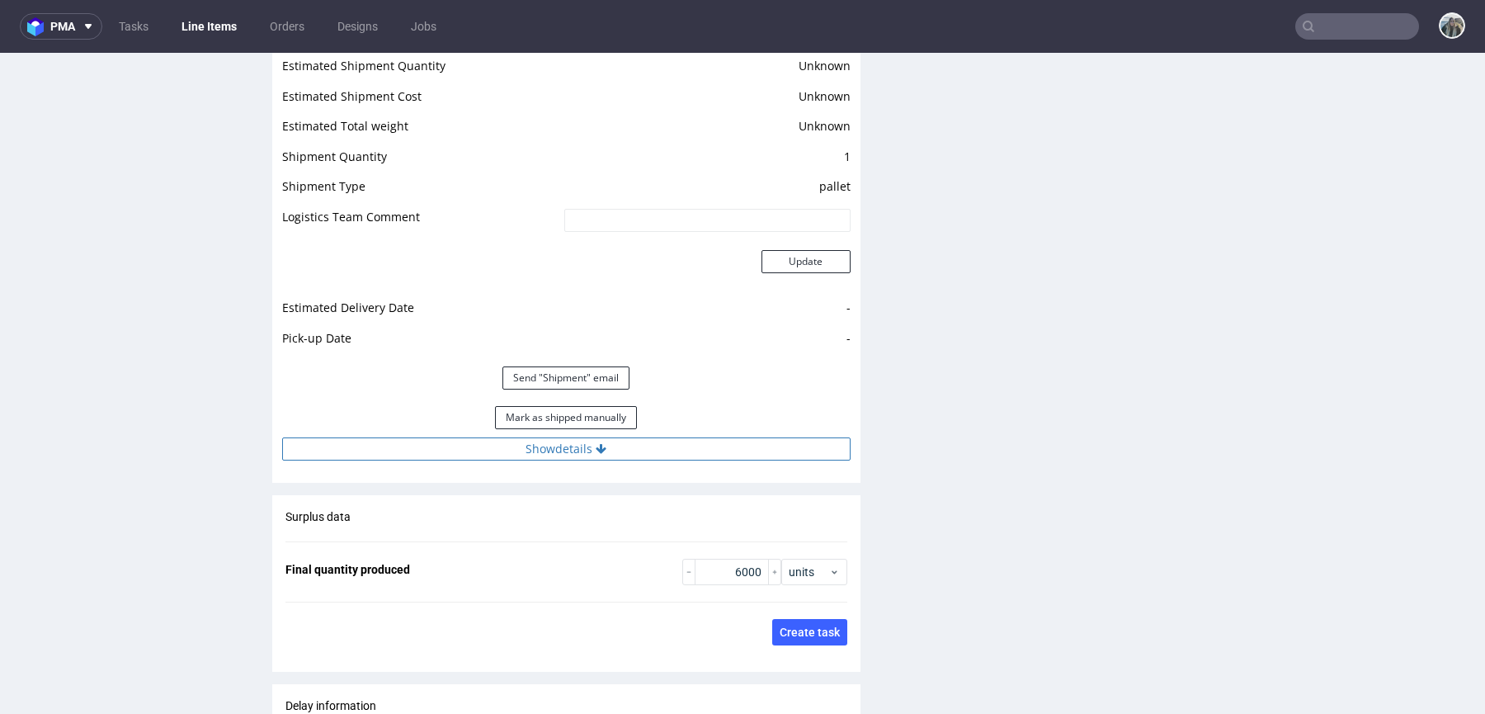
click at [575, 437] on button "Show details" at bounding box center [566, 448] width 568 height 23
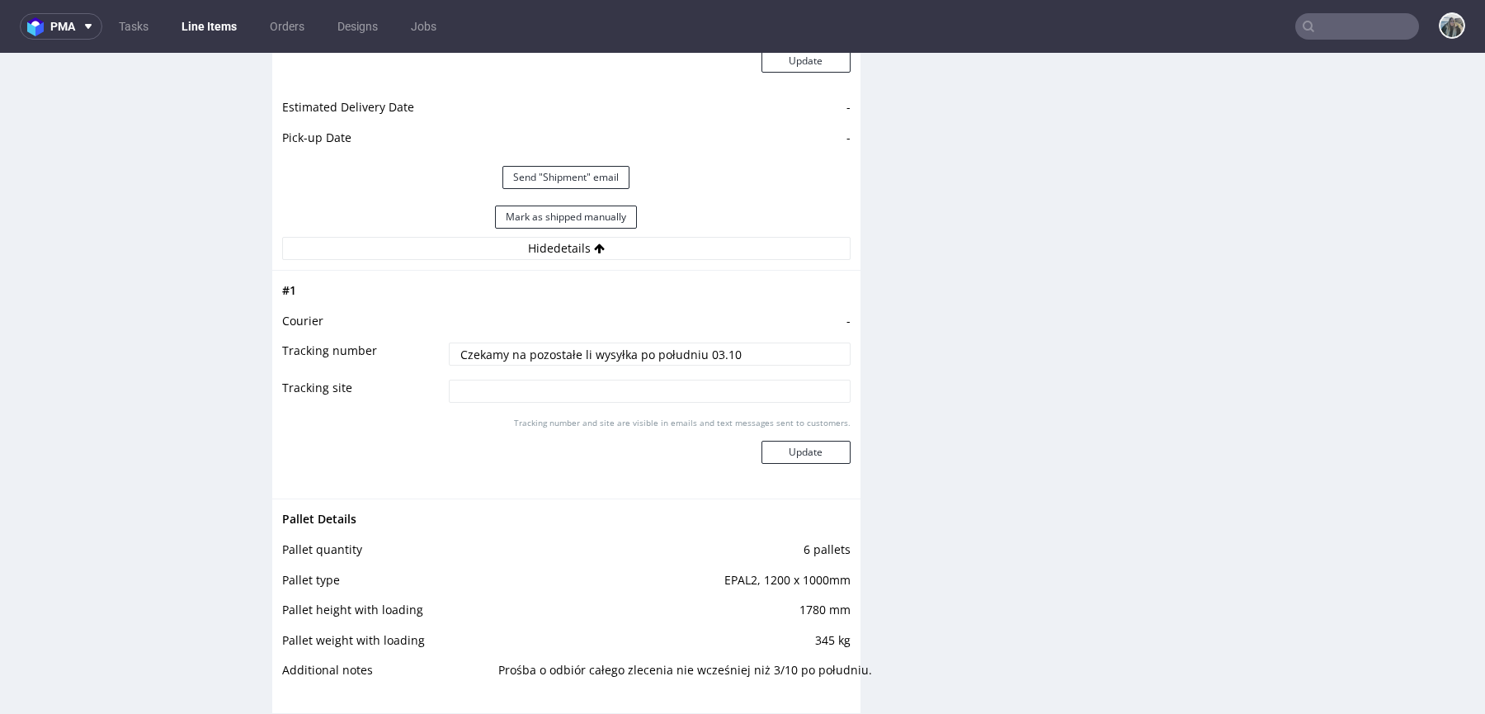
scroll to position [2489, 0]
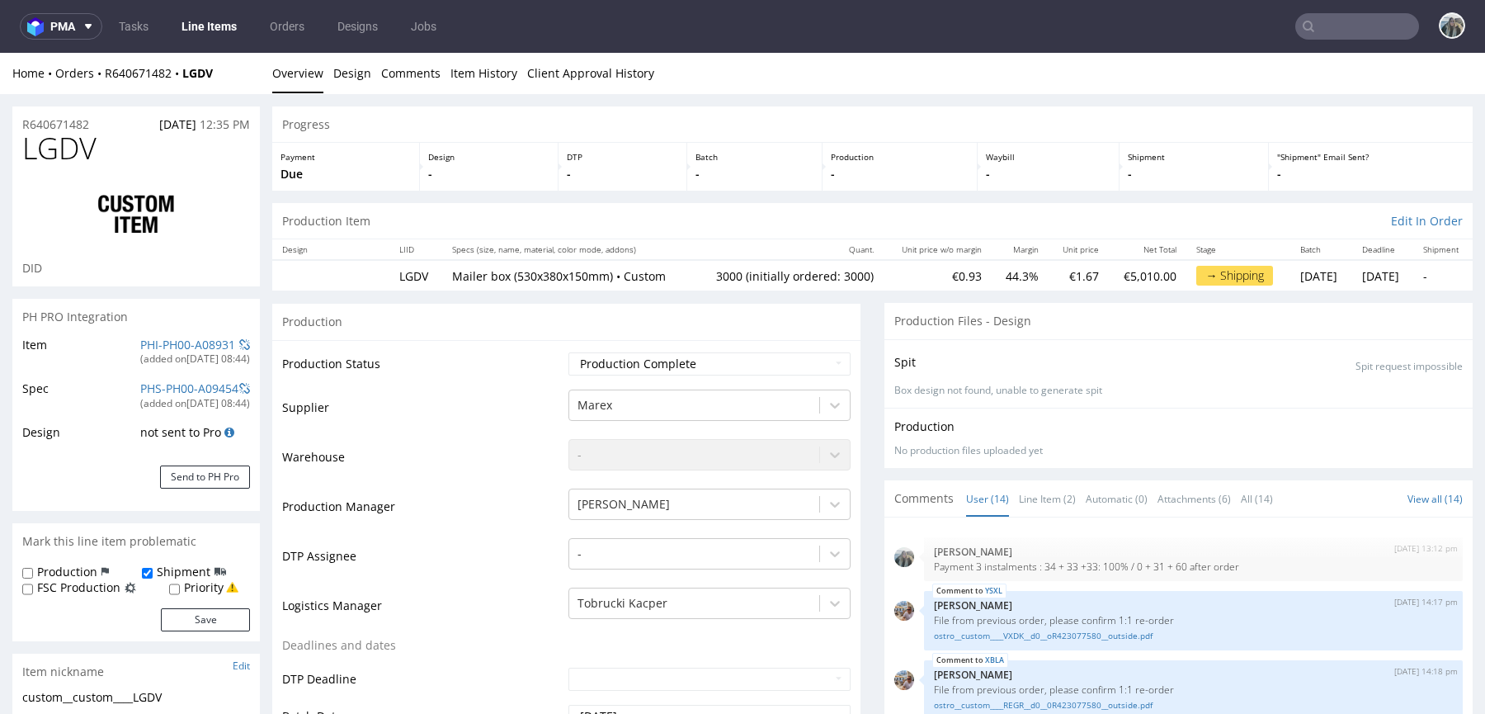
type input "3000"
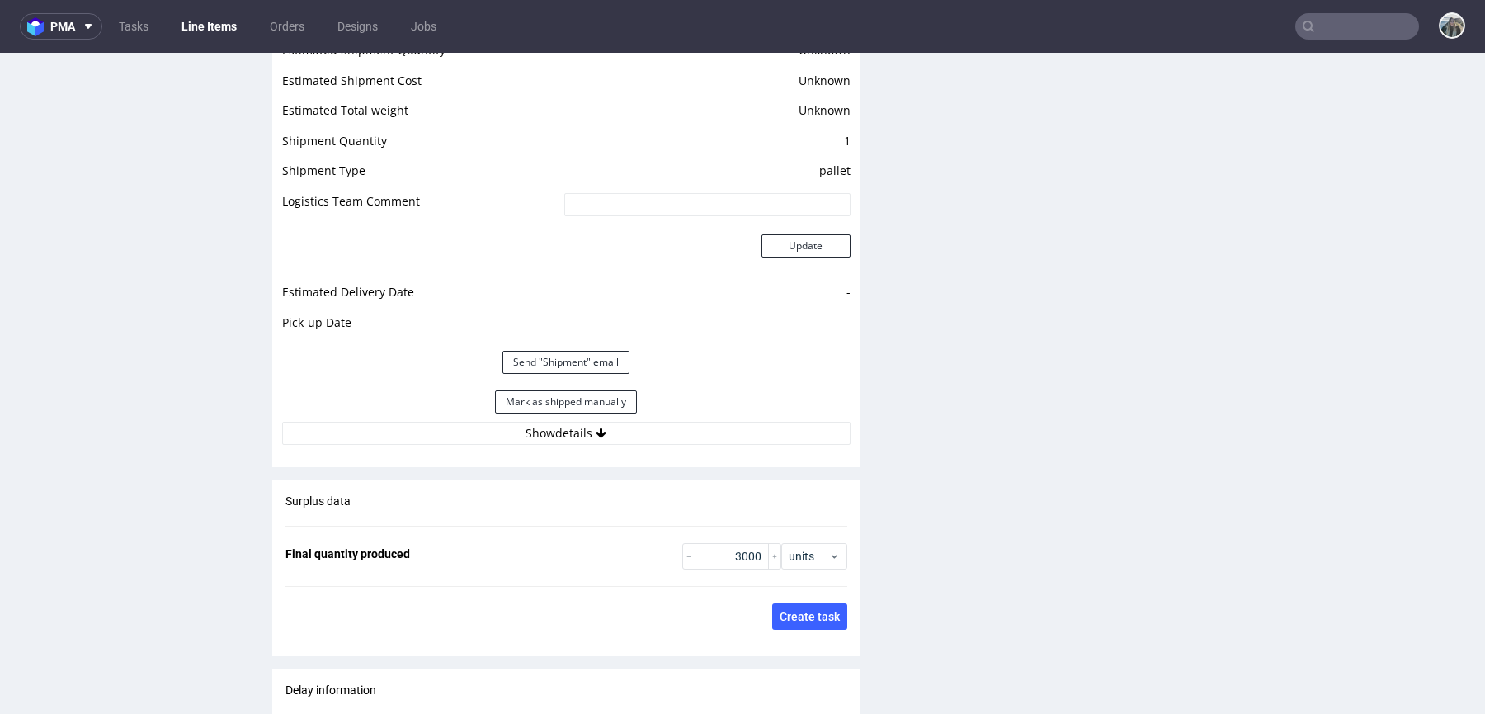
scroll to position [2390, 0]
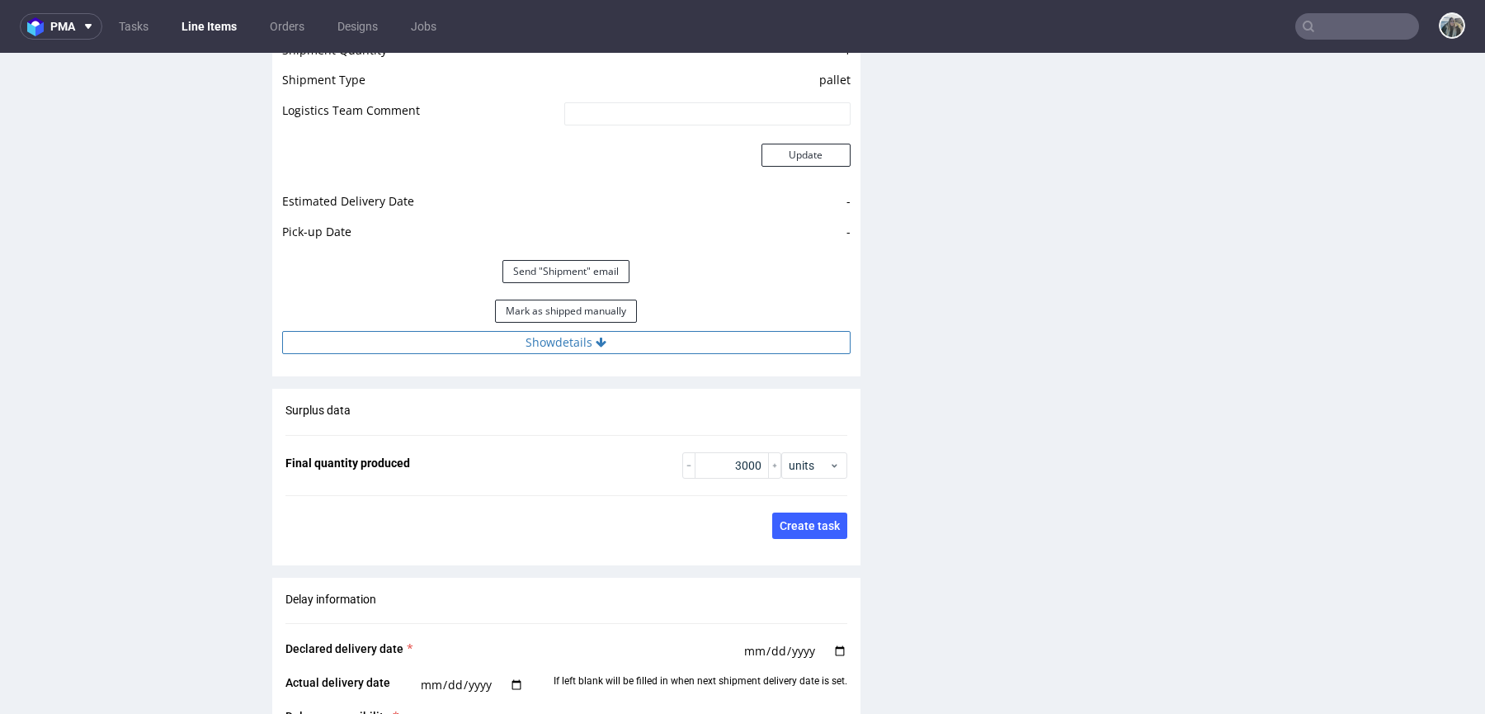
click at [605, 347] on button "Show details" at bounding box center [566, 342] width 568 height 23
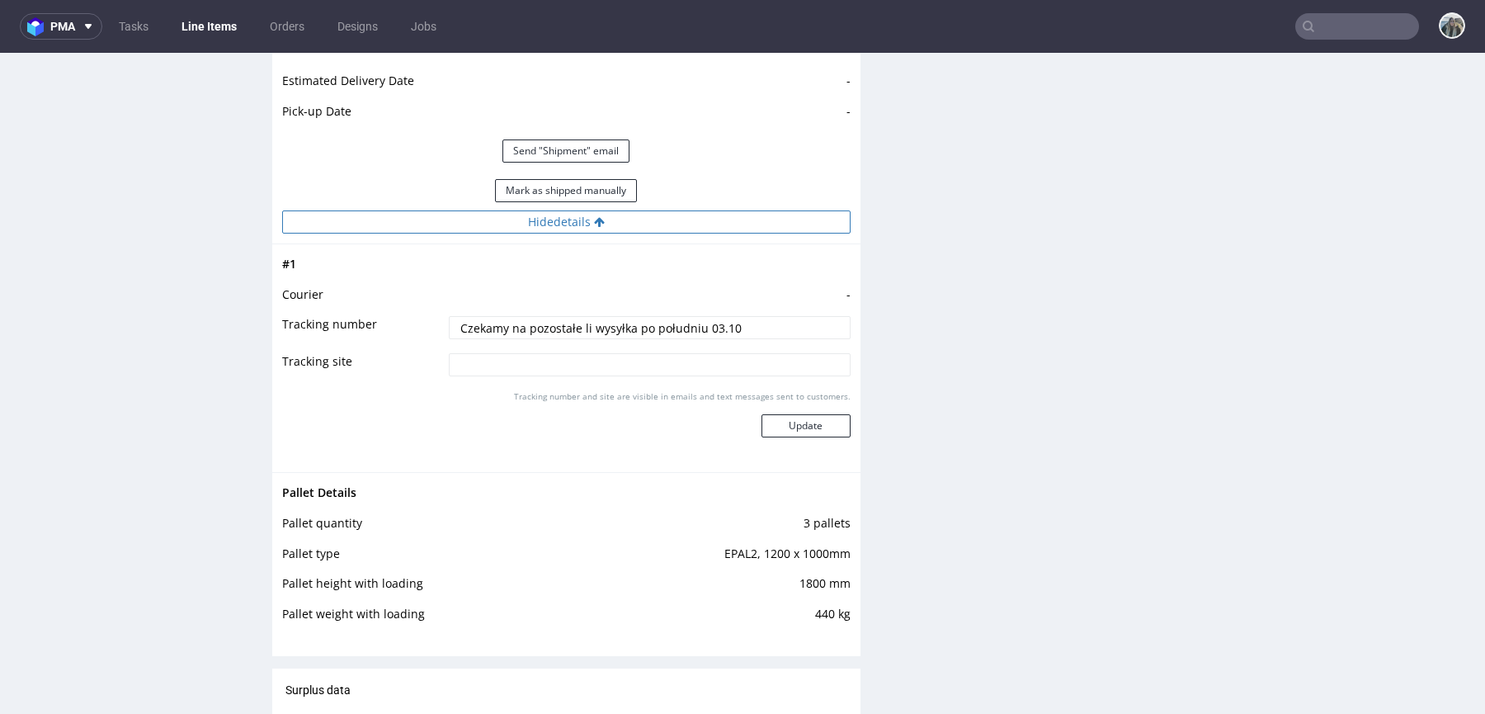
scroll to position [2512, 0]
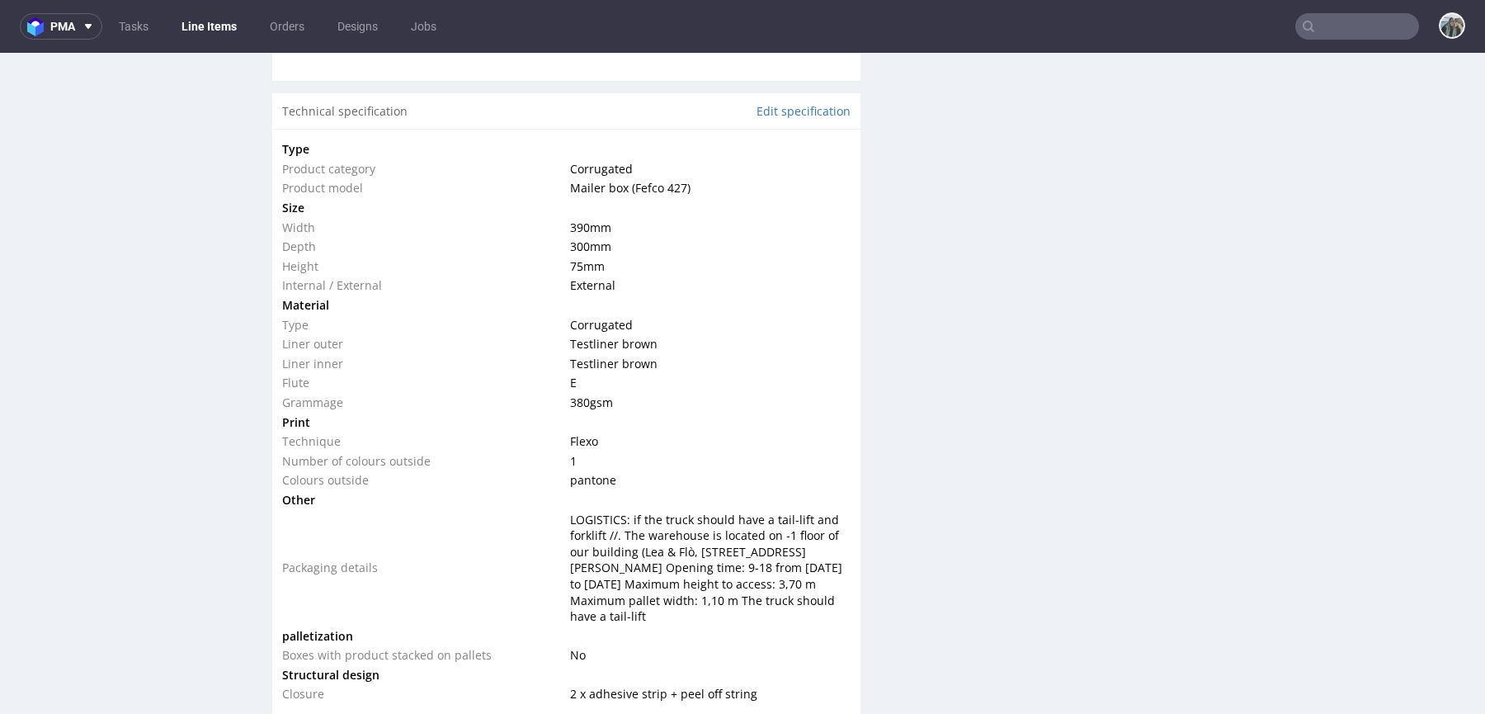
scroll to position [2236, 0]
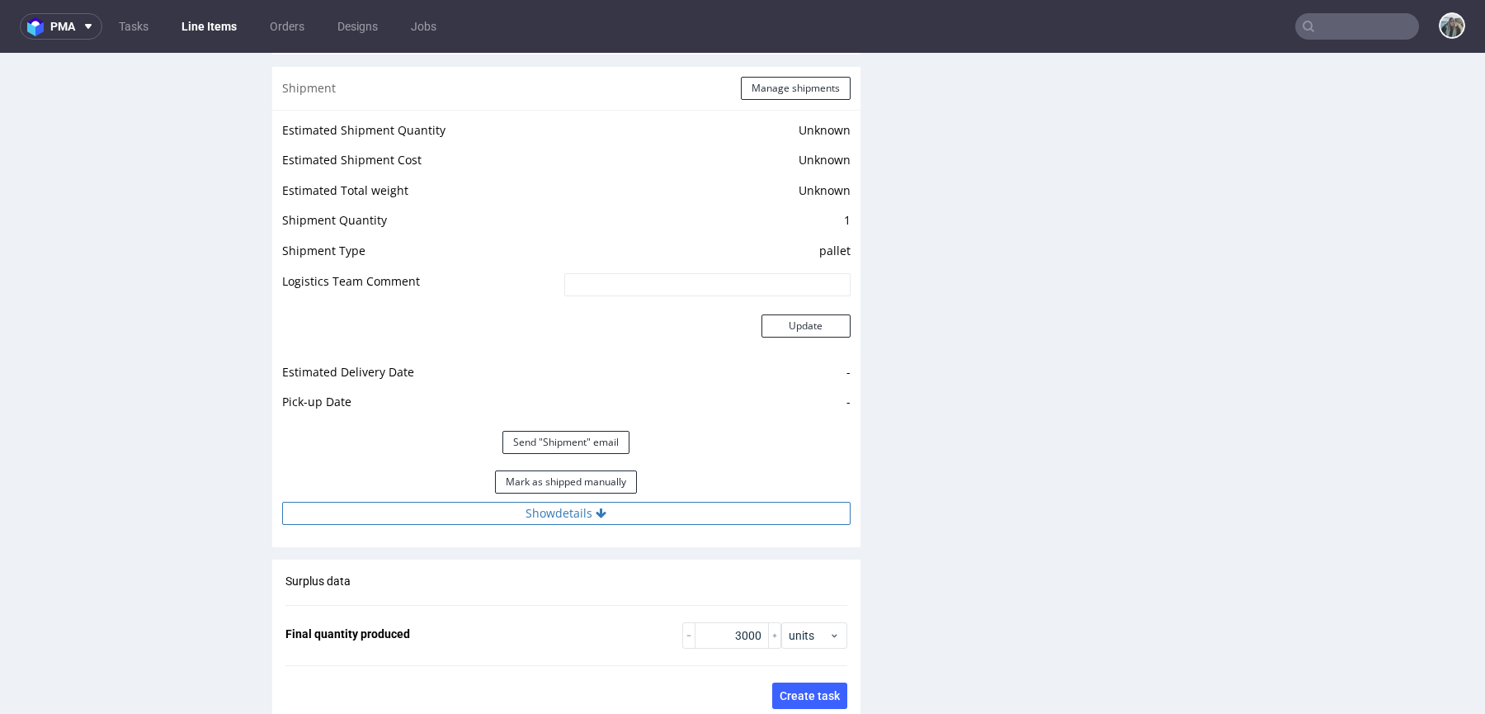
click at [582, 506] on button "Show details" at bounding box center [566, 513] width 568 height 23
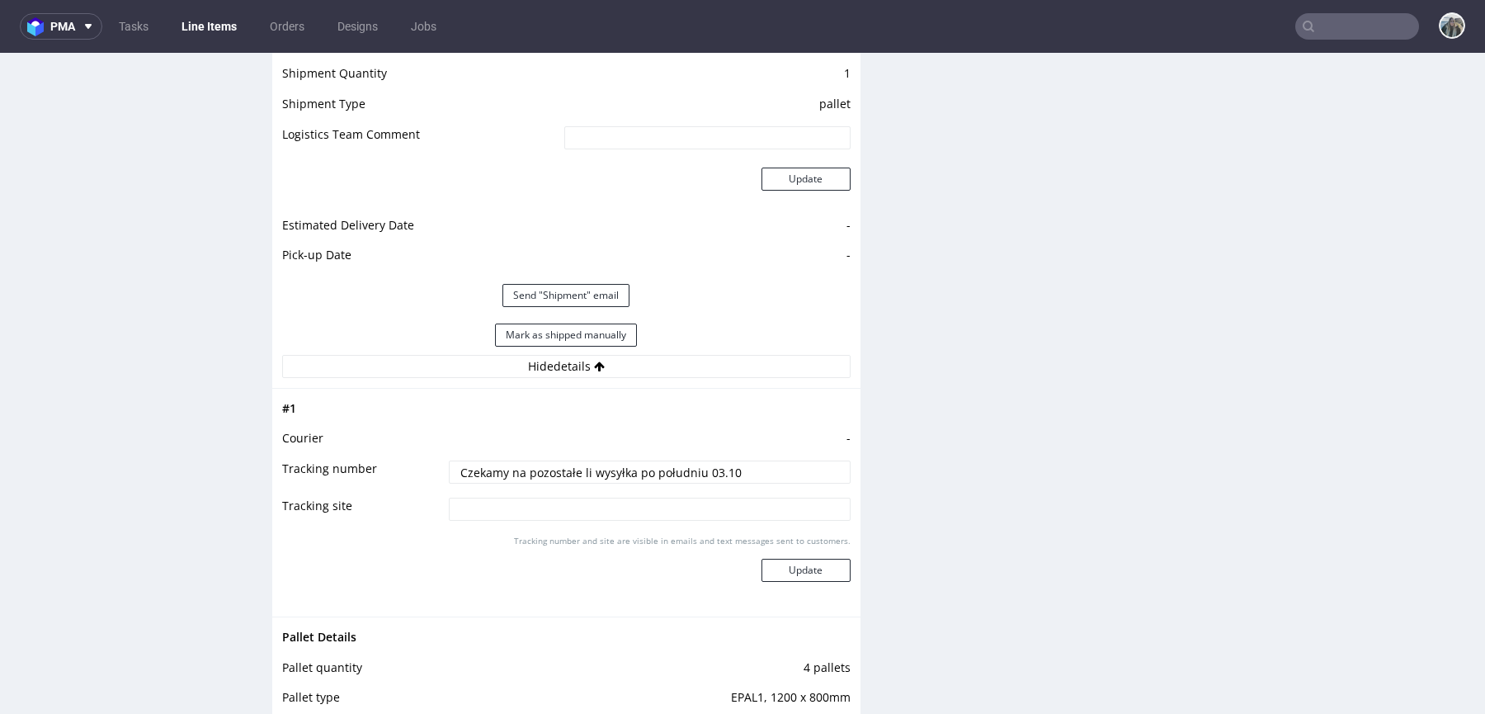
scroll to position [2413, 0]
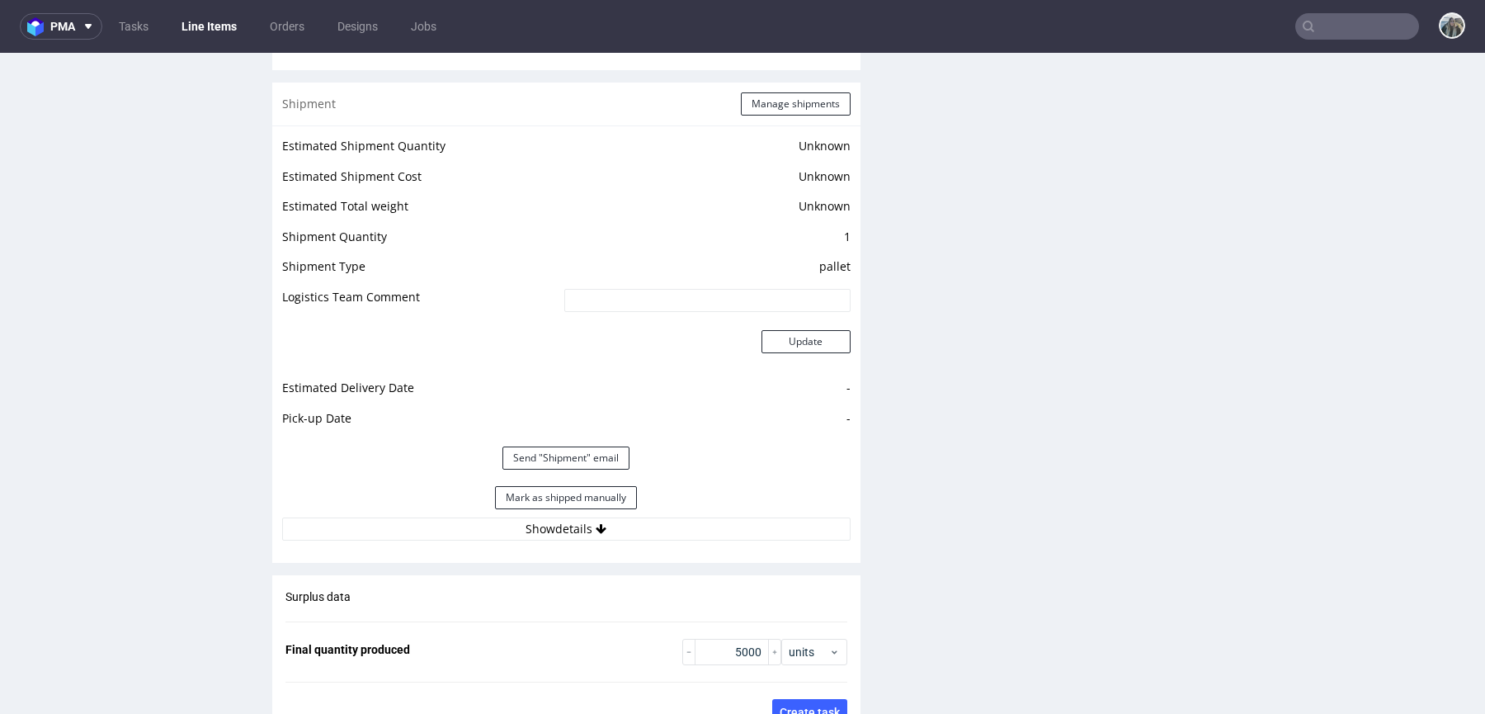
scroll to position [2375, 0]
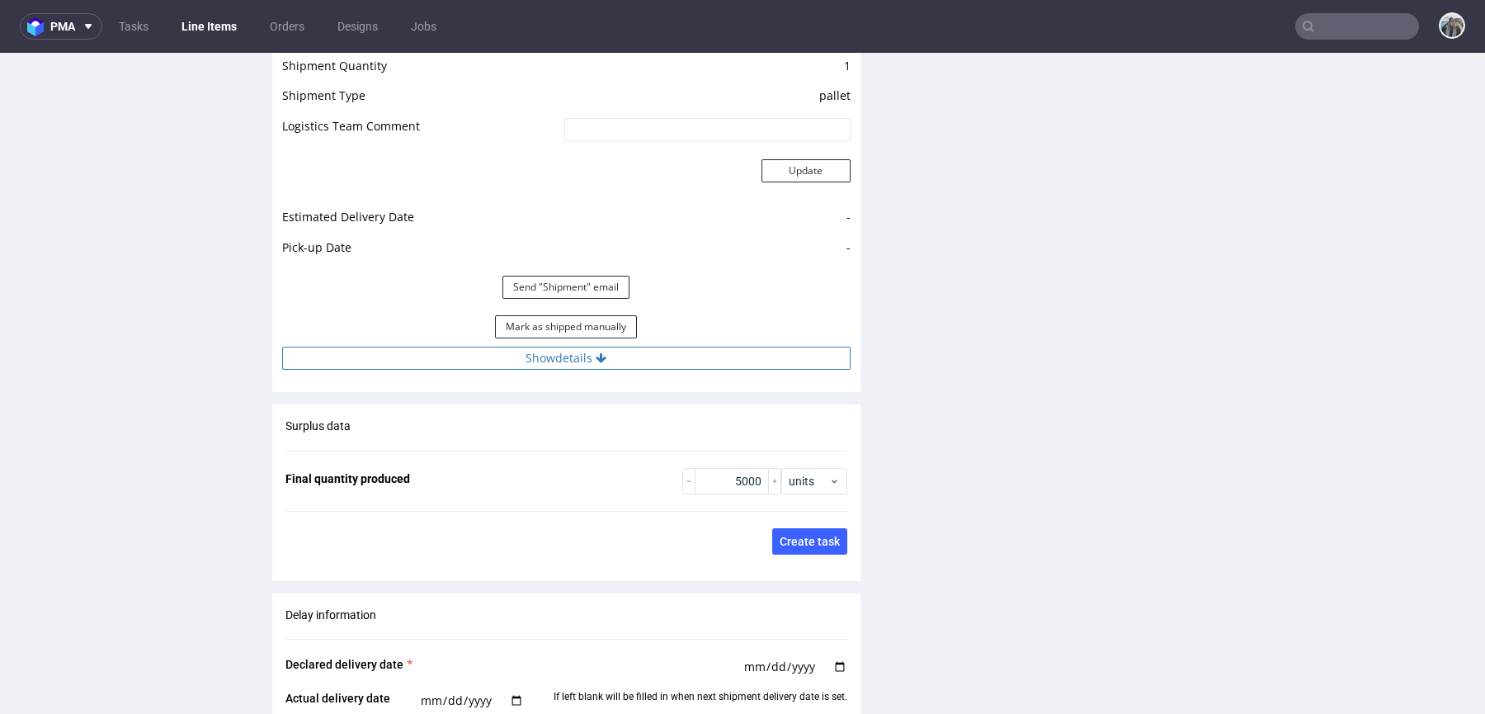
click at [646, 350] on button "Show details" at bounding box center [566, 358] width 568 height 23
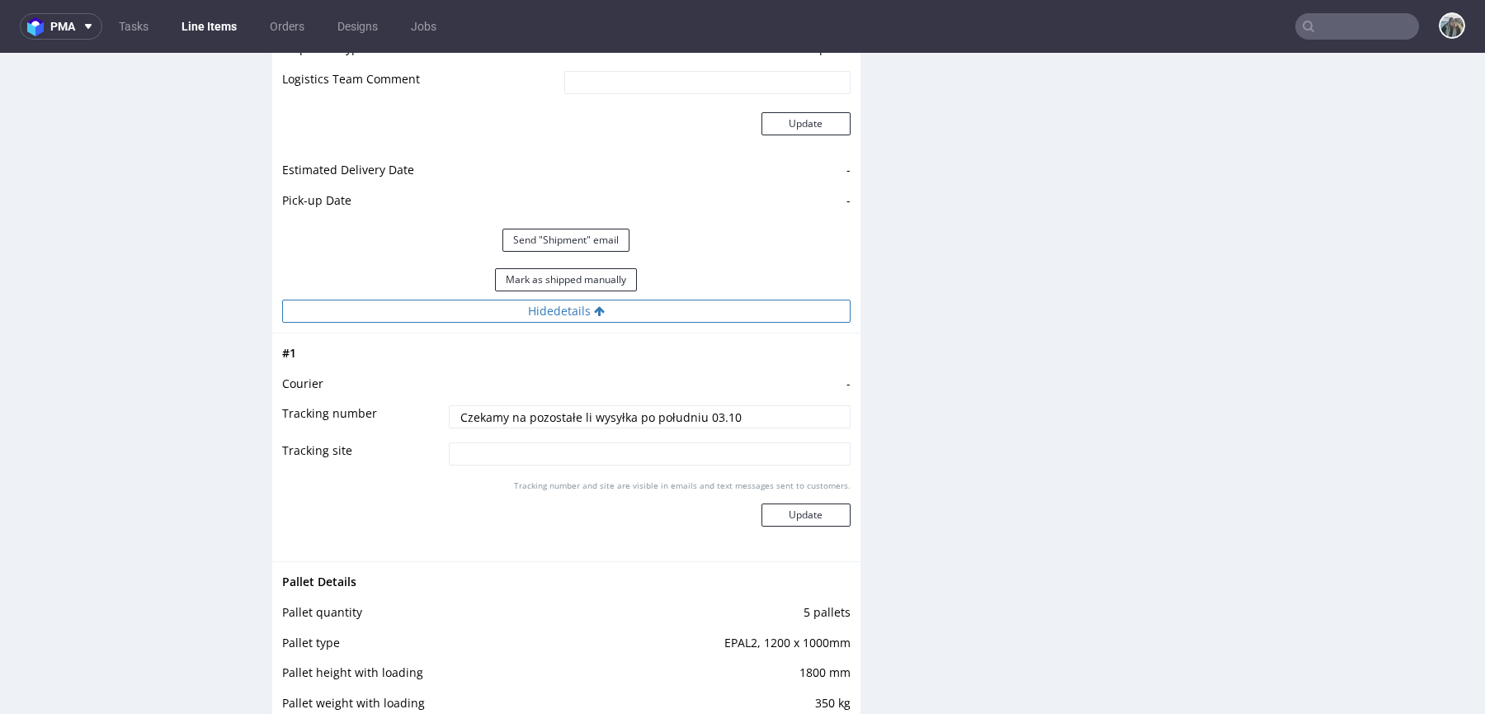
scroll to position [2481, 0]
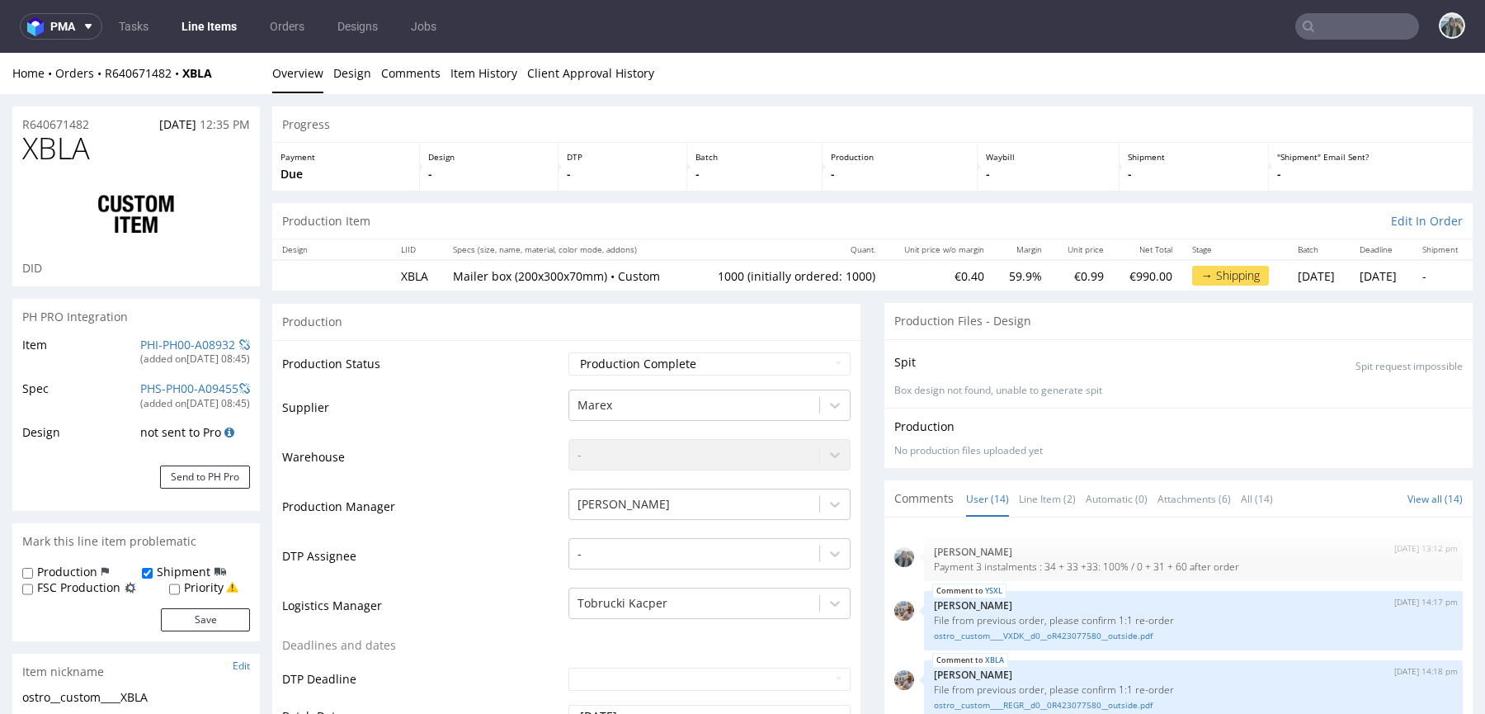
type input "1000"
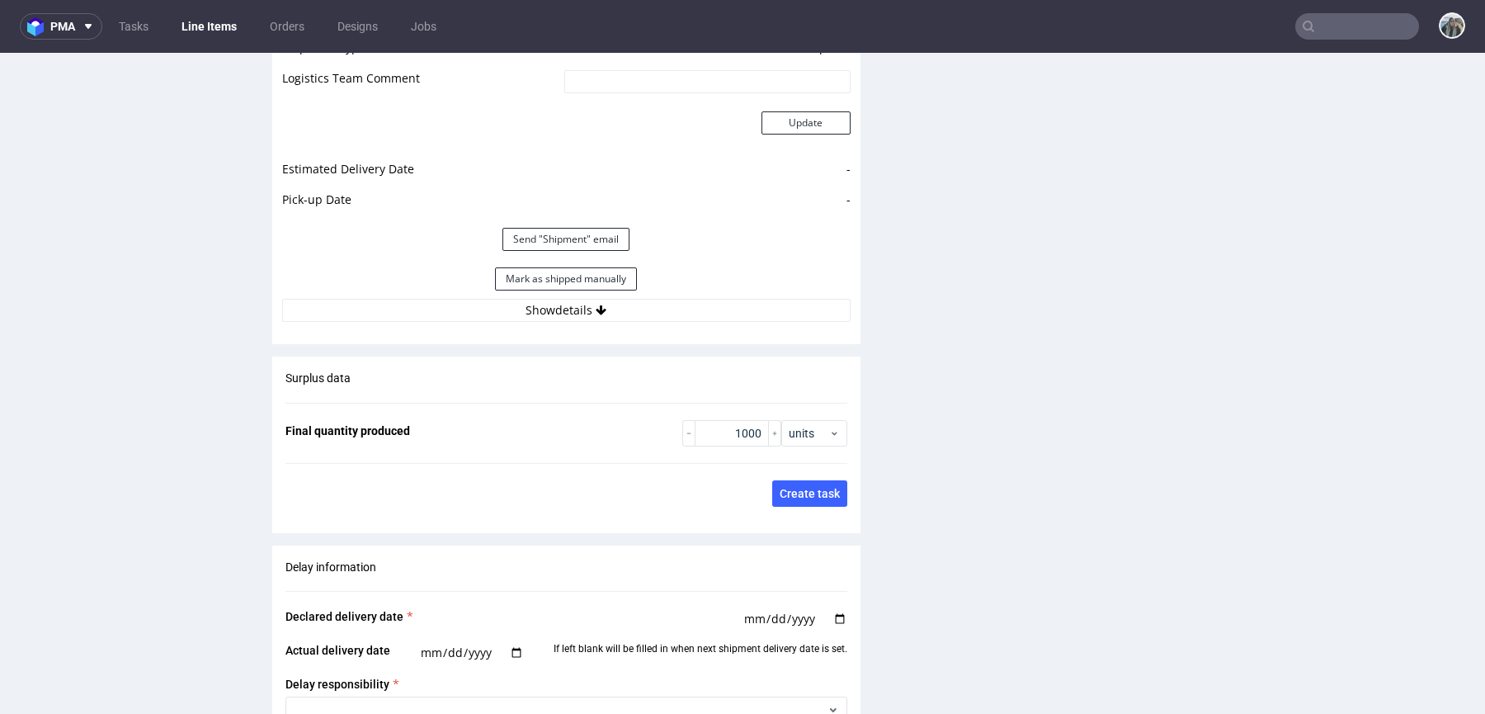
scroll to position [2424, 0]
click at [557, 304] on button "Show details" at bounding box center [566, 308] width 568 height 23
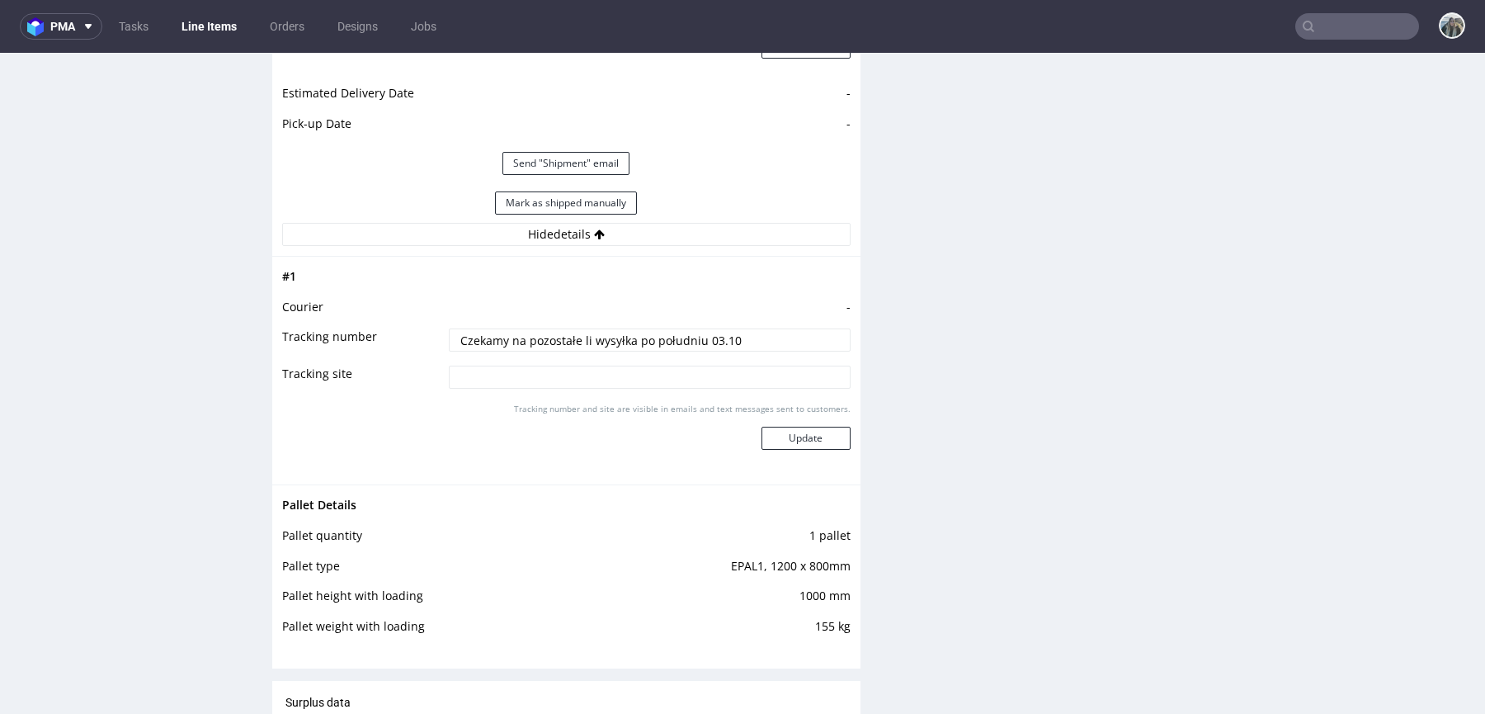
scroll to position [2570, 0]
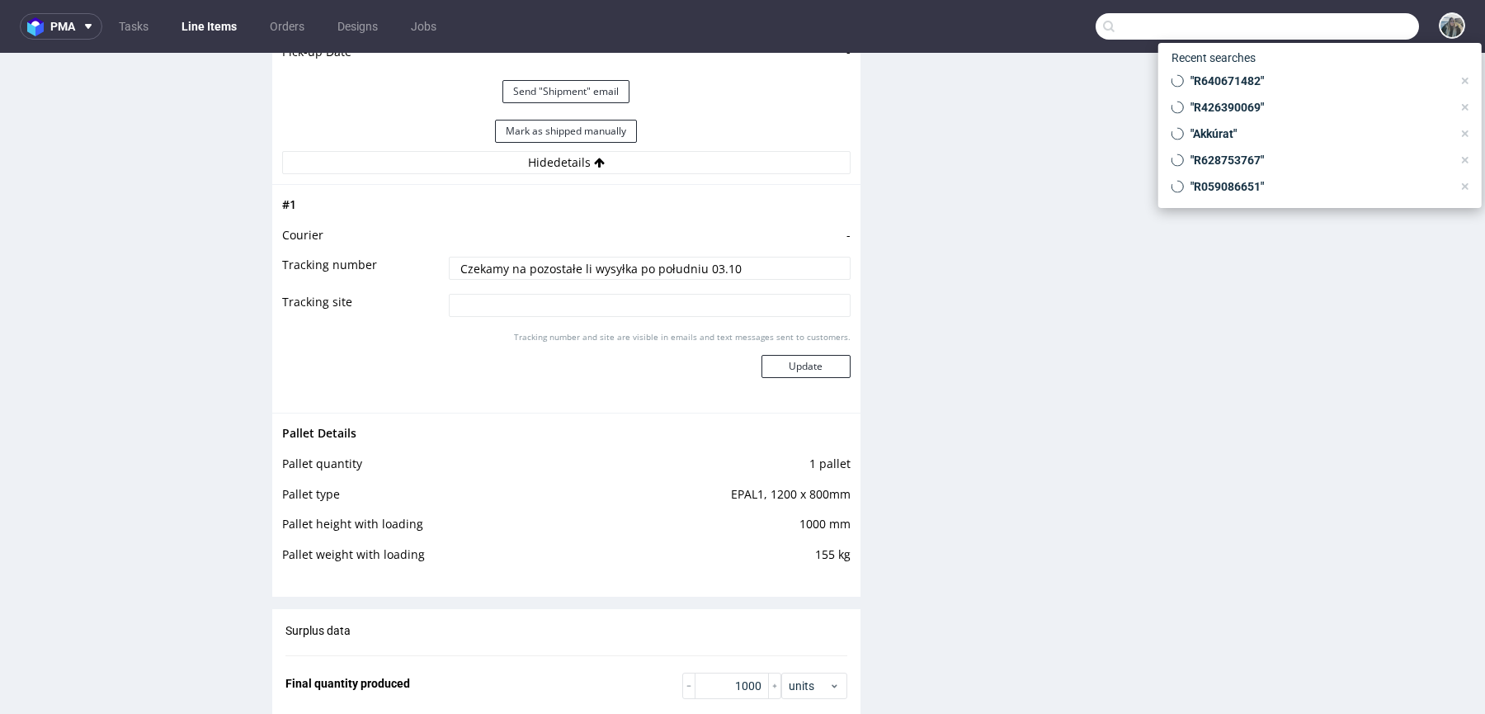
click at [1328, 38] on input "text" at bounding box center [1257, 26] width 323 height 26
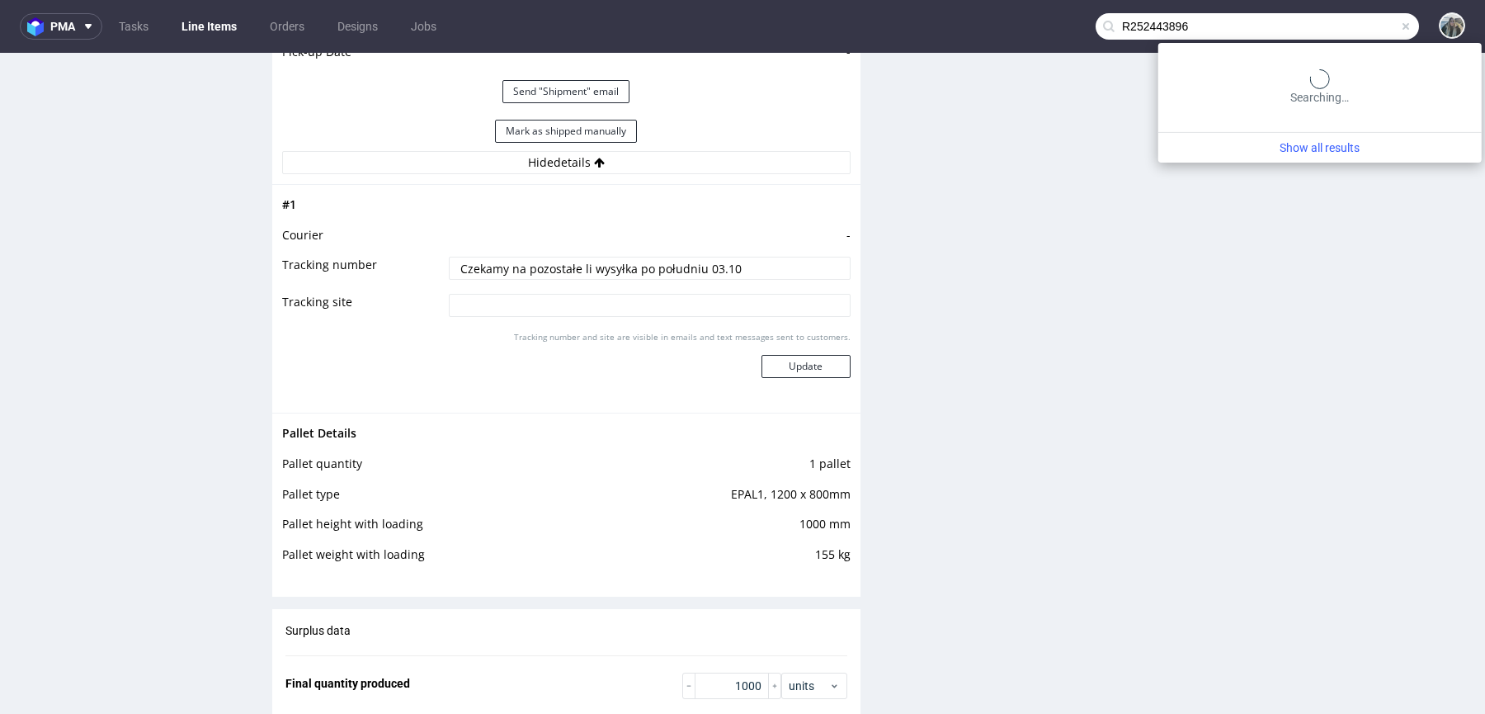
type input "R252443896"
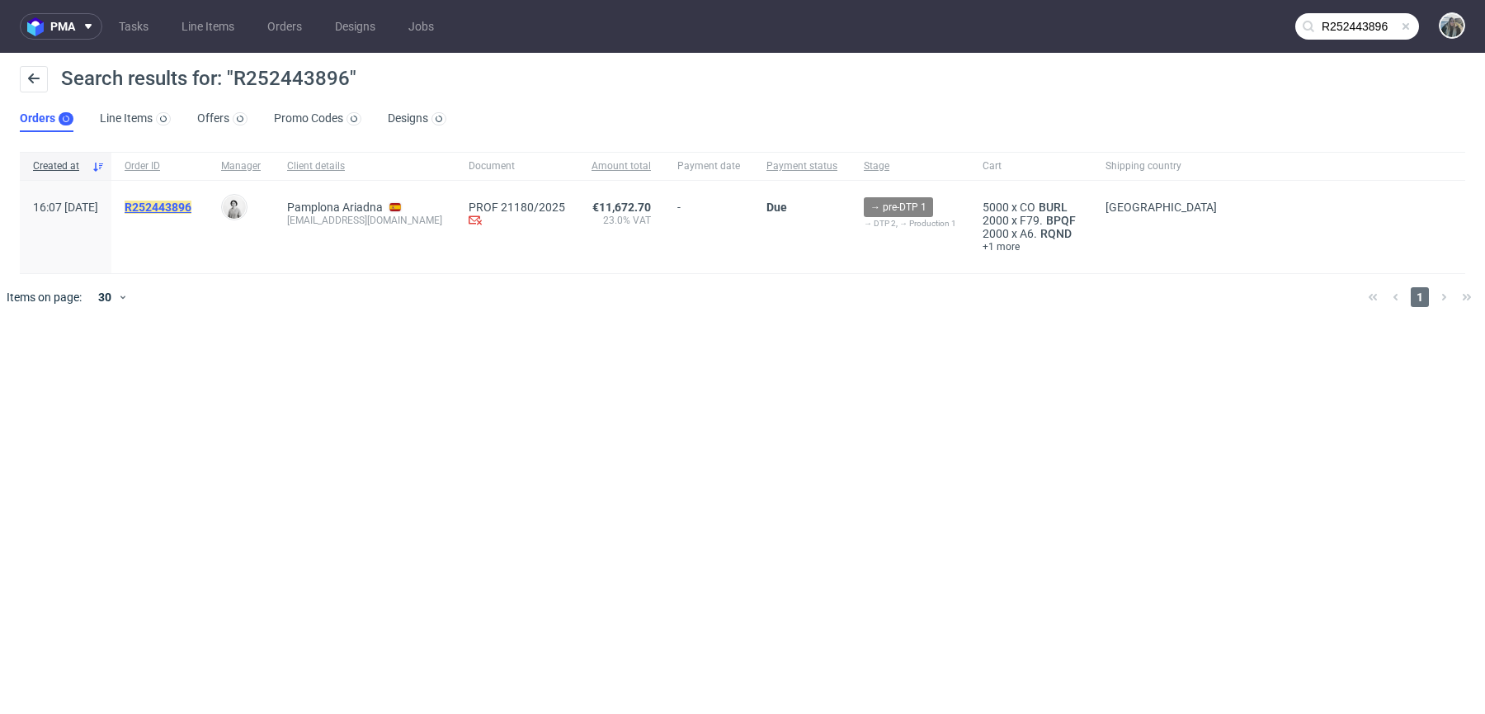
click at [191, 205] on mark "R252443896" at bounding box center [158, 206] width 67 height 13
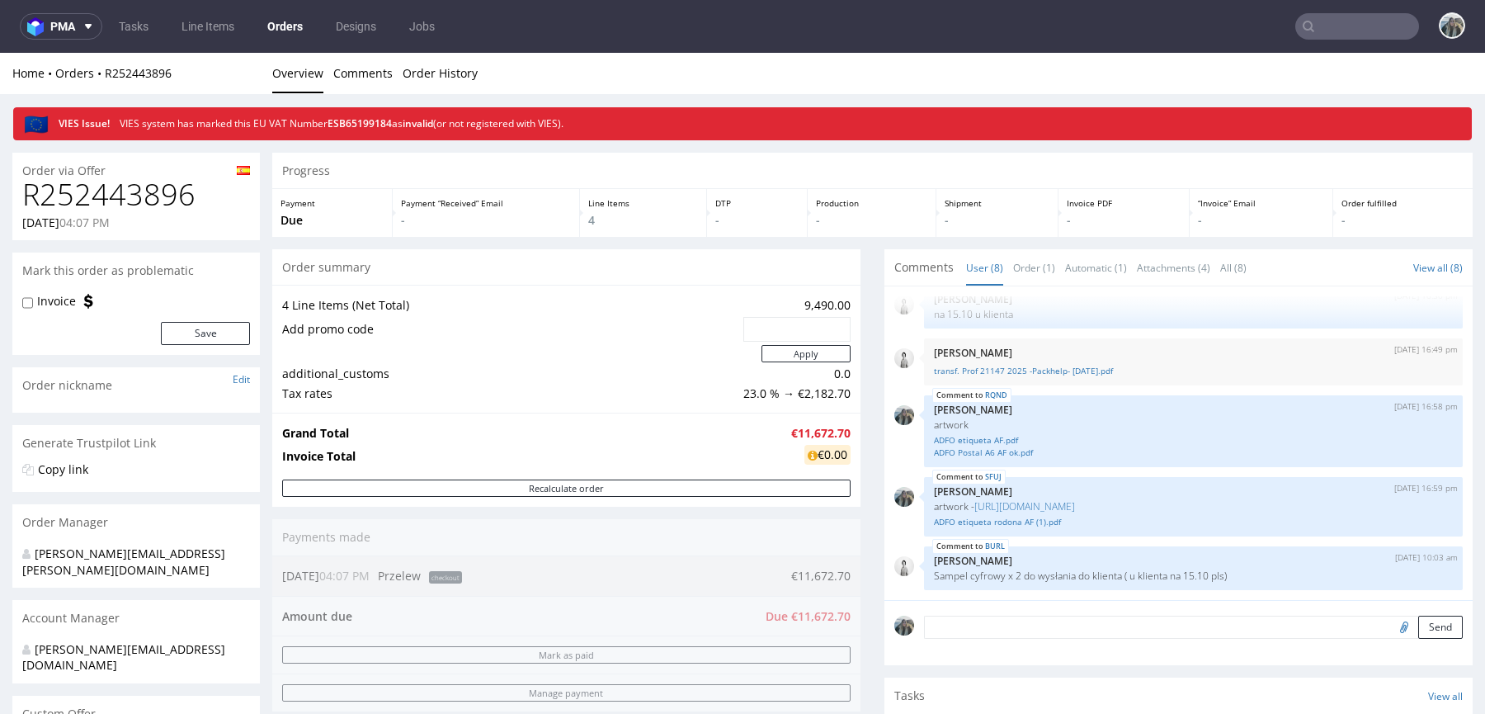
click at [153, 208] on h1 "R252443896" at bounding box center [136, 194] width 228 height 33
copy h1 "R252443896"
click at [1364, 21] on input "text" at bounding box center [1357, 26] width 124 height 26
paste input "[PERSON_NAME]"
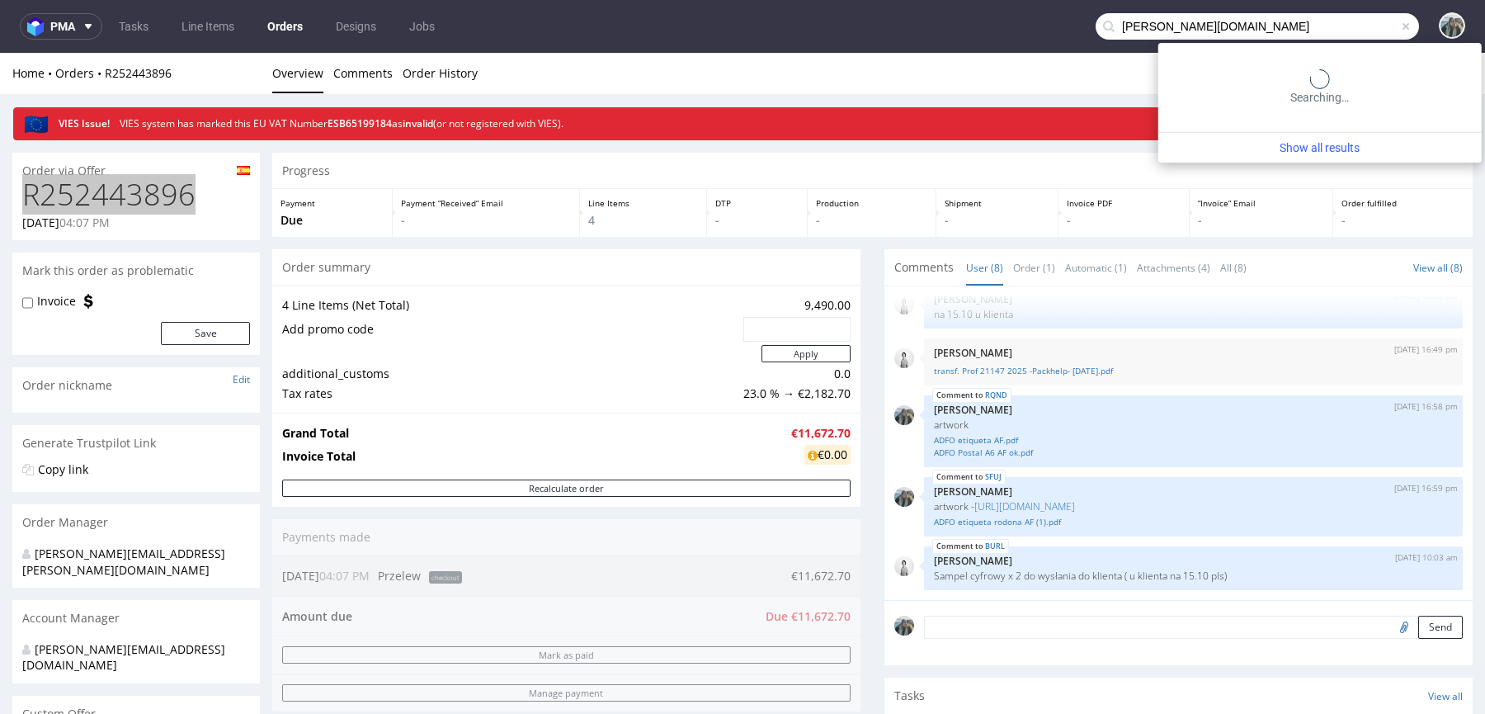
type input "[PERSON_NAME][DOMAIN_NAME]"
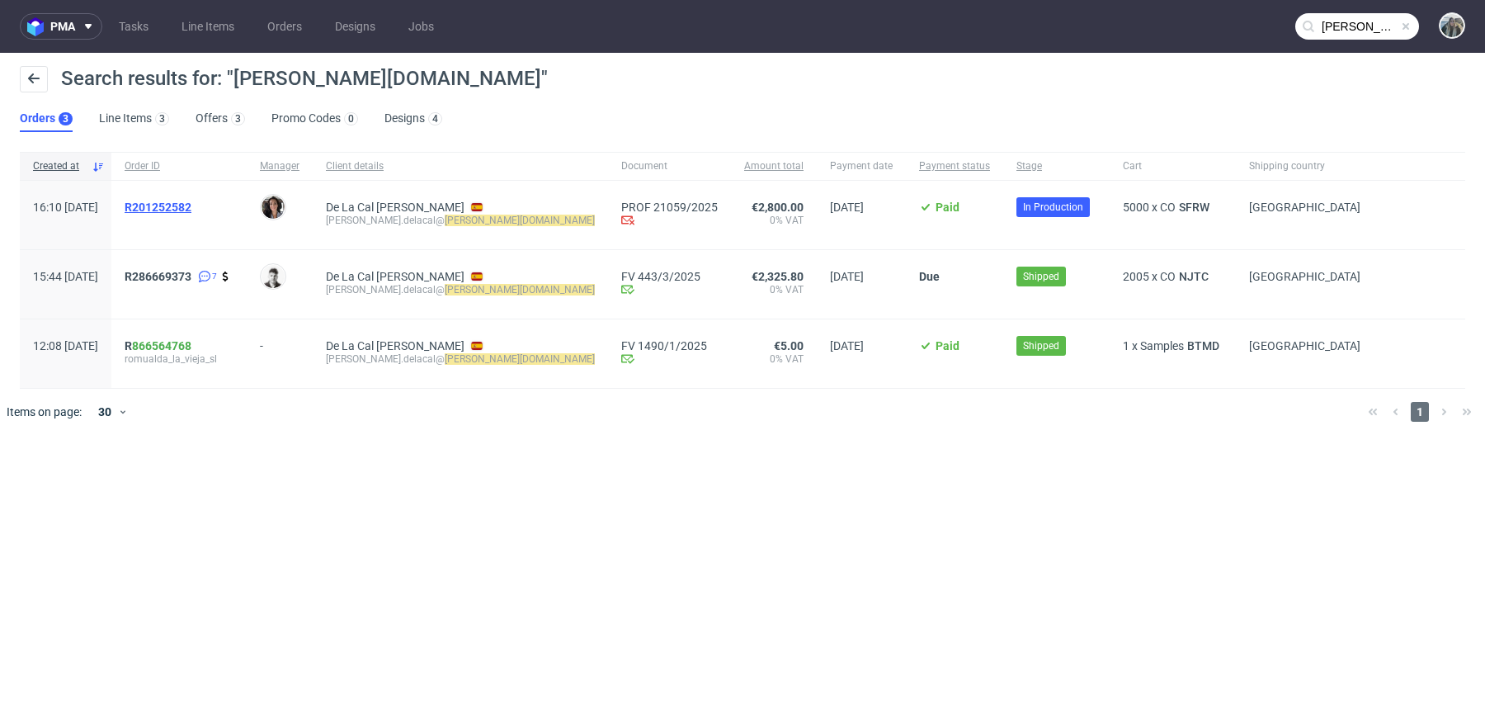
click at [191, 210] on span "R201252582" at bounding box center [158, 206] width 67 height 13
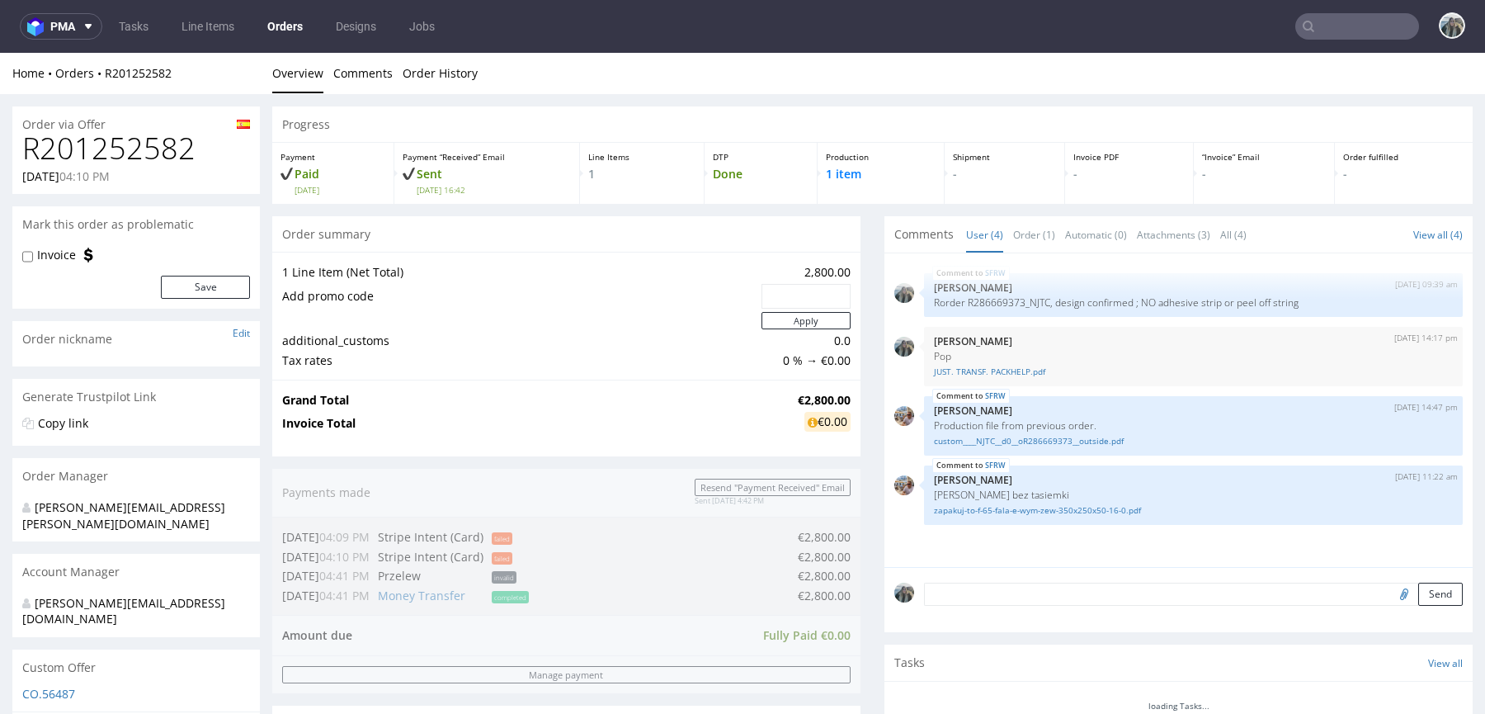
type input "[PERSON_NAME][DOMAIN_NAME]"
